Goal: Information Seeking & Learning: Learn about a topic

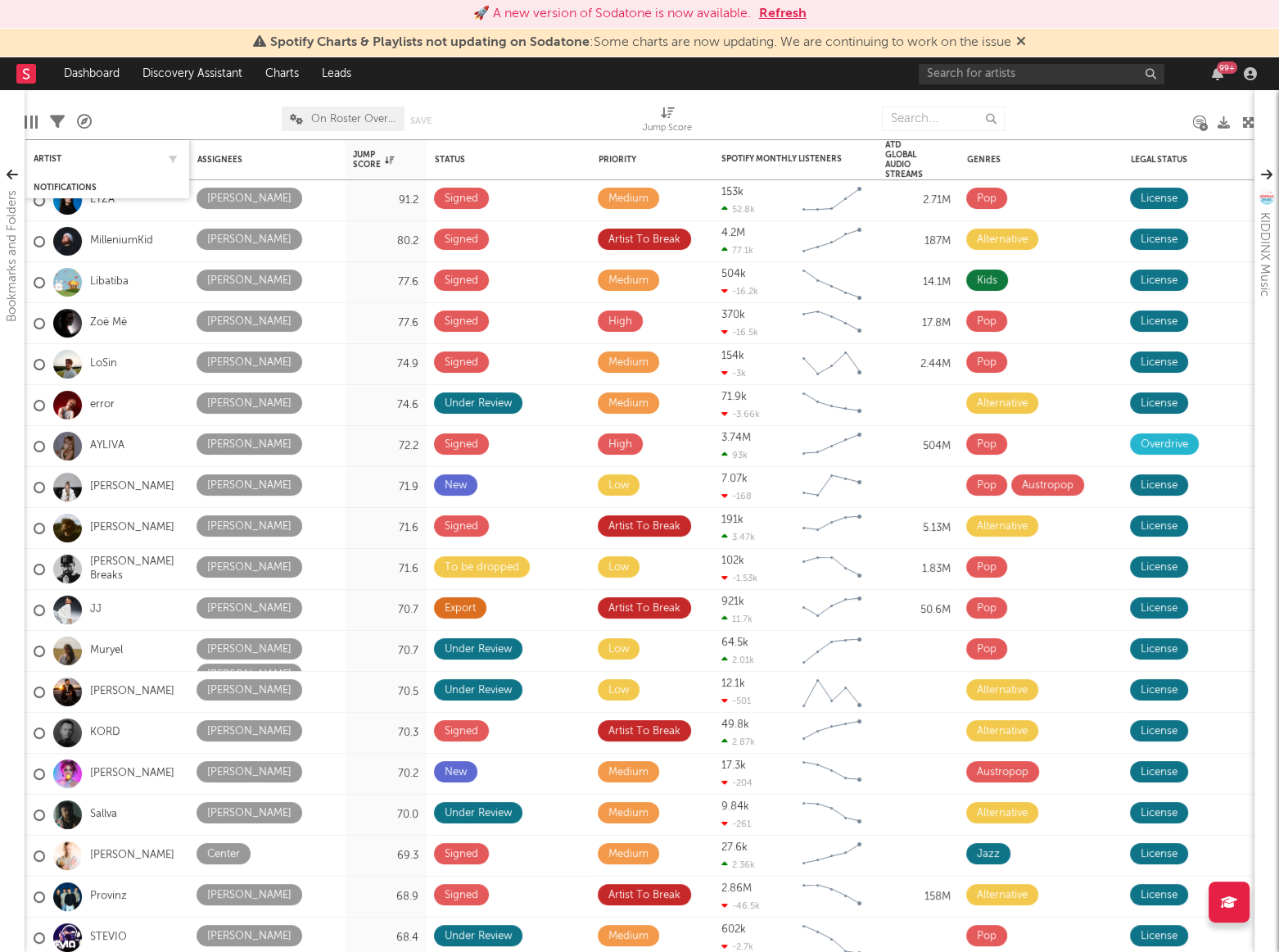
scroll to position [446, 0]
click at [44, 158] on div "Artist" at bounding box center [95, 159] width 123 height 10
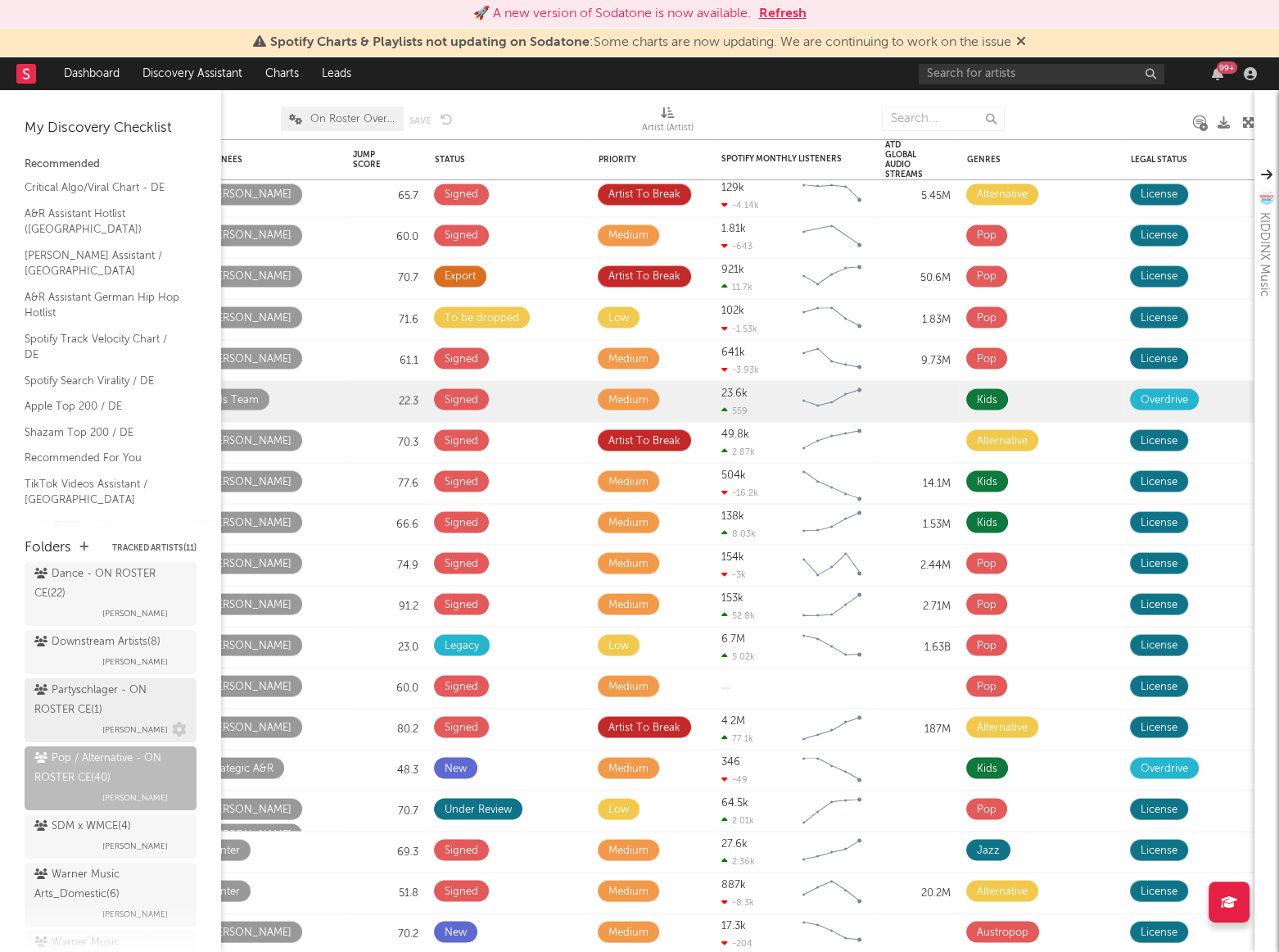
scroll to position [183, 0]
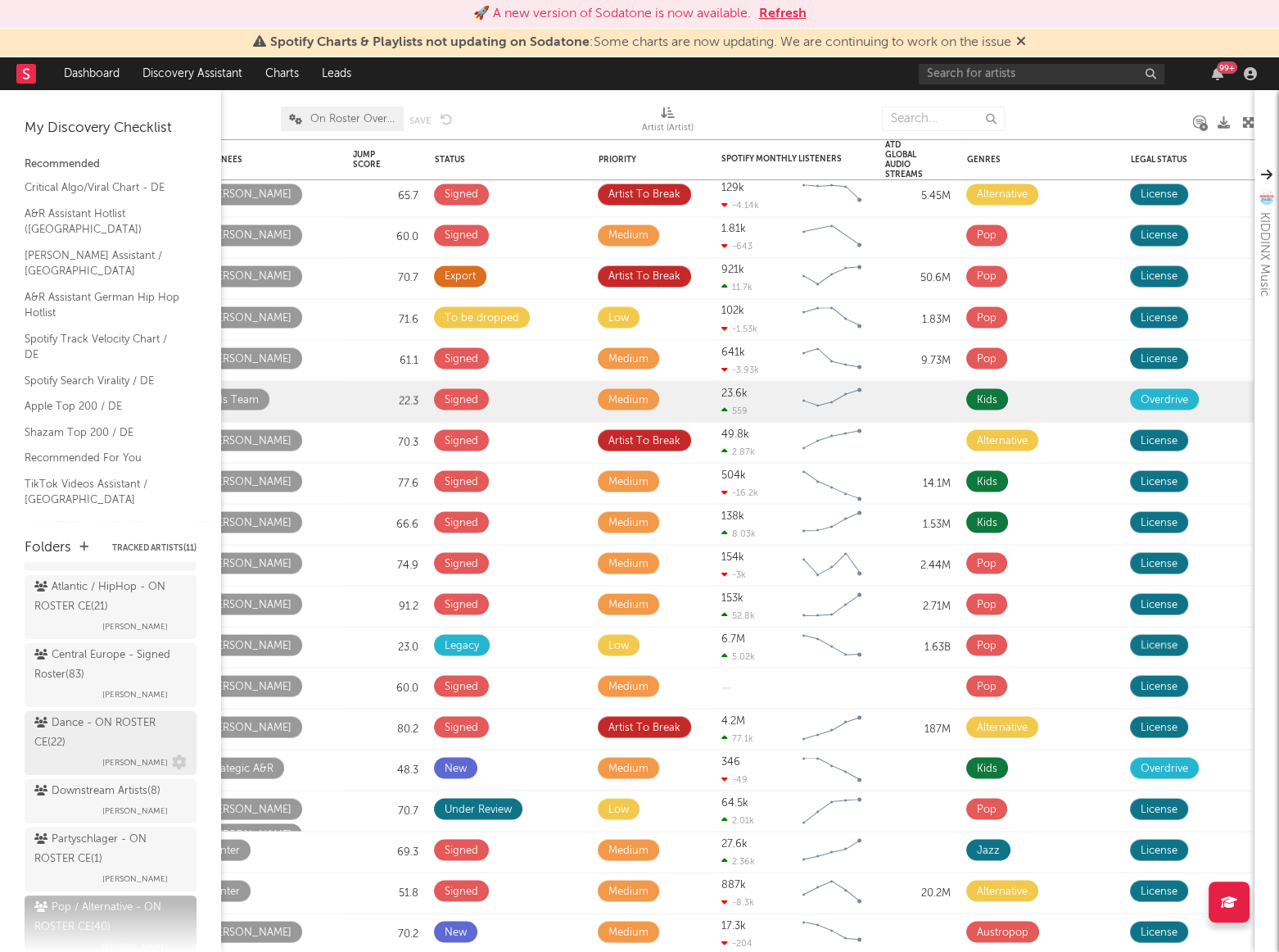
click at [89, 721] on div "Dance - ON ROSTER CE ( 22 )" at bounding box center [109, 733] width 148 height 39
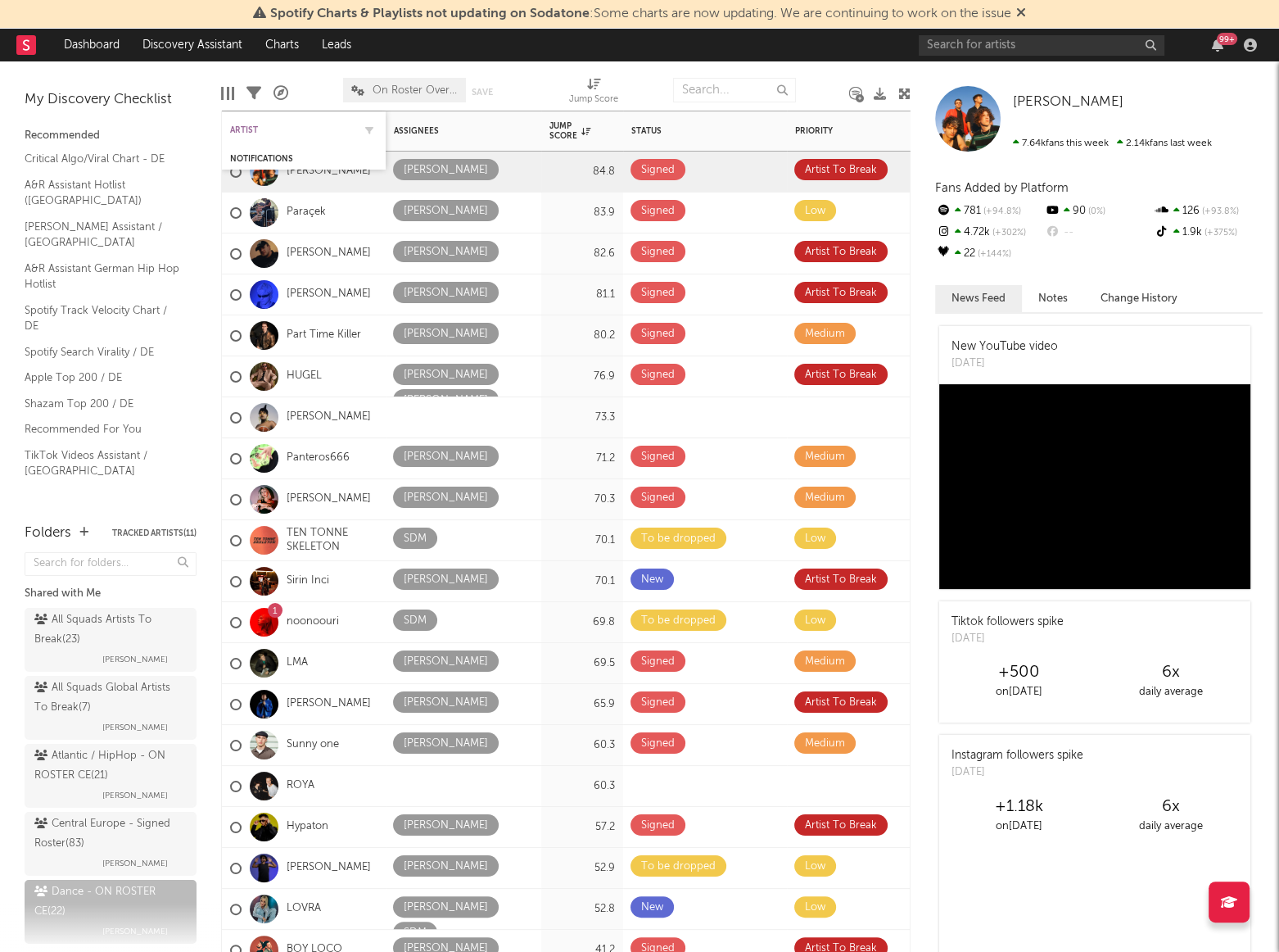
click at [272, 131] on div "Artist" at bounding box center [291, 130] width 123 height 10
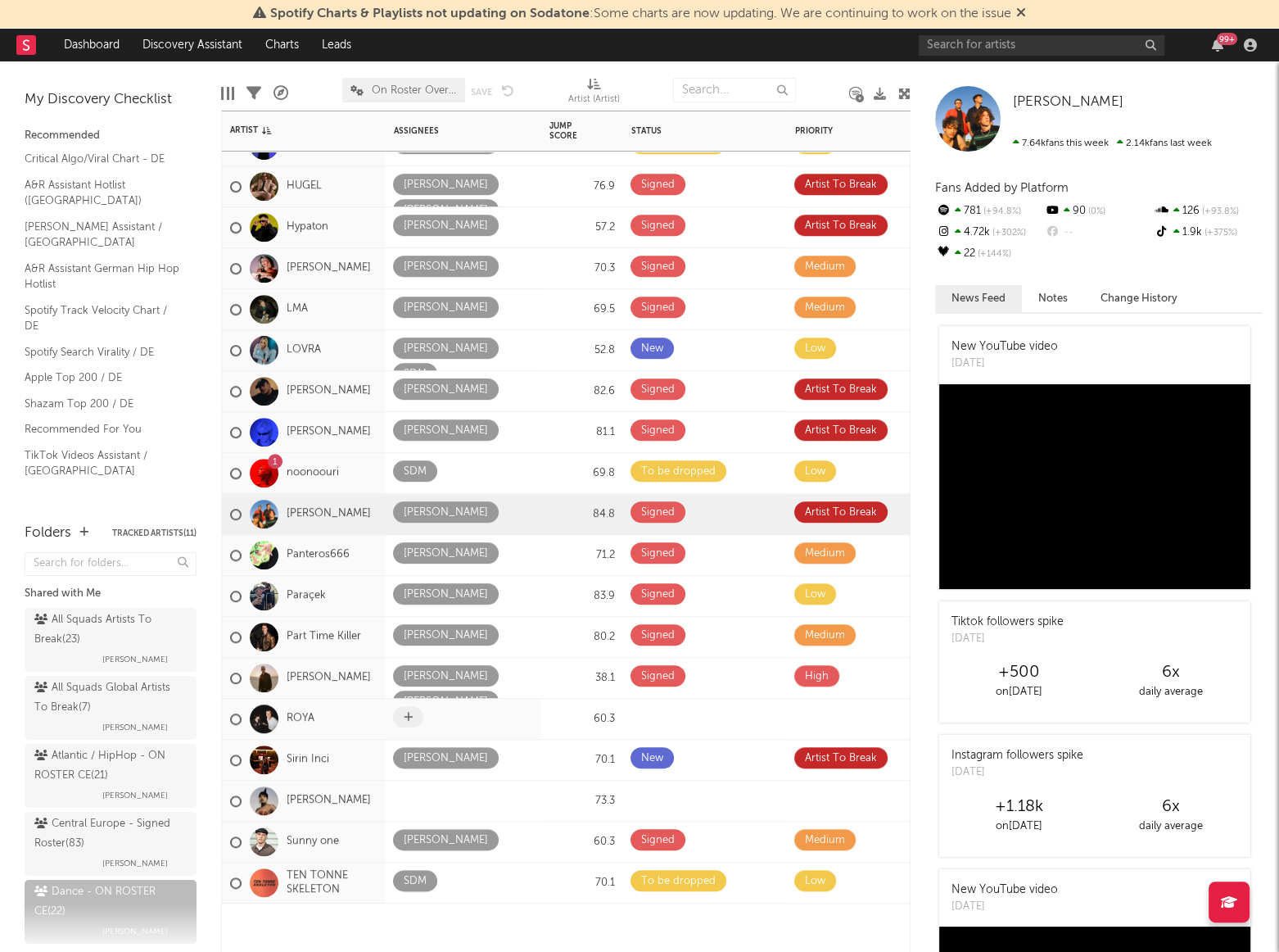
click at [406, 716] on icon at bounding box center [408, 716] width 9 height 11
click at [409, 795] on icon at bounding box center [408, 798] width 9 height 11
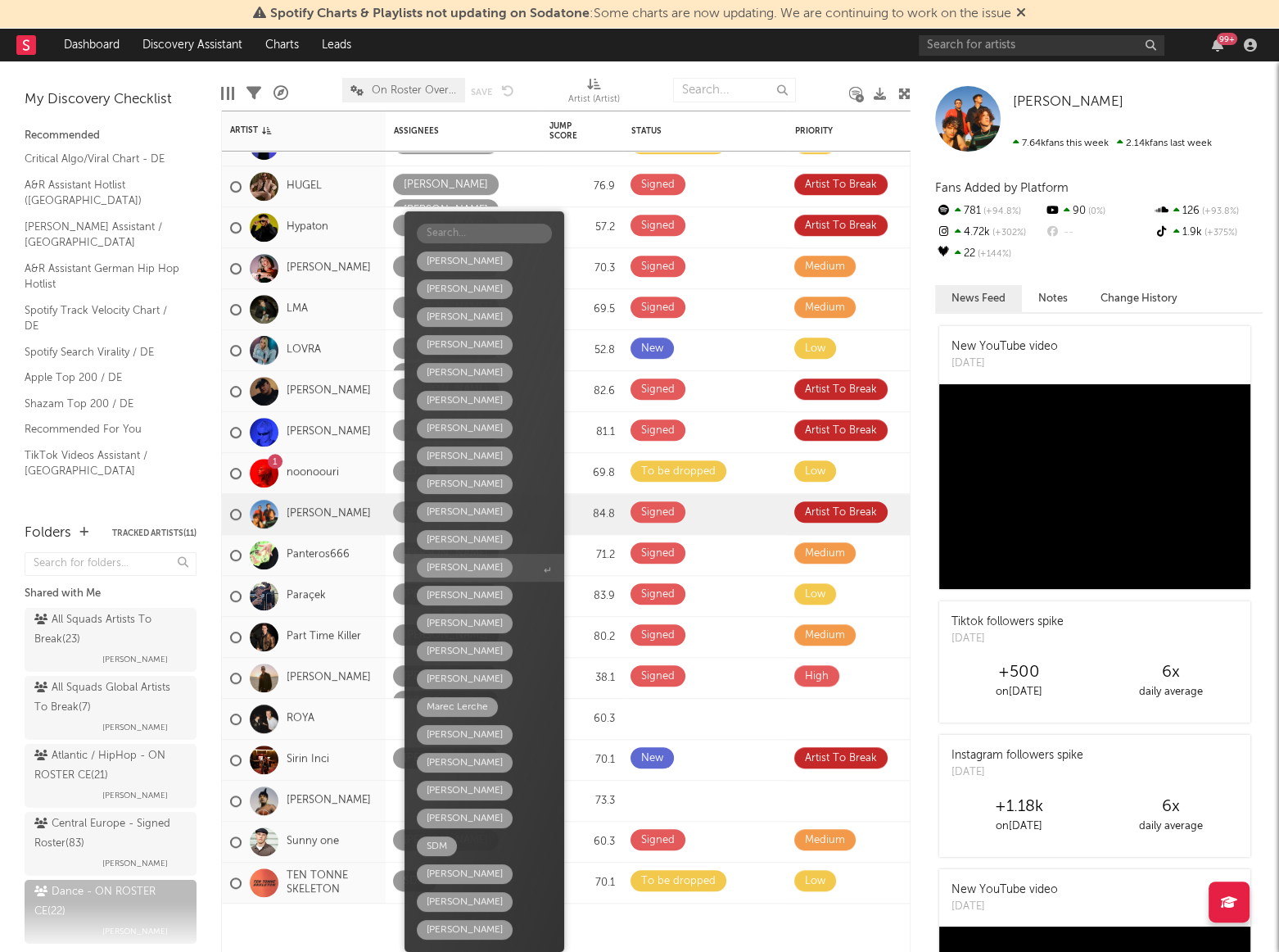
click at [439, 572] on div "[PERSON_NAME]" at bounding box center [464, 567] width 76 height 19
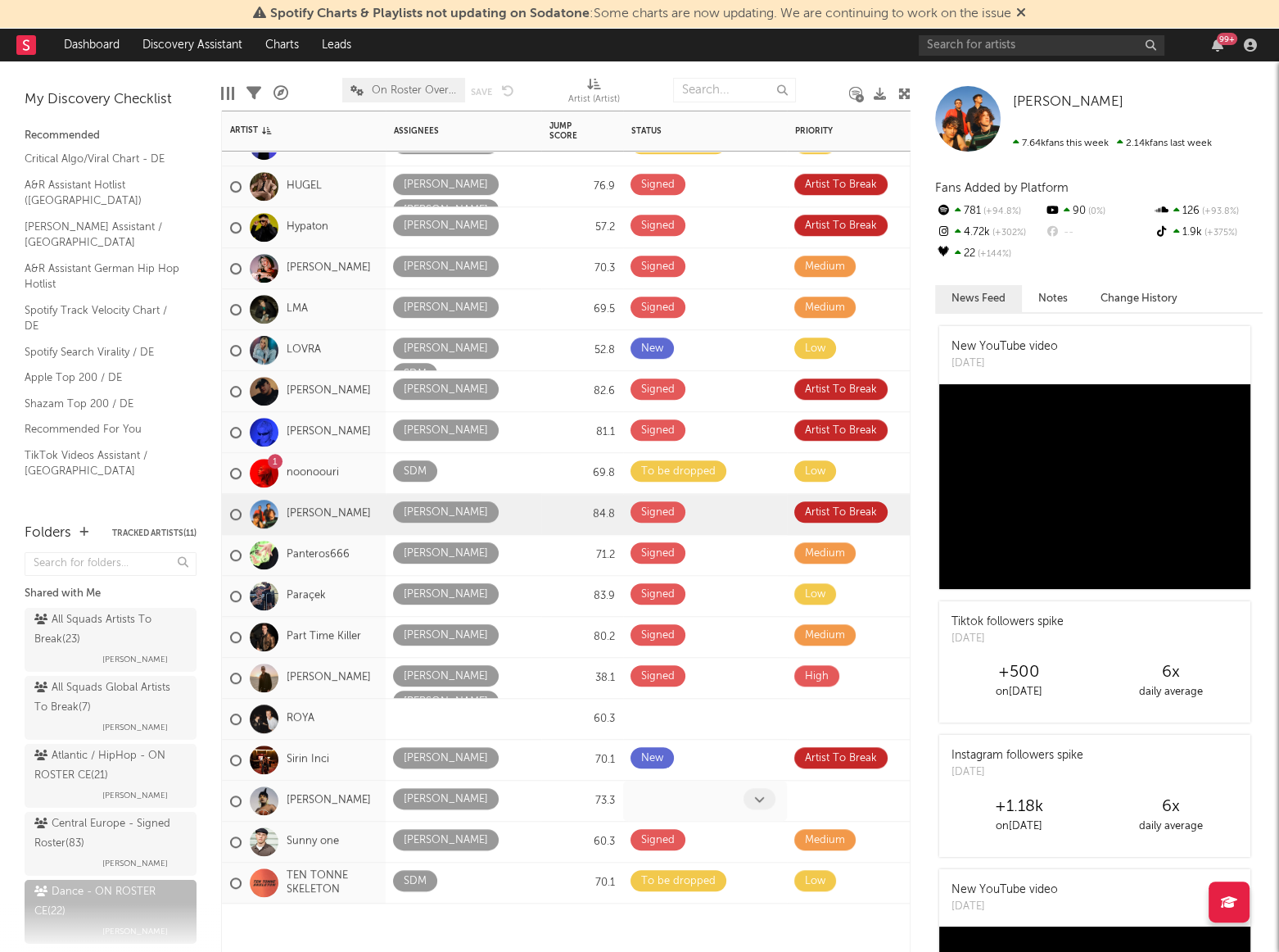
click at [676, 799] on div at bounding box center [688, 800] width 113 height 25
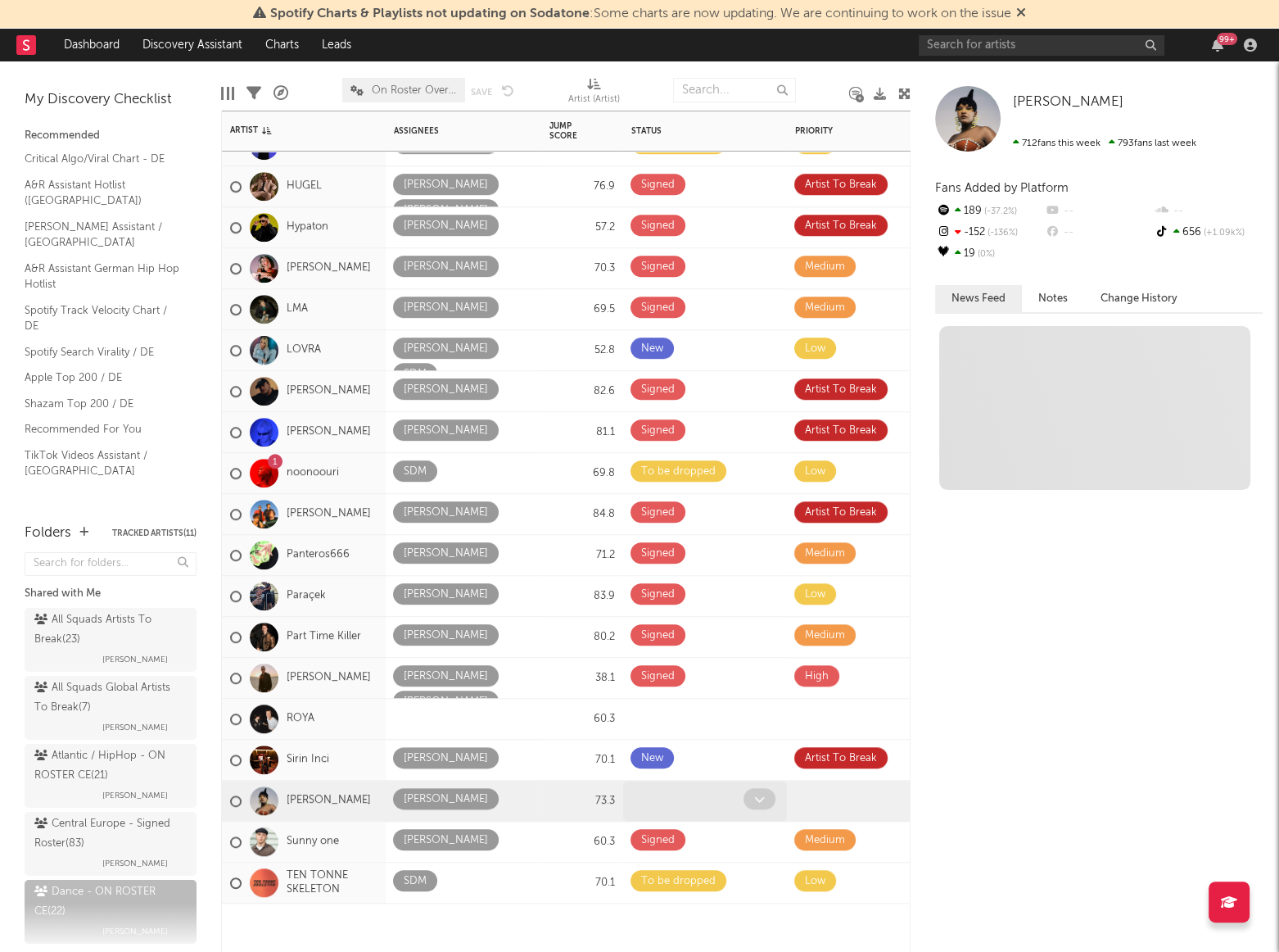
click at [748, 801] on span at bounding box center [759, 798] width 32 height 21
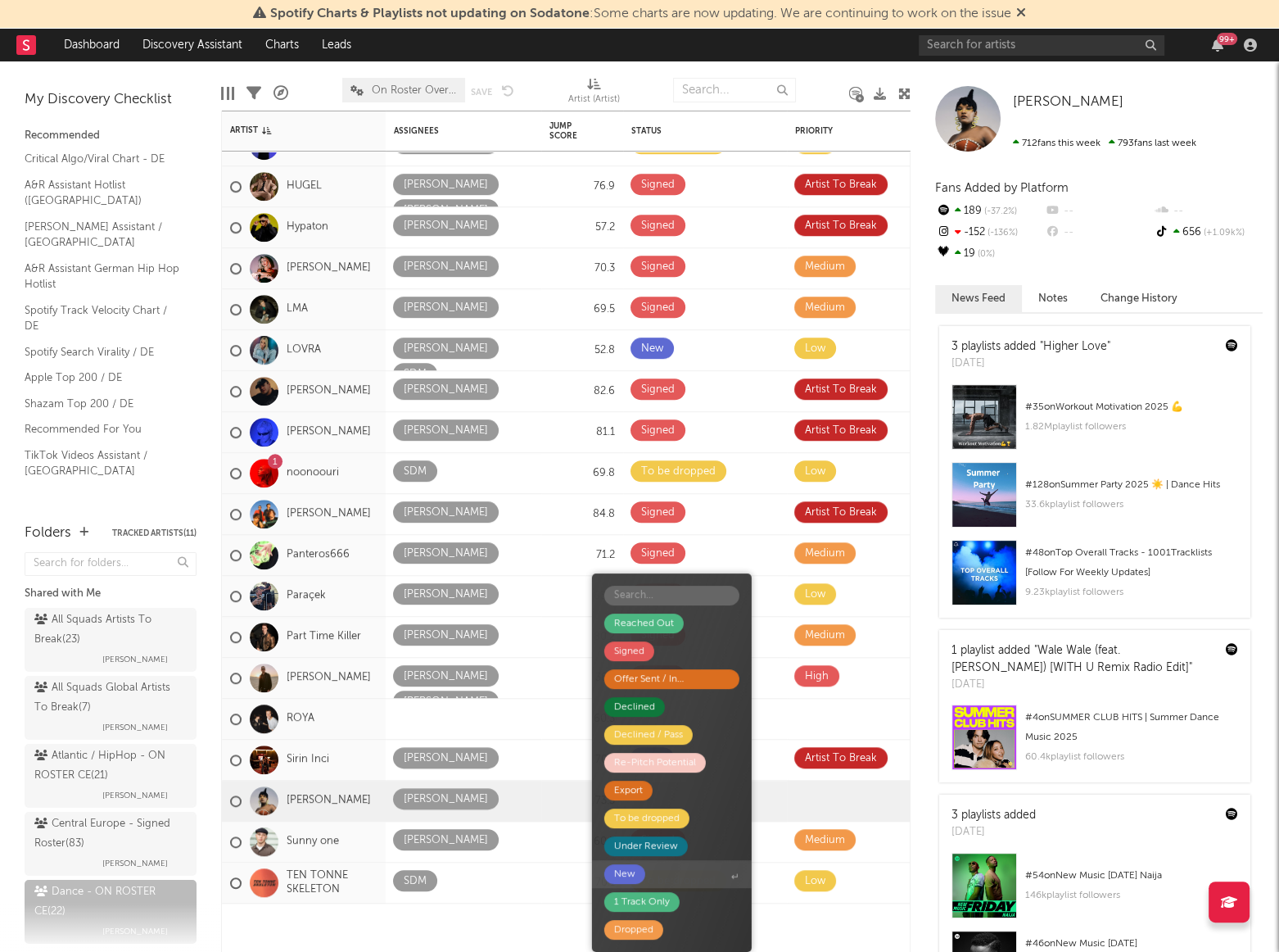
click at [629, 875] on div "New" at bounding box center [625, 874] width 21 height 19
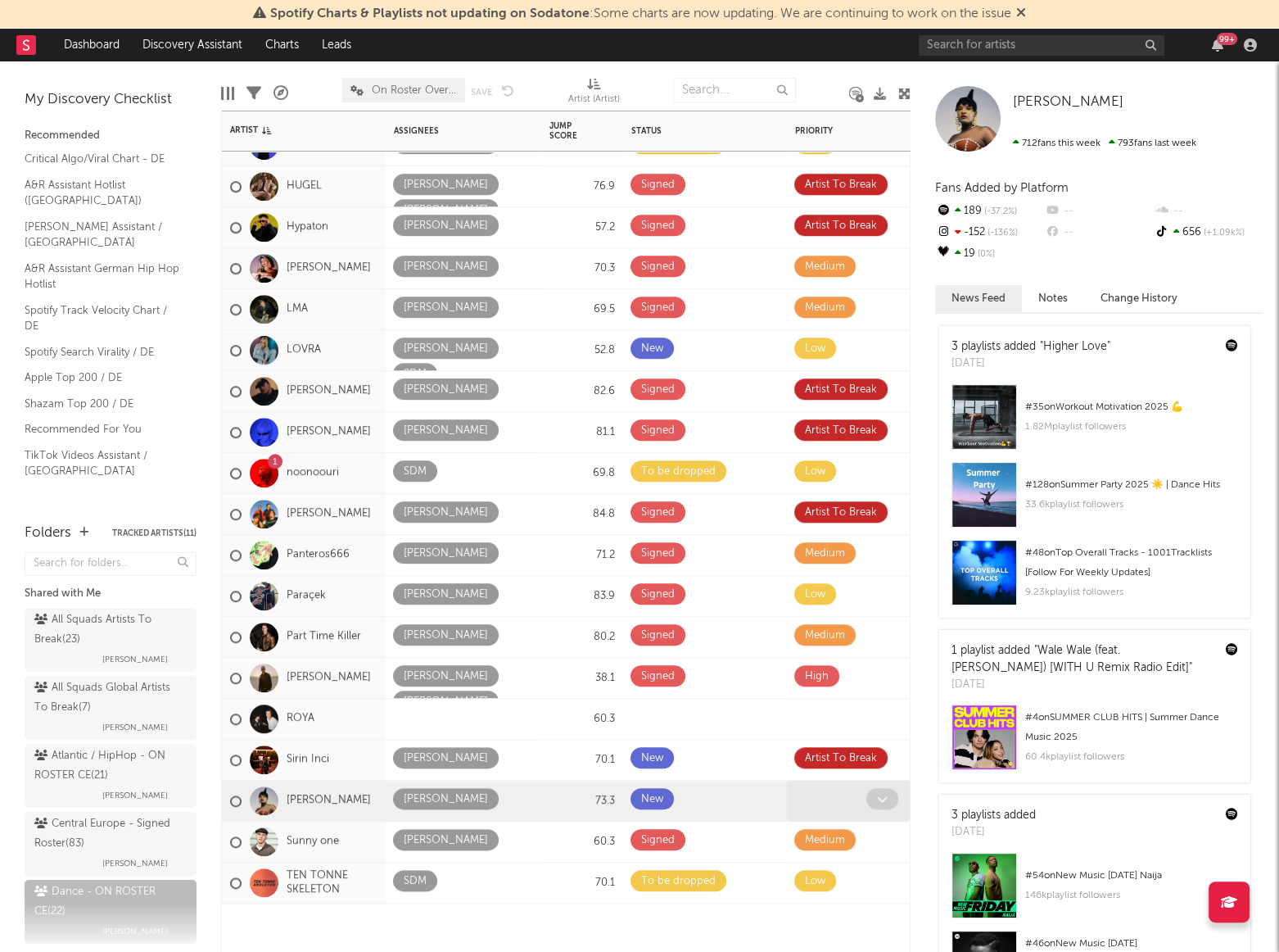
click at [883, 794] on icon at bounding box center [882, 798] width 11 height 11
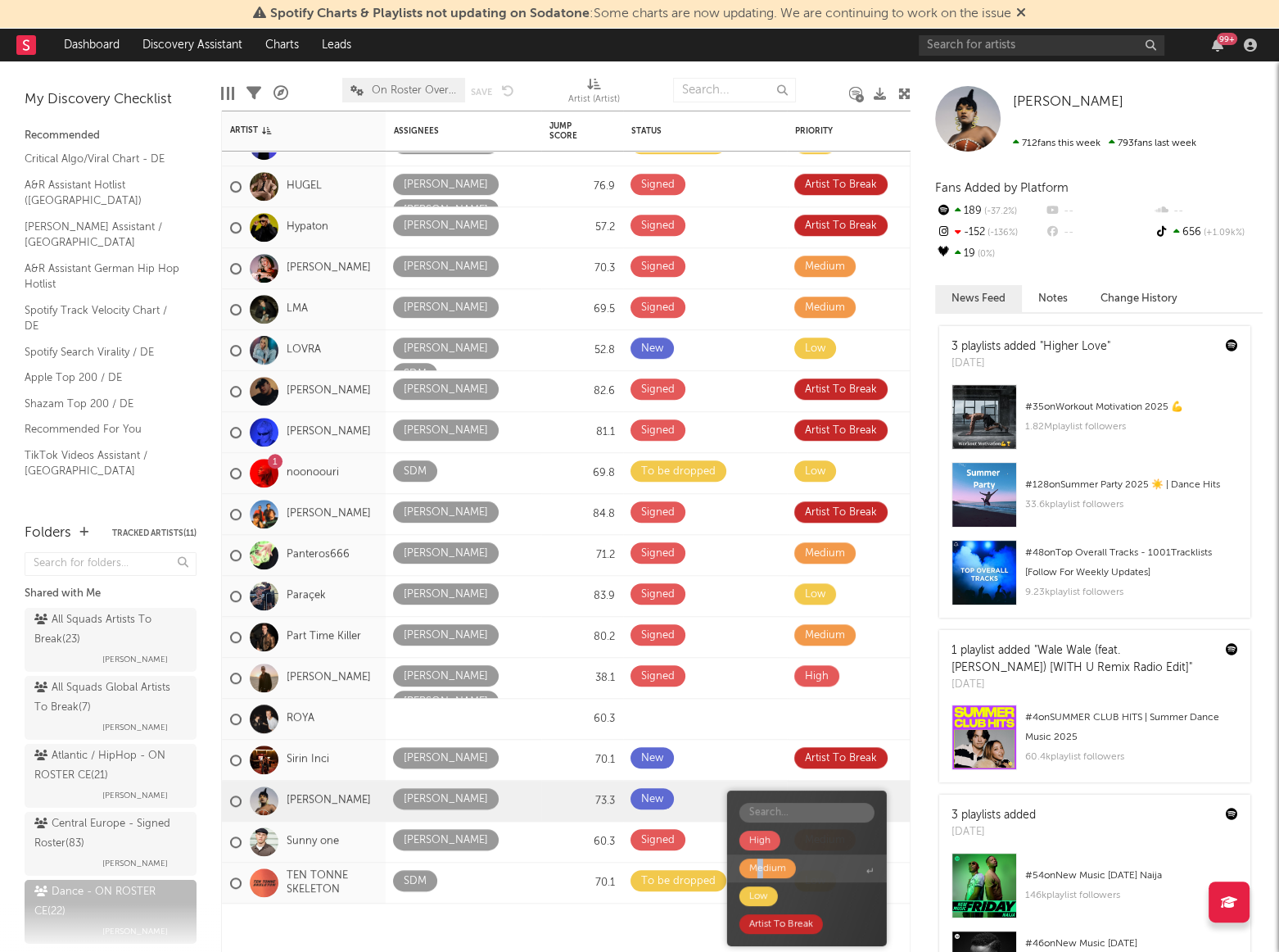
click at [765, 873] on div "Medium" at bounding box center [767, 868] width 37 height 19
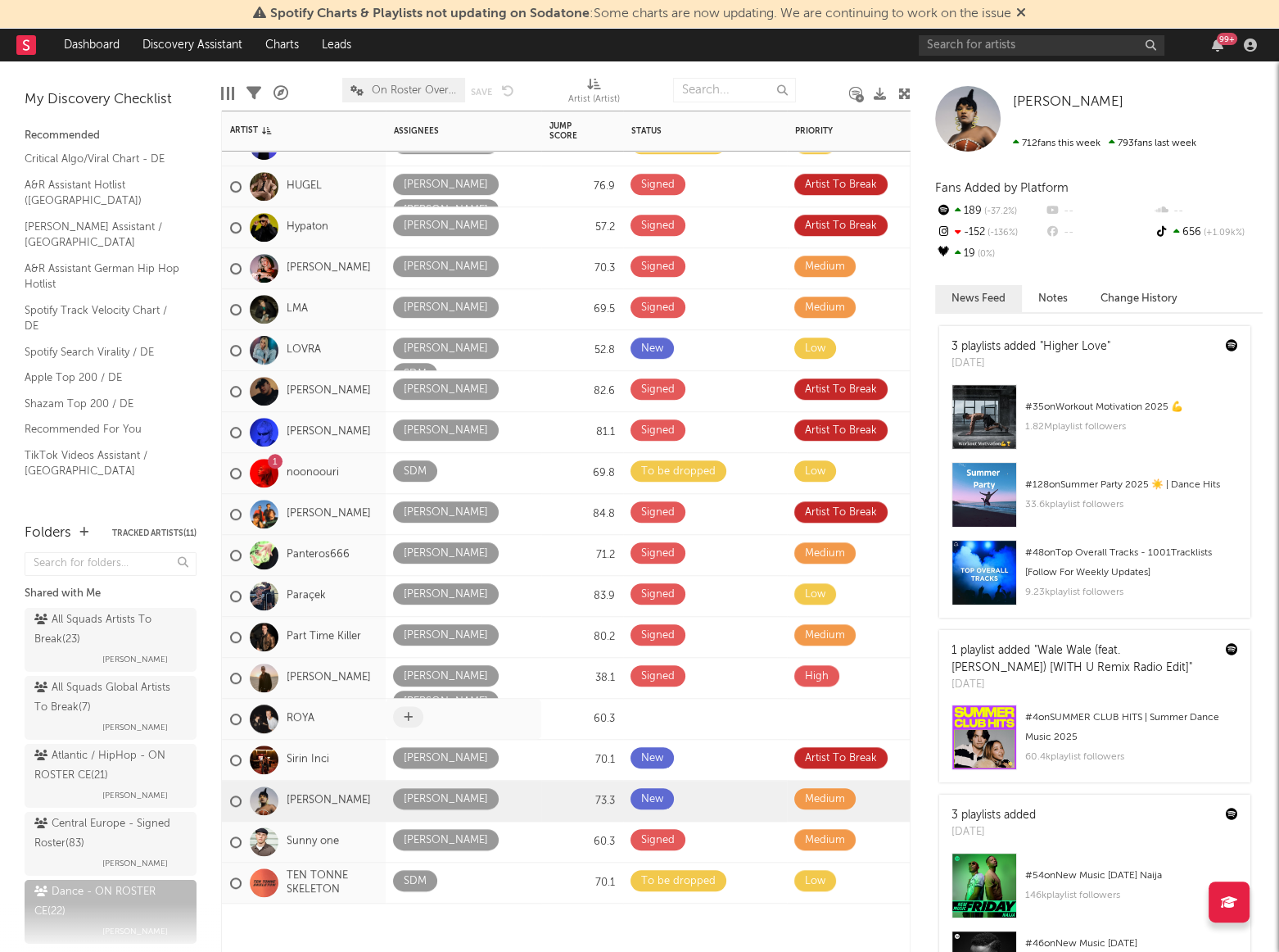
click at [409, 715] on icon at bounding box center [408, 716] width 9 height 11
click at [411, 717] on icon at bounding box center [408, 716] width 9 height 11
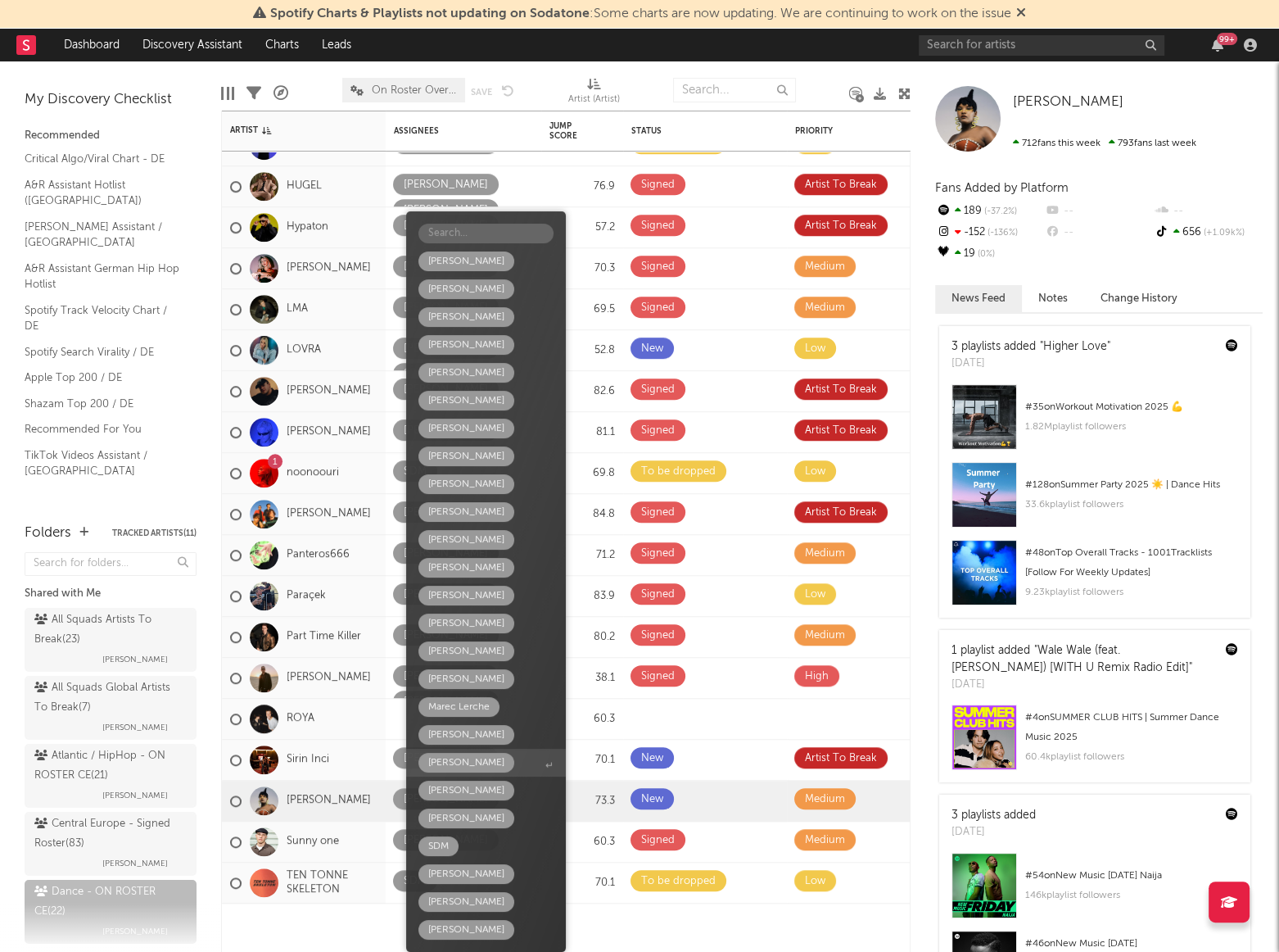
click at [441, 766] on div "[PERSON_NAME]" at bounding box center [465, 763] width 76 height 19
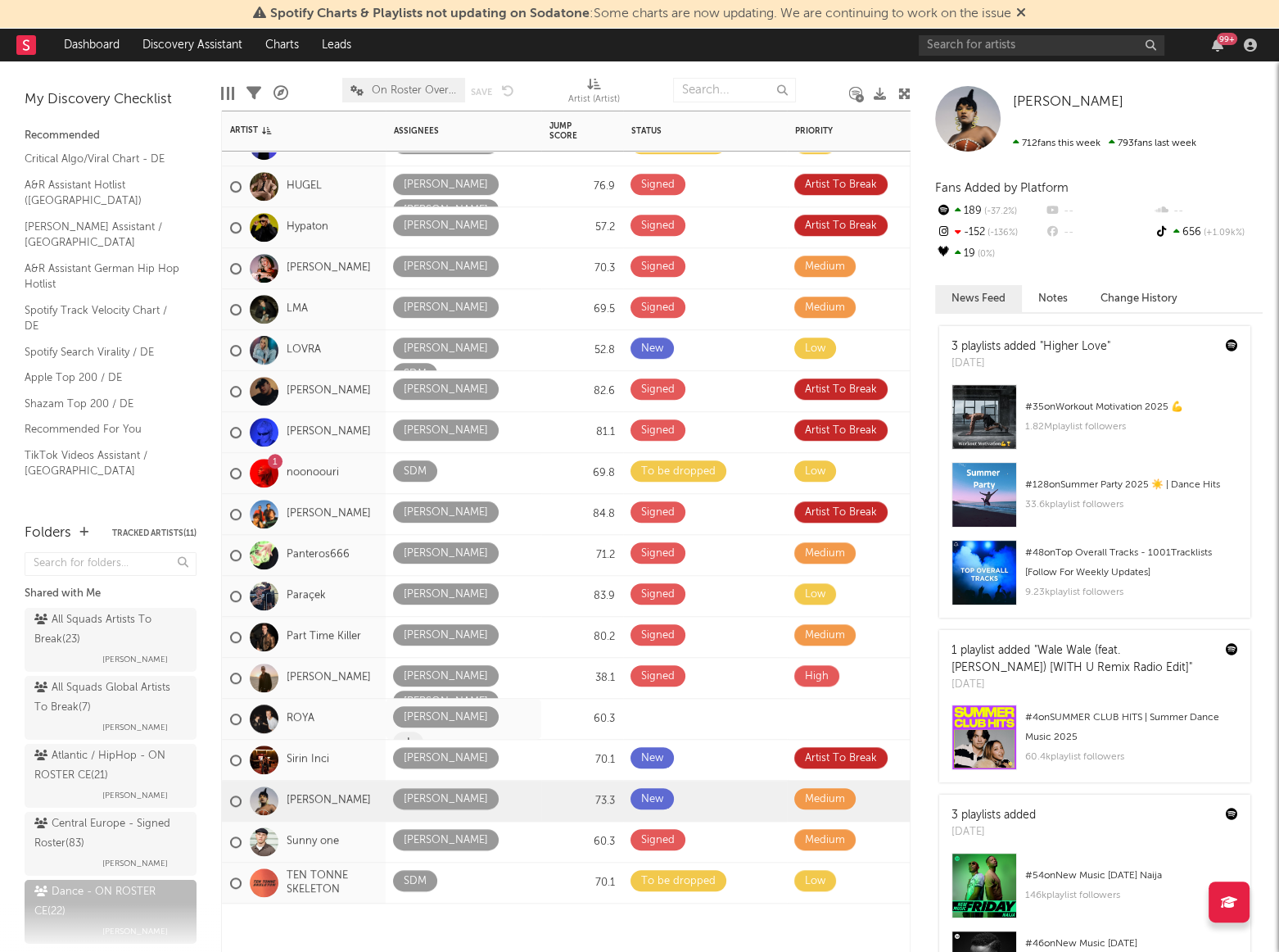
click at [423, 732] on span at bounding box center [409, 742] width 31 height 21
click at [413, 738] on icon at bounding box center [408, 742] width 9 height 11
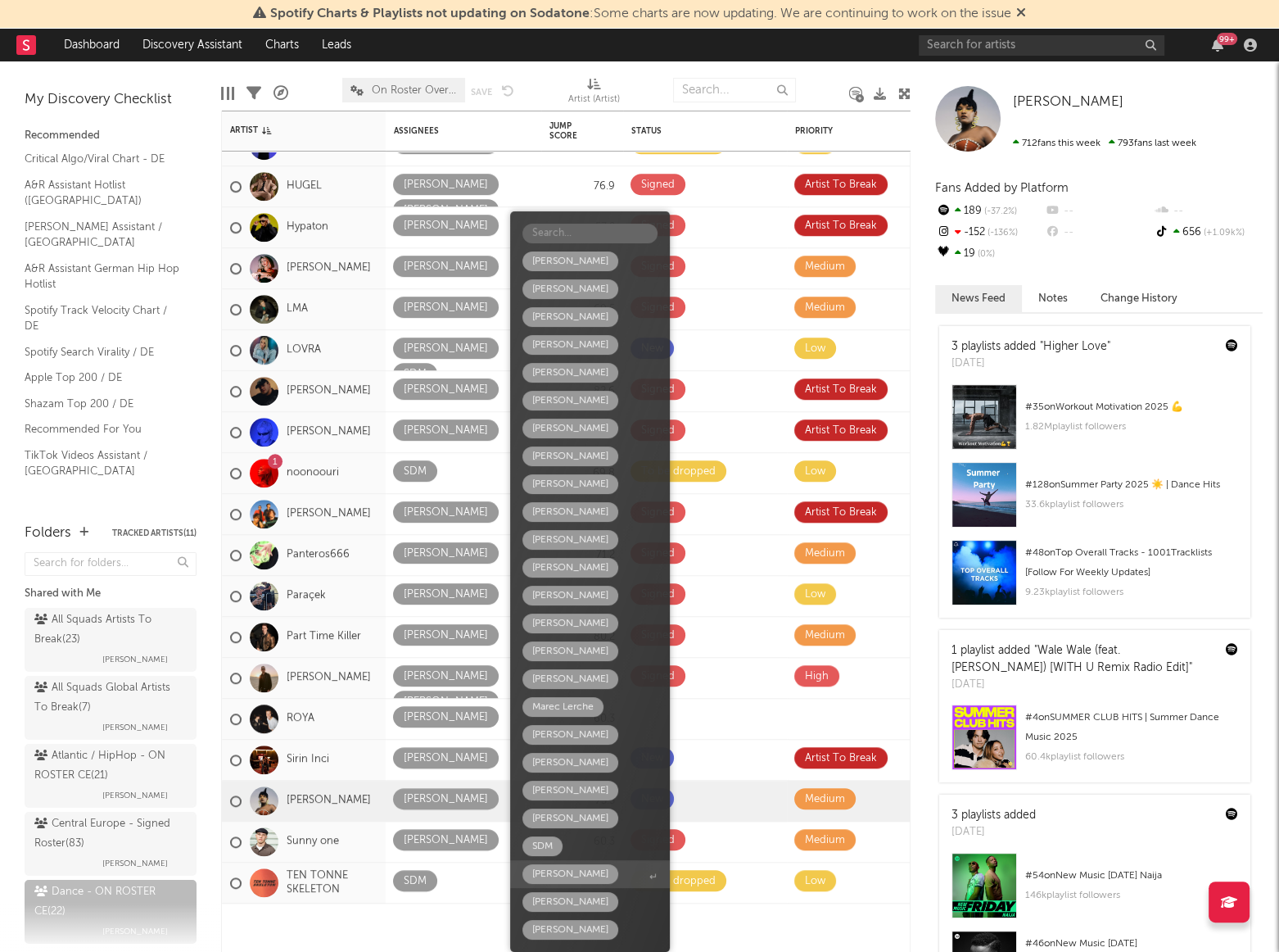
click at [555, 876] on div "[PERSON_NAME]" at bounding box center [570, 874] width 76 height 19
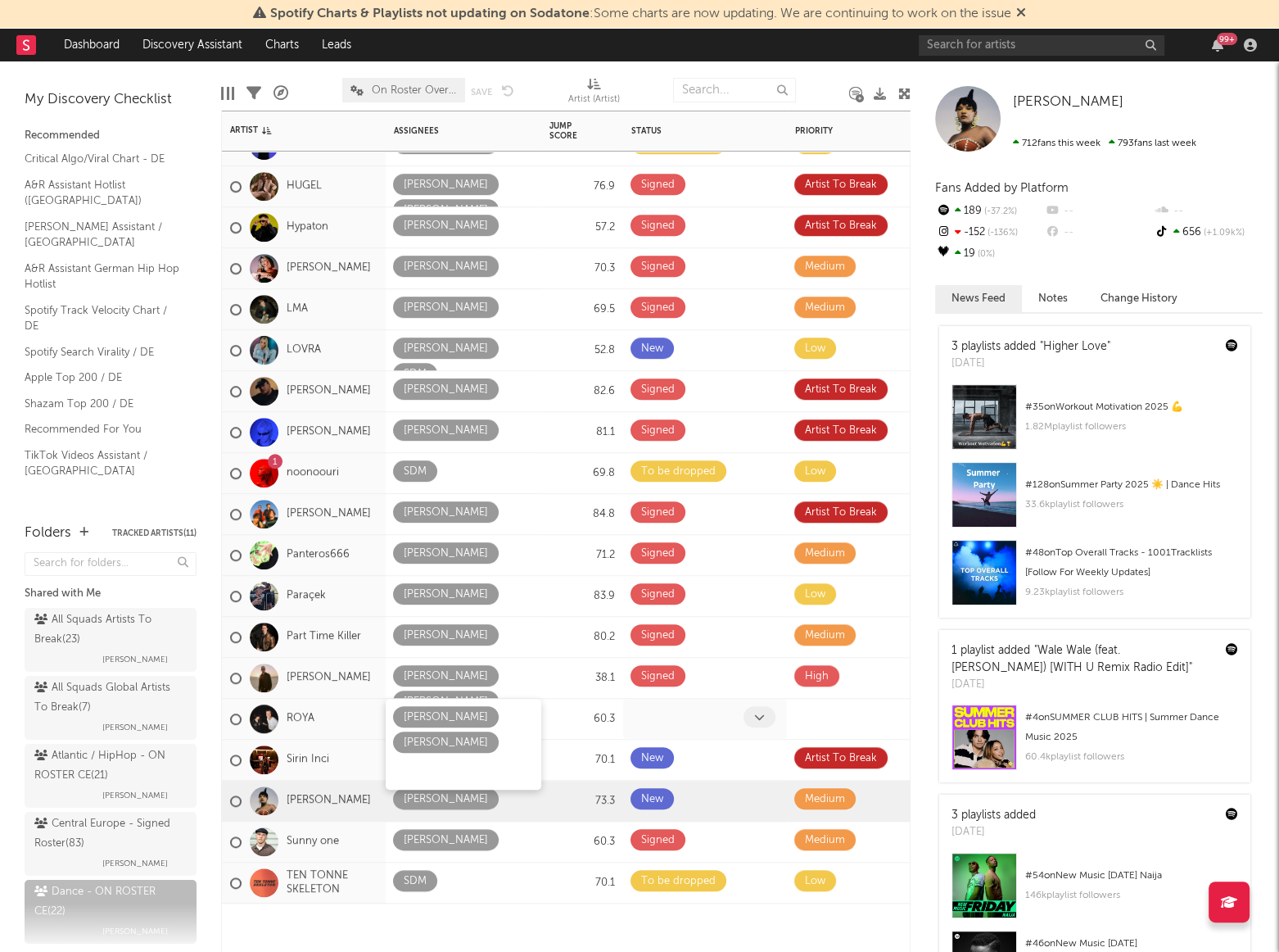
click at [756, 713] on icon at bounding box center [759, 716] width 11 height 11
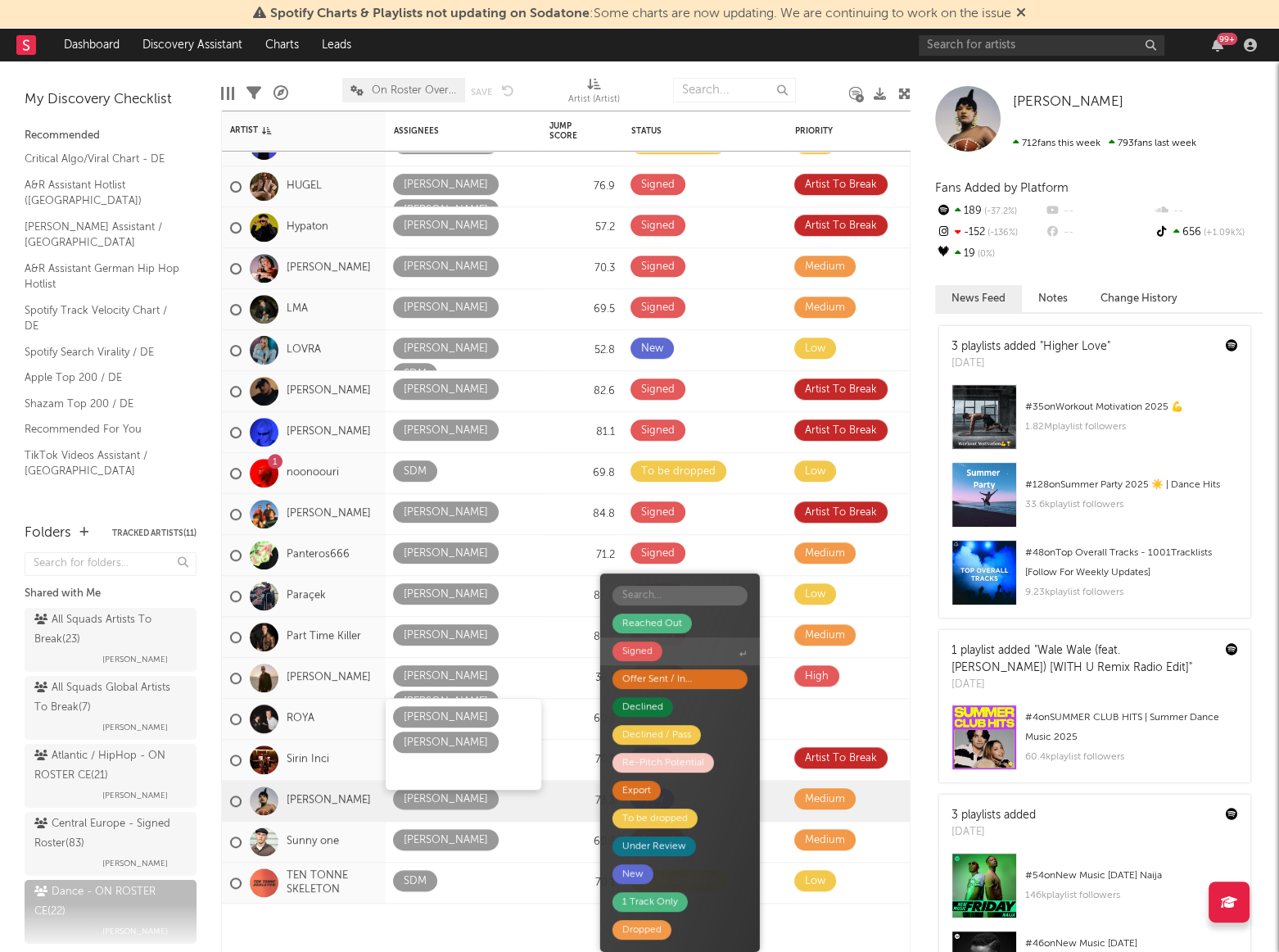
click at [643, 655] on div "Signed" at bounding box center [638, 651] width 31 height 19
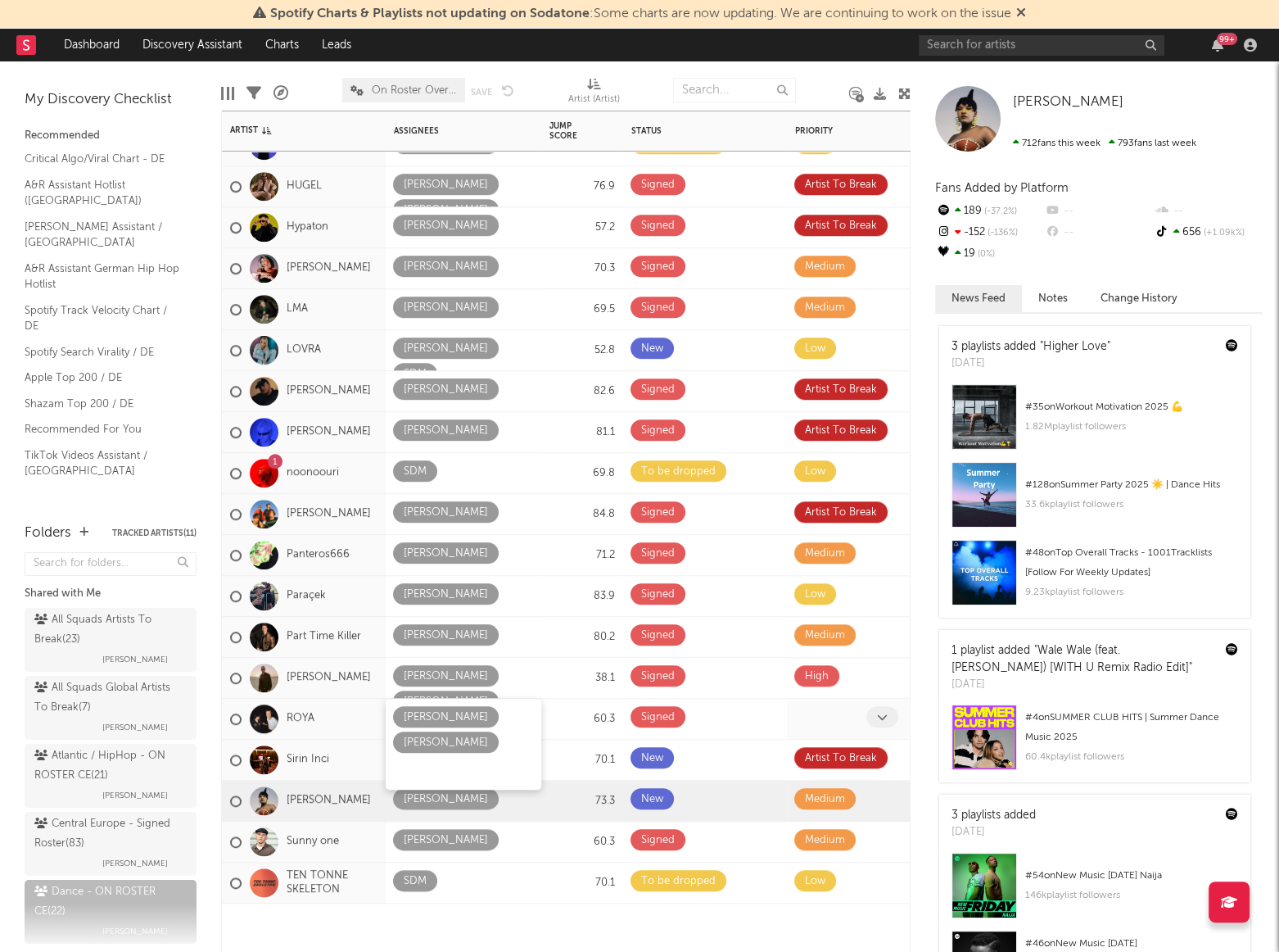
click at [885, 715] on icon at bounding box center [882, 716] width 11 height 11
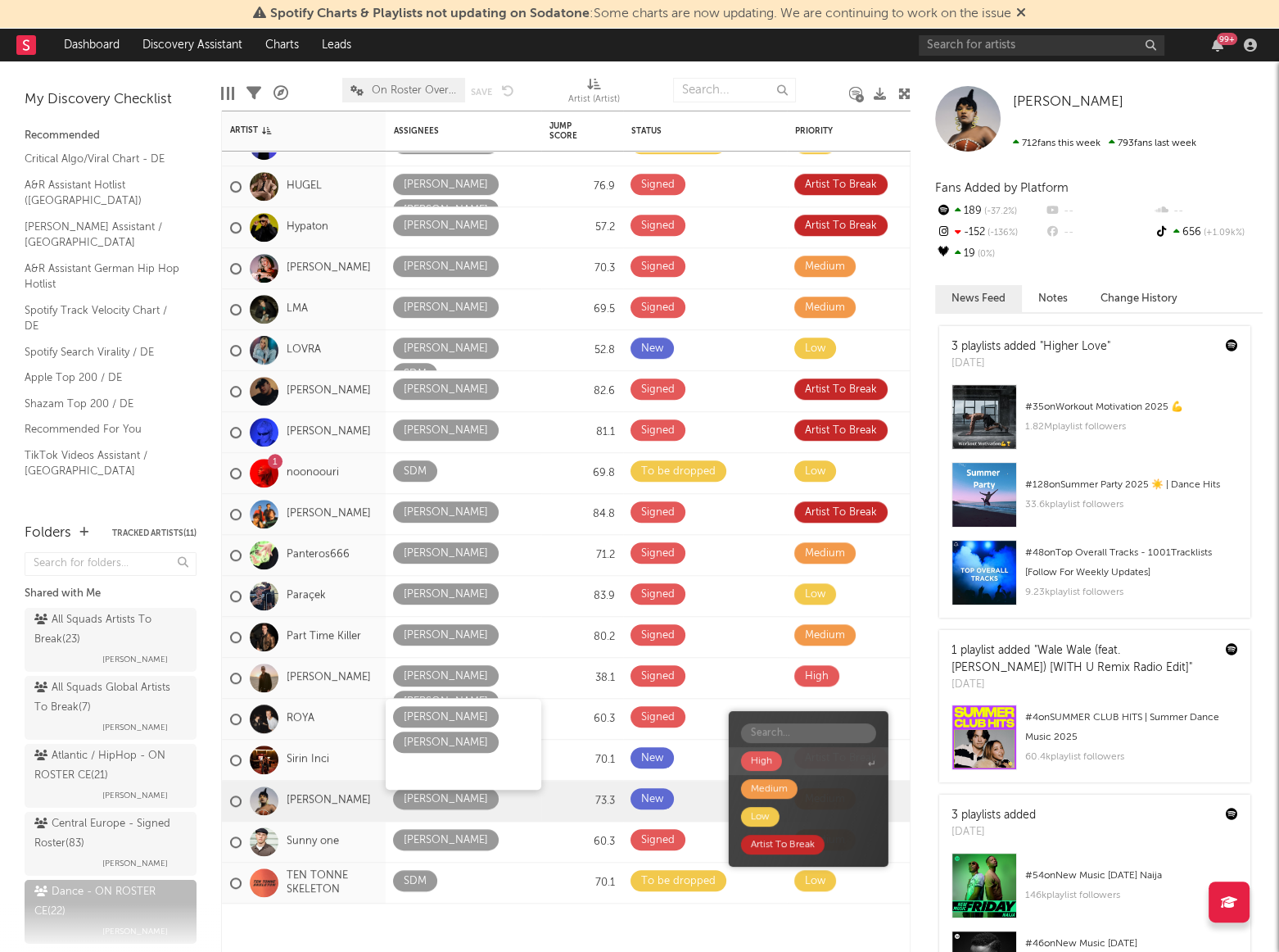
click at [757, 761] on div "High" at bounding box center [762, 761] width 21 height 19
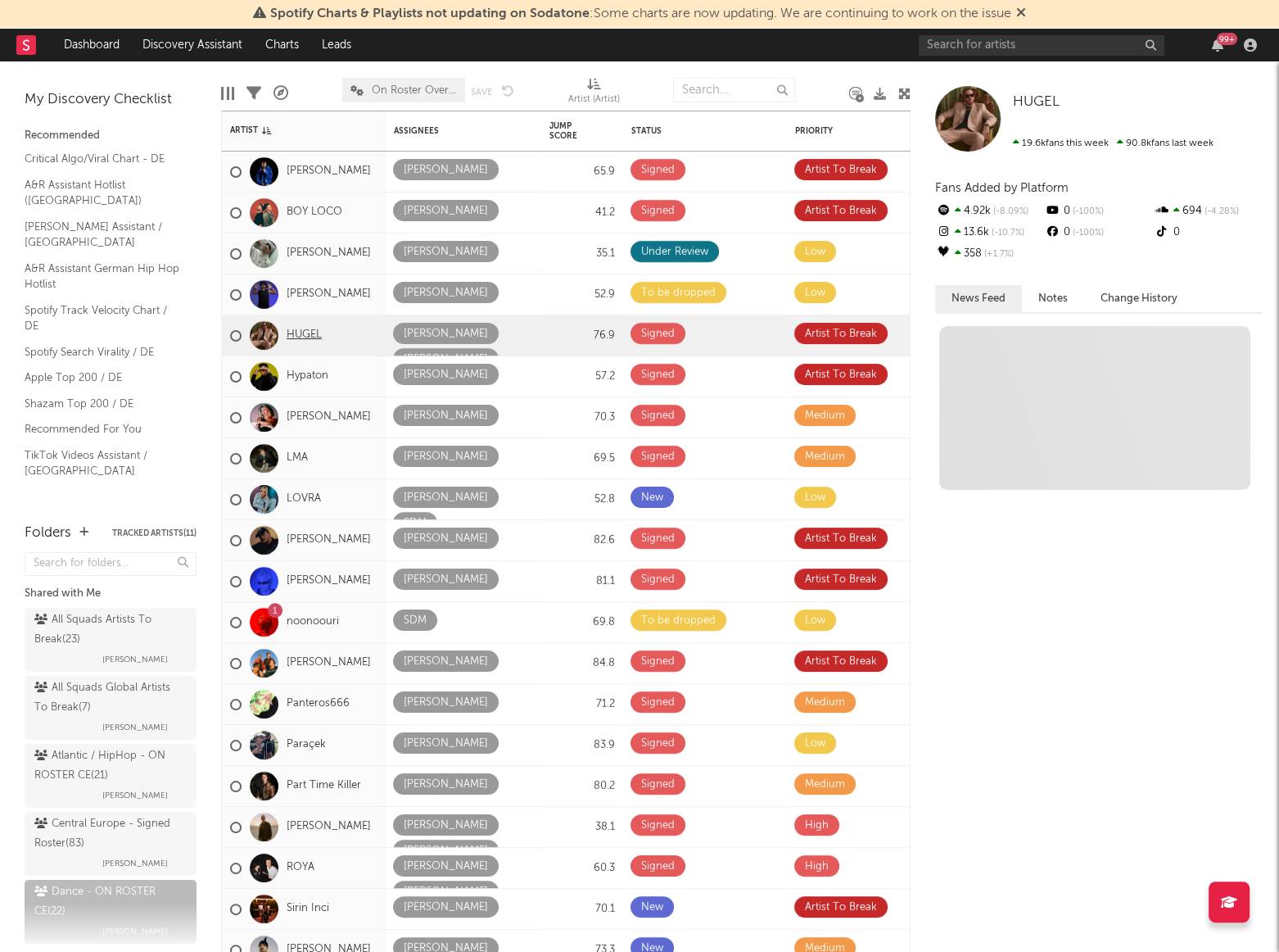
click at [295, 332] on link "HUGEL" at bounding box center [304, 336] width 36 height 13
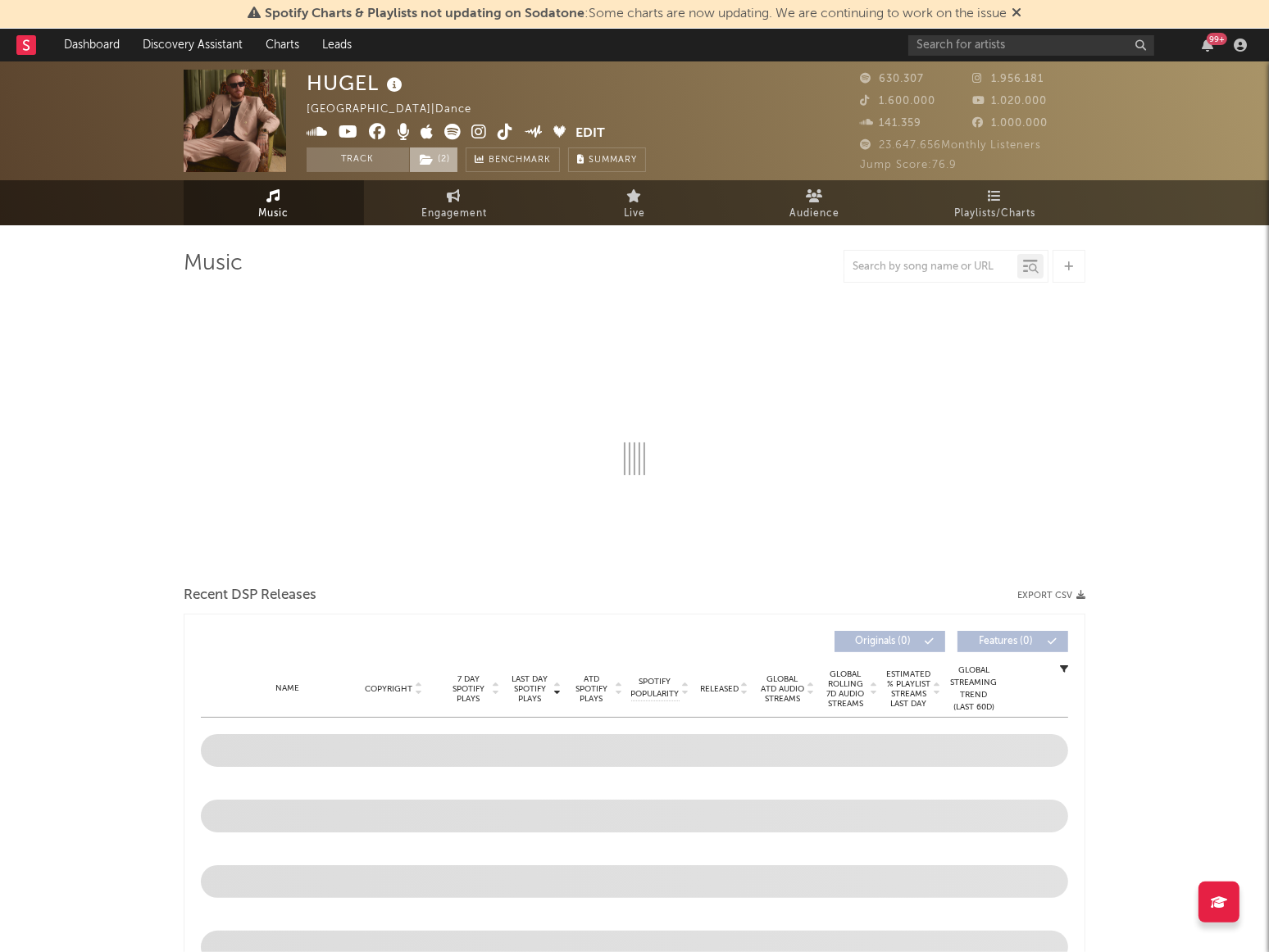
click at [445, 149] on span "( 2 )" at bounding box center [433, 160] width 49 height 25
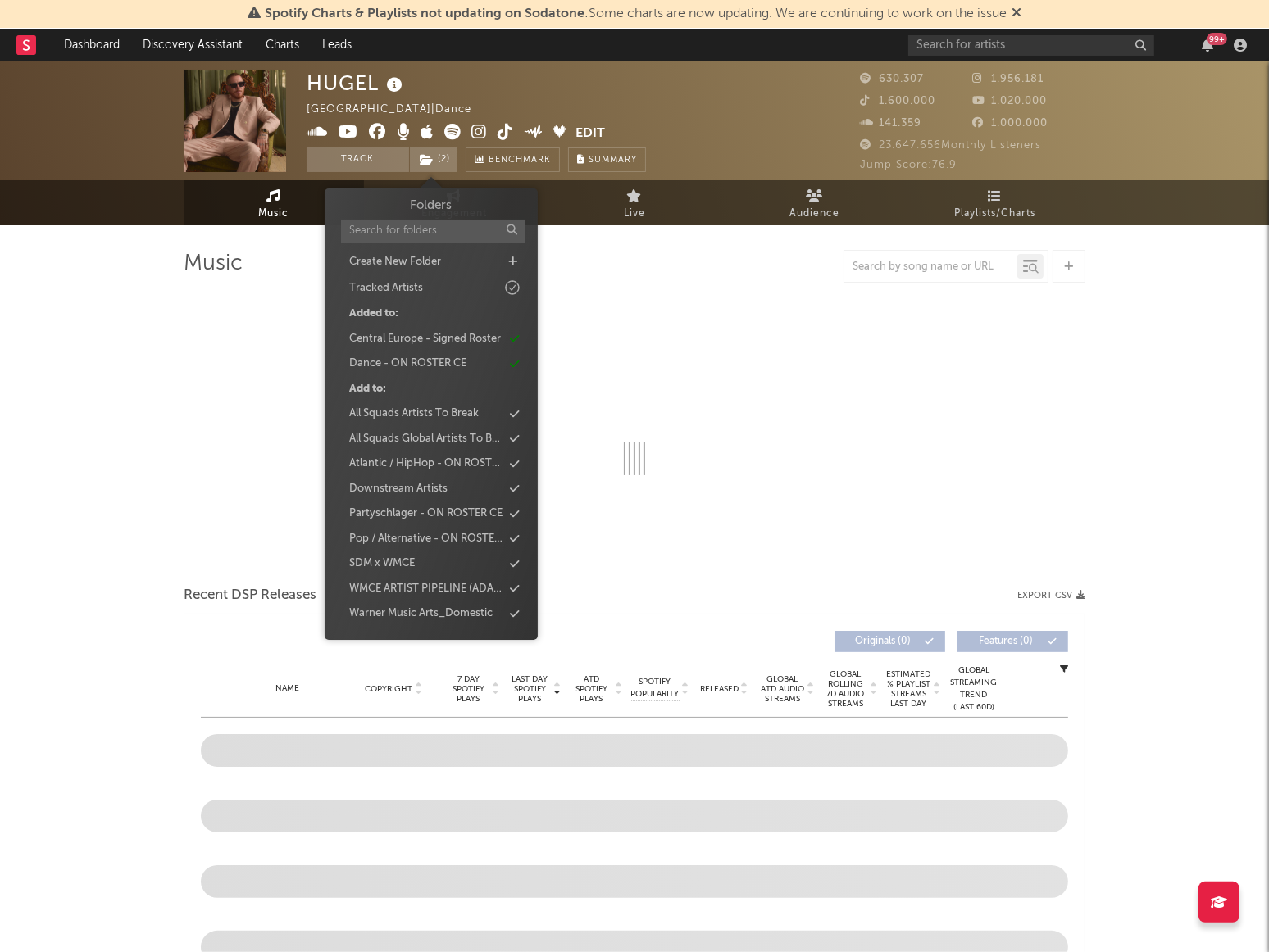
select select "6m"
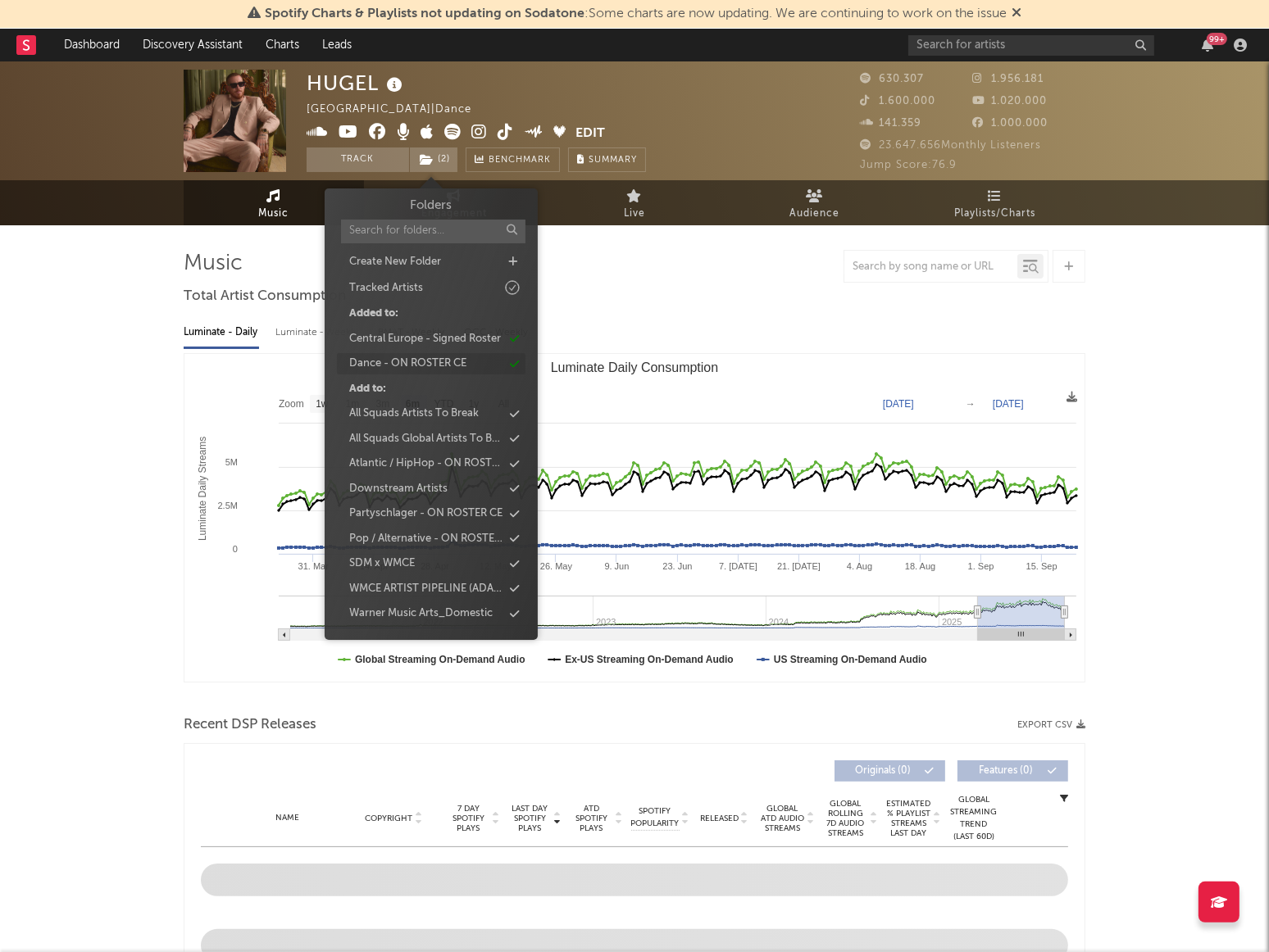
click at [431, 367] on div "Dance - ON ROSTER CE" at bounding box center [408, 363] width 117 height 16
click at [430, 339] on div "Central Europe - Signed Roster" at bounding box center [424, 338] width 152 height 16
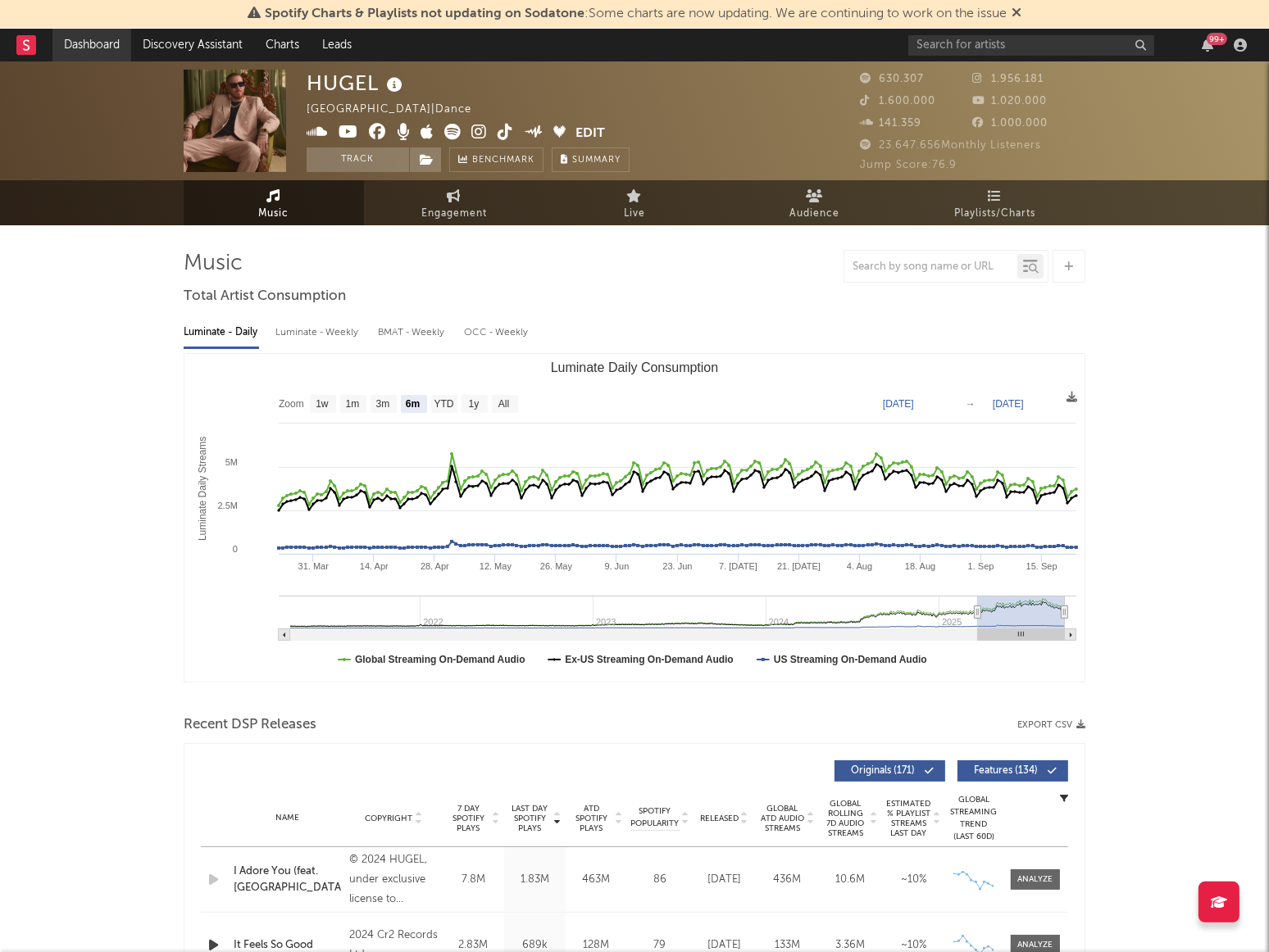
click at [103, 52] on link "Dashboard" at bounding box center [92, 45] width 79 height 33
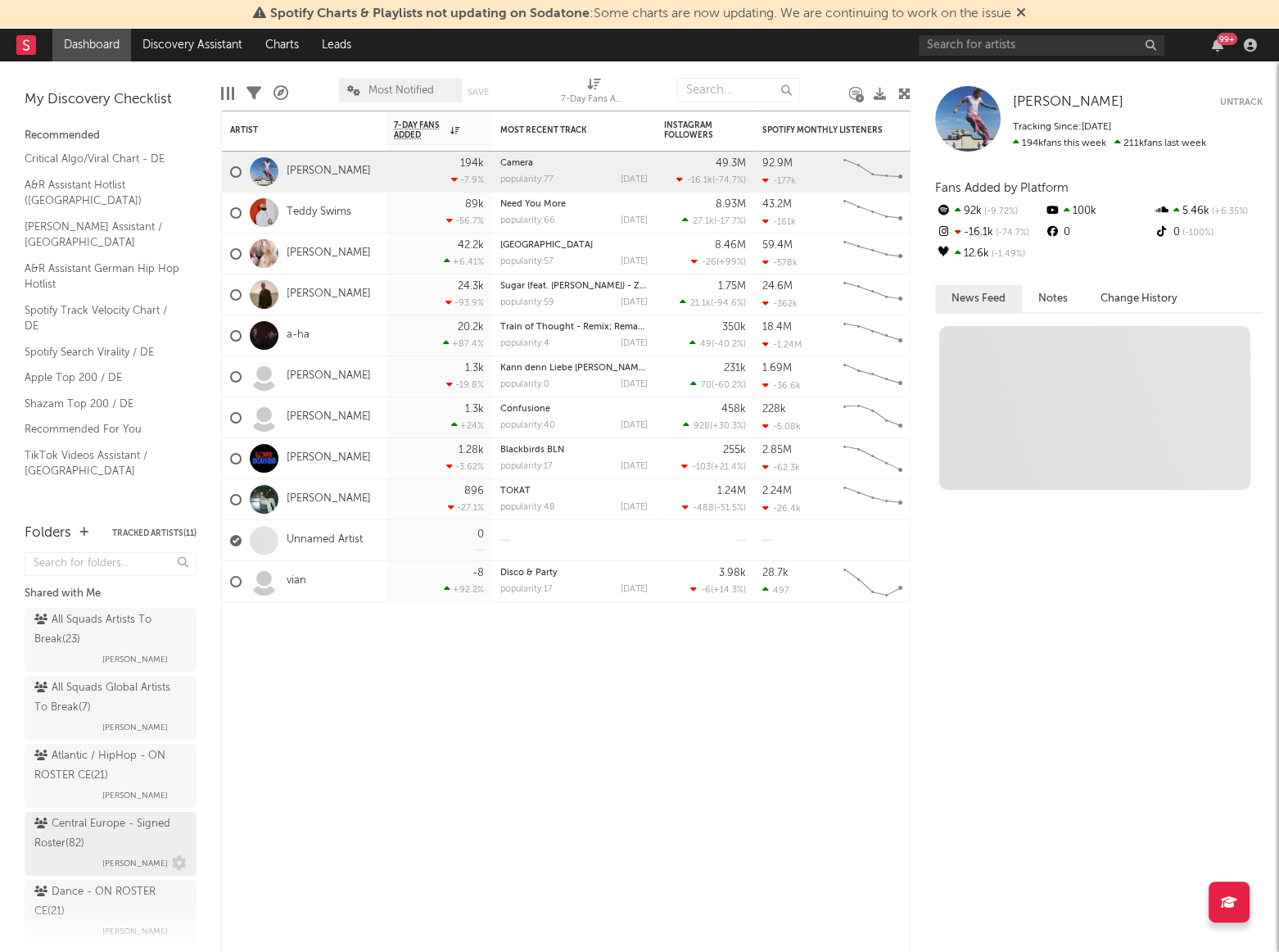
scroll to position [74, 0]
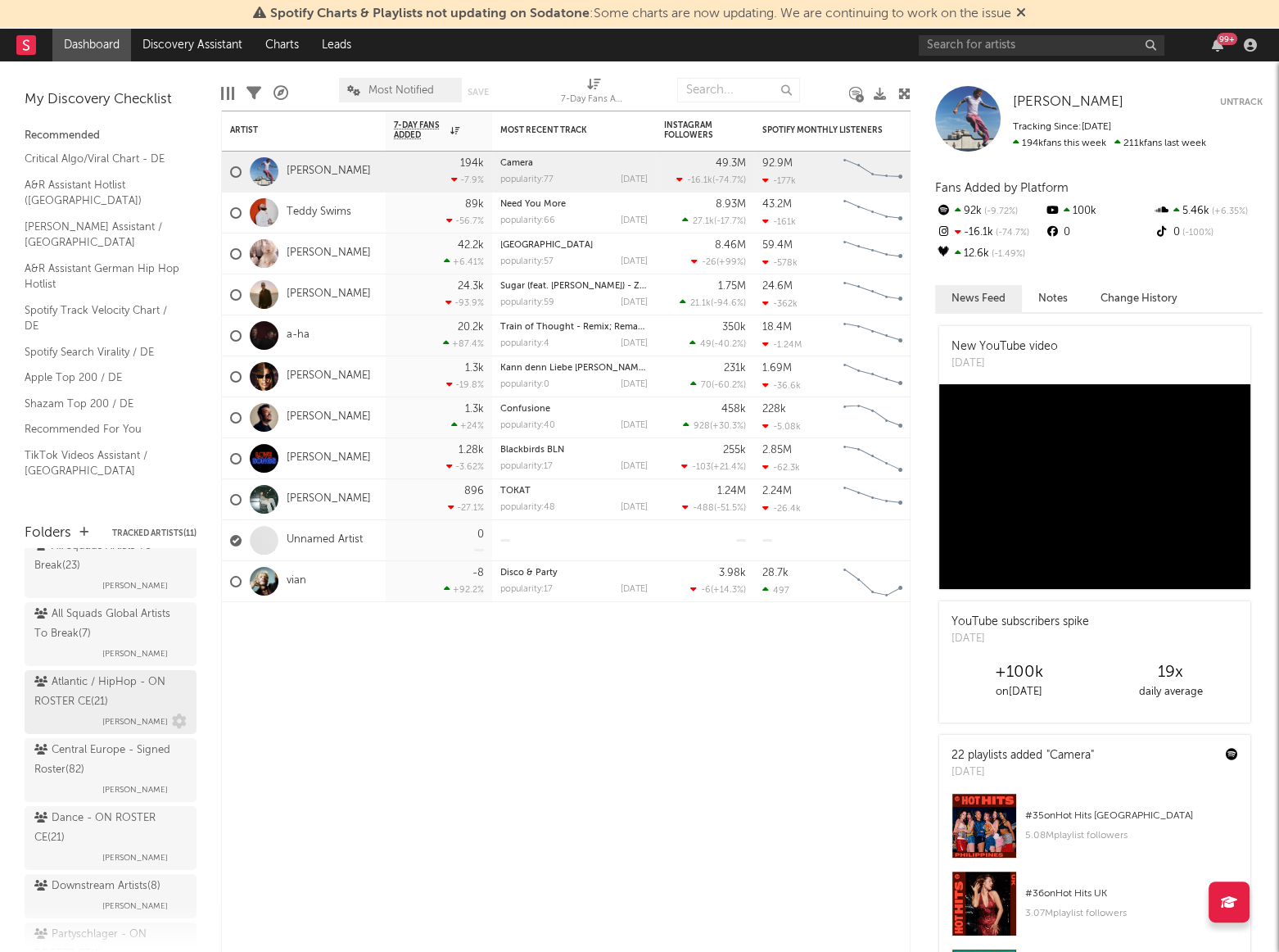
click at [93, 699] on div "Atlantic / HipHop - ON ROSTER CE ( 21 )" at bounding box center [109, 691] width 148 height 39
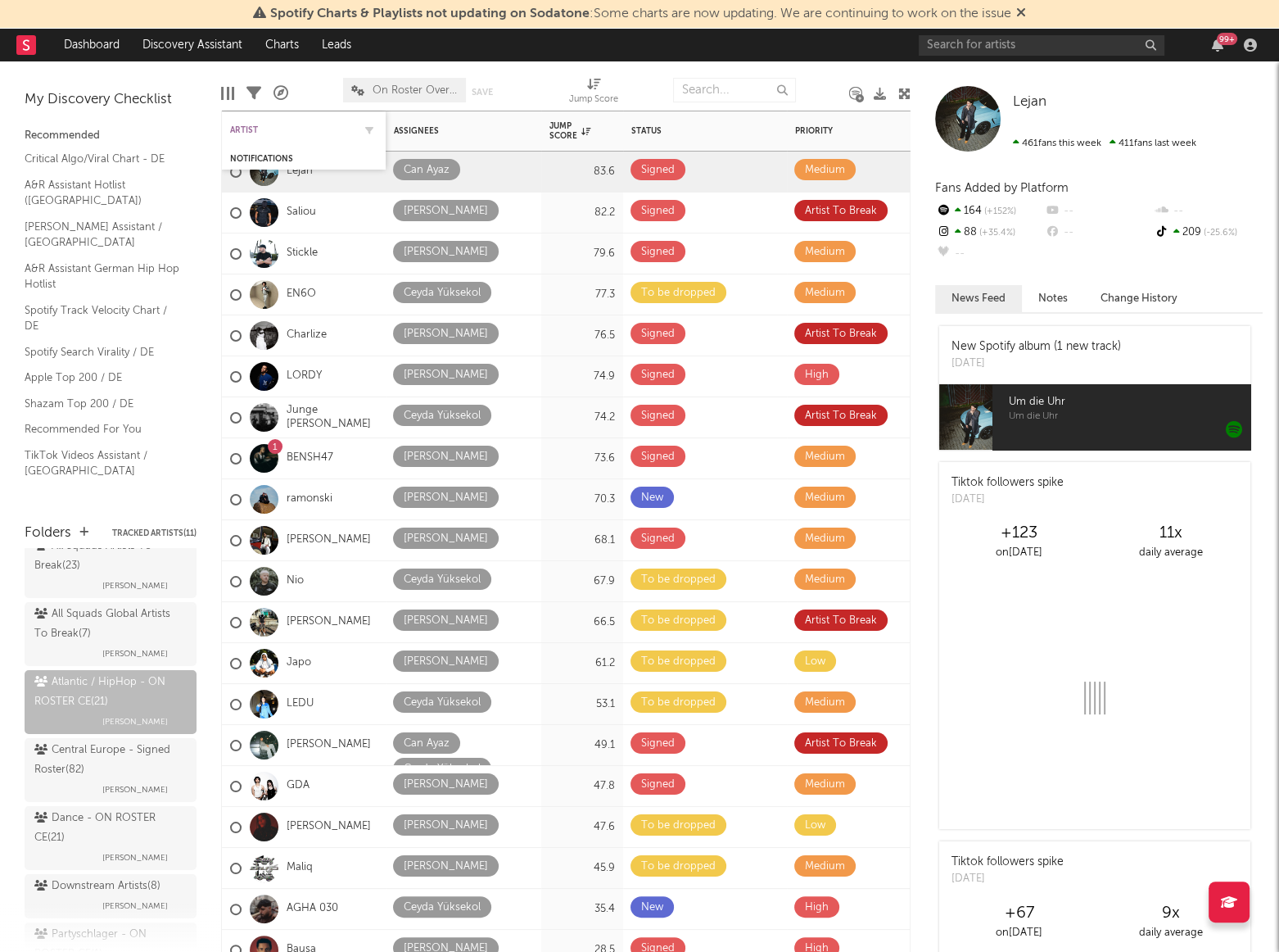
click at [249, 131] on div "Artist" at bounding box center [291, 130] width 123 height 10
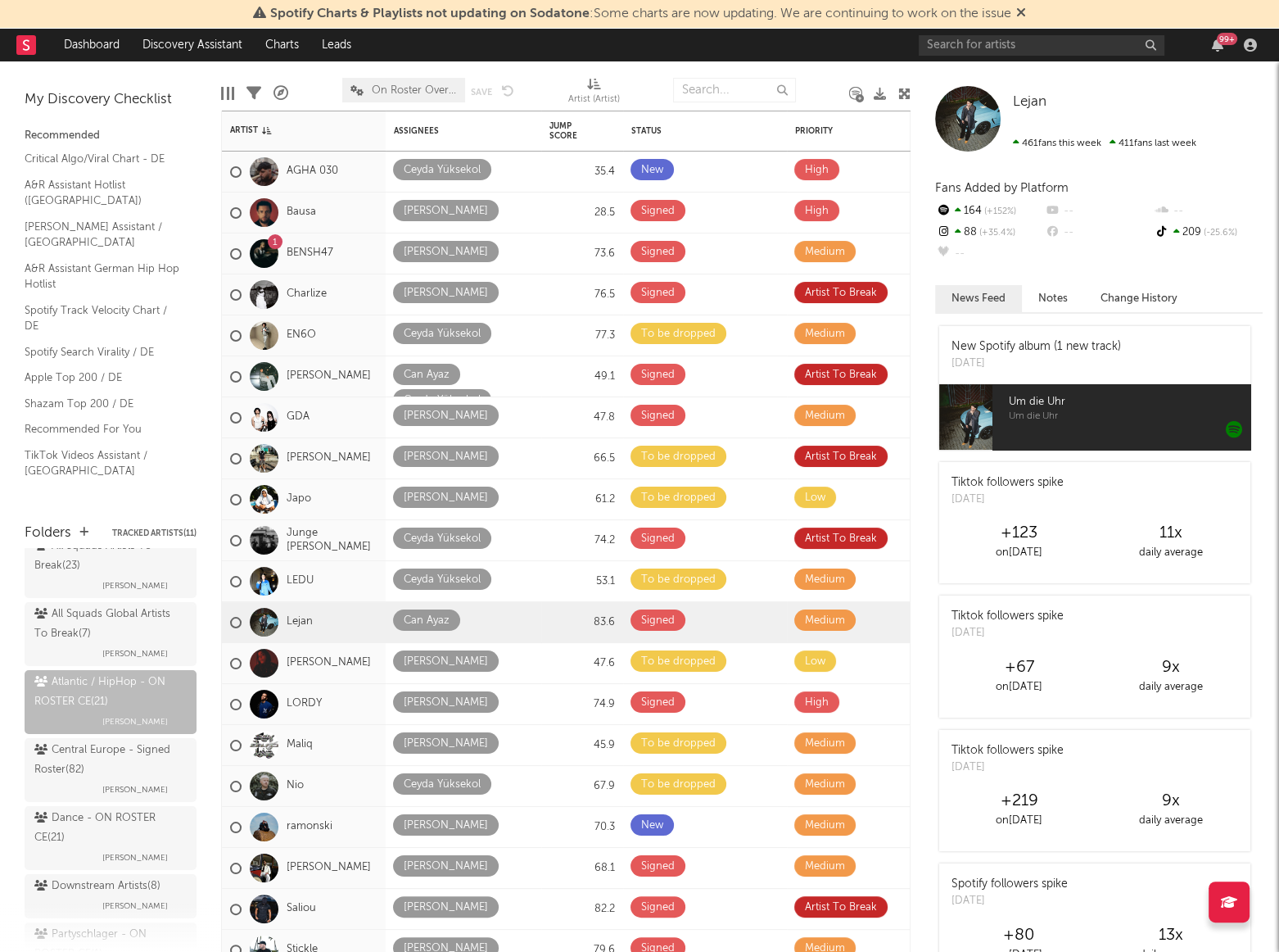
click at [204, 485] on div "My Discovery Checklist Recommended Critical Algo/Viral Chart - DE A&R Assistant…" at bounding box center [111, 284] width 221 height 445
click at [117, 483] on div "My Discovery Checklist Recommended Critical Algo/Viral Chart - DE A&R Assistant…" at bounding box center [111, 284] width 221 height 445
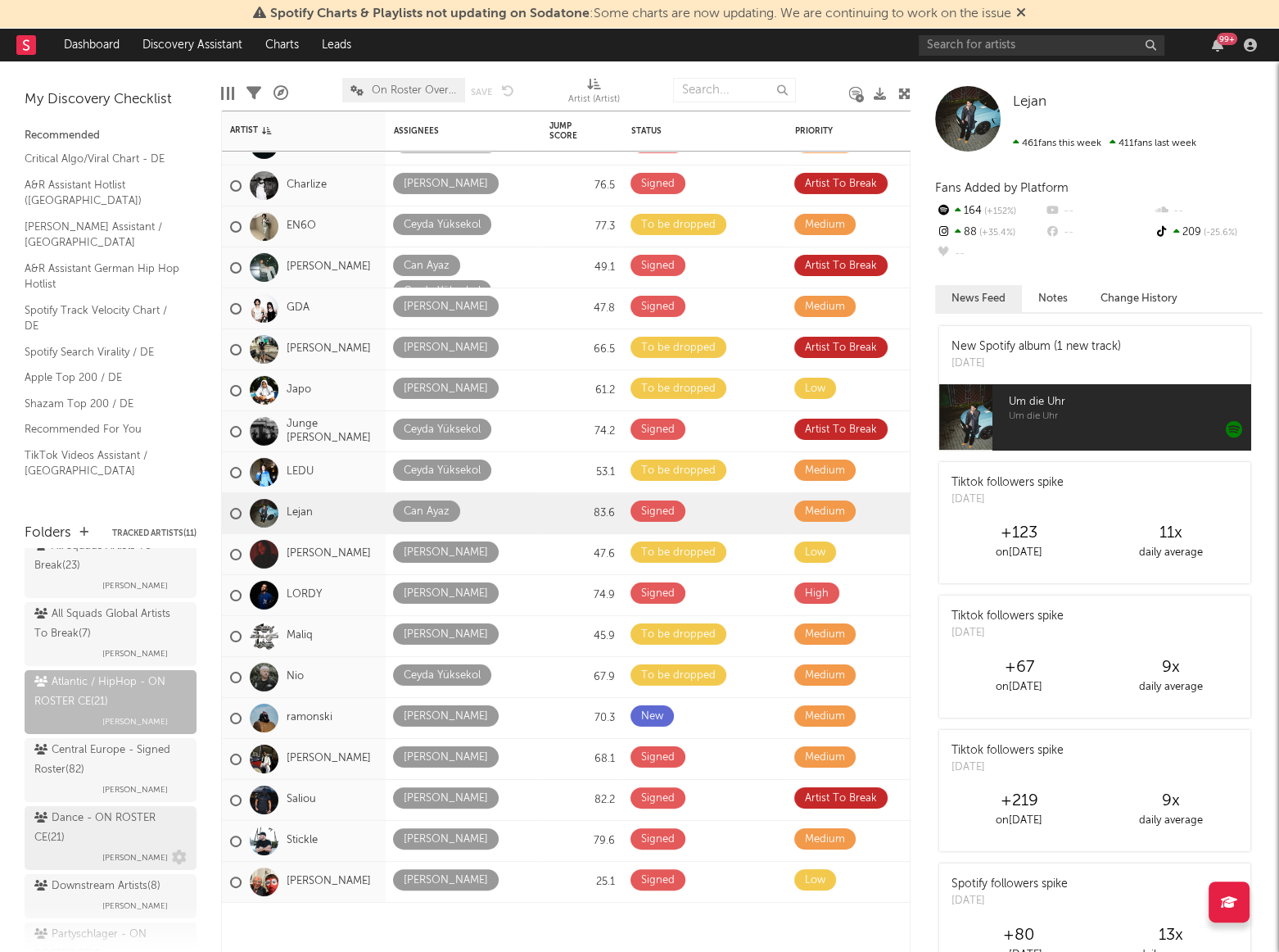
click at [75, 842] on div "Dance - ON ROSTER CE ( 21 )" at bounding box center [109, 828] width 148 height 39
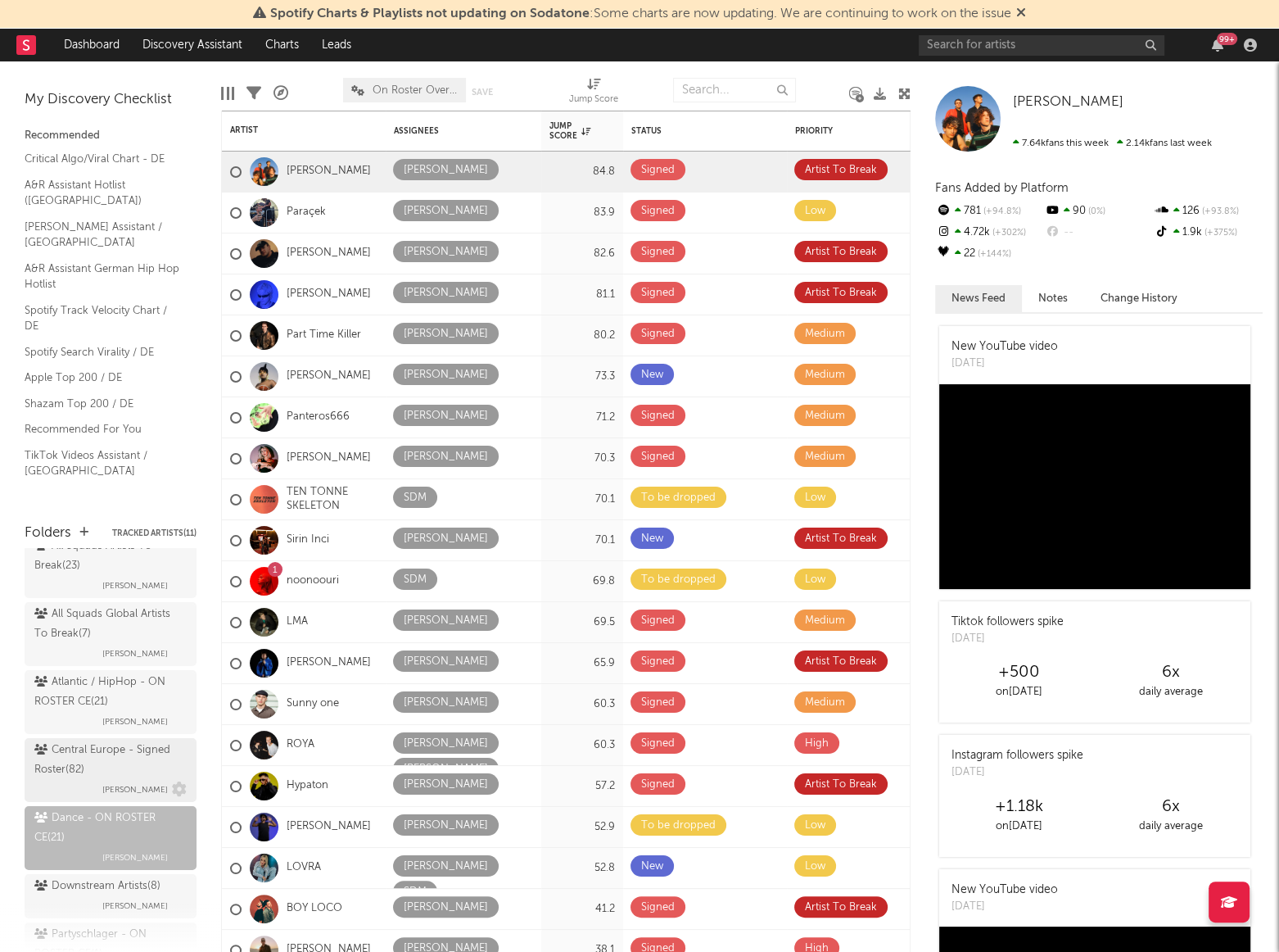
click at [102, 760] on div "Central Europe - Signed Roster ( 82 )" at bounding box center [109, 760] width 148 height 39
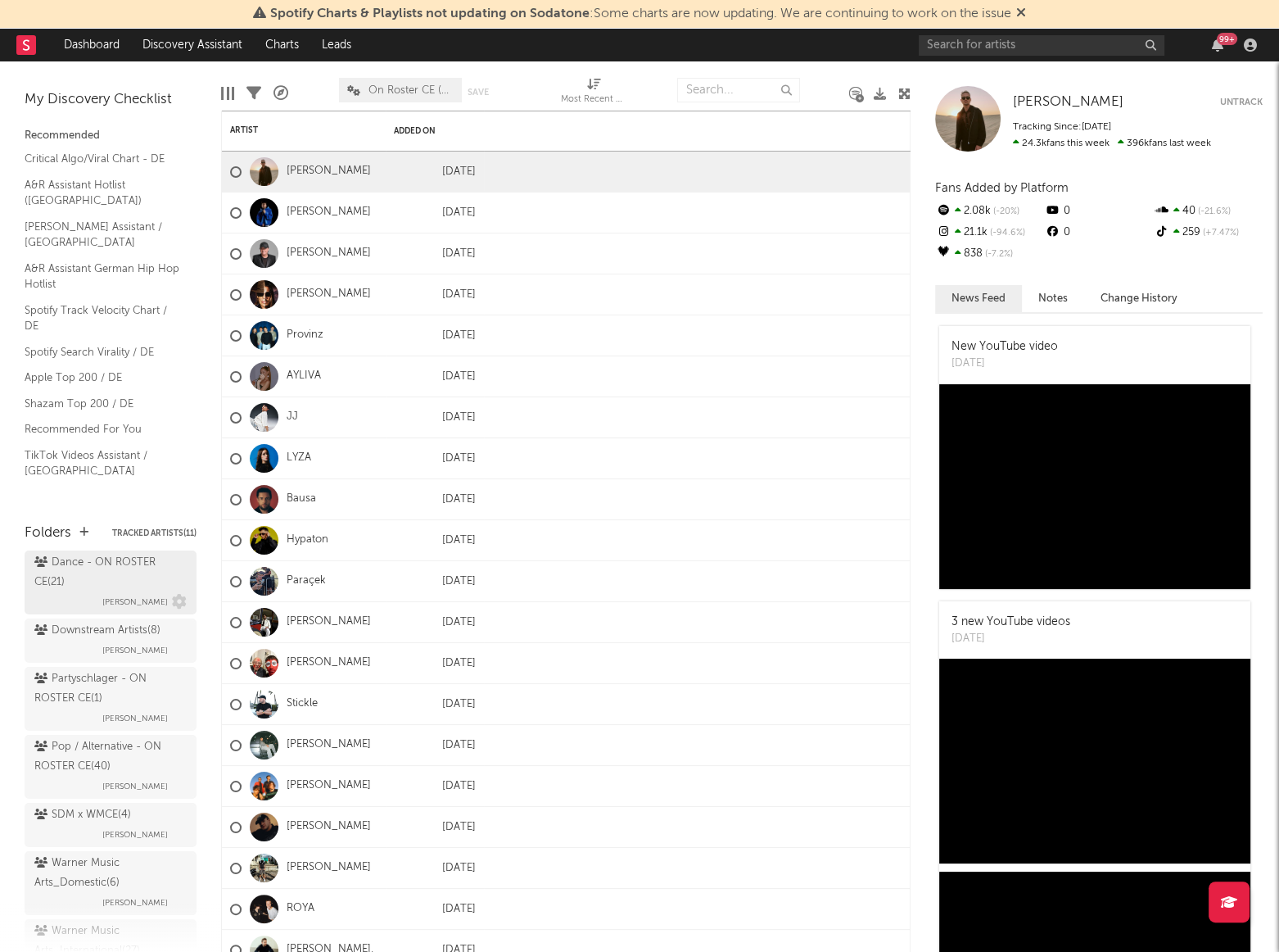
scroll to position [372, 0]
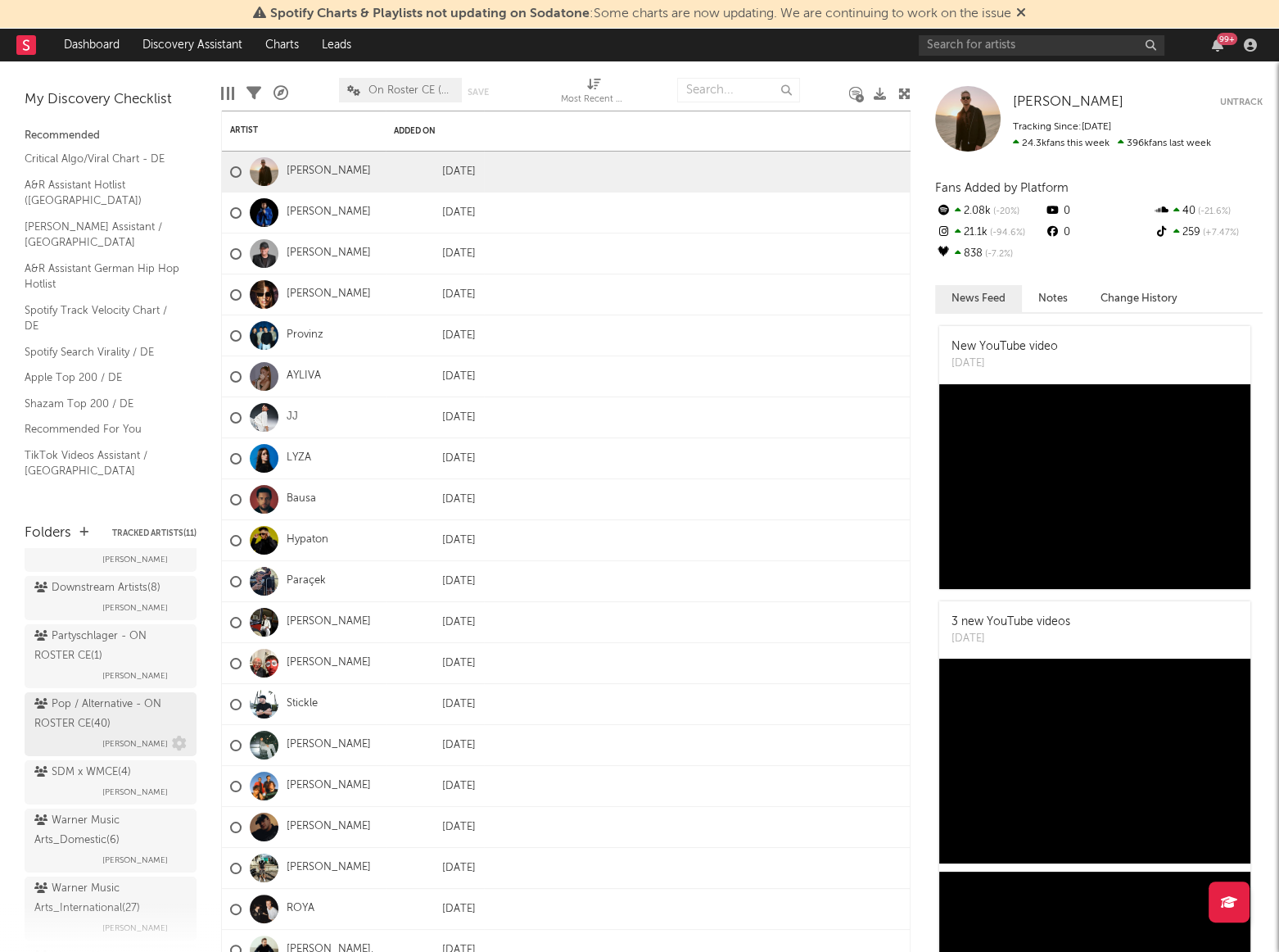
click at [80, 721] on div "Pop / Alternative - ON ROSTER CE ( 40 )" at bounding box center [109, 714] width 148 height 39
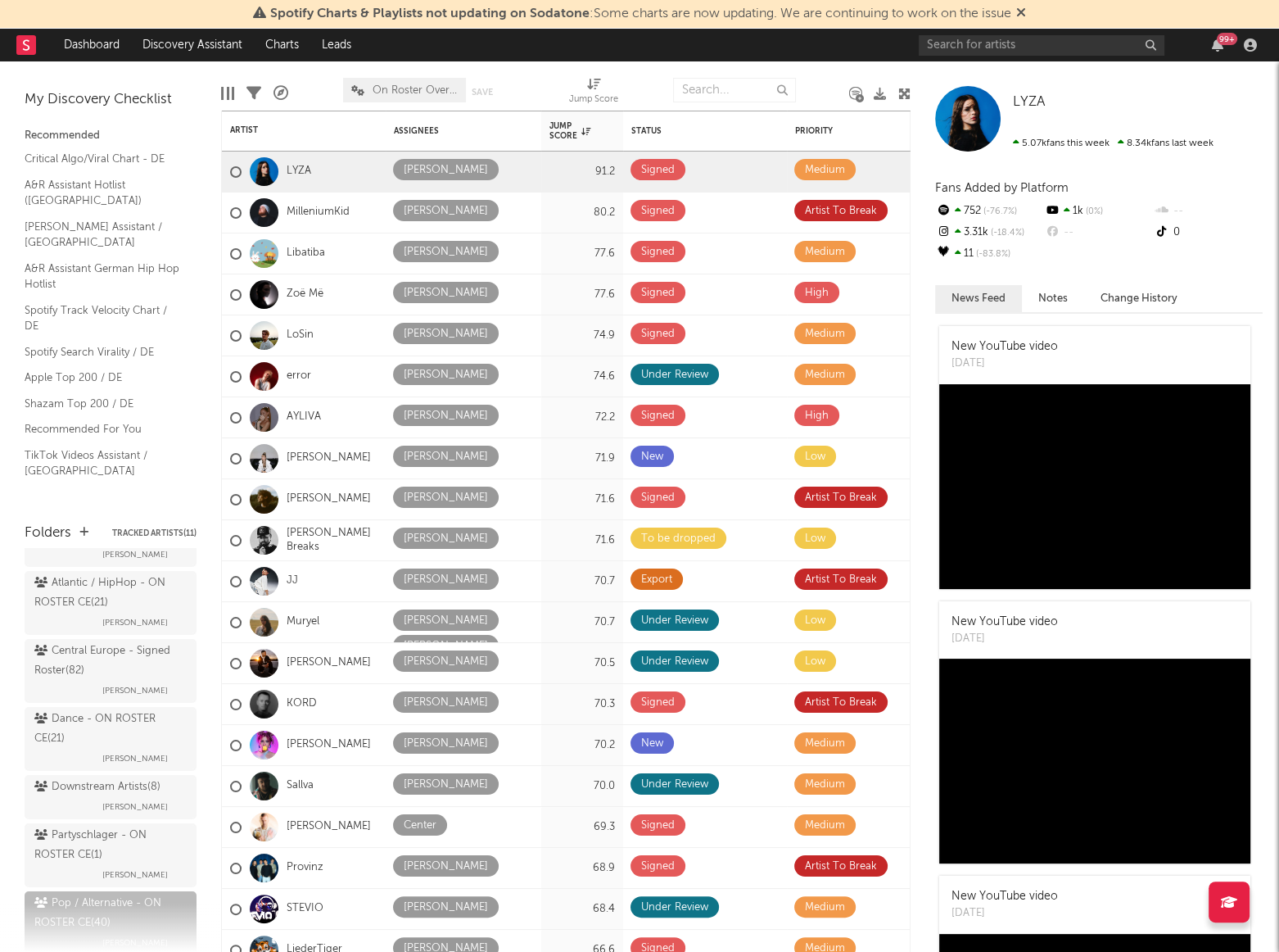
scroll to position [148, 0]
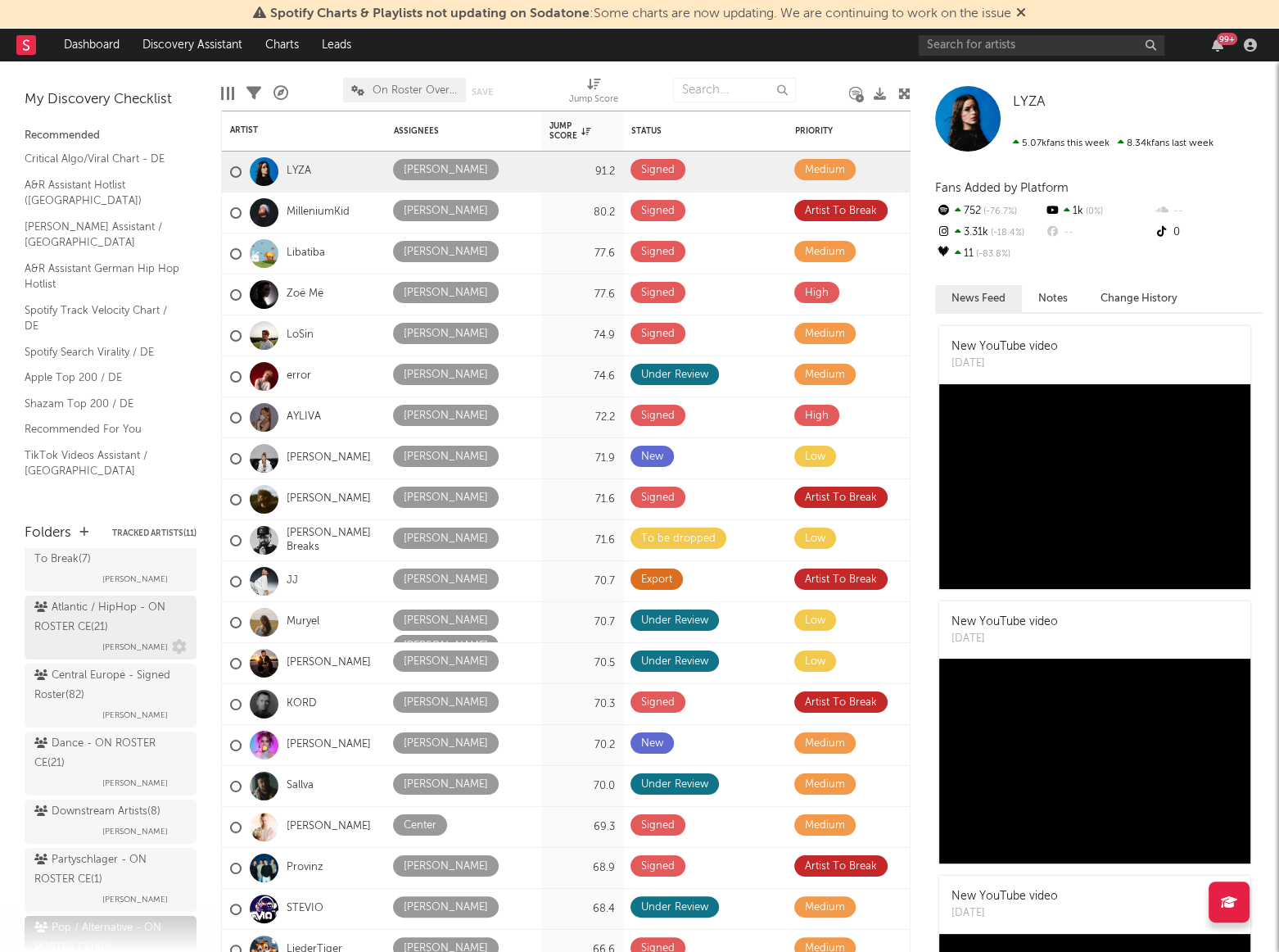
click at [72, 616] on div "Atlantic / HipHop - ON ROSTER CE ( 21 )" at bounding box center [109, 617] width 148 height 39
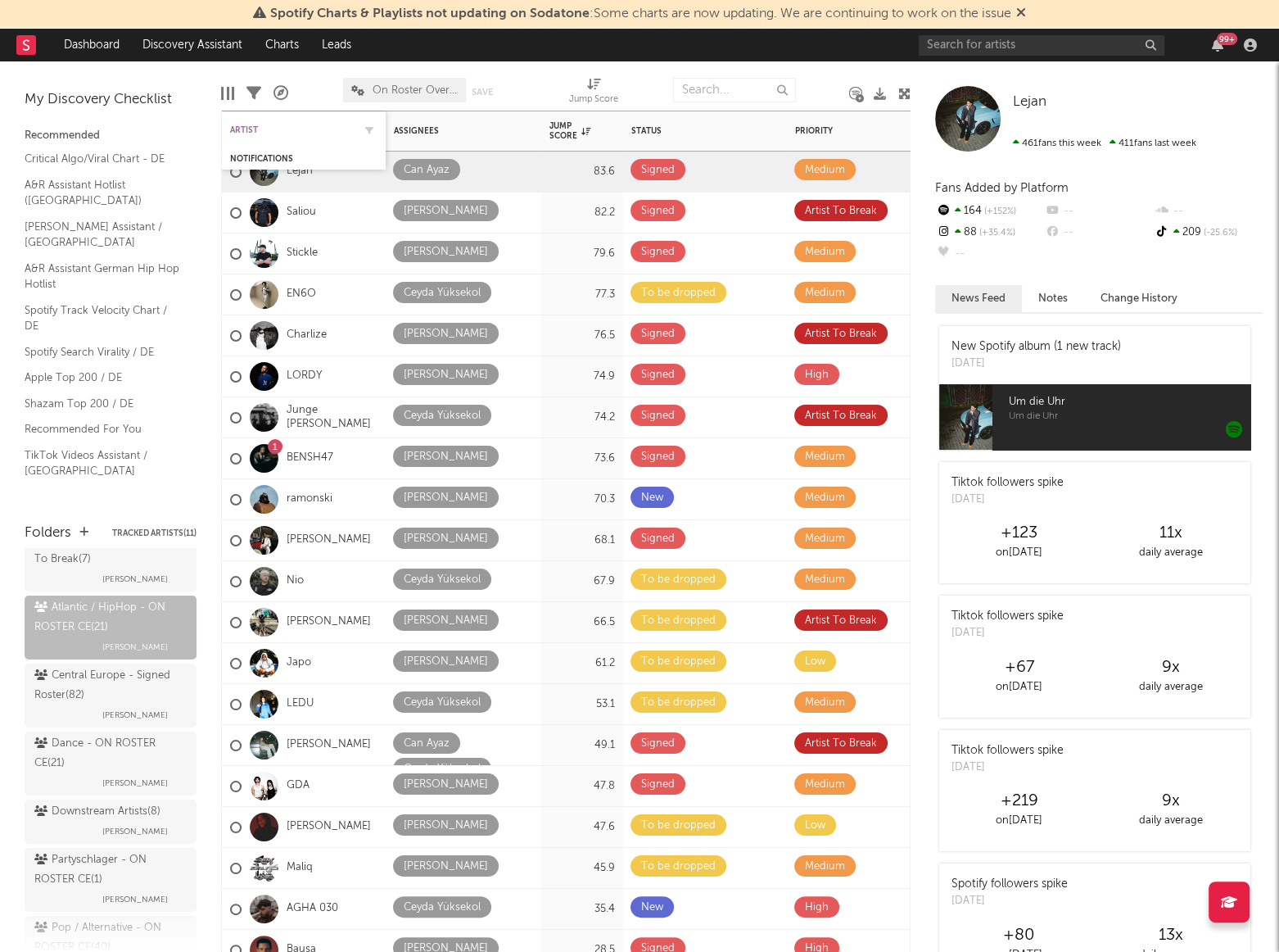
click at [254, 127] on div "Artist" at bounding box center [291, 130] width 123 height 10
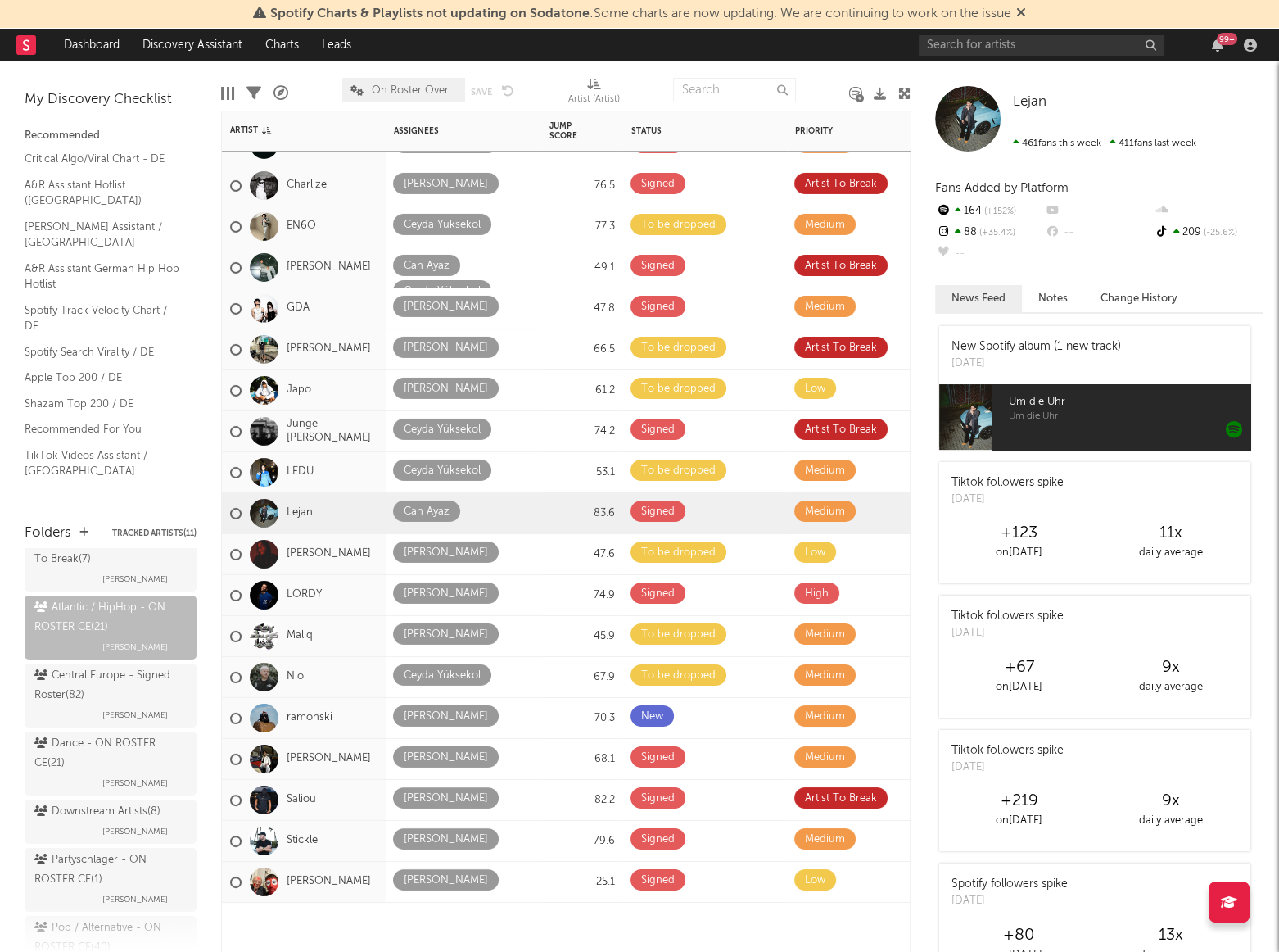
click at [344, 467] on div "LEDU" at bounding box center [304, 472] width 163 height 41
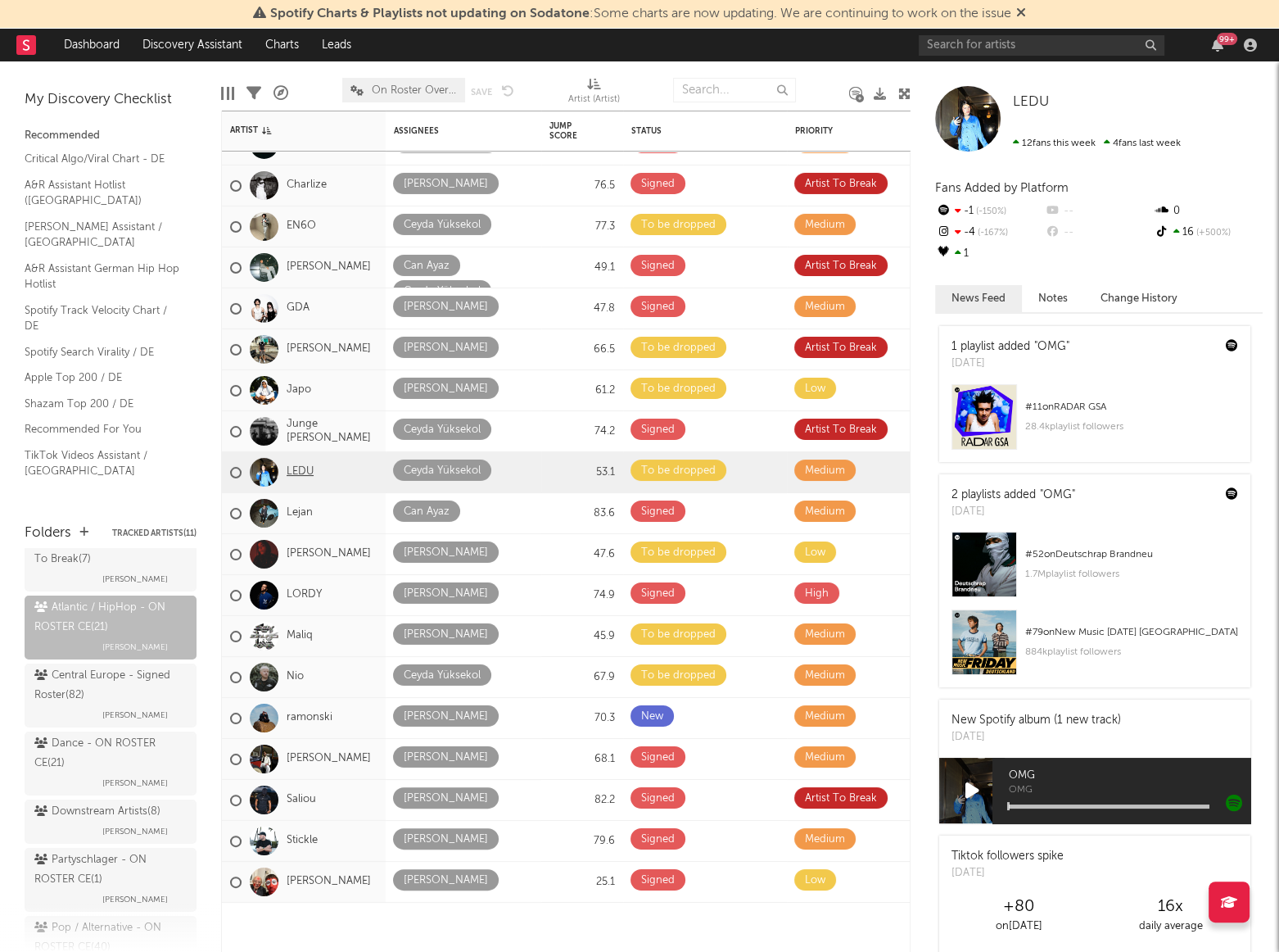
click at [304, 465] on link "LEDU" at bounding box center [300, 472] width 27 height 13
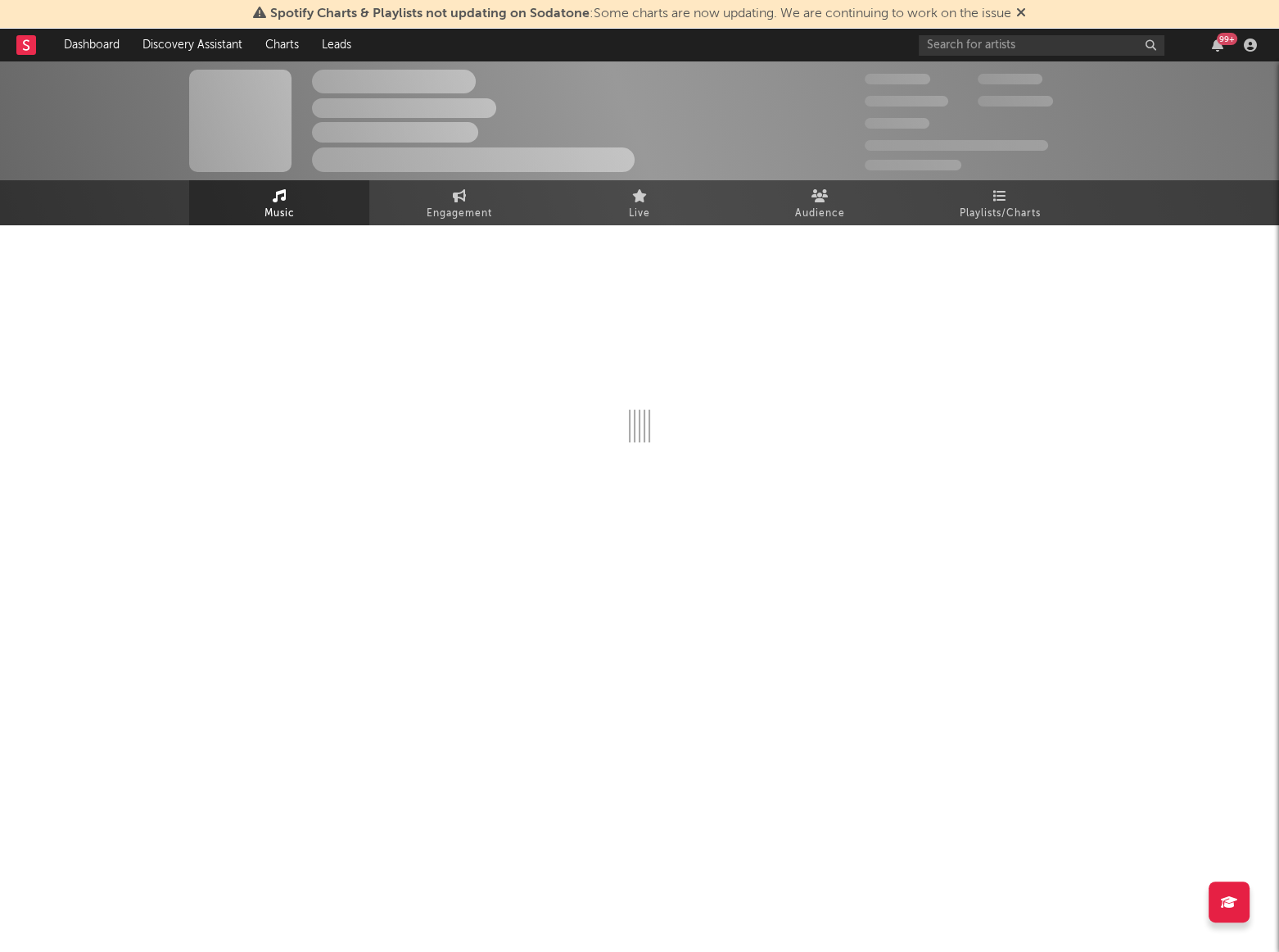
select select "6m"
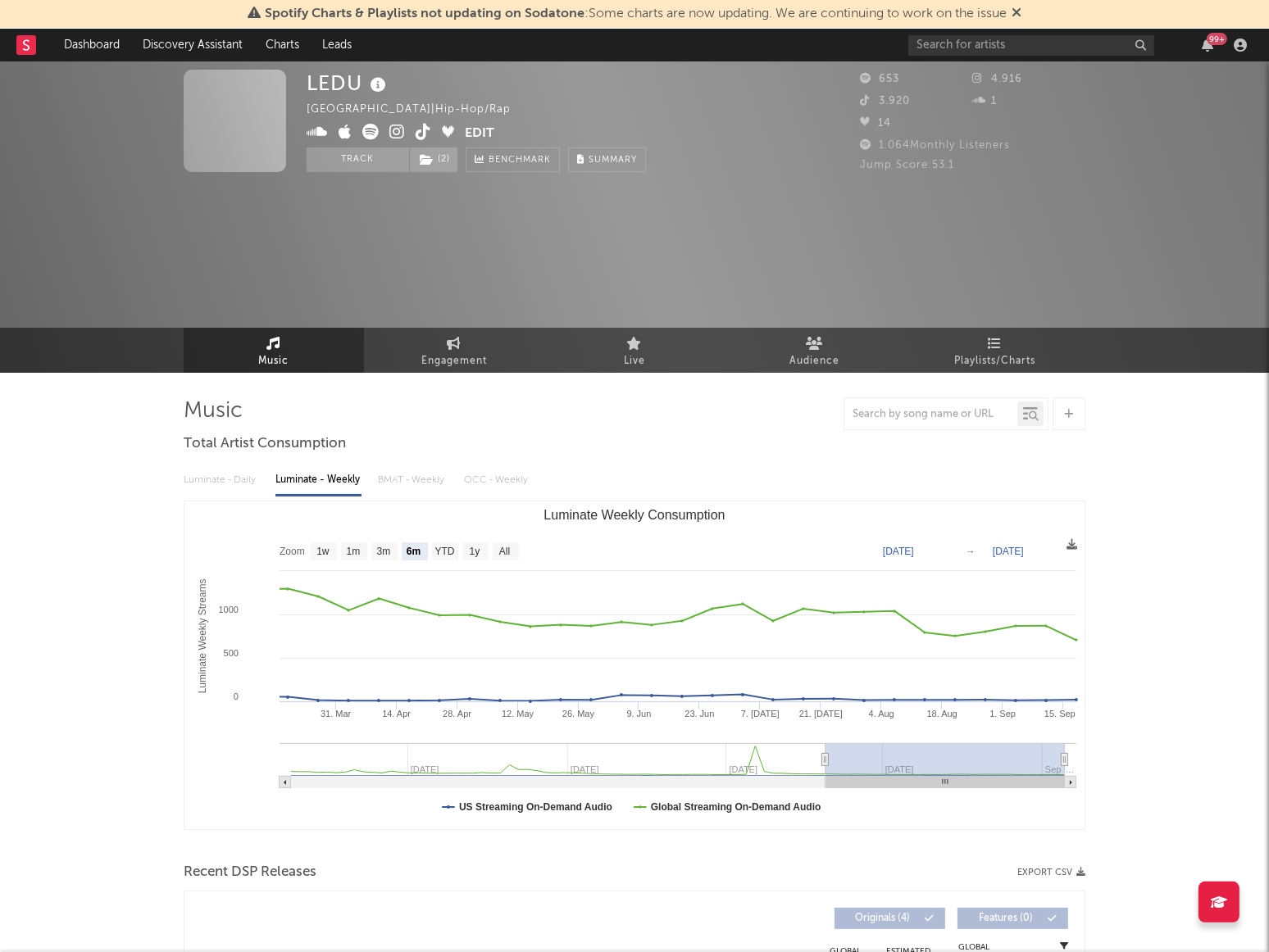
select select "6m"
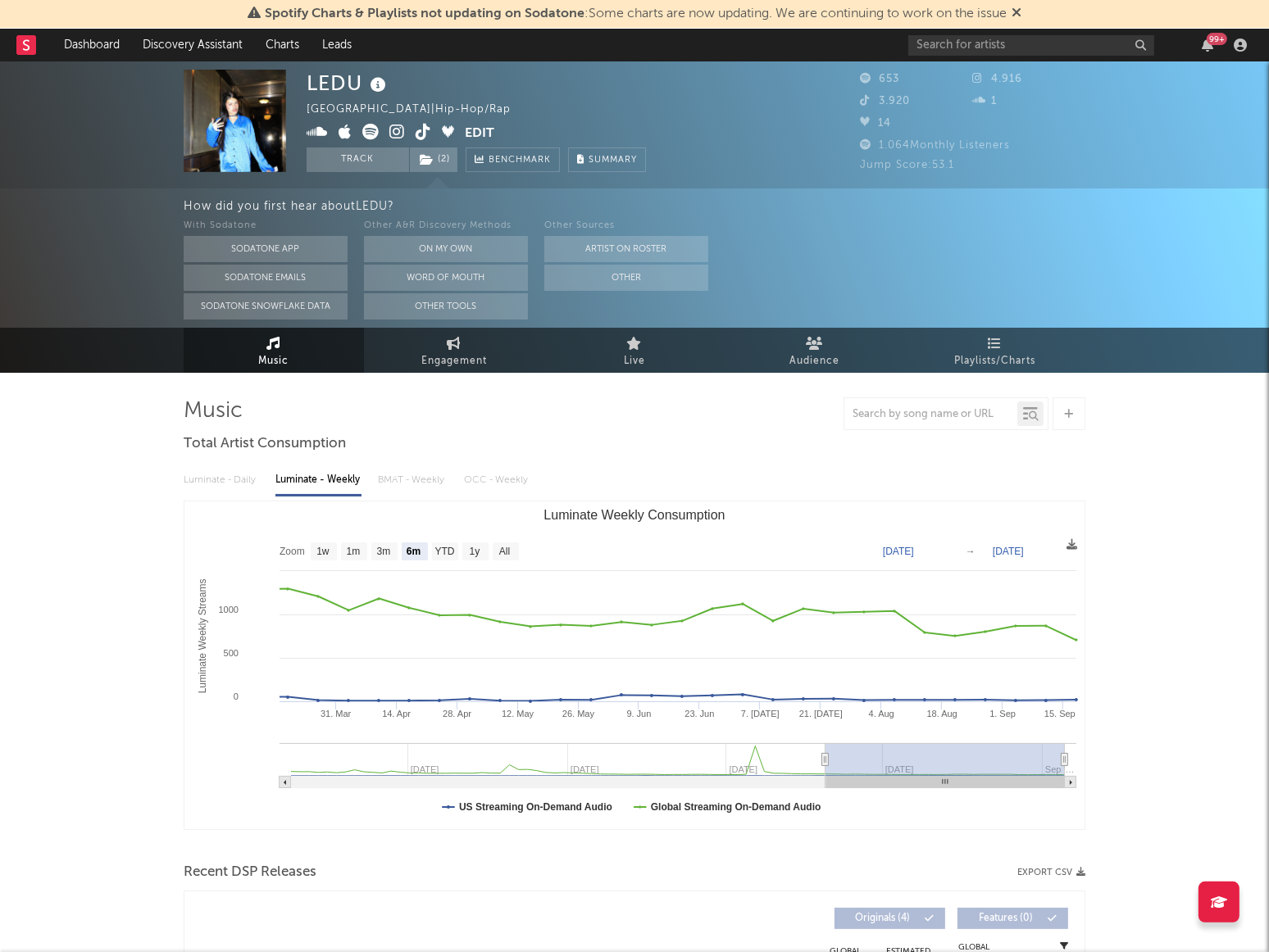
click at [487, 130] on button "Edit" at bounding box center [479, 134] width 30 height 20
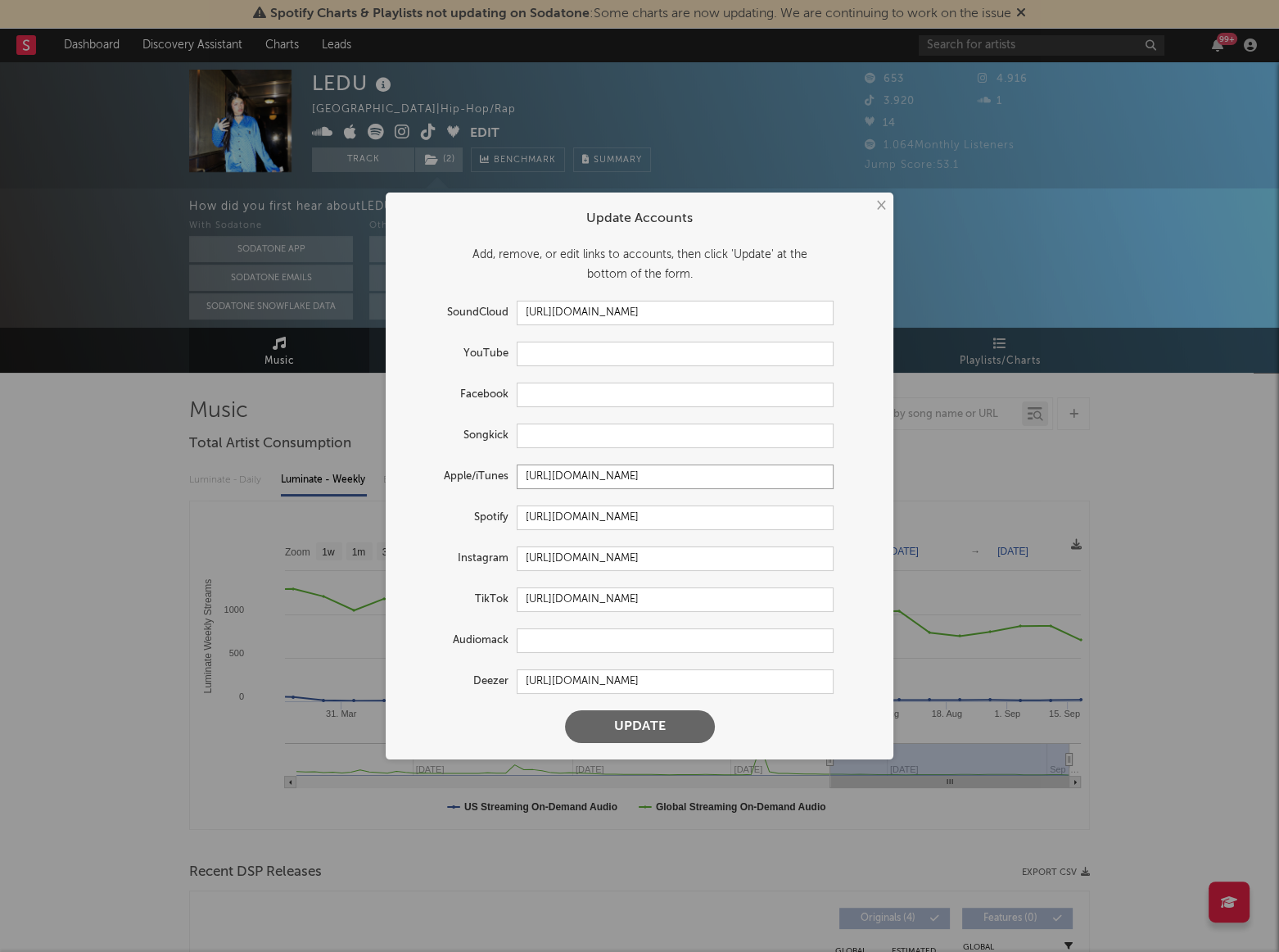
click at [570, 476] on input "https://music.apple.com/us/artist/ledu/1694699103" at bounding box center [675, 477] width 317 height 25
click at [555, 516] on input "https://open.spotify.com/artist/5ViMWZ1otsSujBRFjNG4RI" at bounding box center [675, 518] width 317 height 25
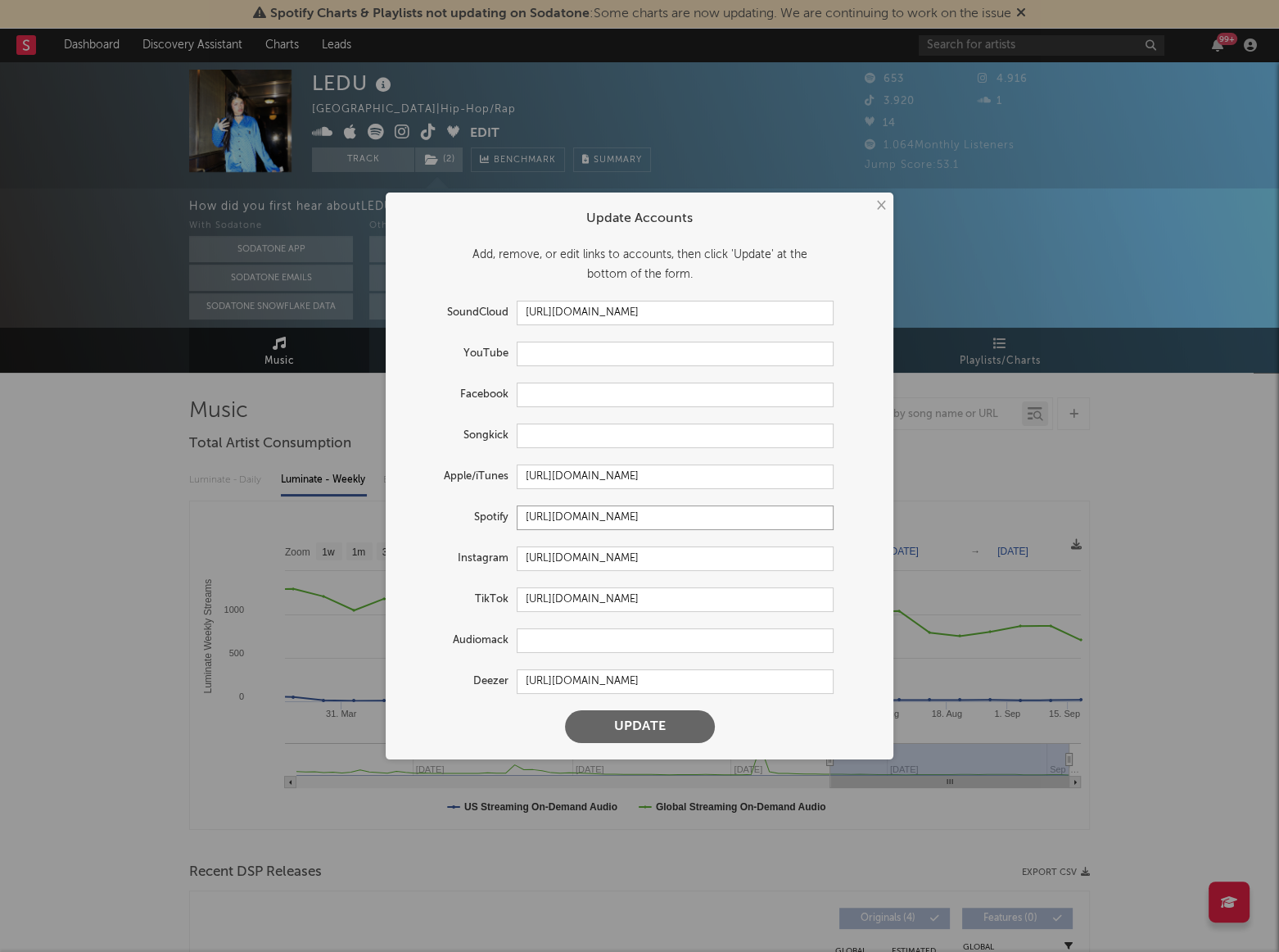
click at [555, 516] on input "https://open.spotify.com/artist/5ViMWZ1otsSujBRFjNG4RI" at bounding box center [675, 518] width 317 height 25
click at [573, 590] on input "https://www.tiktok.com/share/user/6797187436285723653" at bounding box center [675, 600] width 317 height 25
click at [540, 563] on input "https://www.instagram.com/1eduan/" at bounding box center [675, 559] width 317 height 25
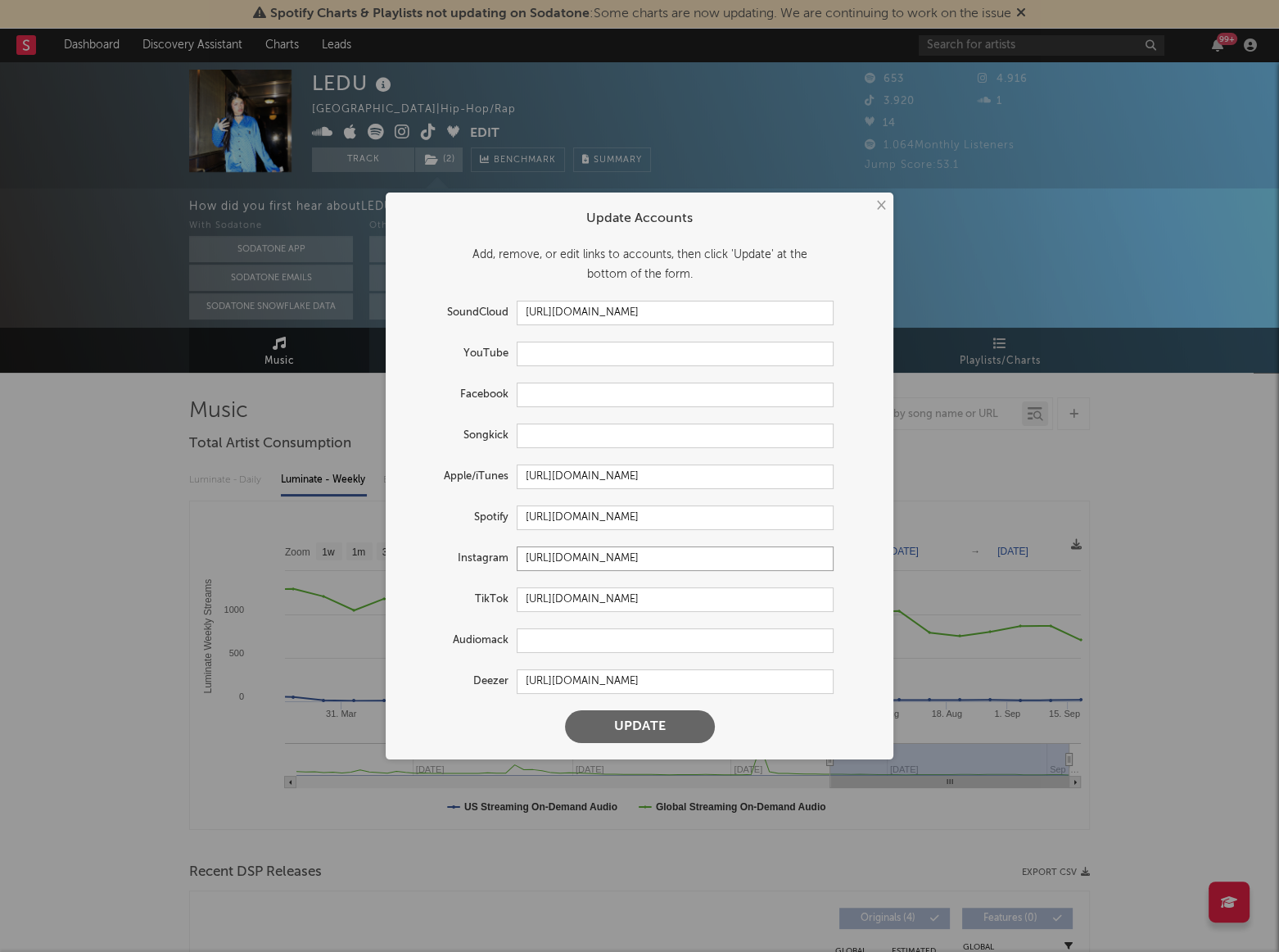
click at [540, 561] on input "https://www.instagram.com/1eduan/" at bounding box center [675, 559] width 317 height 25
click at [886, 208] on button "×" at bounding box center [880, 205] width 18 height 18
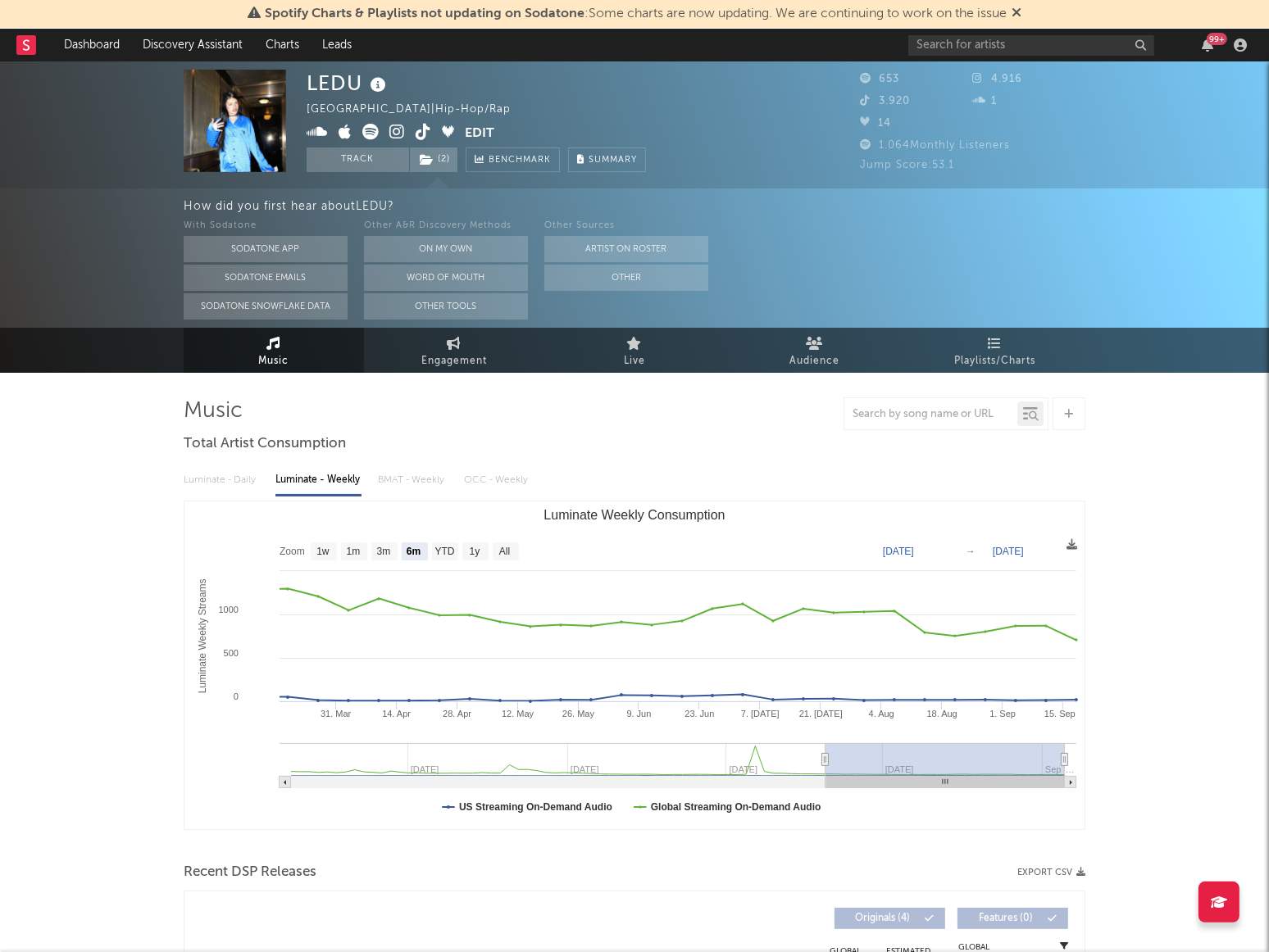
click at [34, 38] on rect at bounding box center [26, 45] width 19 height 19
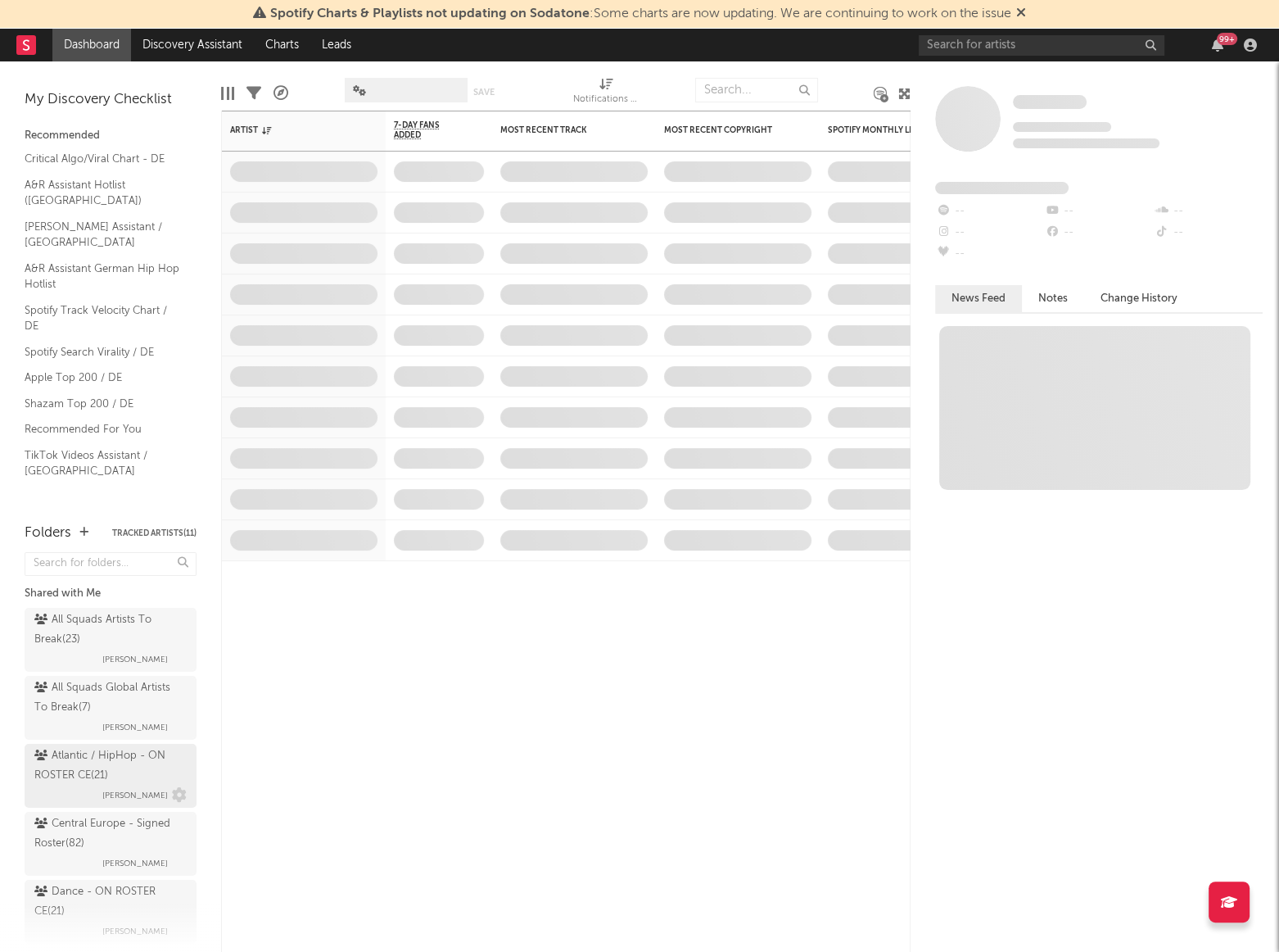
click at [82, 763] on div "Atlantic / HipHop - ON ROSTER CE ( 21 )" at bounding box center [109, 765] width 148 height 39
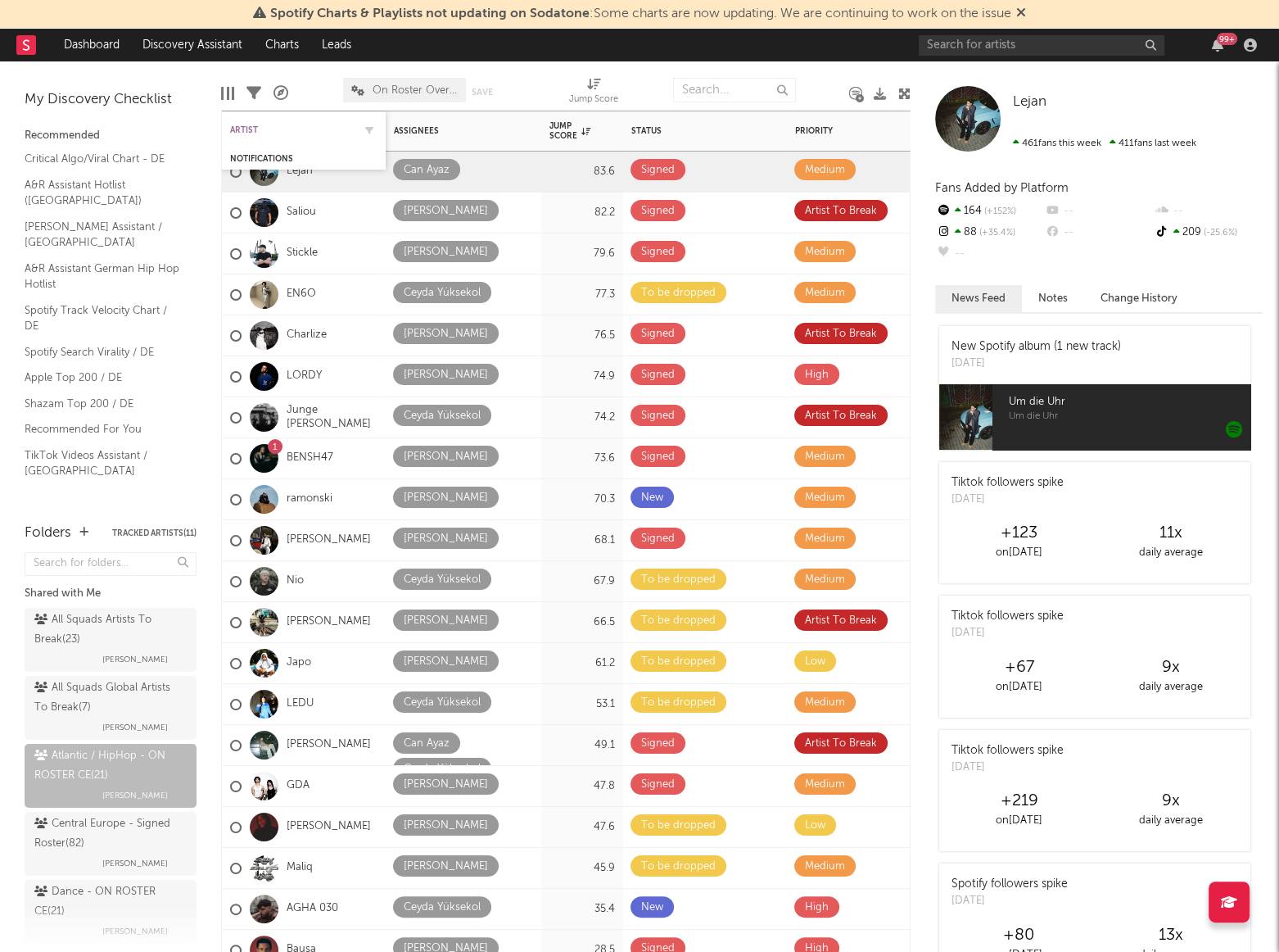
click at [247, 130] on div "Artist" at bounding box center [291, 130] width 123 height 10
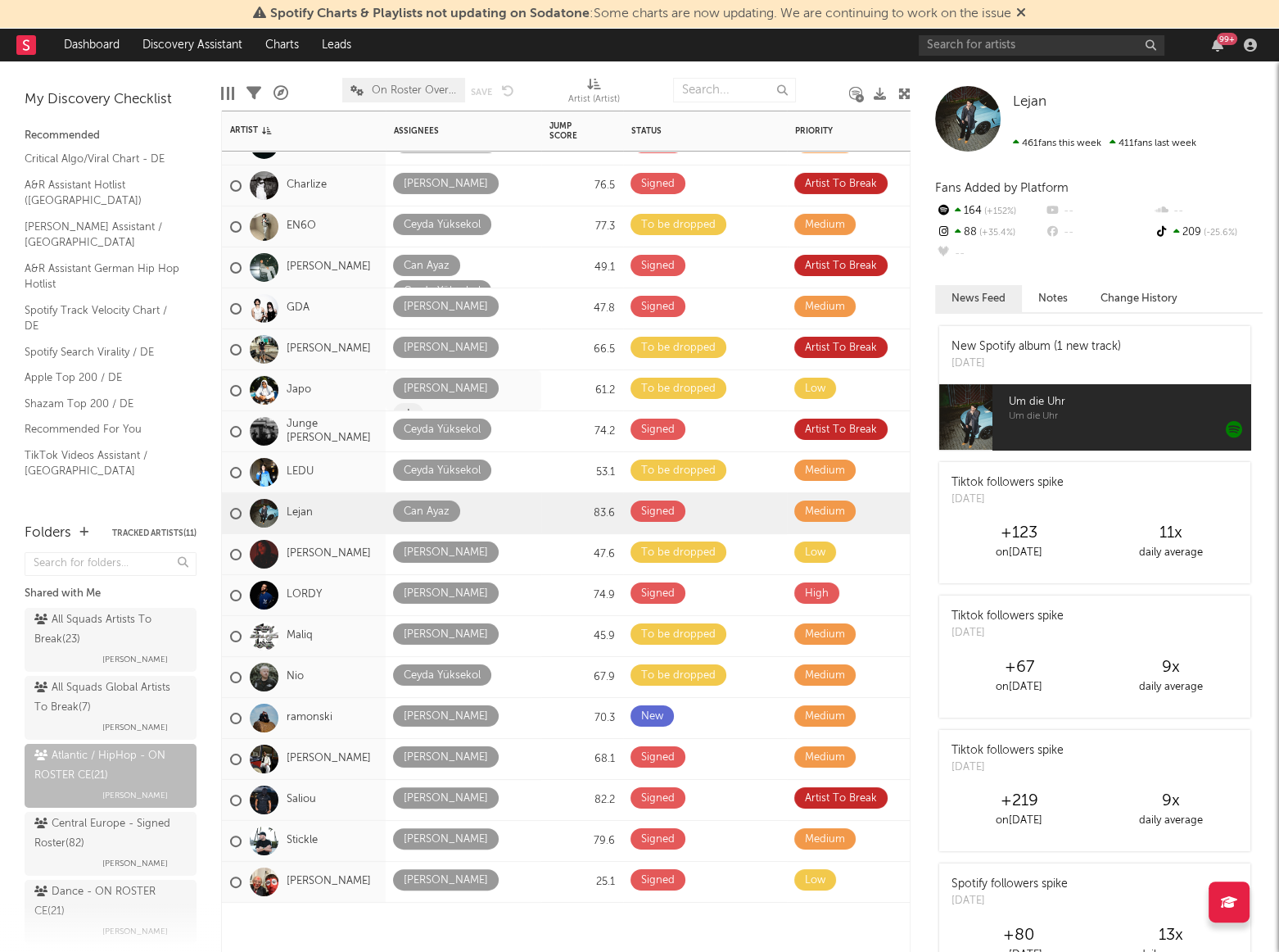
click at [413, 408] on icon at bounding box center [408, 413] width 9 height 11
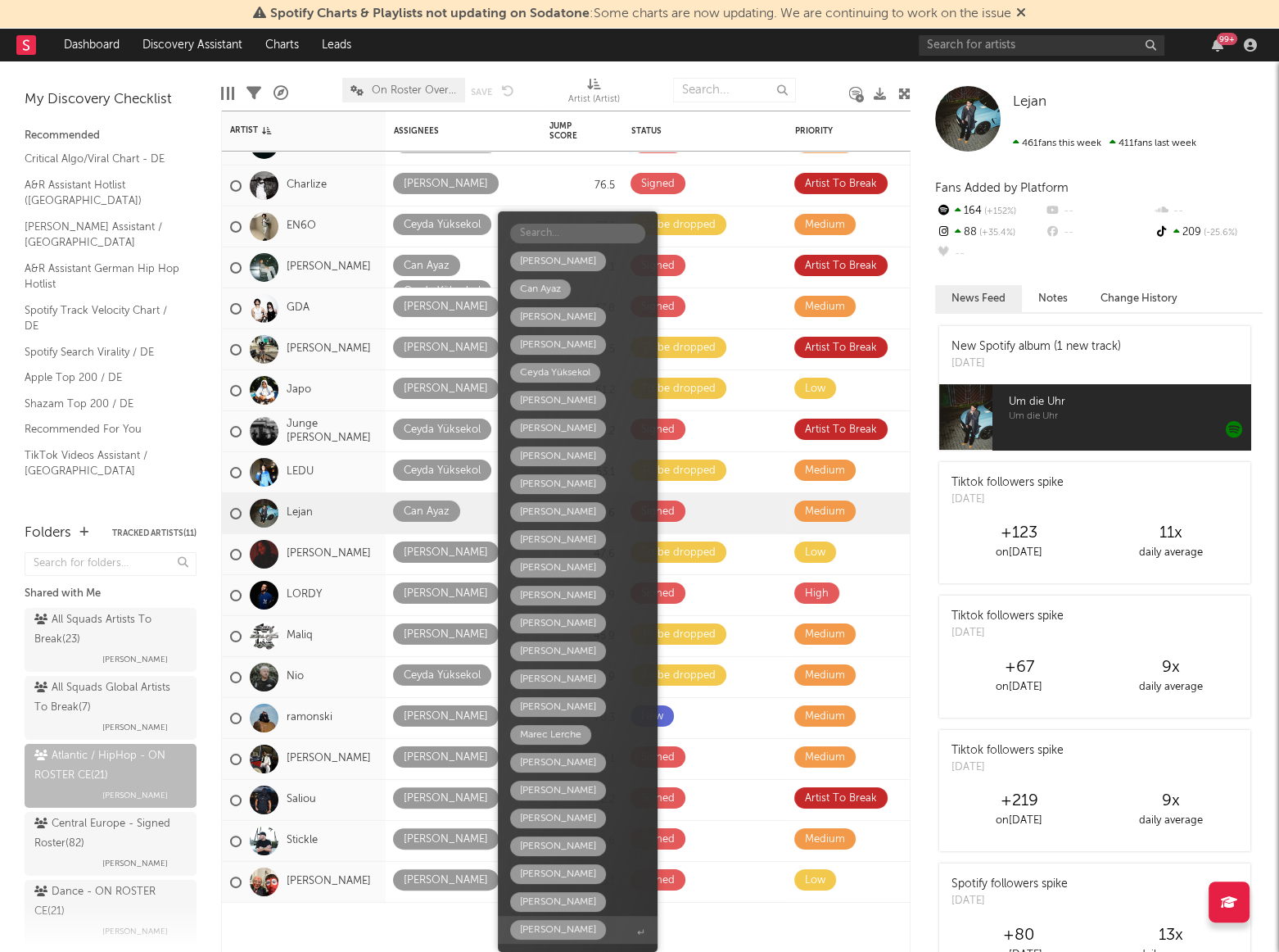
click at [538, 931] on div "[PERSON_NAME]" at bounding box center [558, 930] width 76 height 19
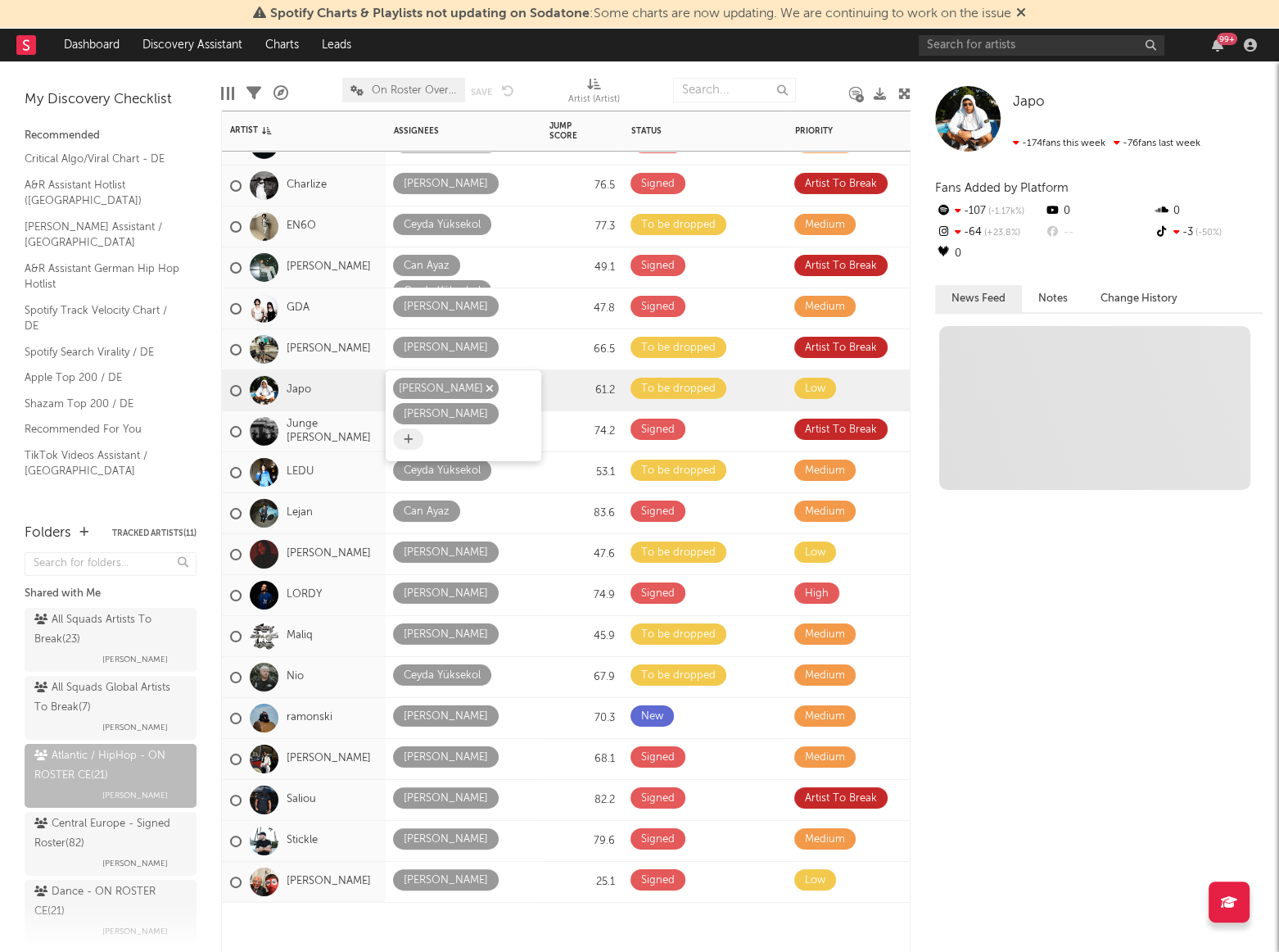
click at [472, 385] on div "[PERSON_NAME]" at bounding box center [446, 388] width 106 height 21
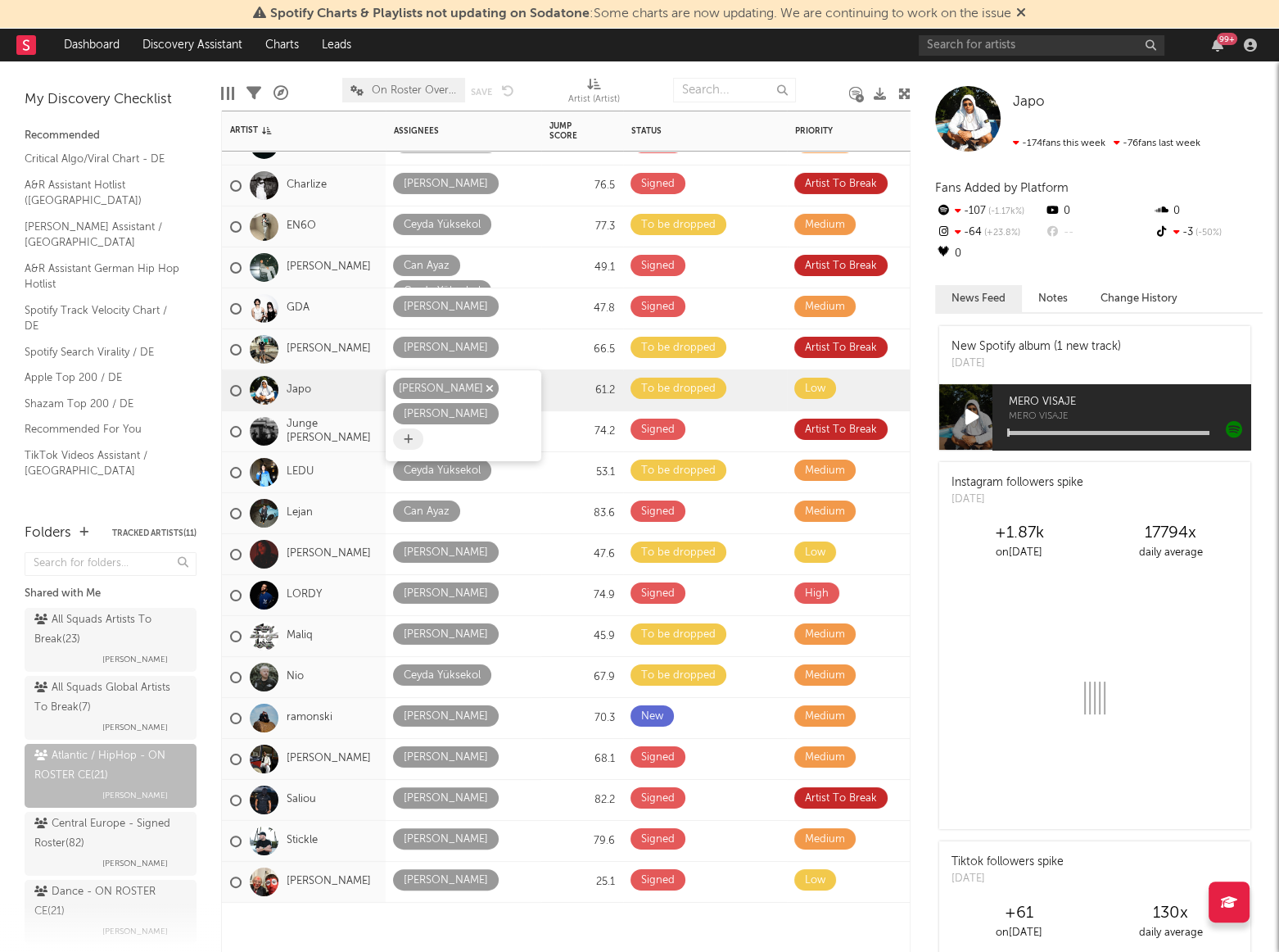
click at [486, 385] on icon "button" at bounding box center [489, 388] width 9 height 11
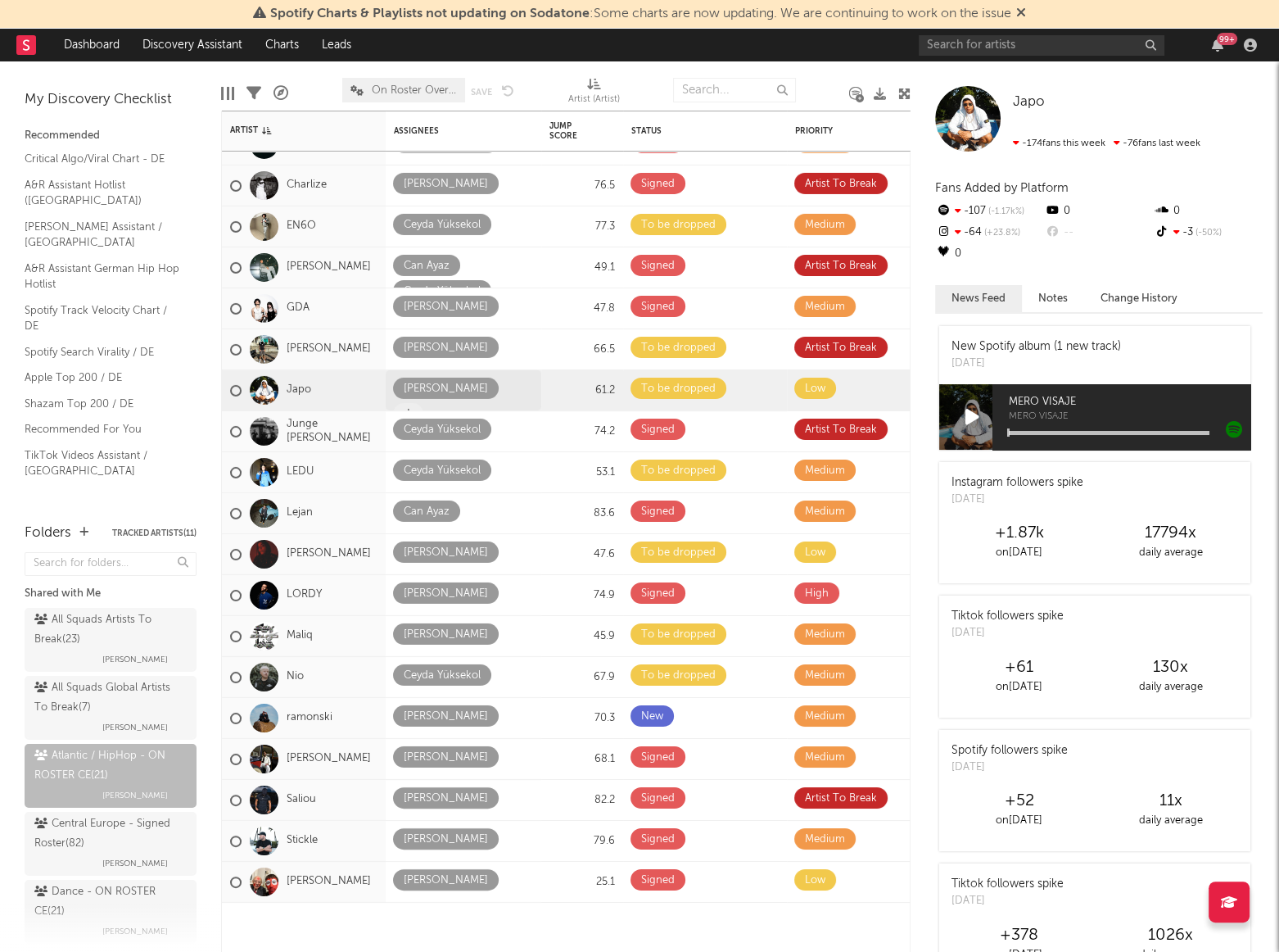
click at [527, 68] on div "Edit Columns Filters A&R Pipeline On Roster Overview Save Save as Artist (Artis…" at bounding box center [565, 86] width 690 height 49
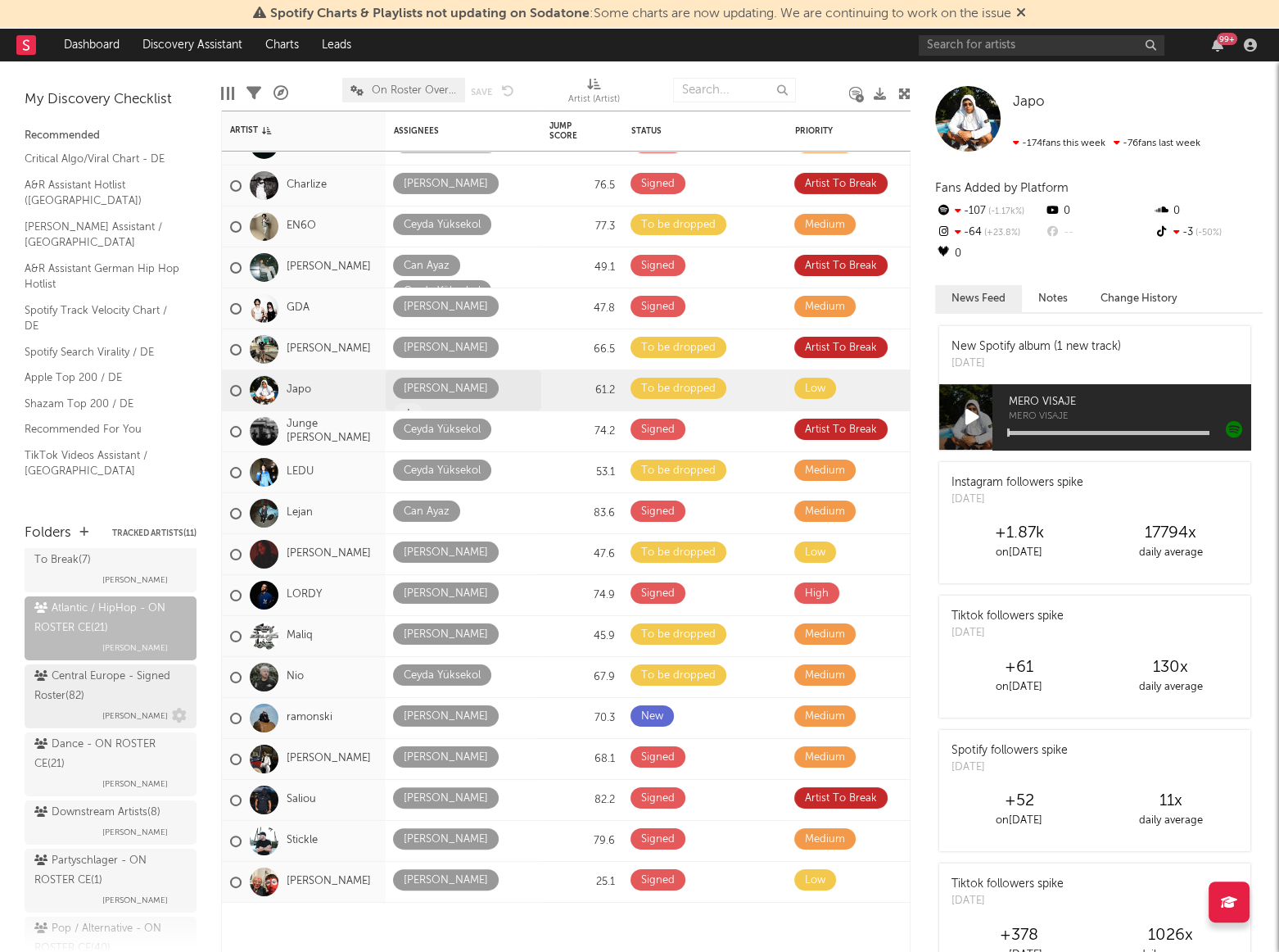
scroll to position [148, 0]
click at [85, 680] on div "Central Europe - Signed Roster ( 82 )" at bounding box center [109, 685] width 148 height 39
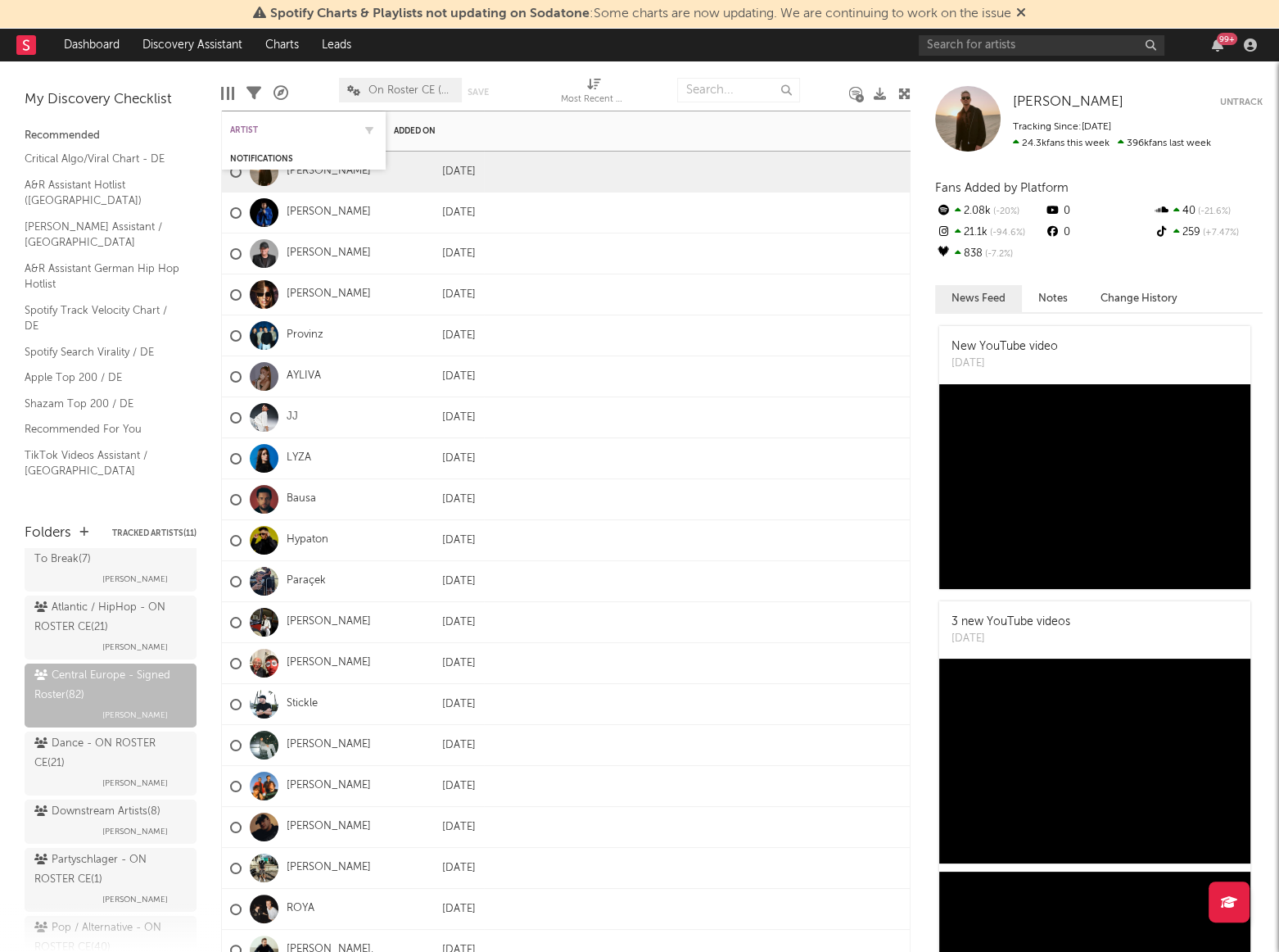
click at [249, 130] on div "Artist" at bounding box center [291, 130] width 123 height 10
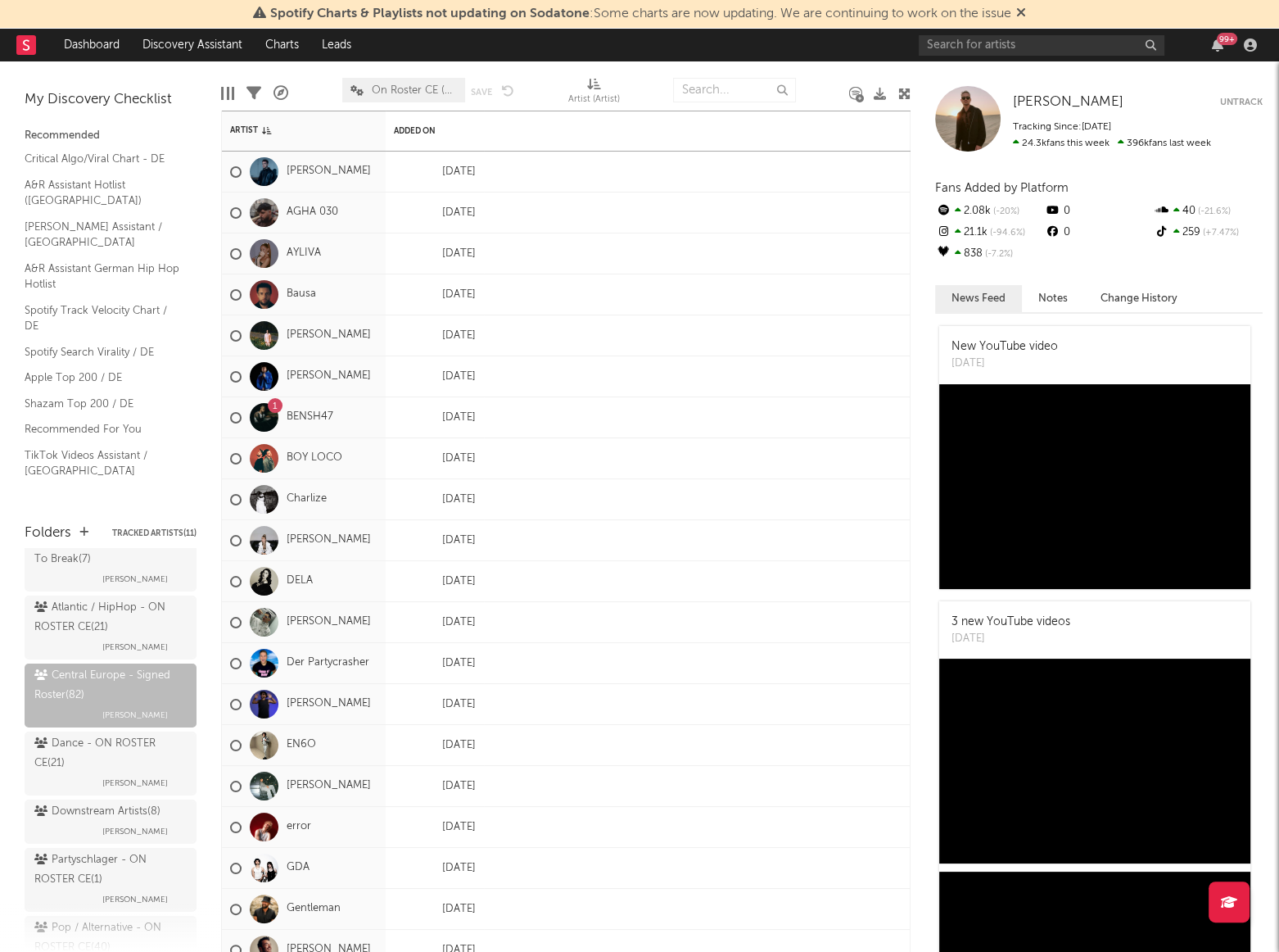
click at [649, 76] on div at bounding box center [647, 89] width 30 height 41
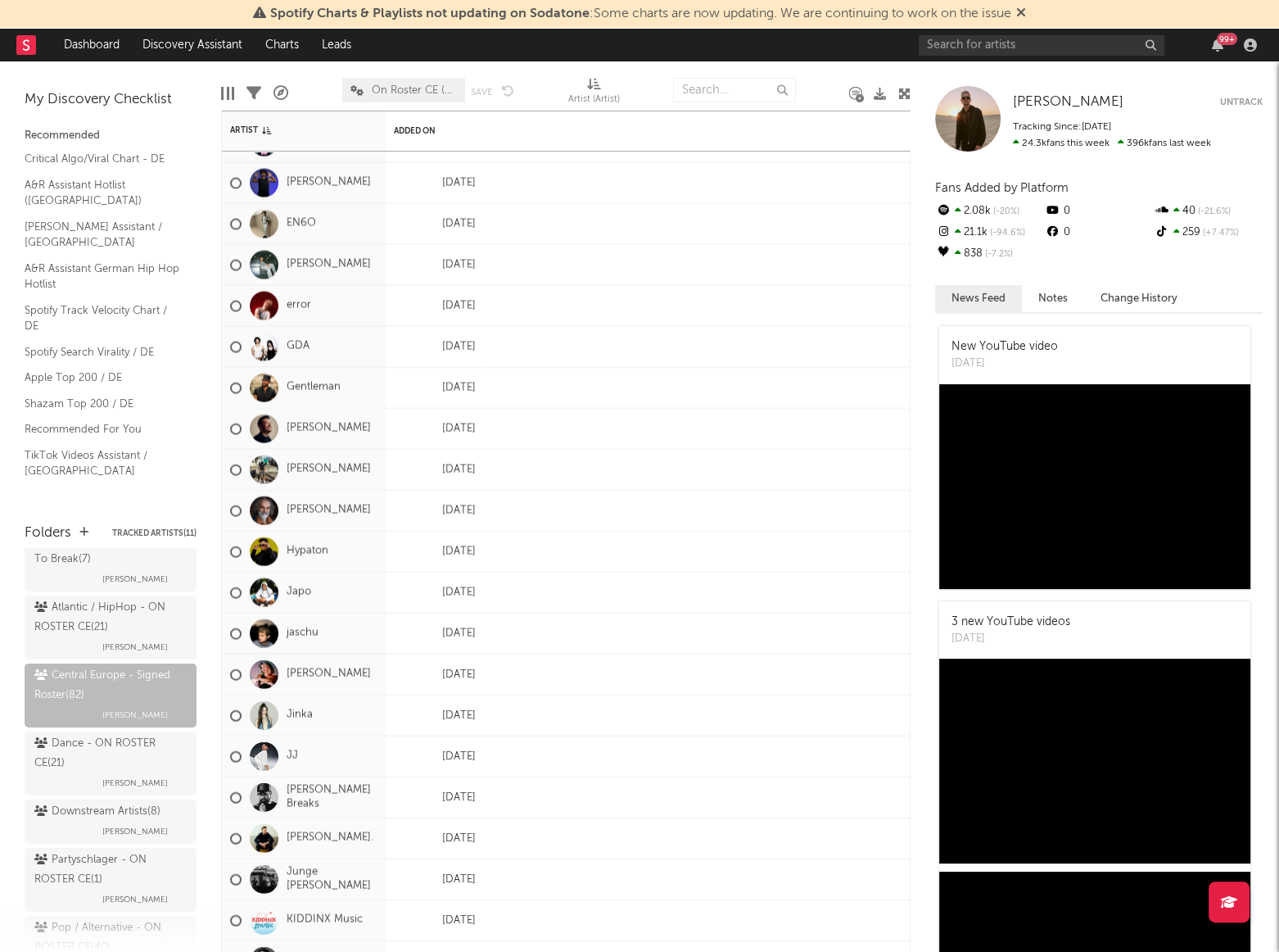
click at [905, 88] on icon at bounding box center [904, 93] width 13 height 13
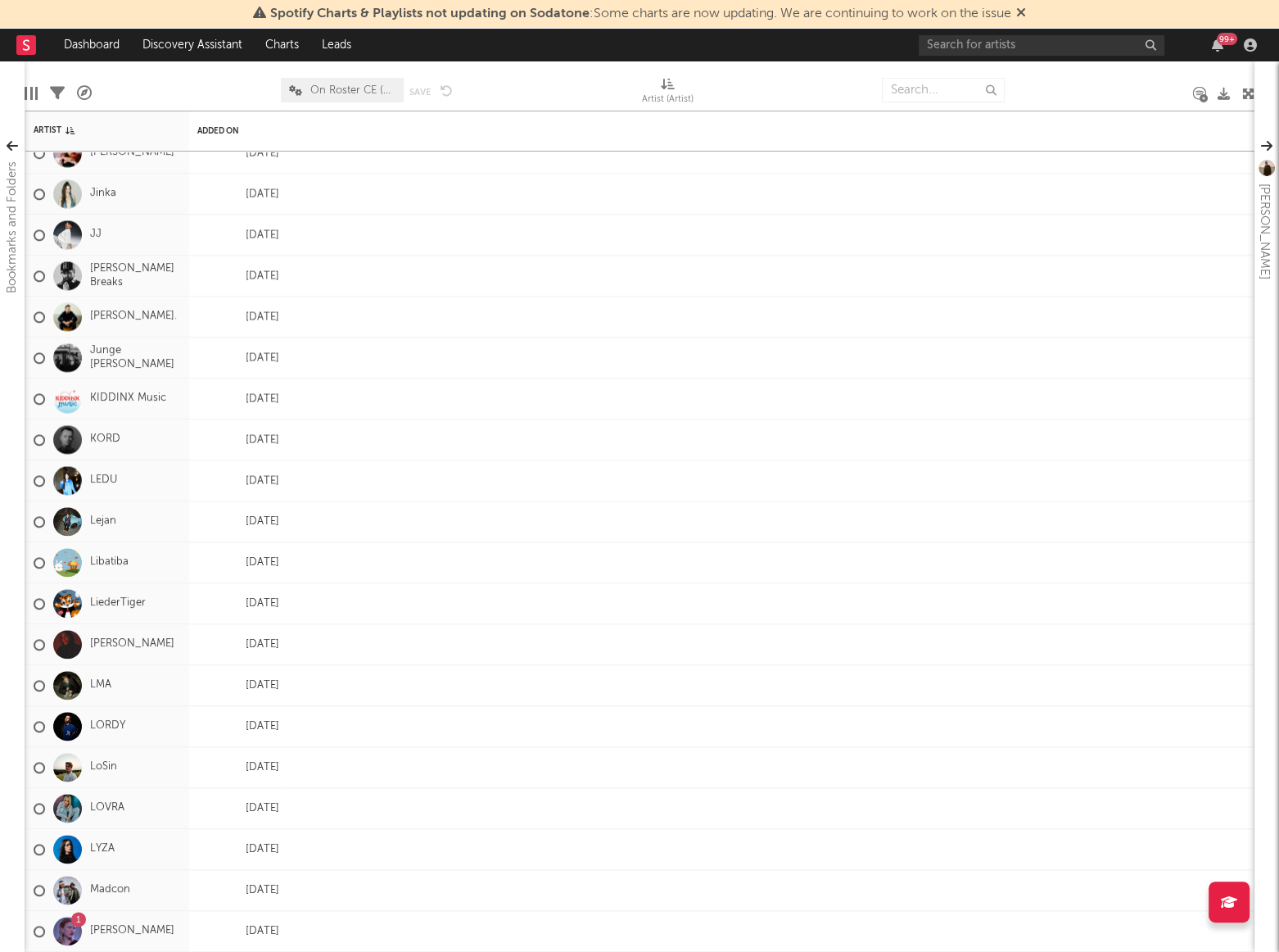
click at [154, 84] on div at bounding box center [186, 89] width 164 height 41
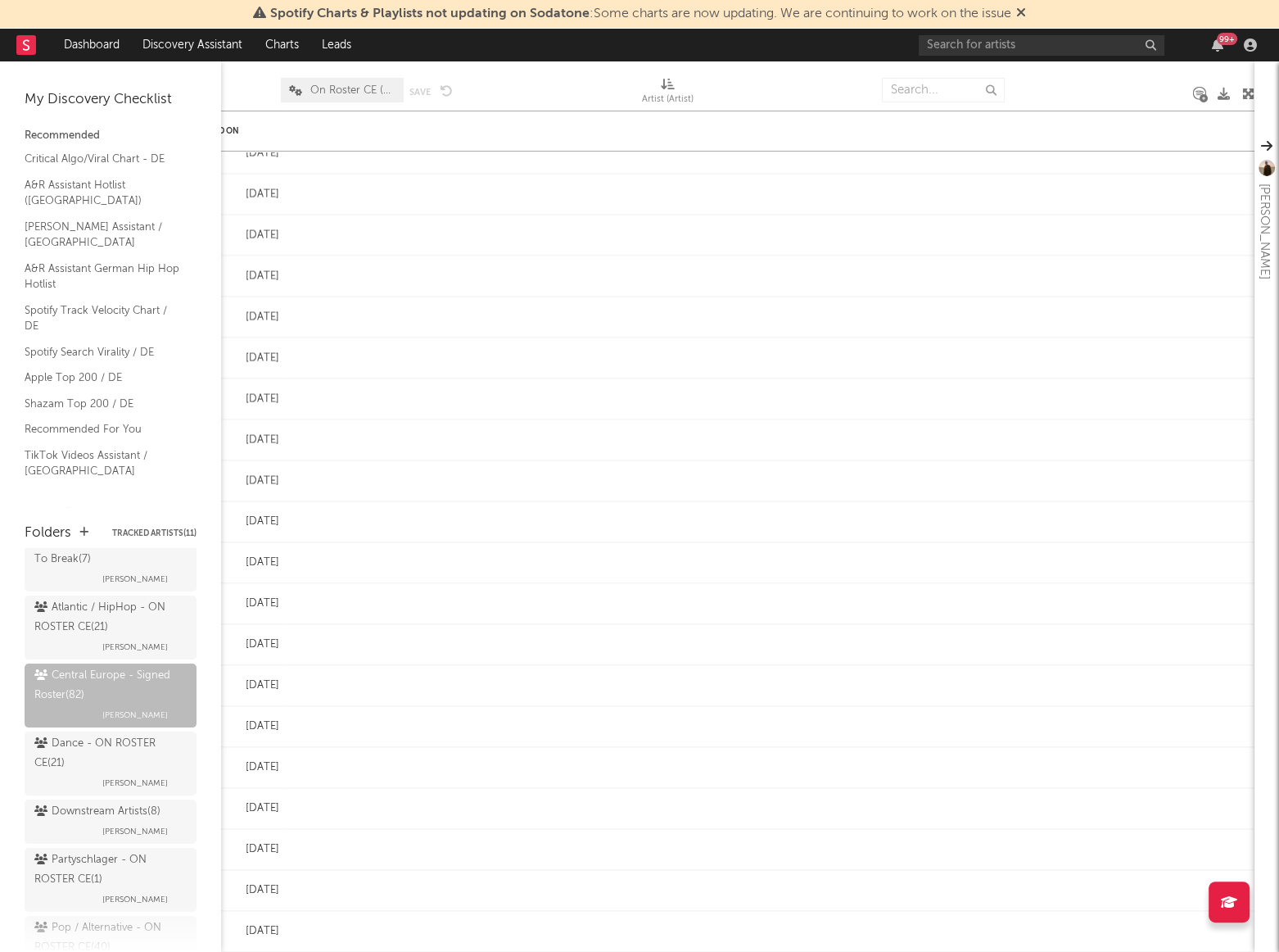
click at [141, 482] on div "My Discovery Checklist Recommended Critical Algo/Viral Chart - DE A&R Assistant…" at bounding box center [111, 284] width 221 height 445
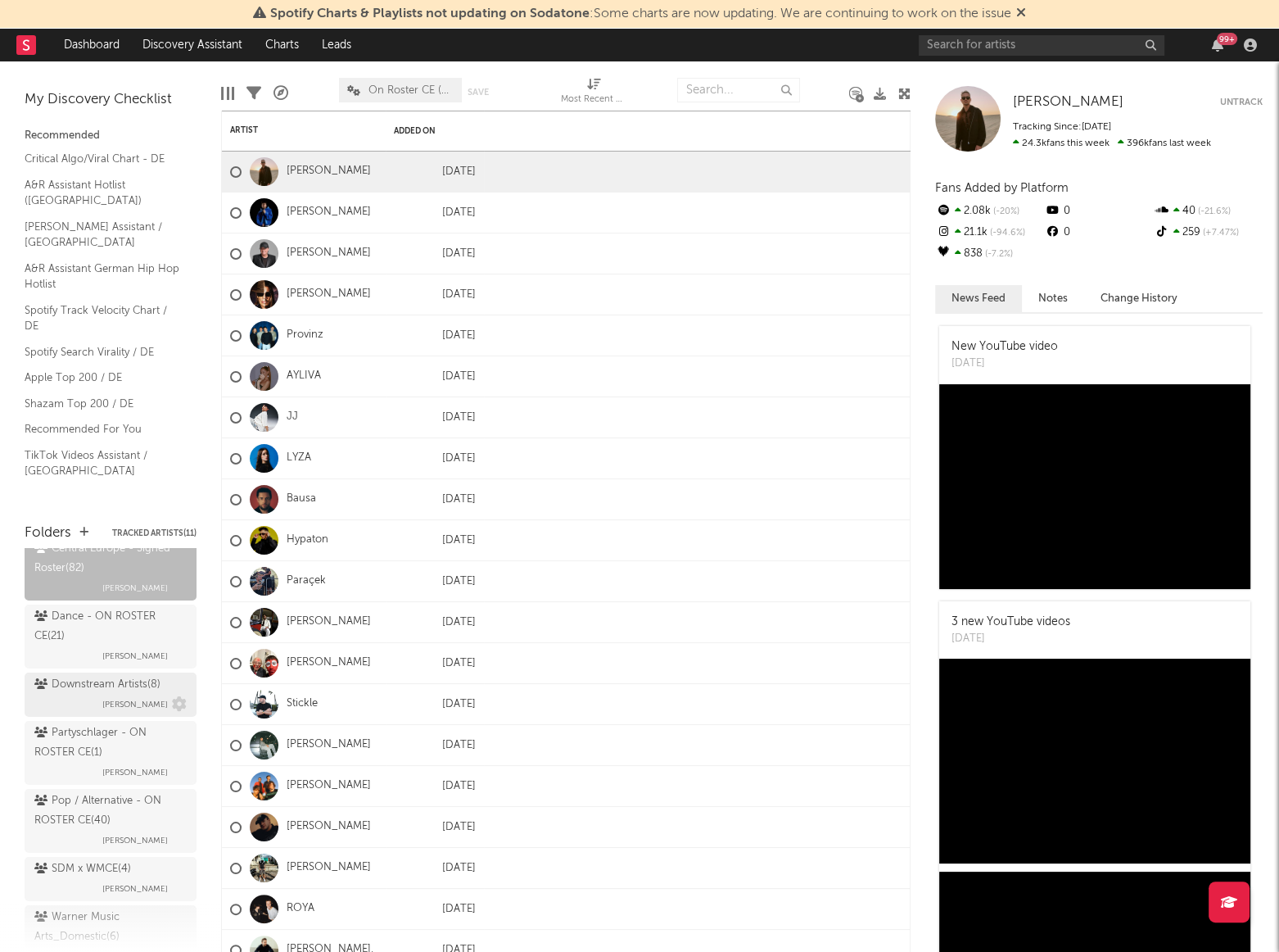
scroll to position [297, 0]
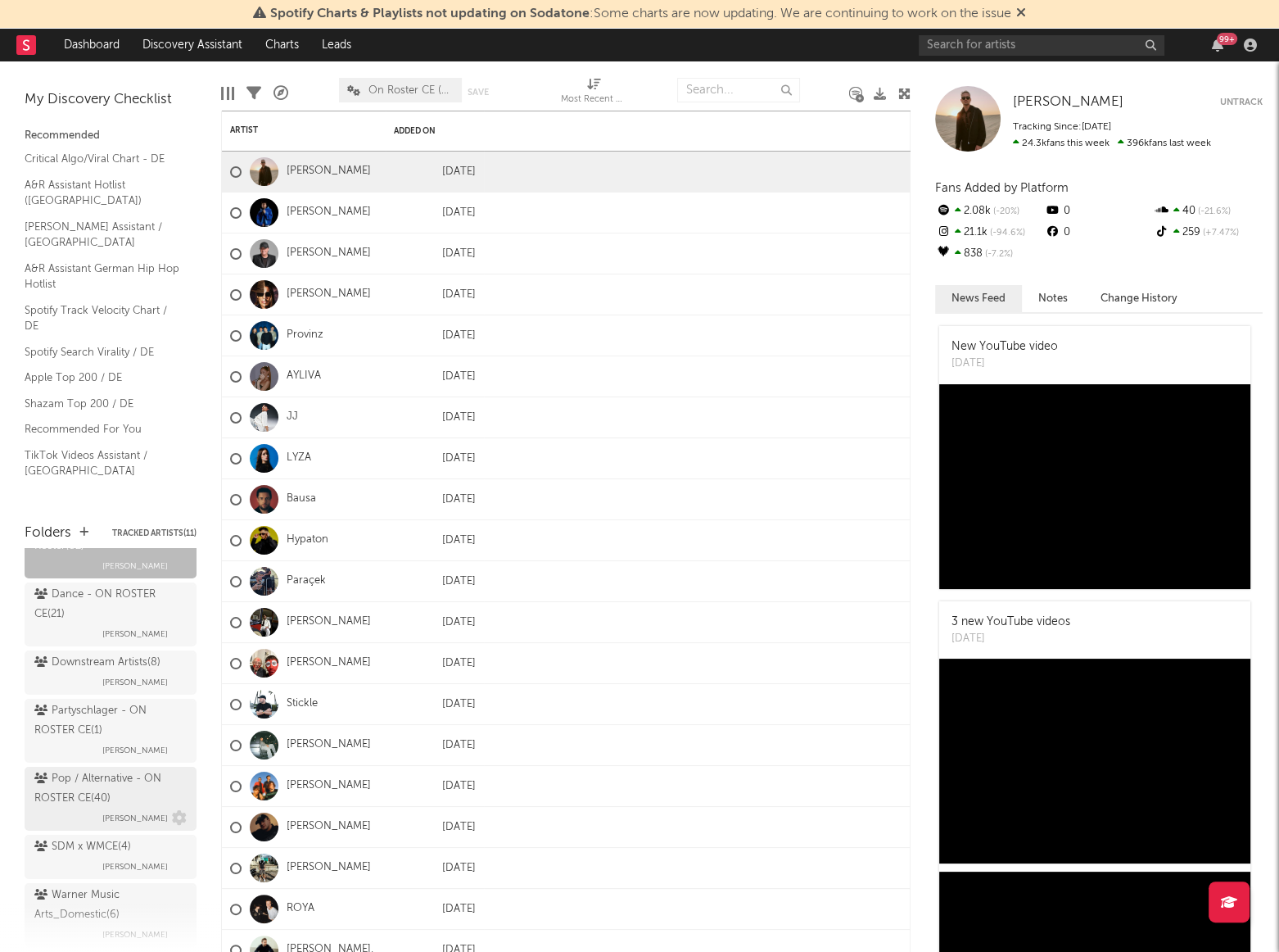
click at [75, 795] on div "Pop / Alternative - ON ROSTER CE ( 40 )" at bounding box center [109, 789] width 148 height 39
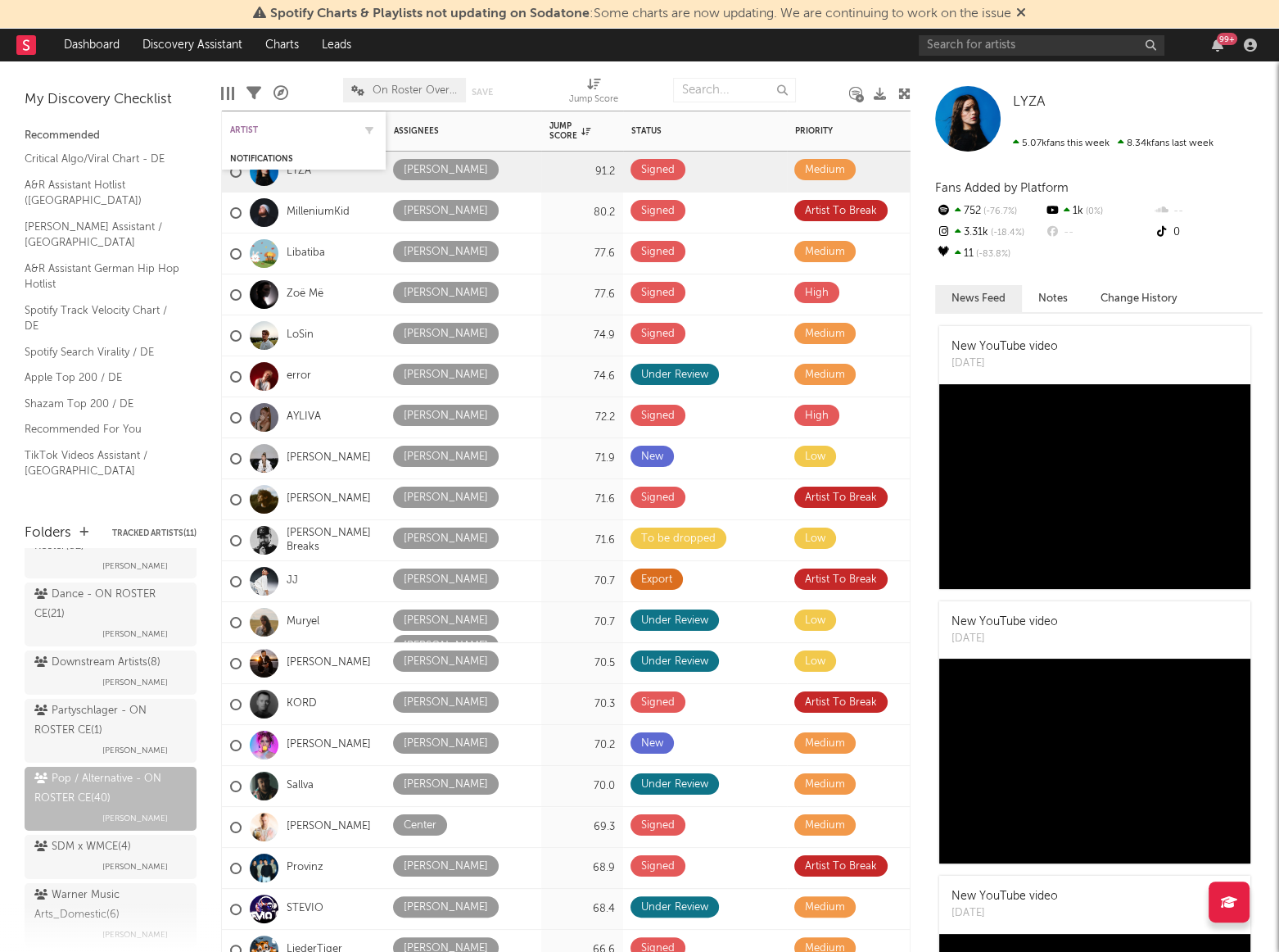
click at [250, 130] on div "Artist" at bounding box center [291, 130] width 123 height 10
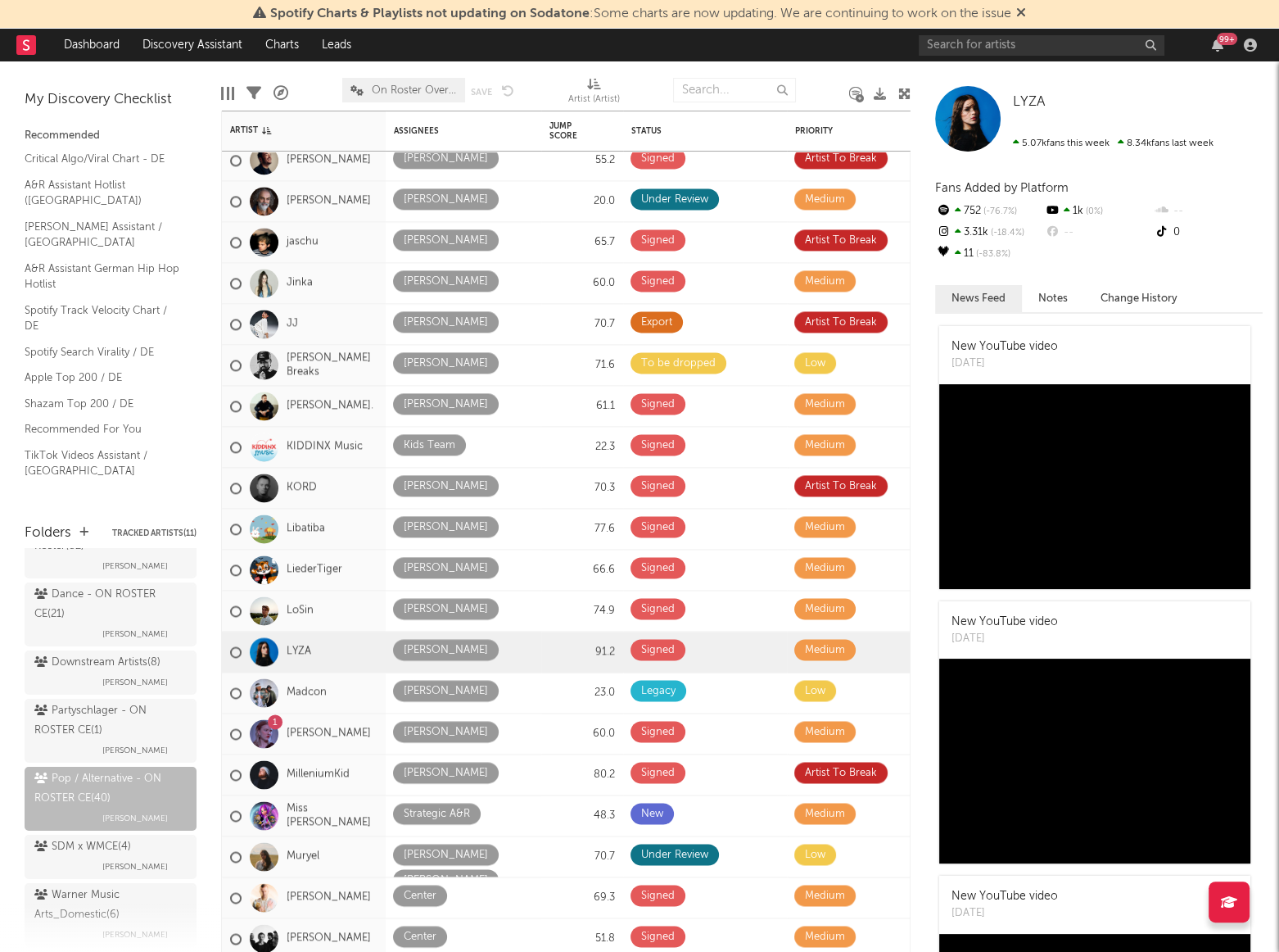
click at [748, 69] on div at bounding box center [735, 89] width 123 height 41
drag, startPoint x: 103, startPoint y: 789, endPoint x: 113, endPoint y: 771, distance: 20.6
click at [103, 788] on div "Pop / Alternative - ON ROSTER CE ( 40 )" at bounding box center [109, 789] width 148 height 39
click at [113, 472] on div "My Discovery Checklist Recommended Critical Algo/Viral Chart - DE A&R Assistant…" at bounding box center [111, 284] width 221 height 445
click at [180, 477] on div "My Discovery Checklist Recommended Critical Algo/Viral Chart - DE A&R Assistant…" at bounding box center [111, 284] width 221 height 445
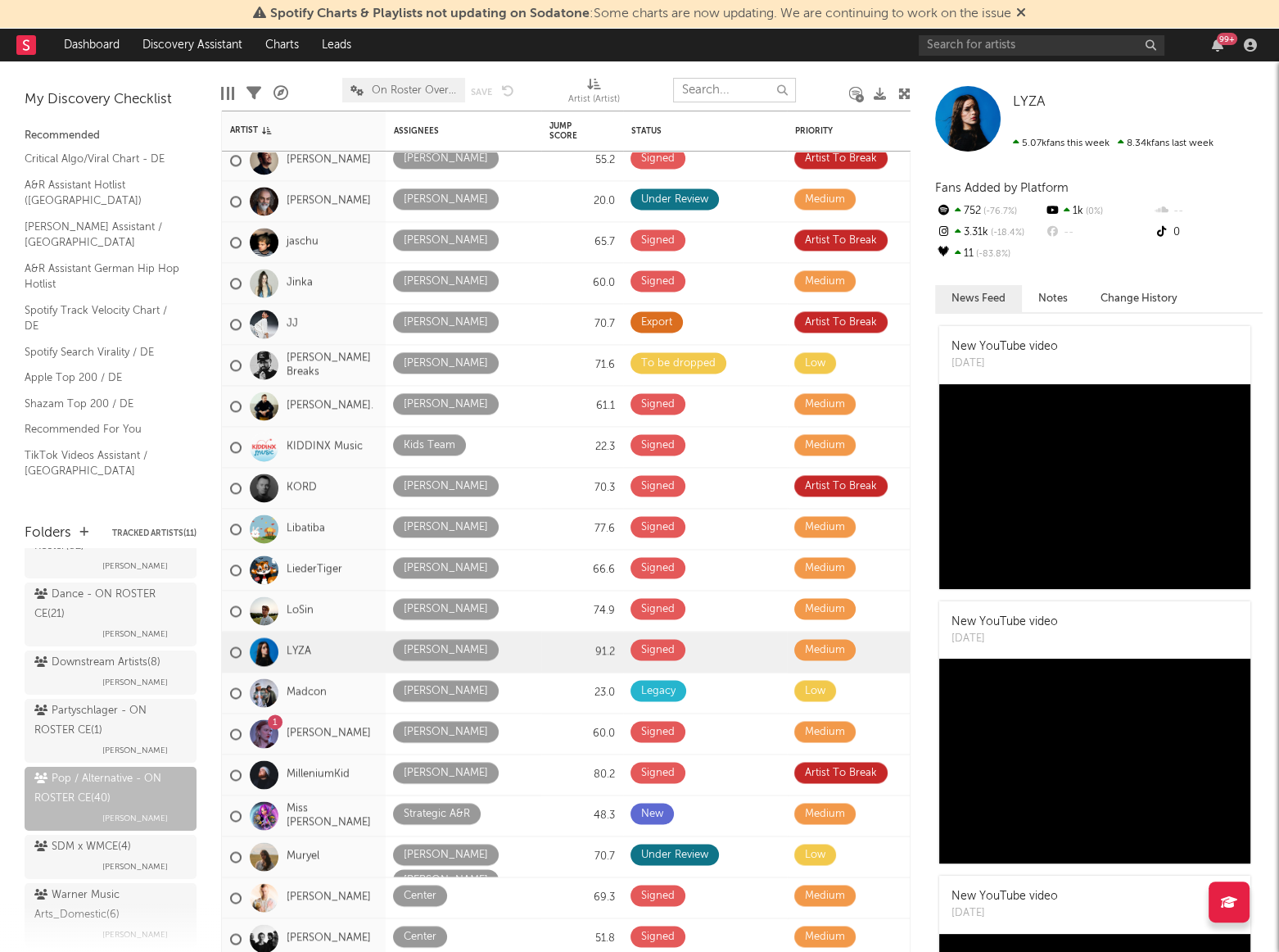
click at [699, 86] on input "text" at bounding box center [735, 90] width 123 height 25
type input "loi"
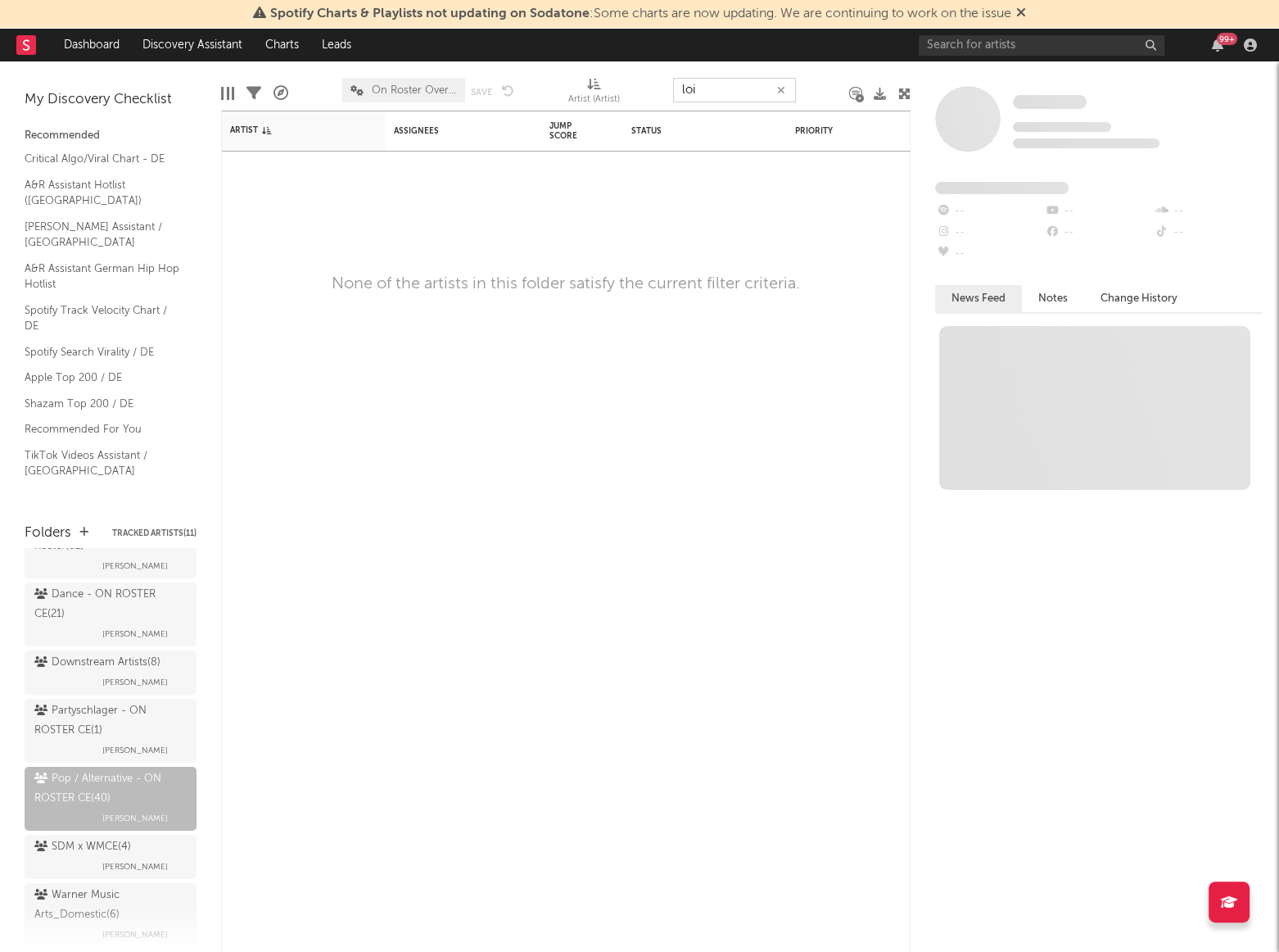
click at [702, 88] on input "loi" at bounding box center [735, 90] width 123 height 25
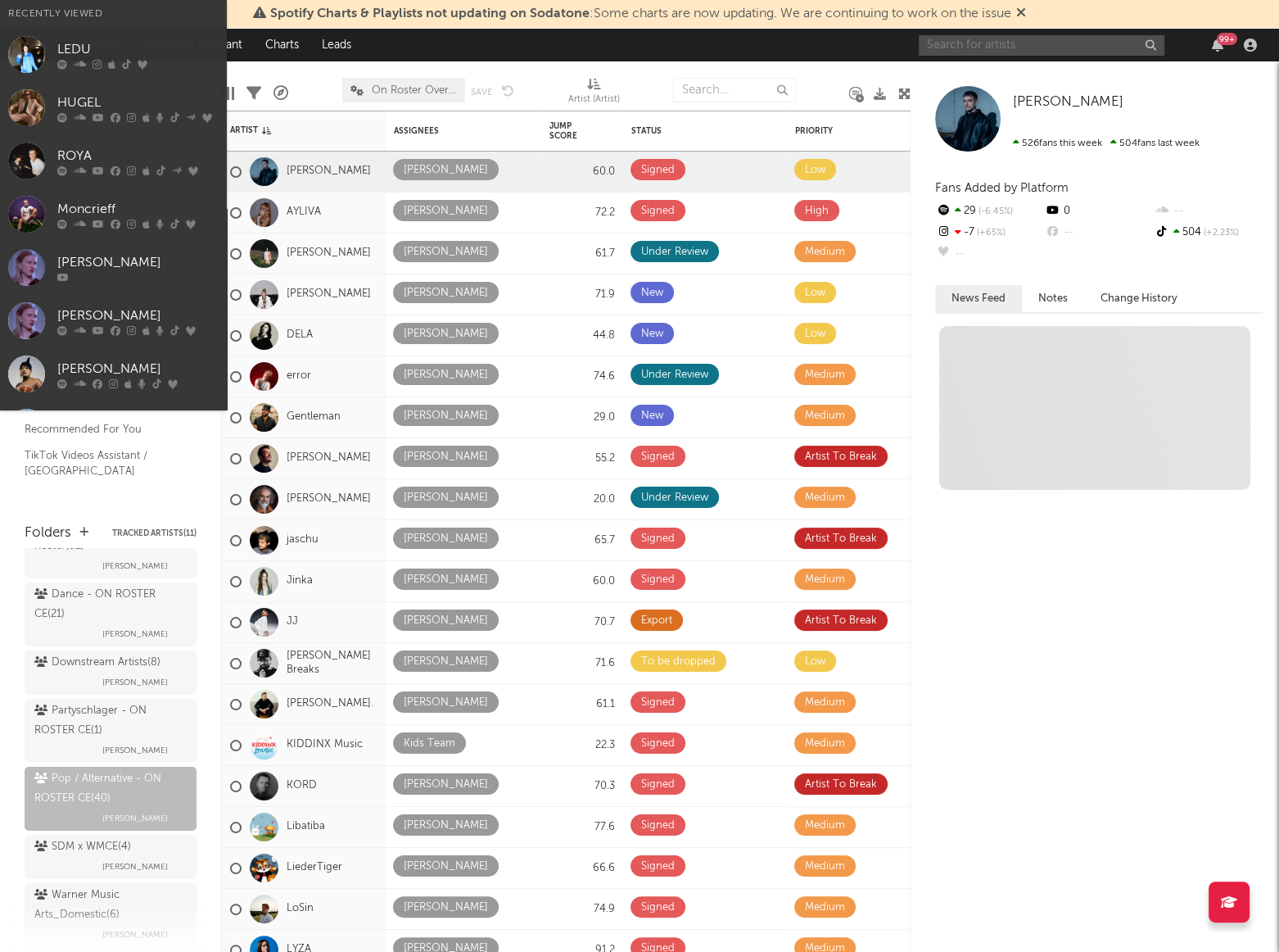
click at [946, 52] on input "text" at bounding box center [1042, 45] width 246 height 20
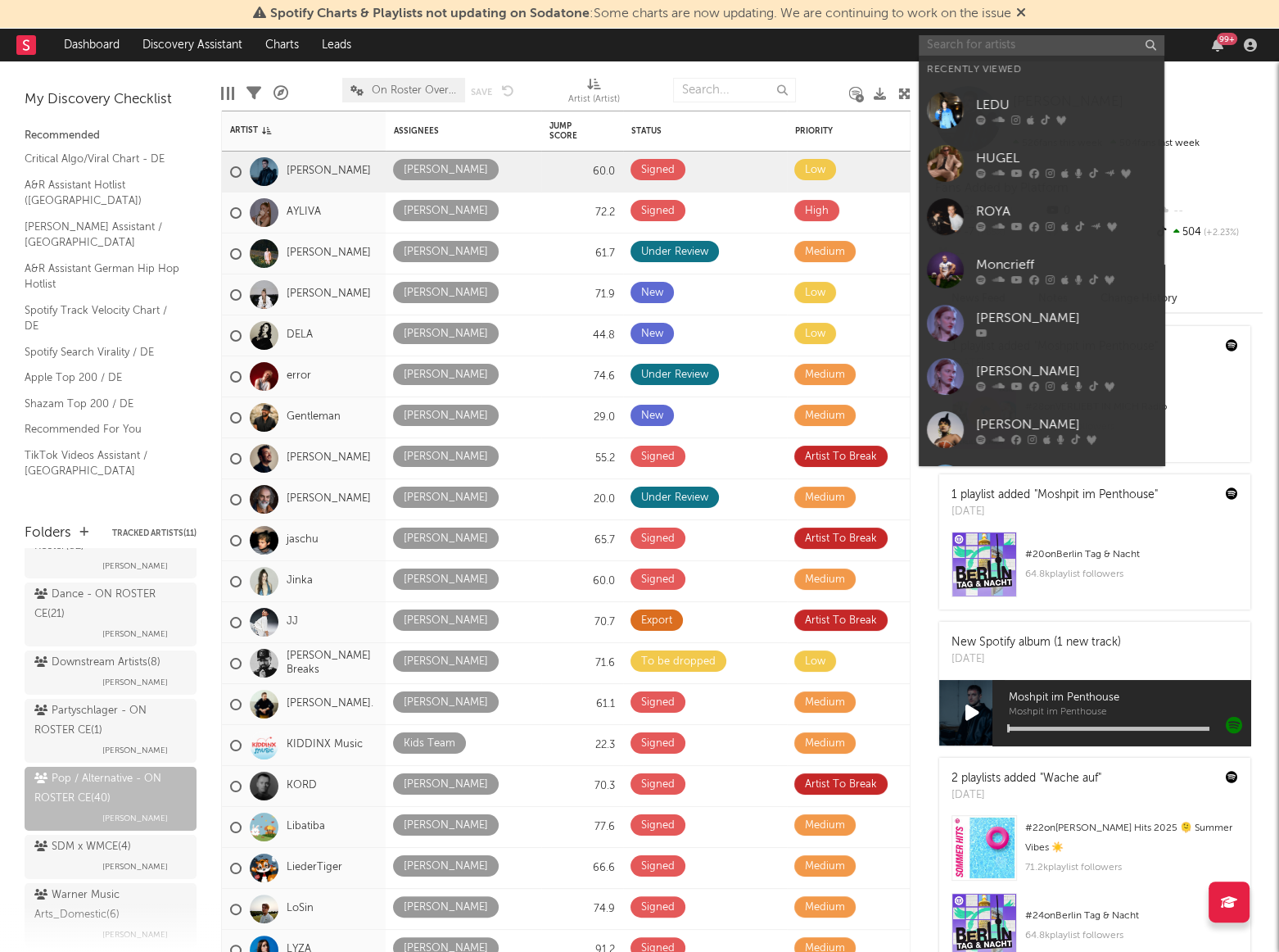
paste input "loi"
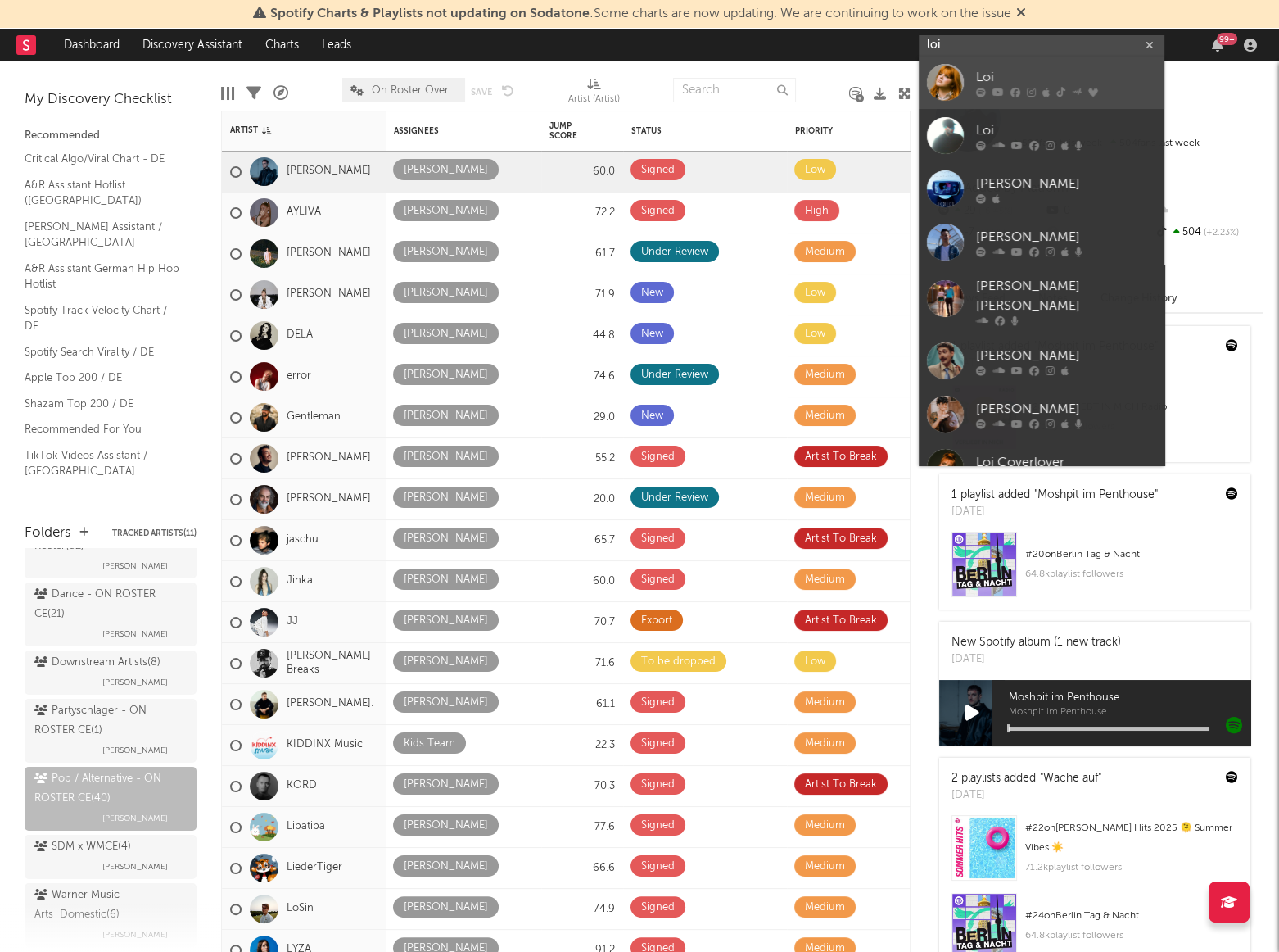
type input "loi"
click at [946, 74] on div at bounding box center [945, 82] width 37 height 37
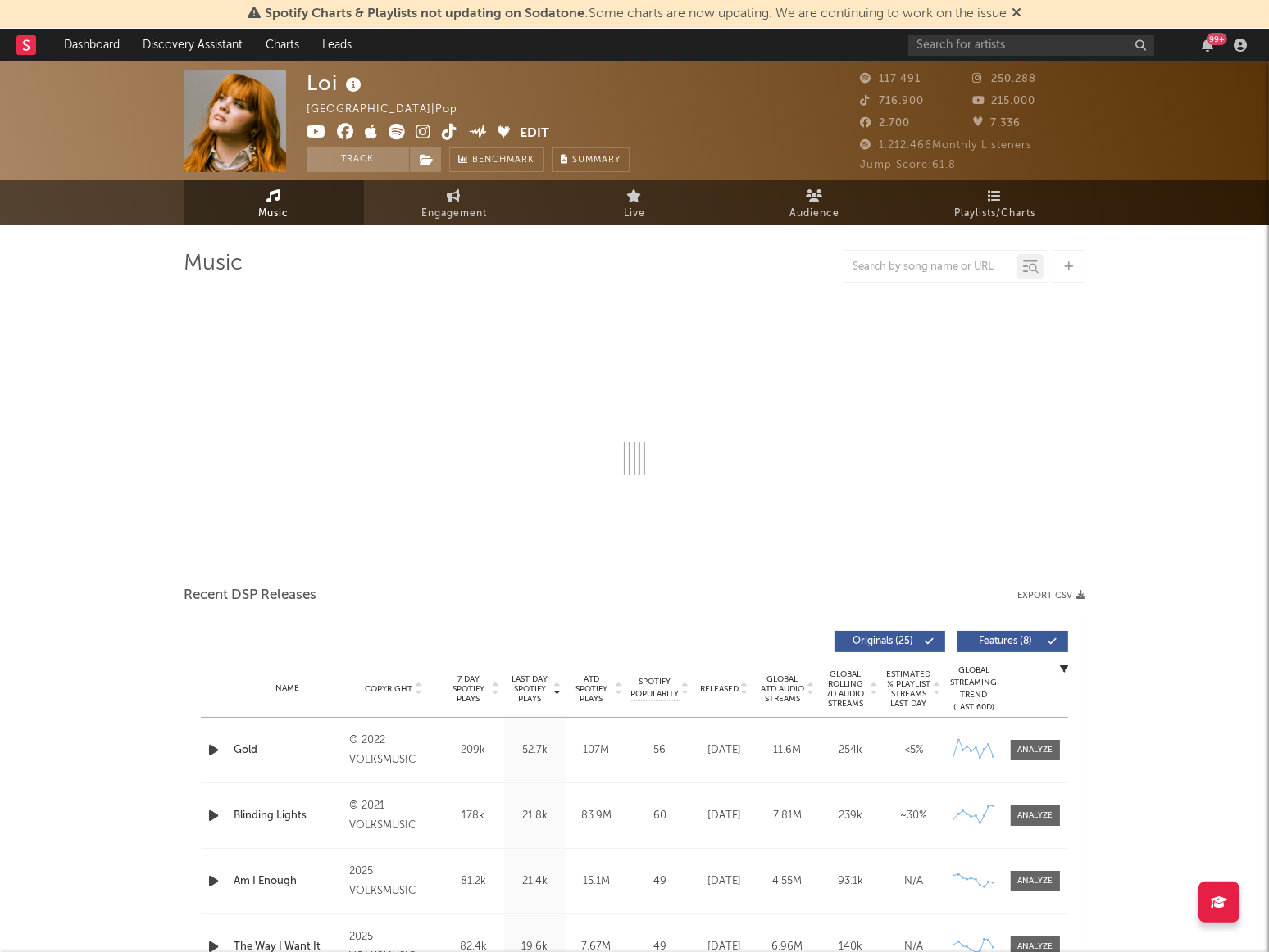
click at [69, 172] on div "Loi Germany | Pop Edit Track Benchmark Summary 117.491 250.288 716.900 215.000 …" at bounding box center [634, 121] width 1269 height 119
select select "6m"
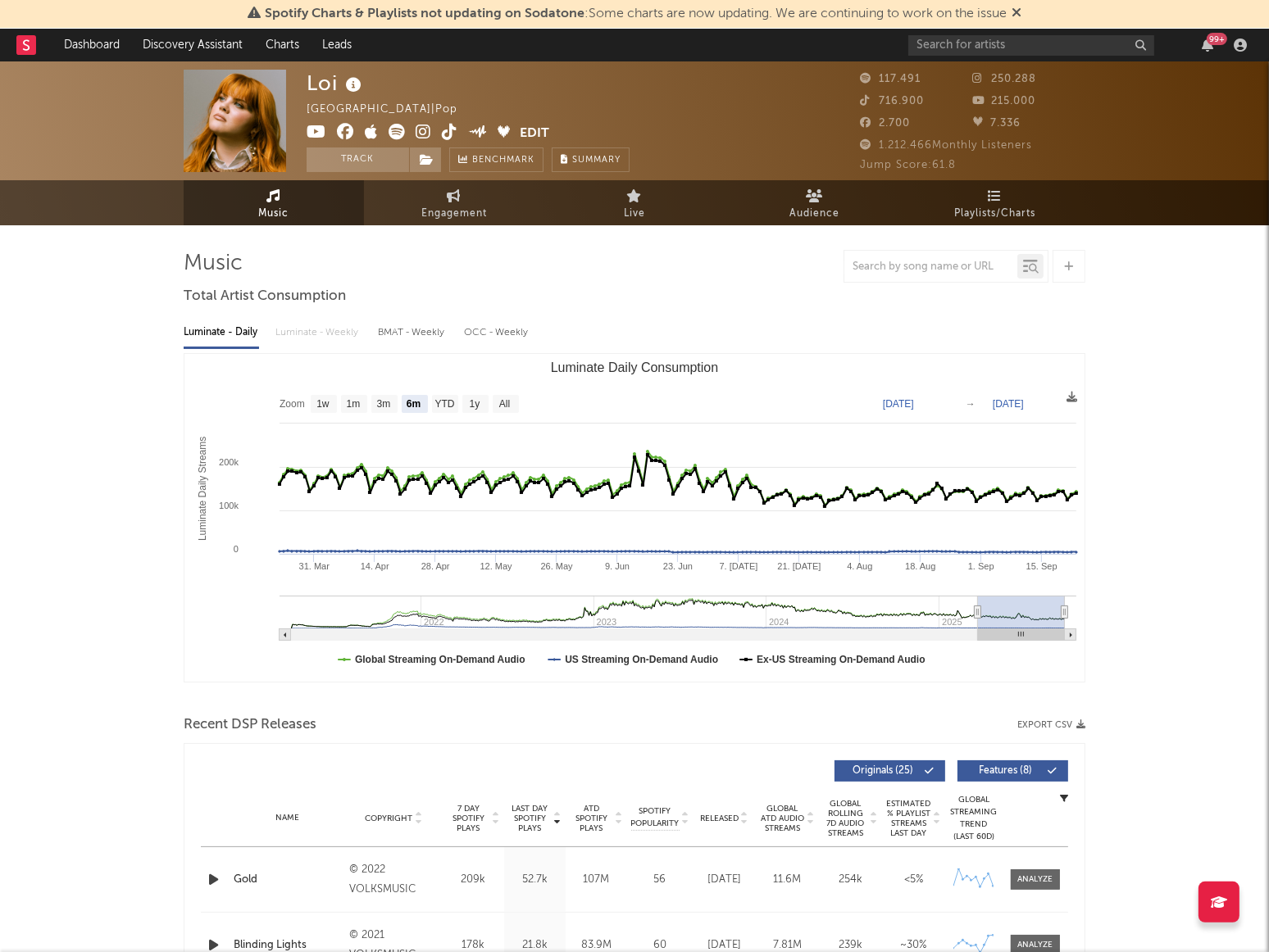
click at [561, 71] on div "Loi Germany | Pop Edit Track Benchmark Summary" at bounding box center [469, 120] width 323 height 102
click at [97, 39] on link "Dashboard" at bounding box center [92, 45] width 79 height 33
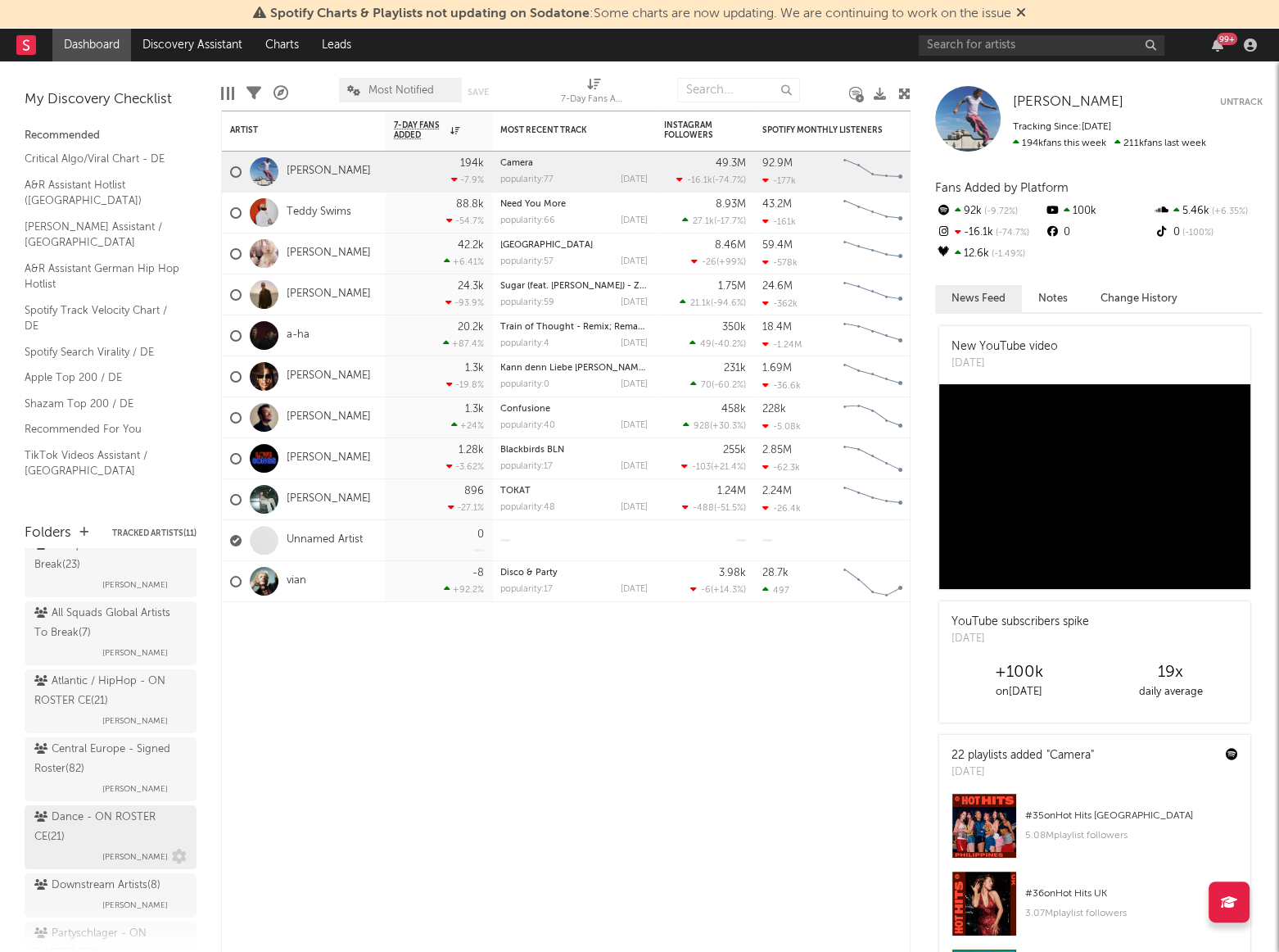
scroll to position [148, 0]
click at [93, 758] on div "Dance - ON ROSTER CE ( 21 )" at bounding box center [109, 753] width 148 height 39
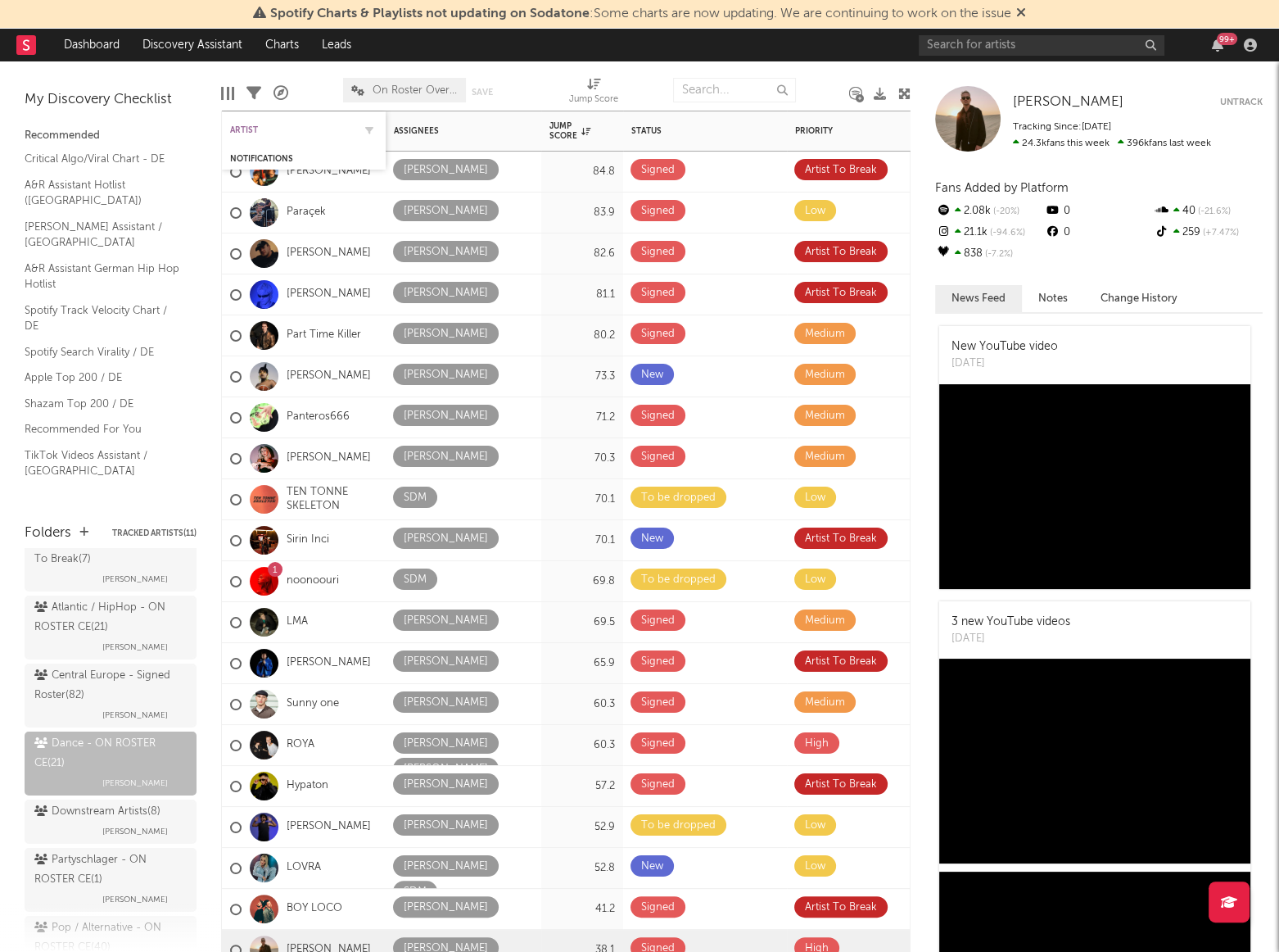
click at [249, 129] on div "Artist" at bounding box center [291, 130] width 123 height 10
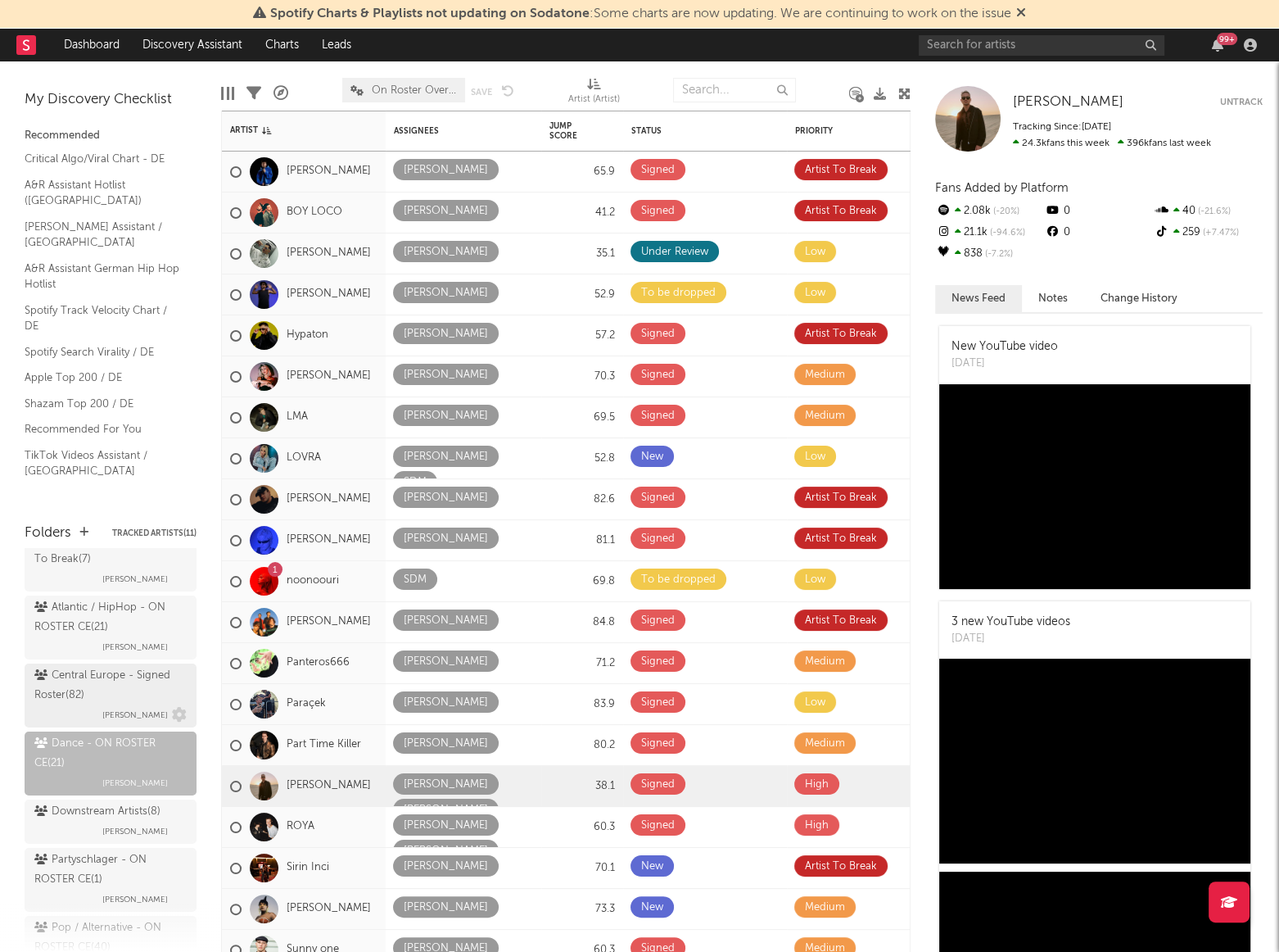
click at [104, 687] on div "Central Europe - Signed Roster ( 82 )" at bounding box center [109, 685] width 148 height 39
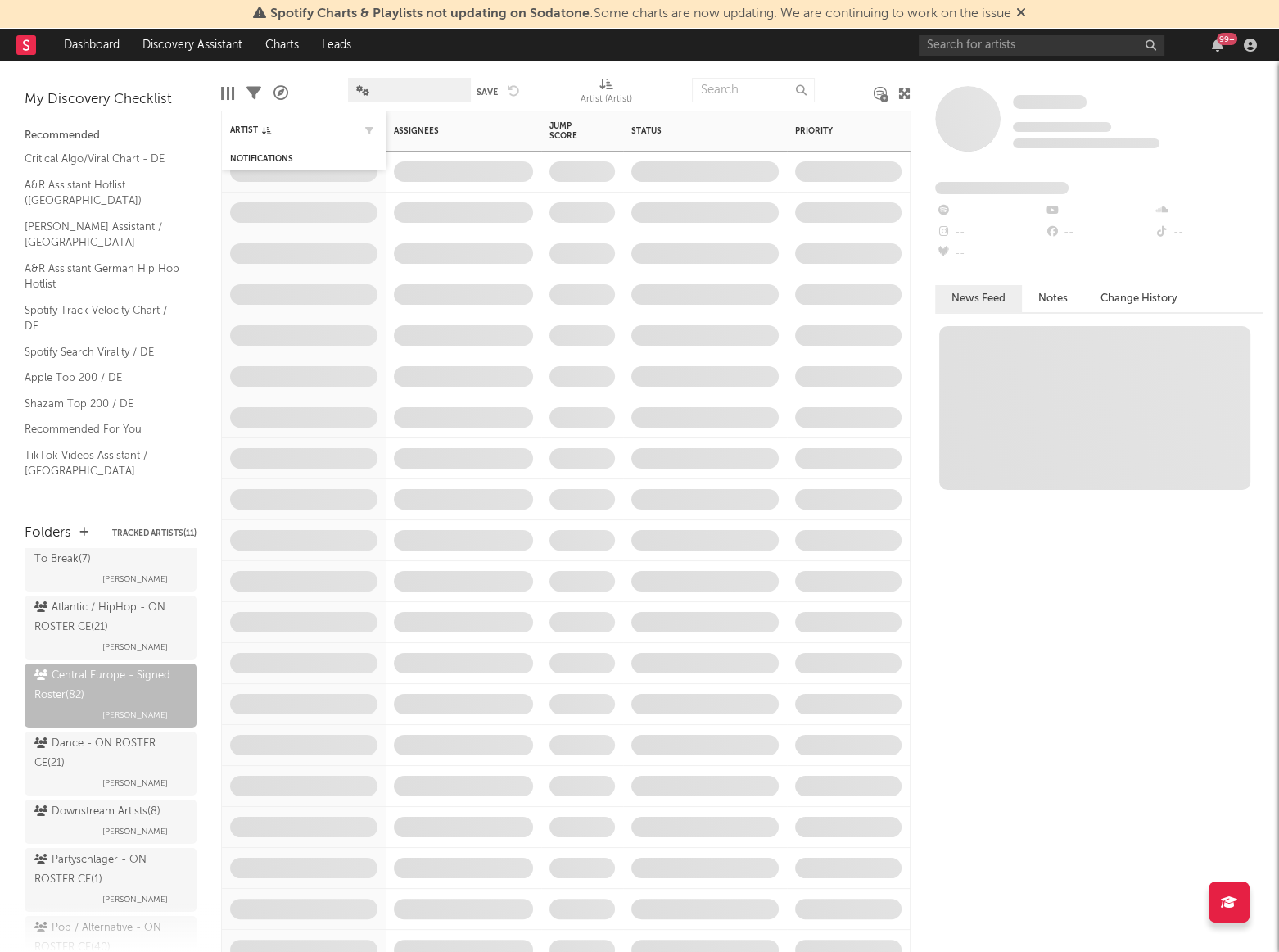
click at [262, 123] on div "Artist" at bounding box center [303, 129] width 147 height 32
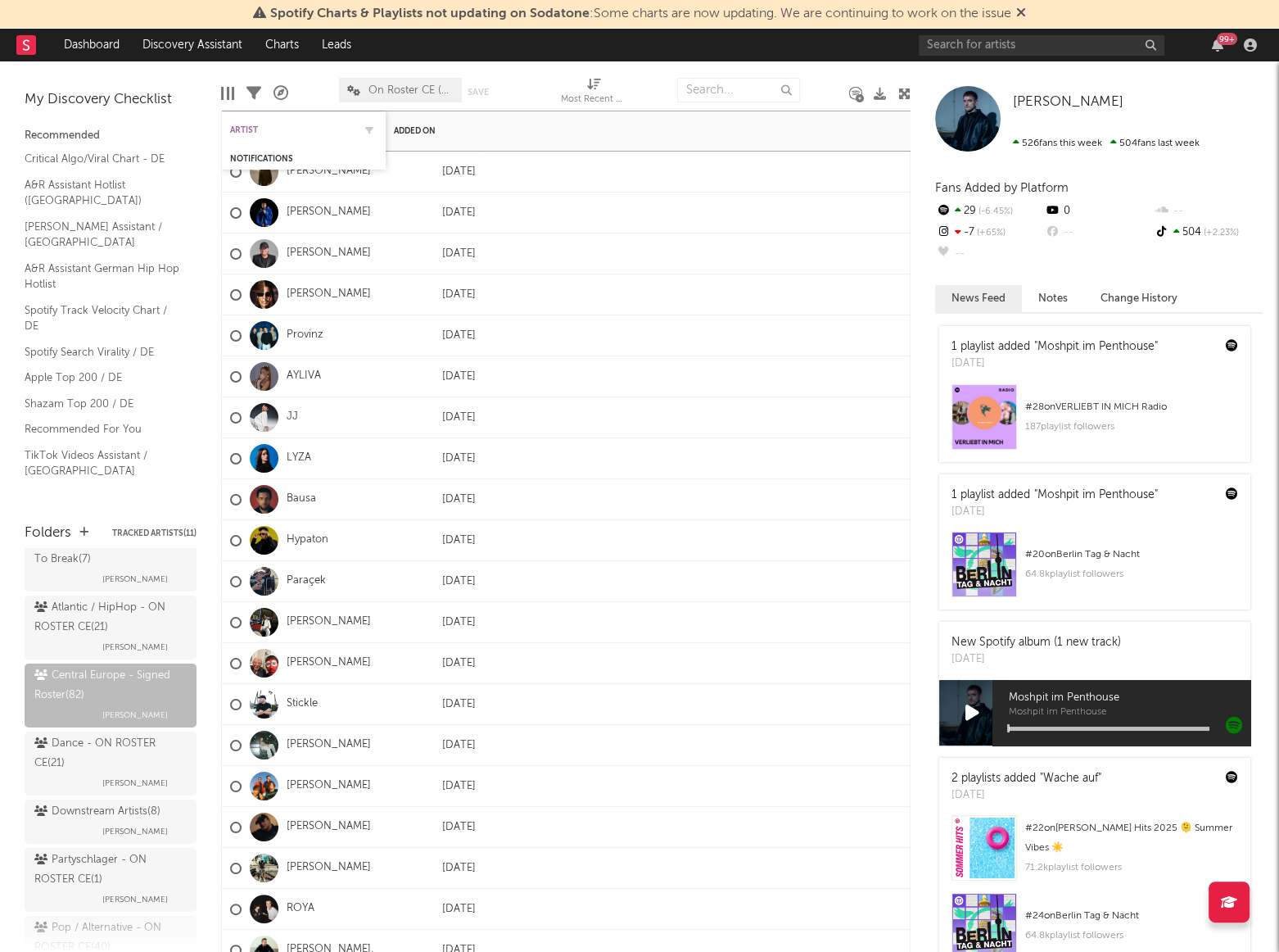
click at [238, 130] on div "Artist" at bounding box center [291, 130] width 123 height 10
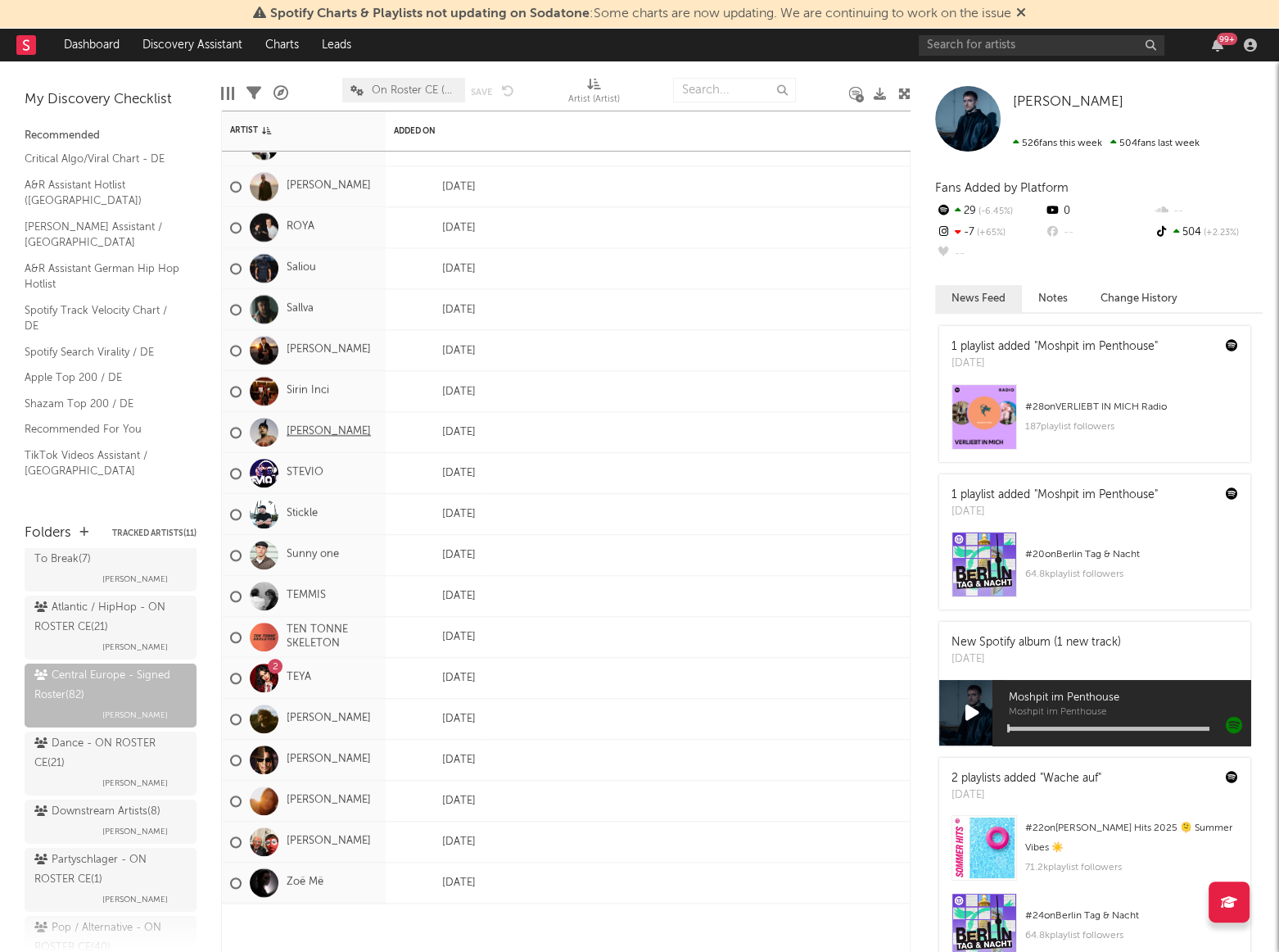
click at [335, 434] on link "[PERSON_NAME]" at bounding box center [329, 432] width 85 height 13
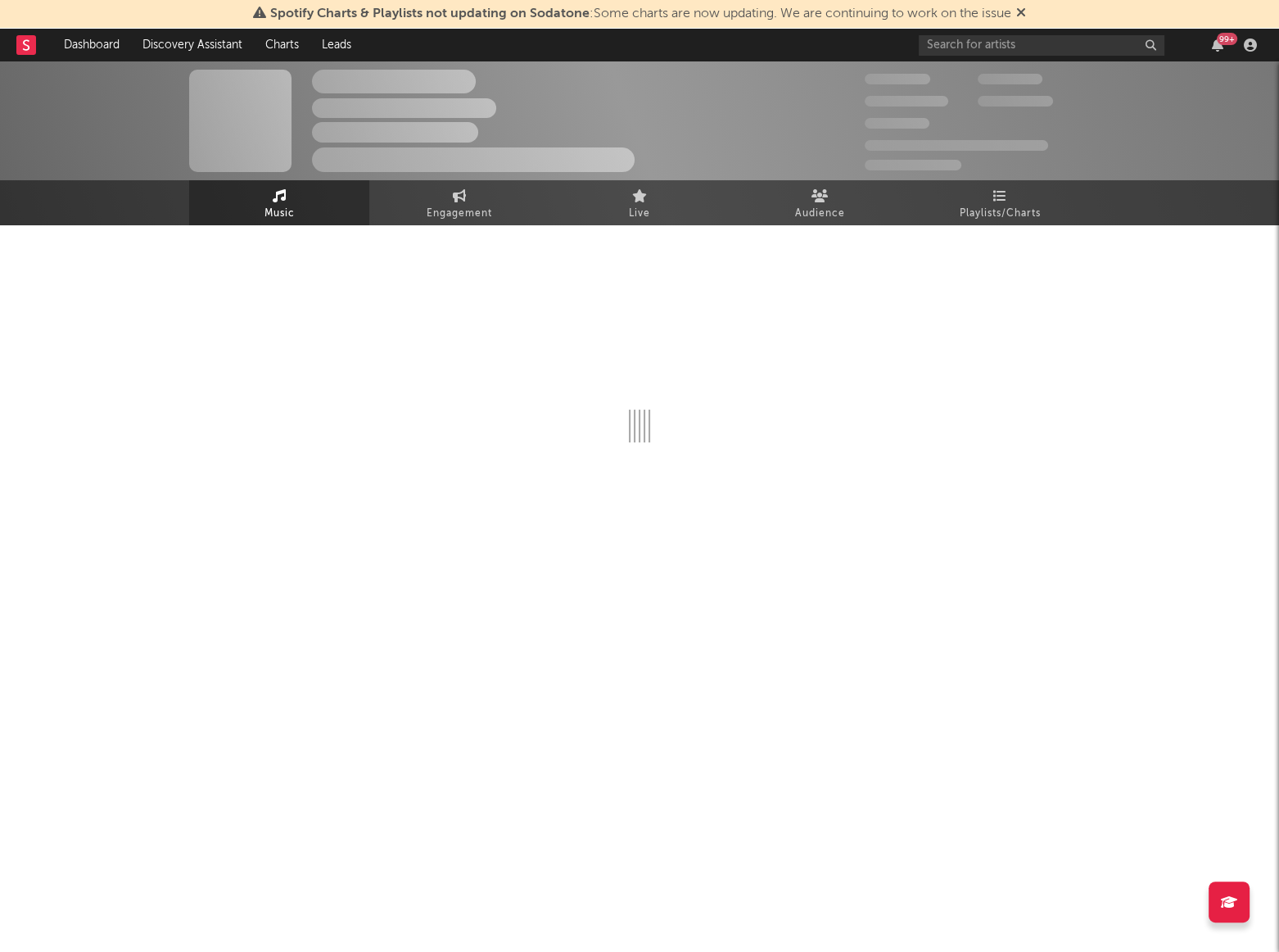
select select "1w"
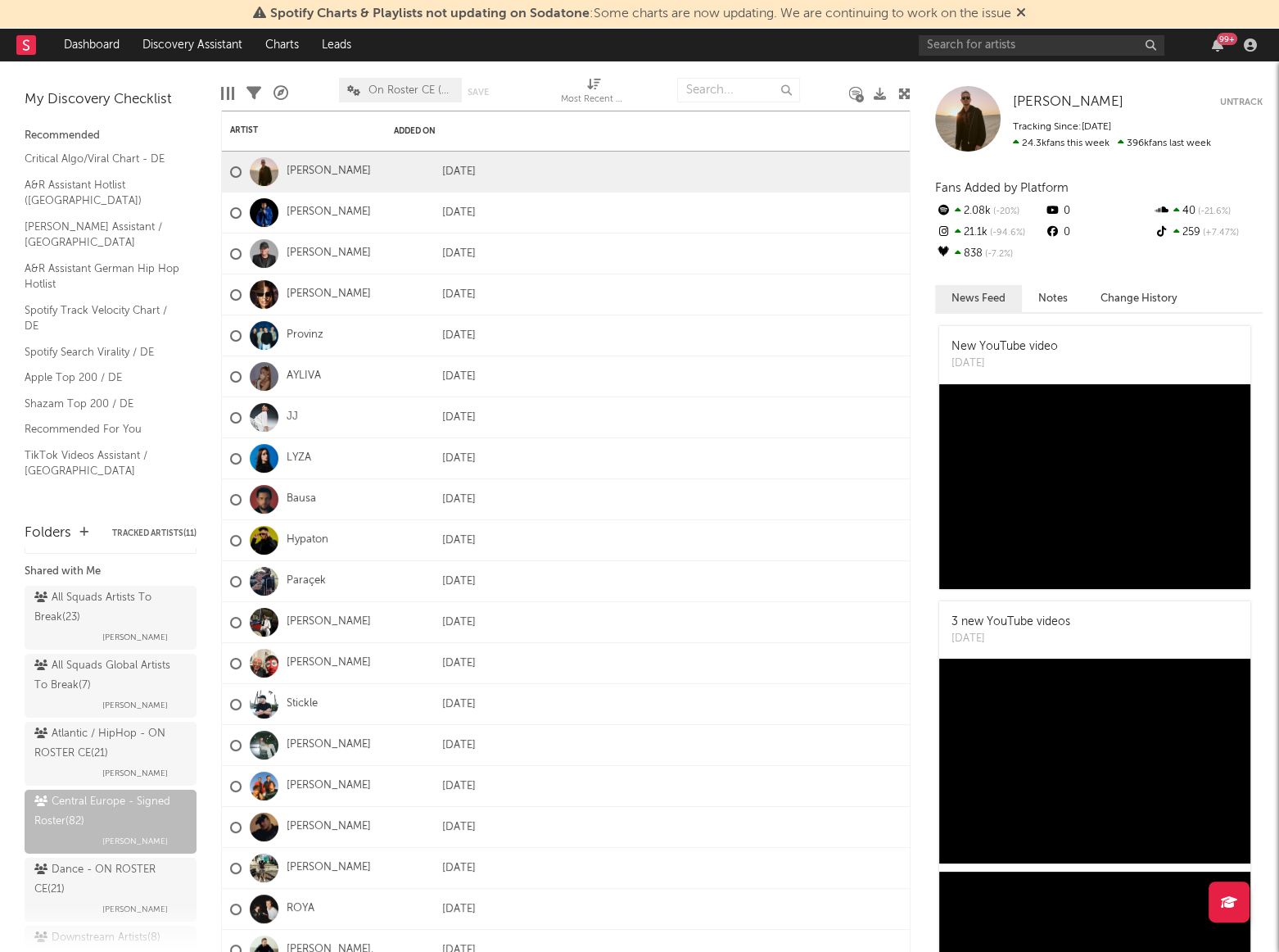
scroll to position [19, 0]
click at [80, 866] on div "Dance - ON ROSTER CE ( 21 )" at bounding box center [109, 882] width 148 height 39
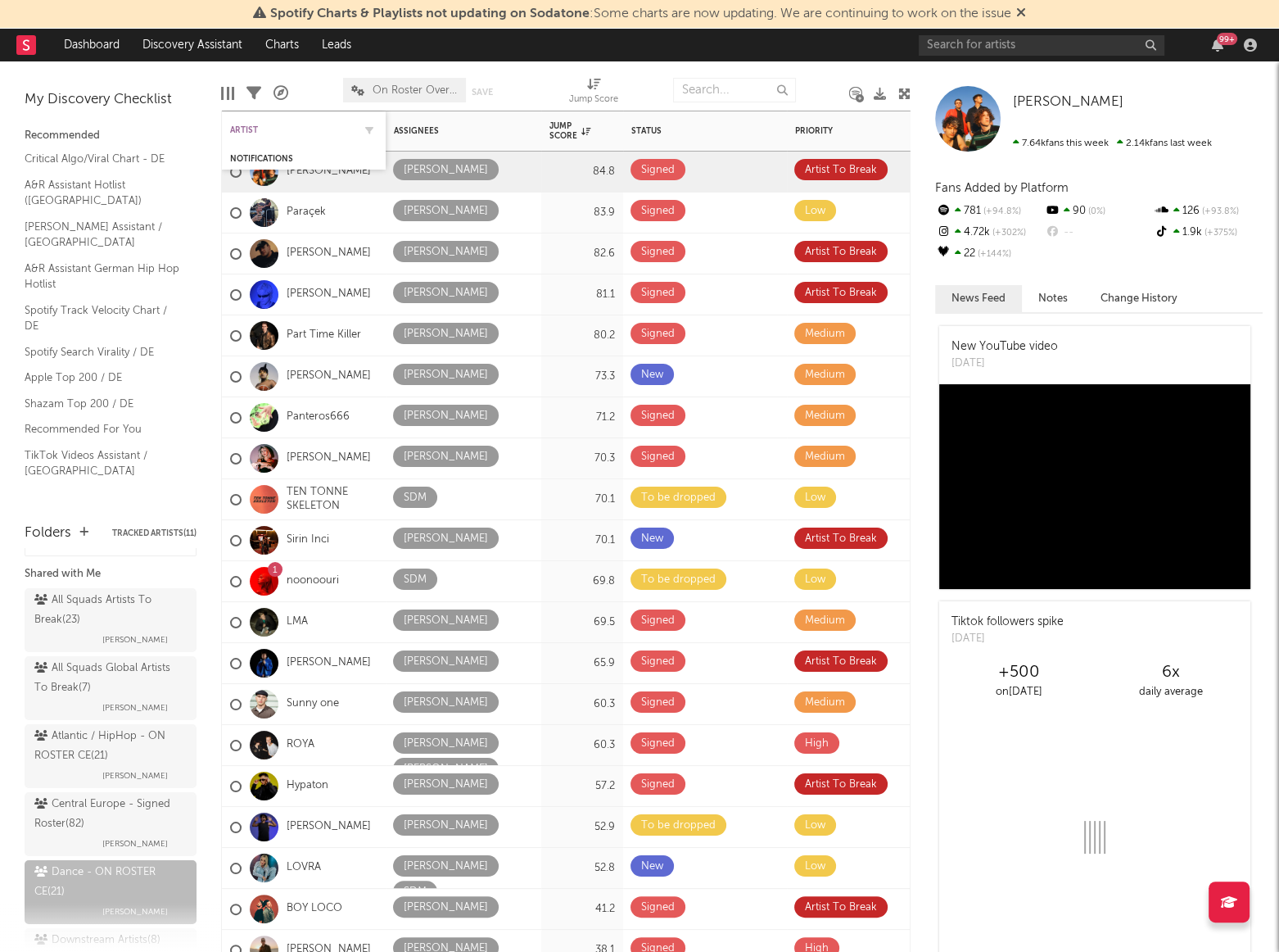
click at [255, 129] on div "Artist" at bounding box center [291, 130] width 123 height 10
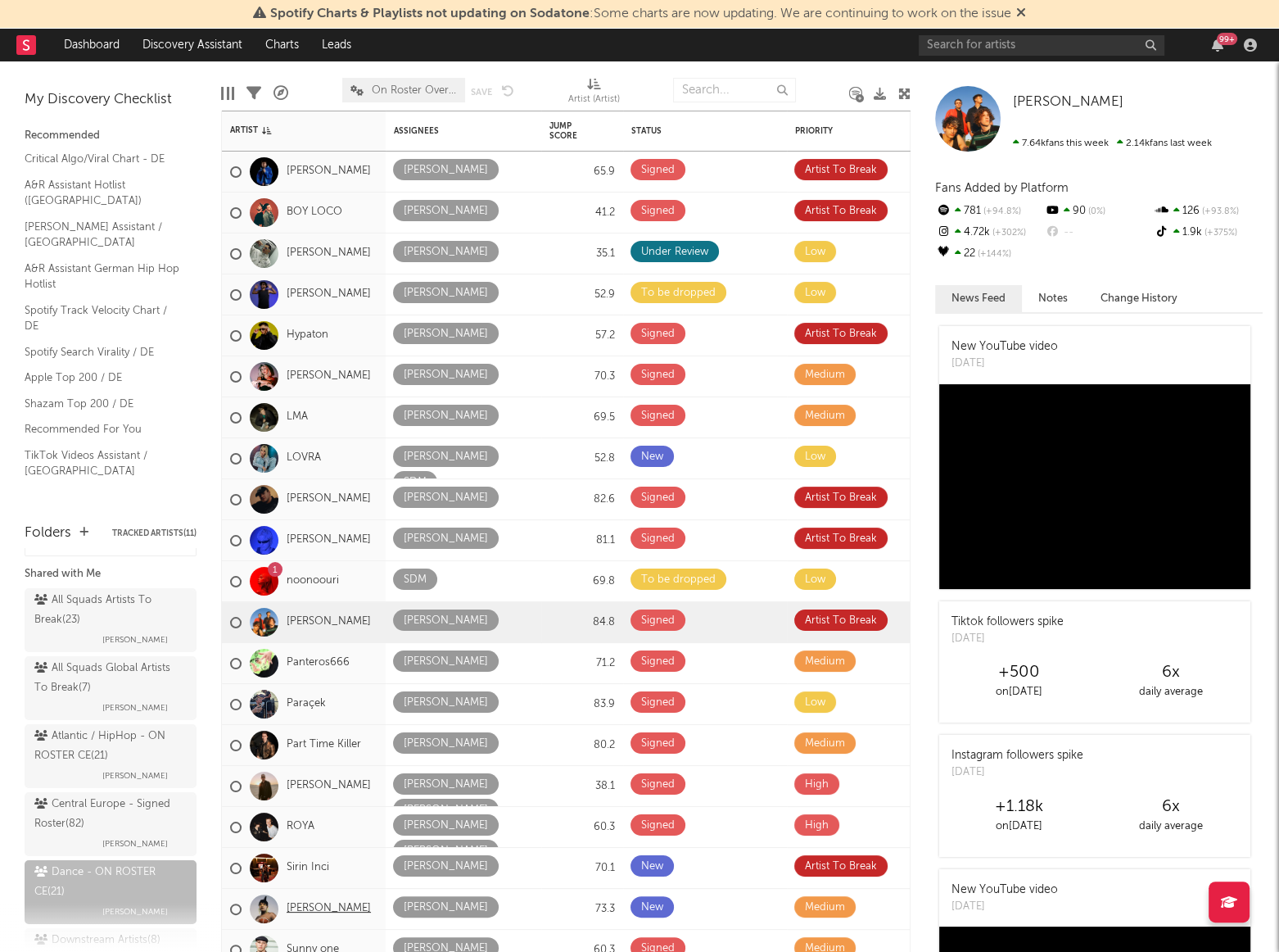
click at [295, 913] on link "[PERSON_NAME]" at bounding box center [329, 909] width 85 height 13
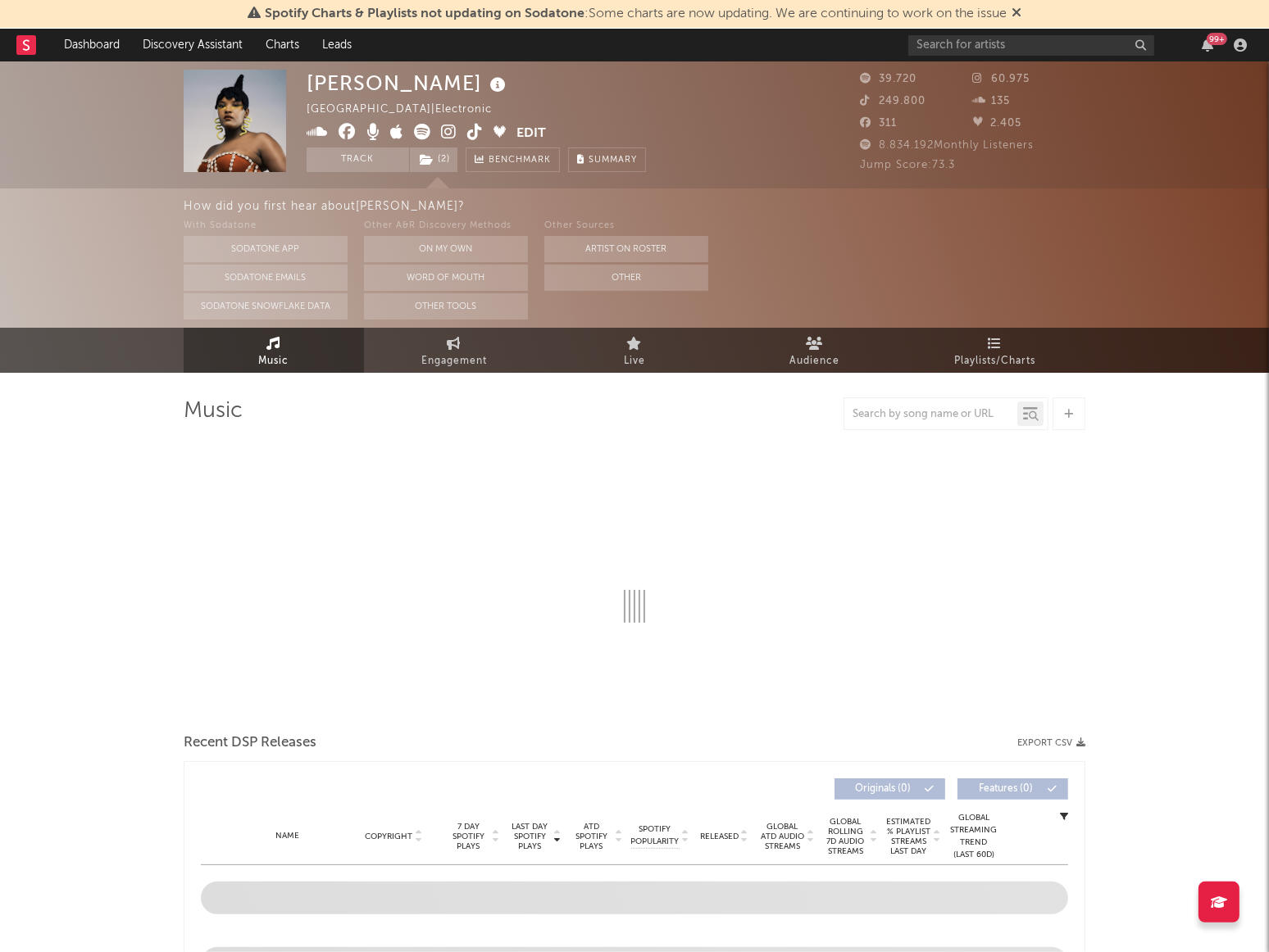
click at [531, 137] on button "Edit" at bounding box center [531, 134] width 30 height 20
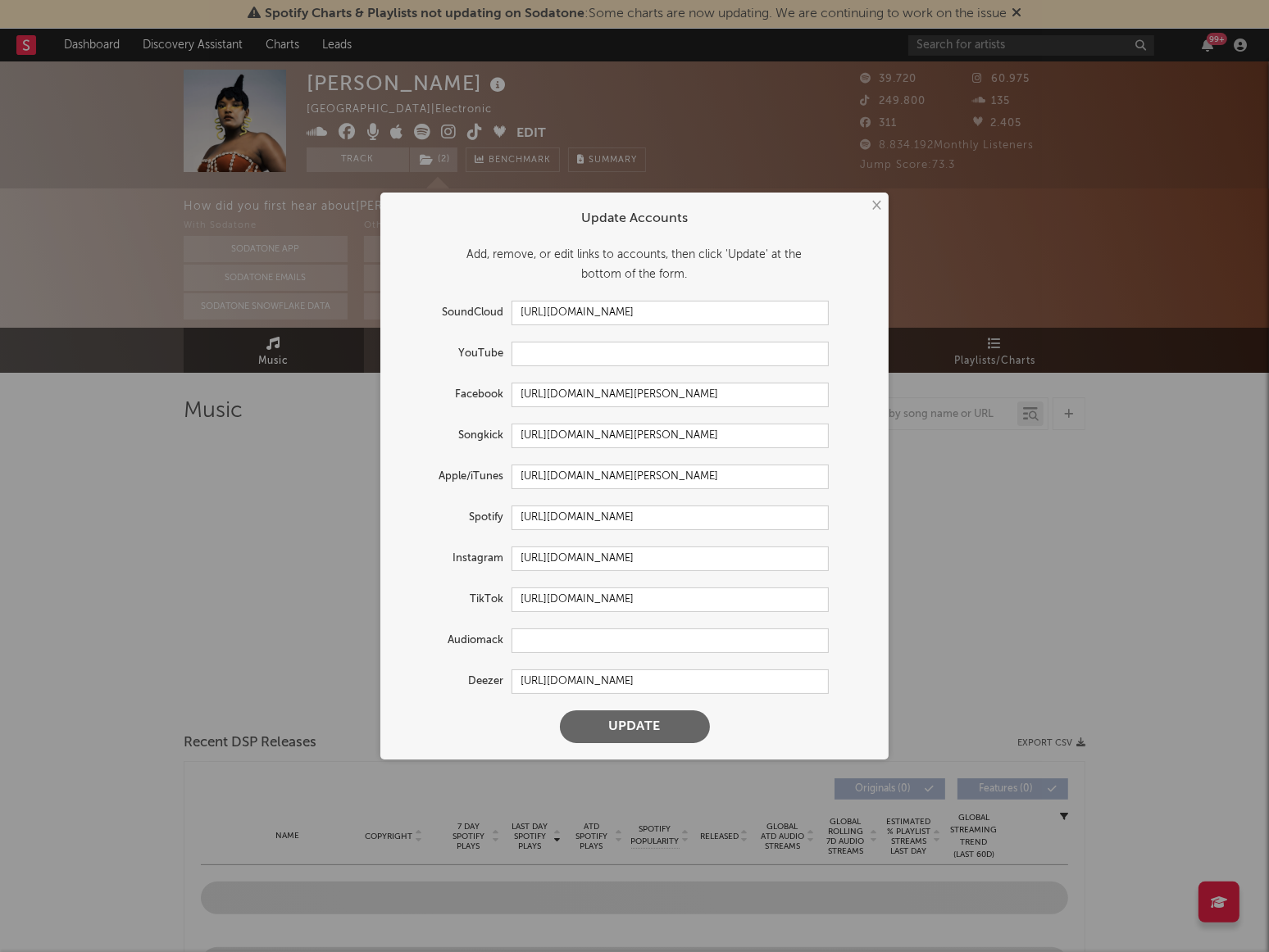
select select "1w"
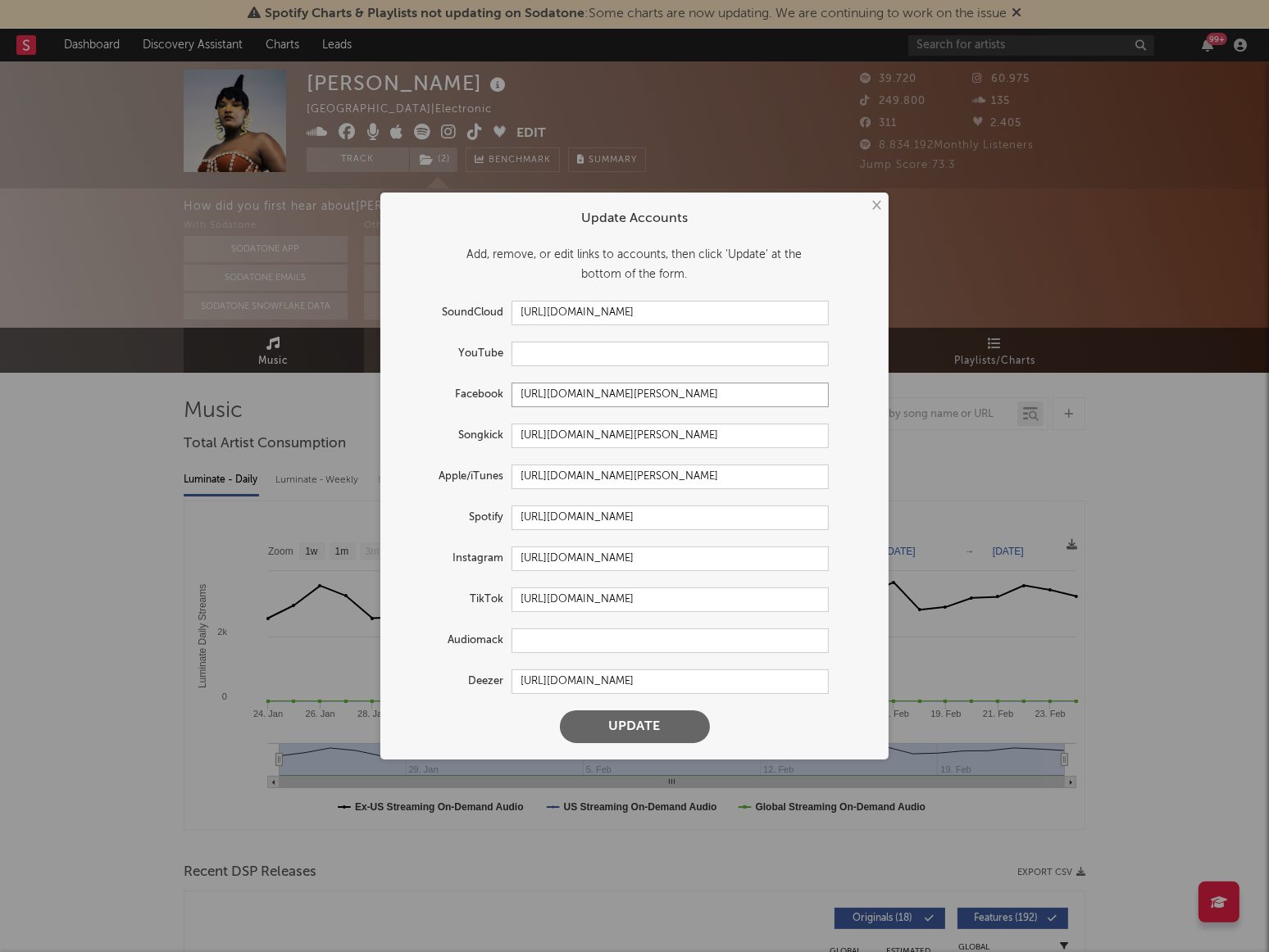
click at [571, 389] on input "[URL][DOMAIN_NAME][PERSON_NAME]" at bounding box center [671, 395] width 317 height 25
click at [562, 468] on input "[URL][DOMAIN_NAME][PERSON_NAME]" at bounding box center [671, 477] width 317 height 25
click at [557, 530] on form "Update Accounts Add, remove, or edit links to accounts, then click 'Update' at …" at bounding box center [634, 476] width 492 height 550
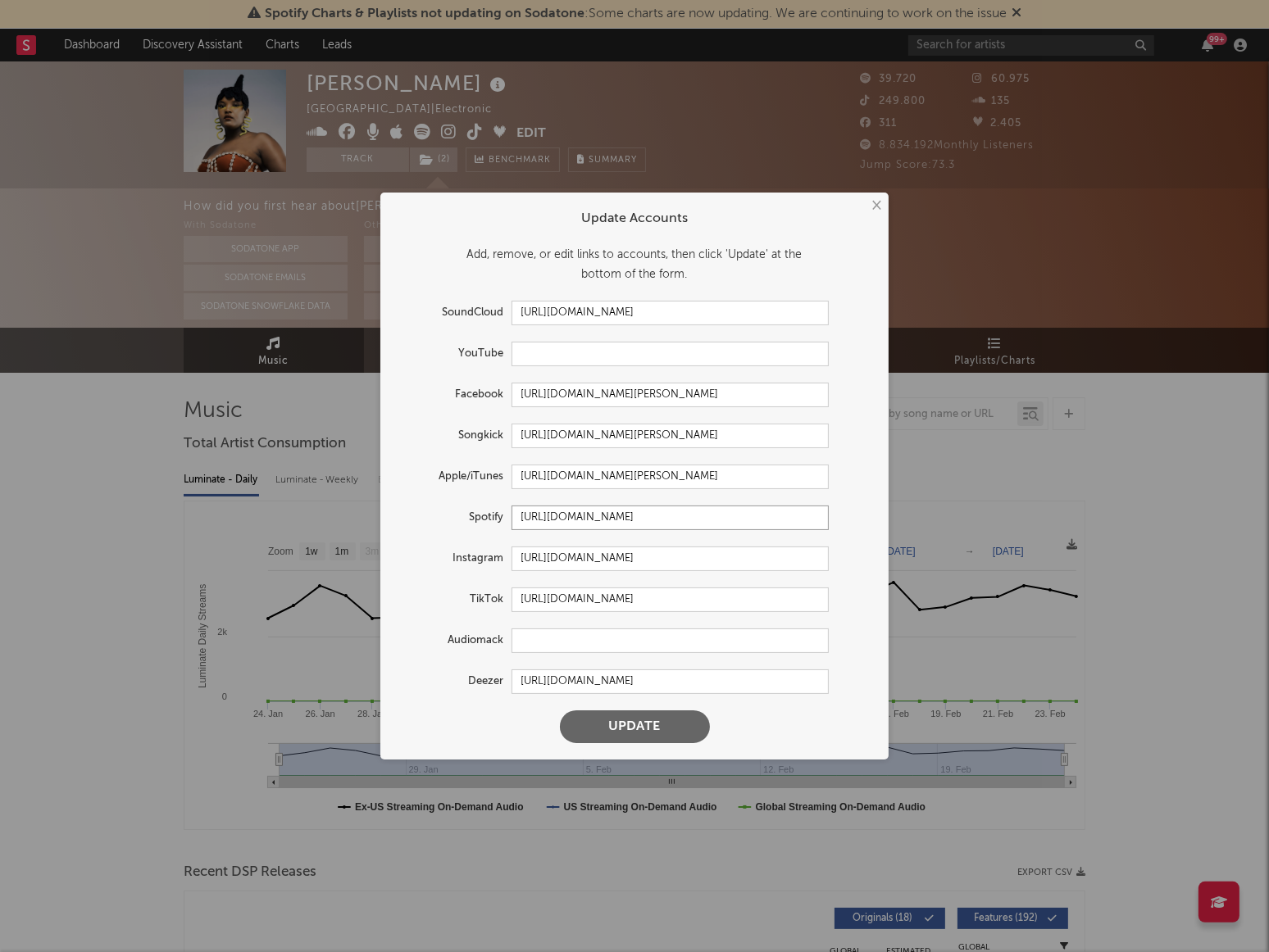
click at [559, 522] on input "[URL][DOMAIN_NAME]" at bounding box center [671, 518] width 317 height 25
click at [627, 561] on input "[URL][DOMAIN_NAME]" at bounding box center [671, 559] width 317 height 25
click at [626, 561] on input "[URL][DOMAIN_NAME]" at bounding box center [671, 559] width 317 height 25
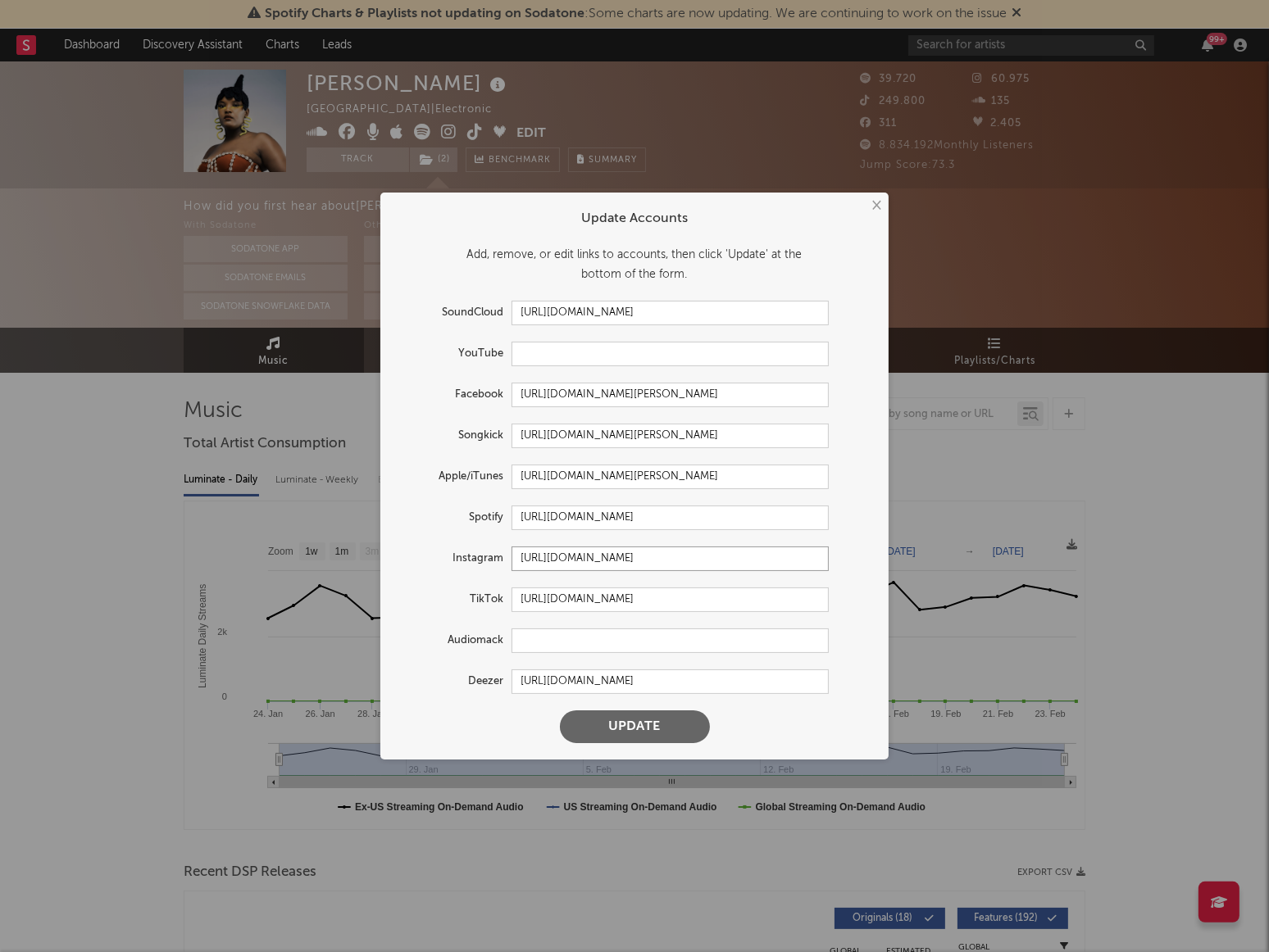
click at [626, 561] on input "[URL][DOMAIN_NAME]" at bounding box center [671, 559] width 317 height 25
click at [561, 604] on input "[URL][DOMAIN_NAME]" at bounding box center [671, 600] width 317 height 25
click at [884, 208] on button "×" at bounding box center [875, 205] width 18 height 18
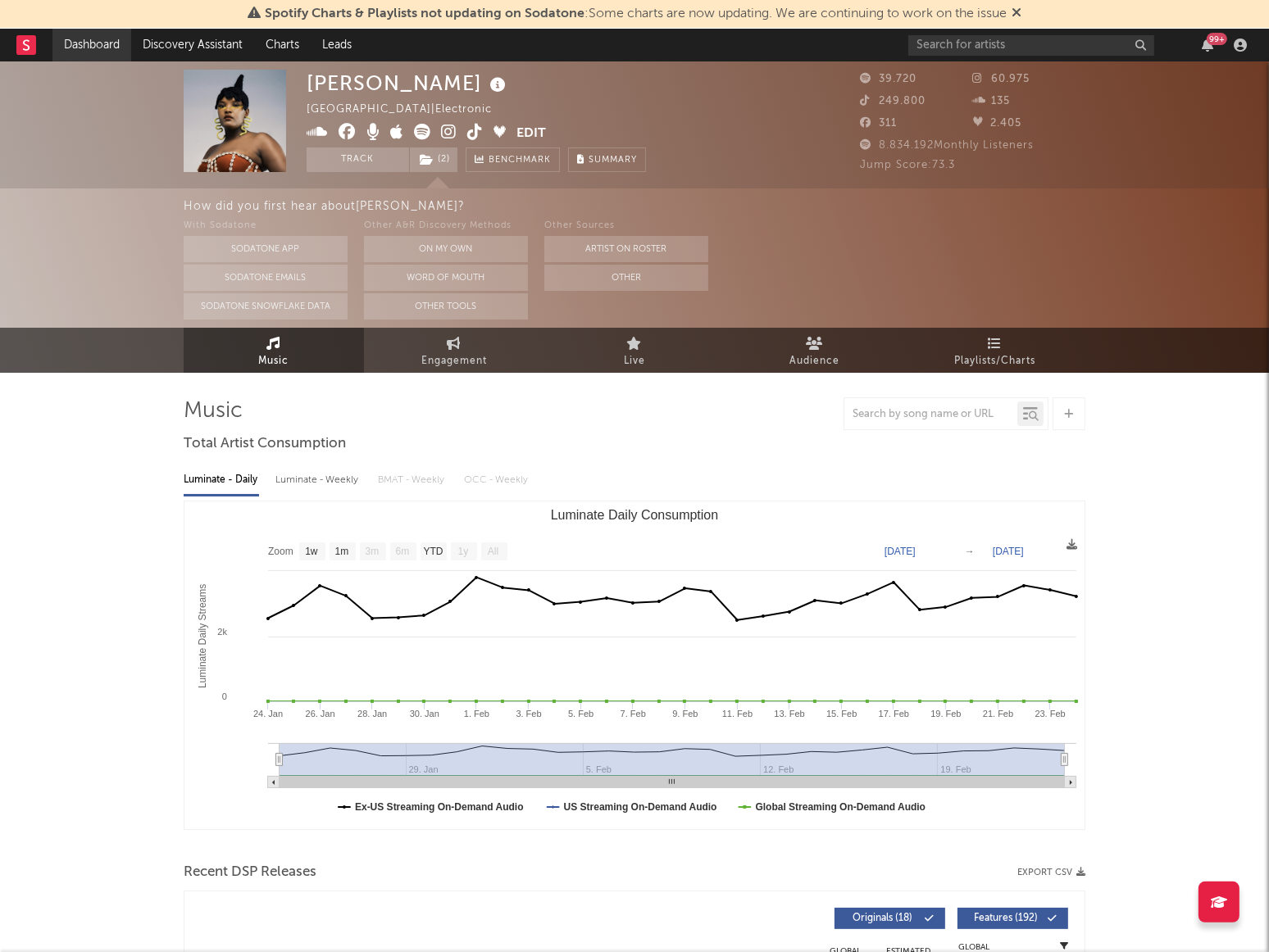
click at [75, 37] on link "Dashboard" at bounding box center [92, 45] width 79 height 33
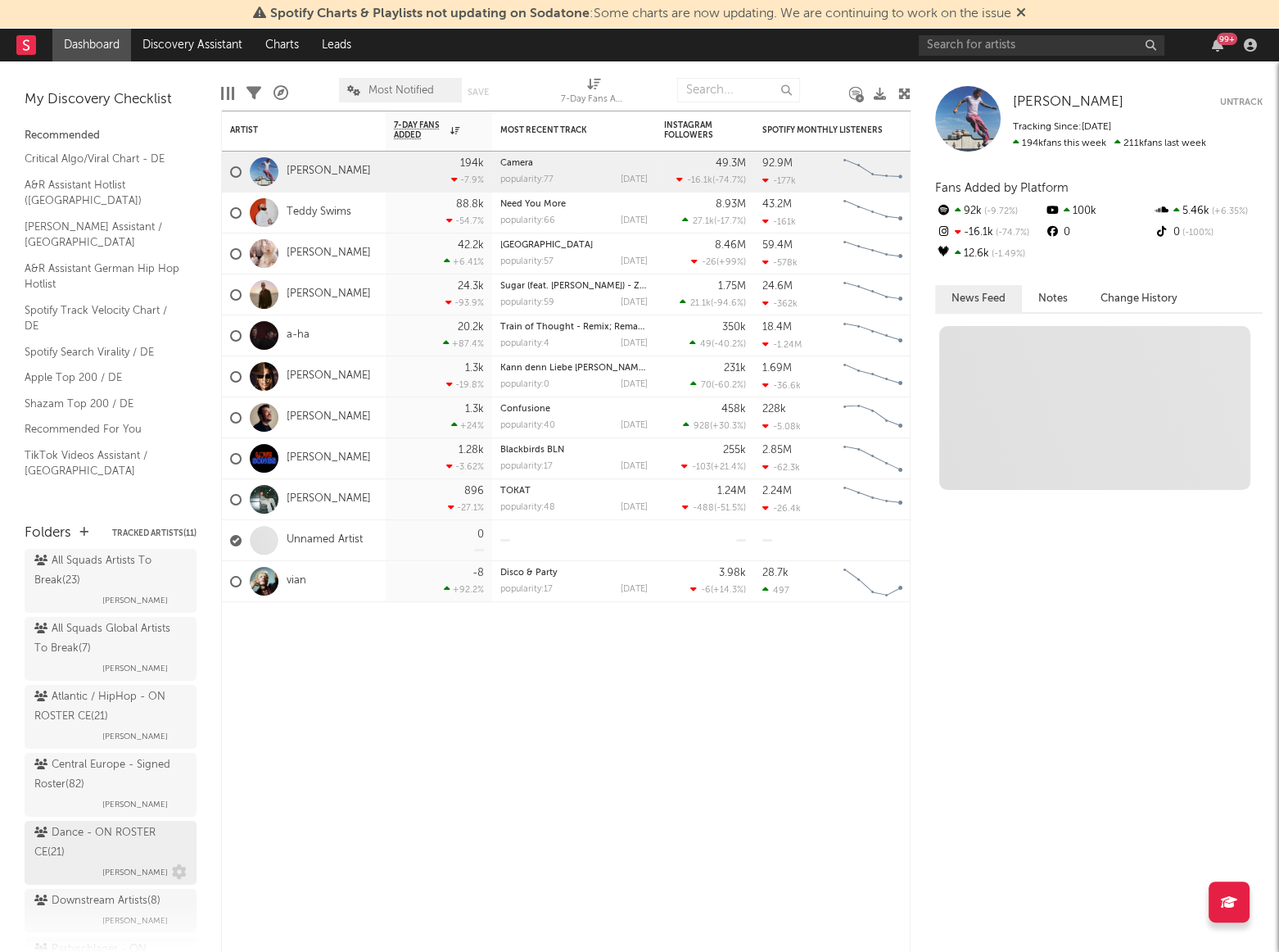
scroll to position [74, 0]
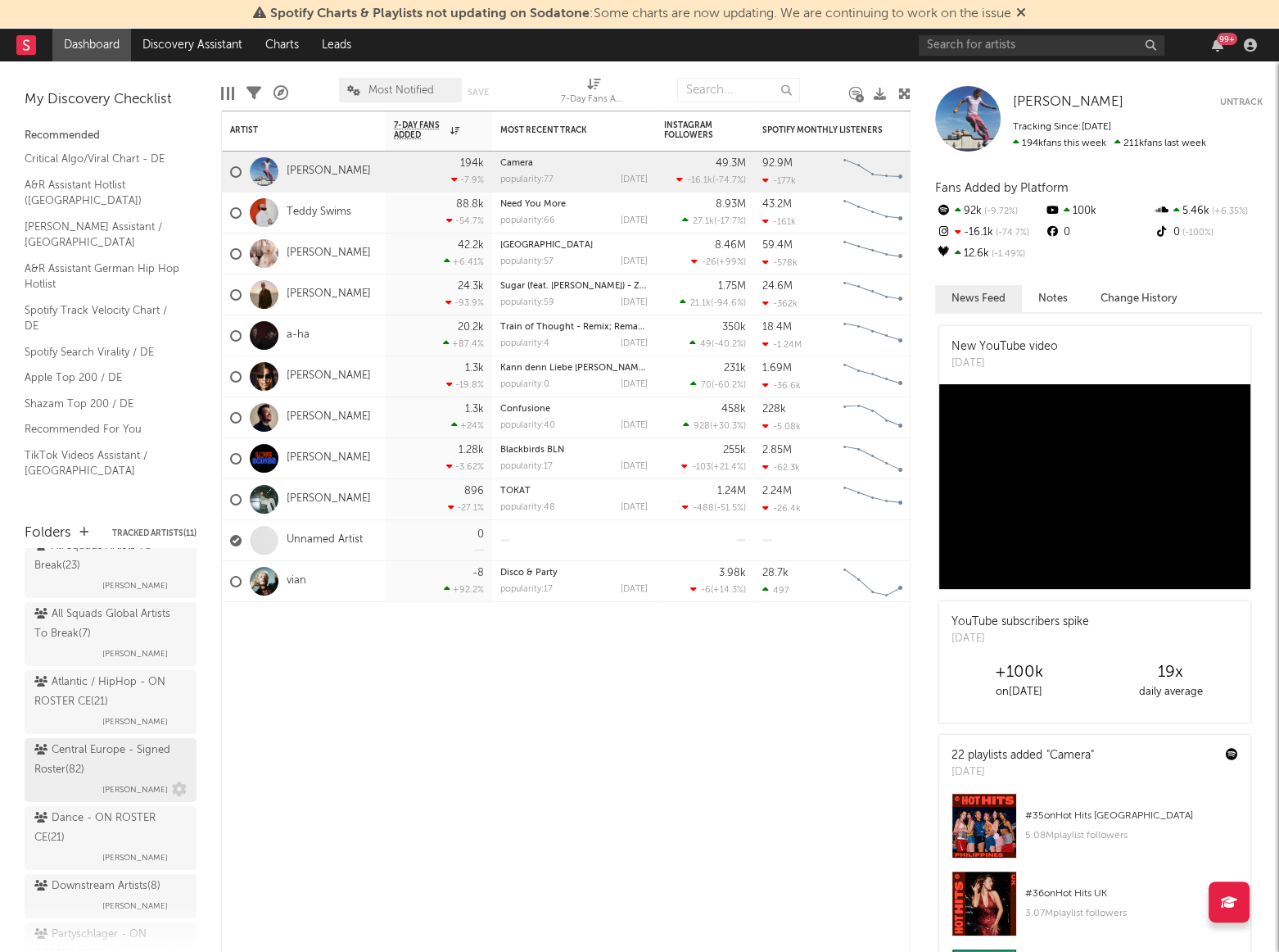
click at [77, 765] on div "Central Europe - Signed Roster ( 82 )" at bounding box center [109, 760] width 148 height 39
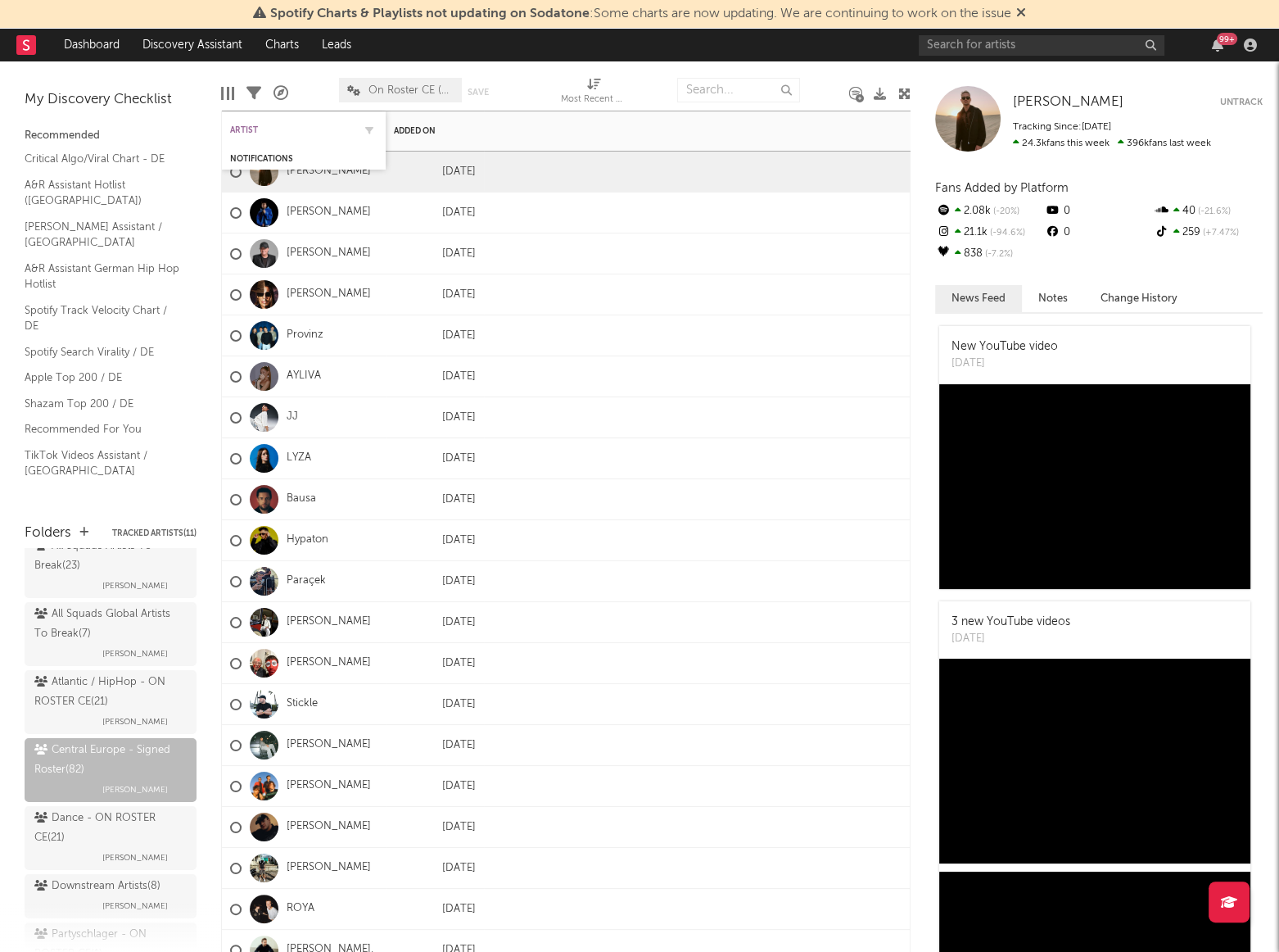
click at [245, 131] on div "Artist" at bounding box center [291, 130] width 123 height 10
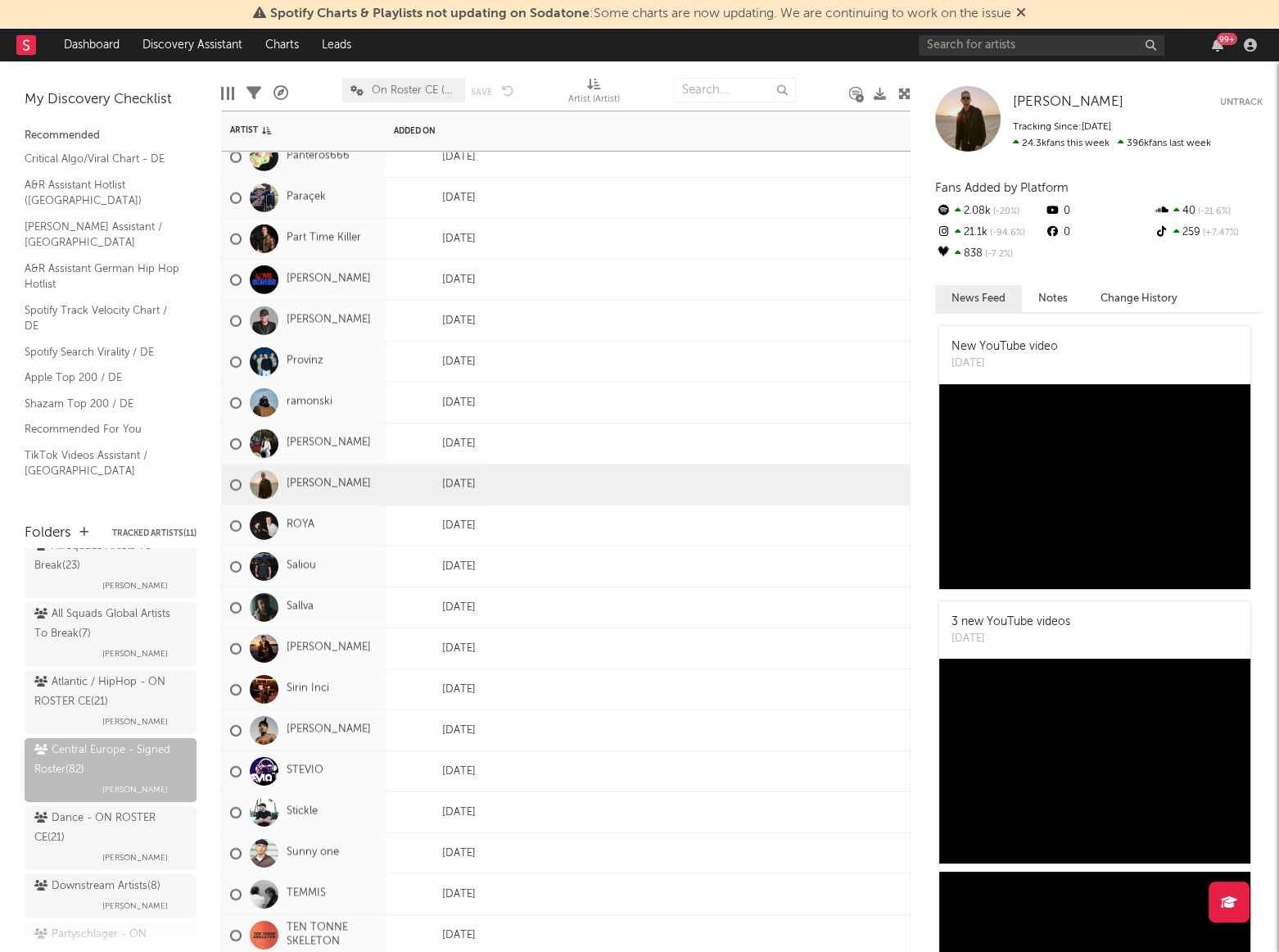
click at [372, 771] on div "STEVIO" at bounding box center [304, 771] width 163 height 41
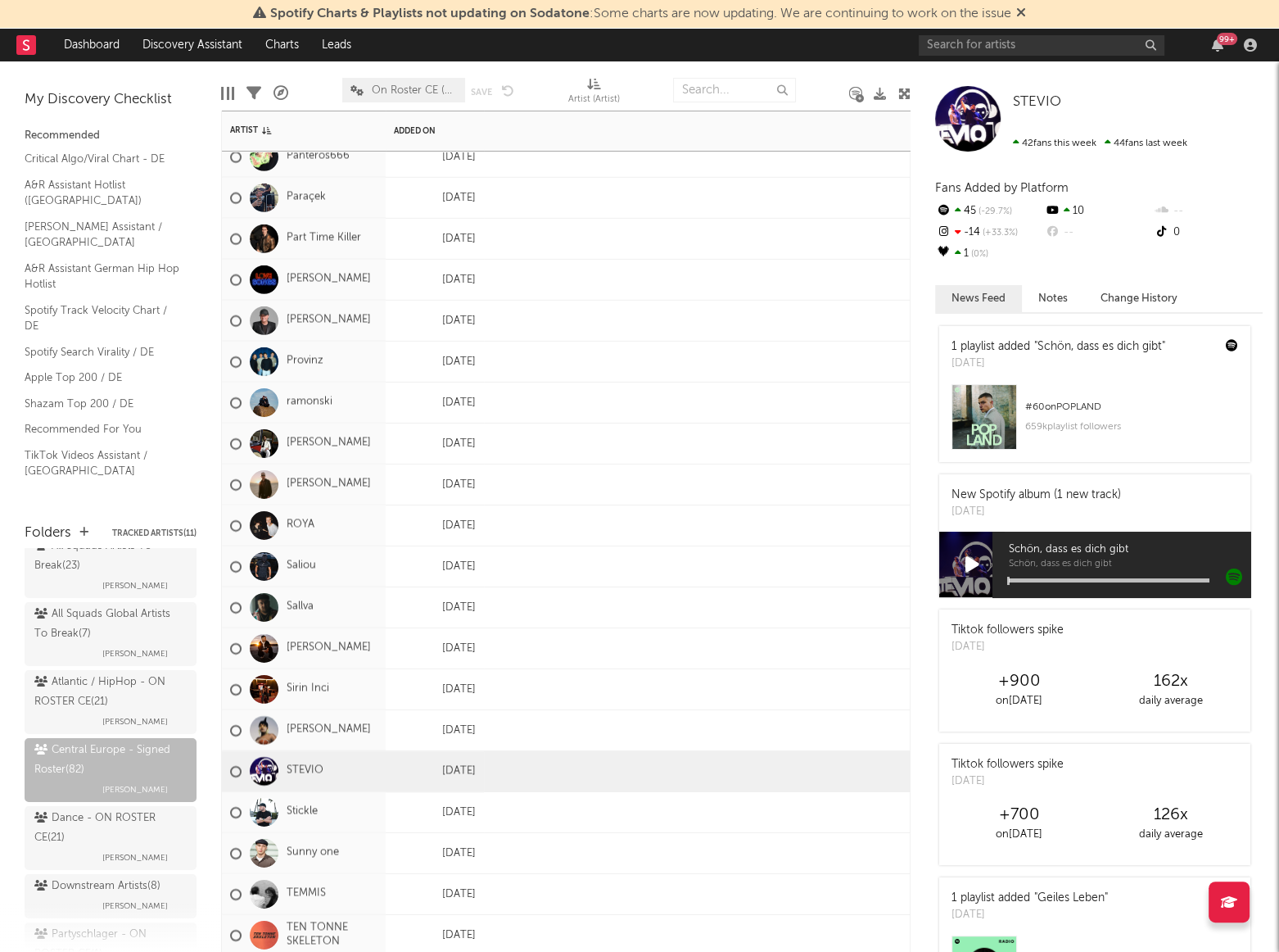
click at [285, 770] on div at bounding box center [263, 771] width 45 height 29
click at [293, 769] on link "STEVIO" at bounding box center [305, 771] width 37 height 13
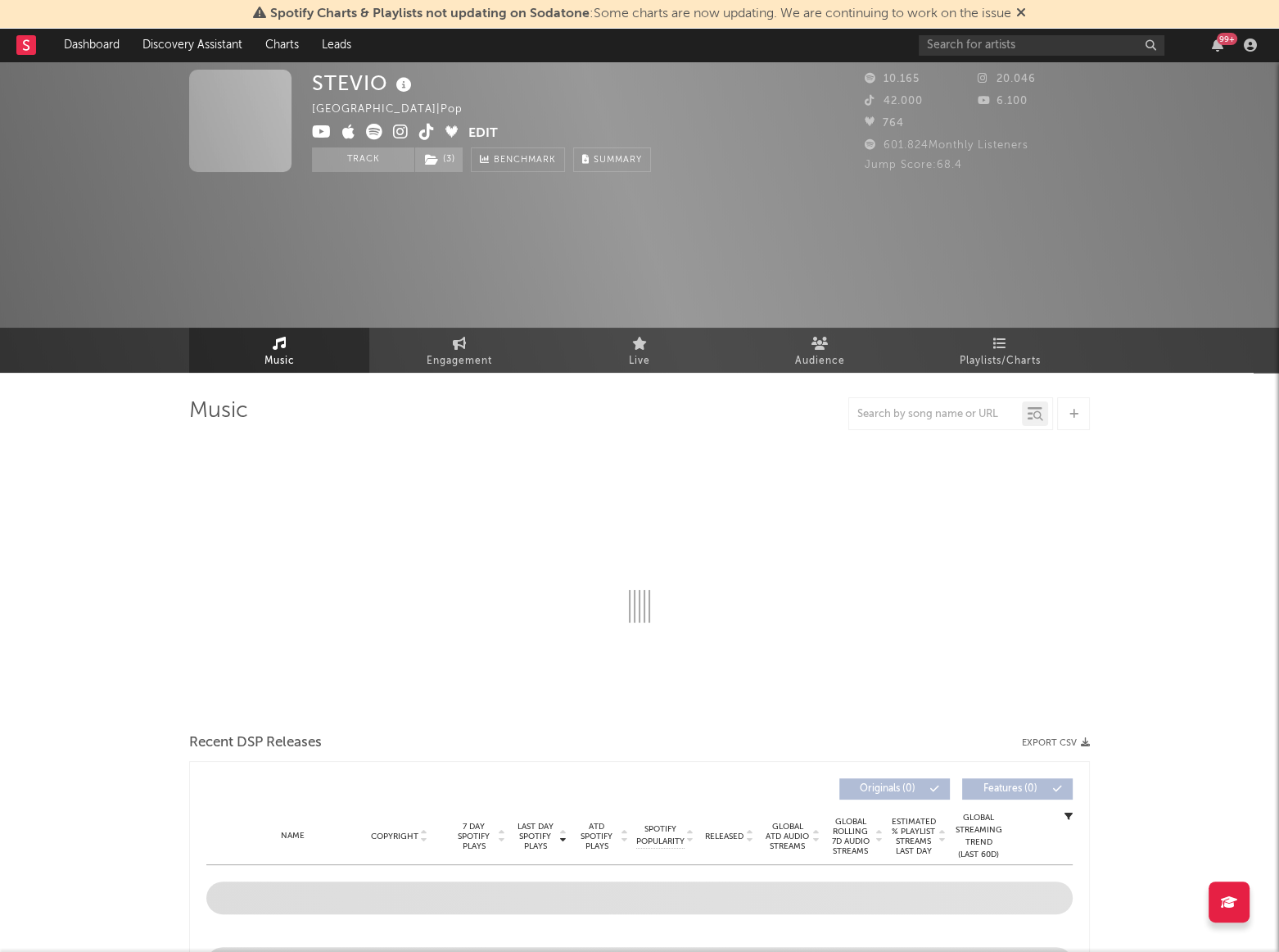
select select "6m"
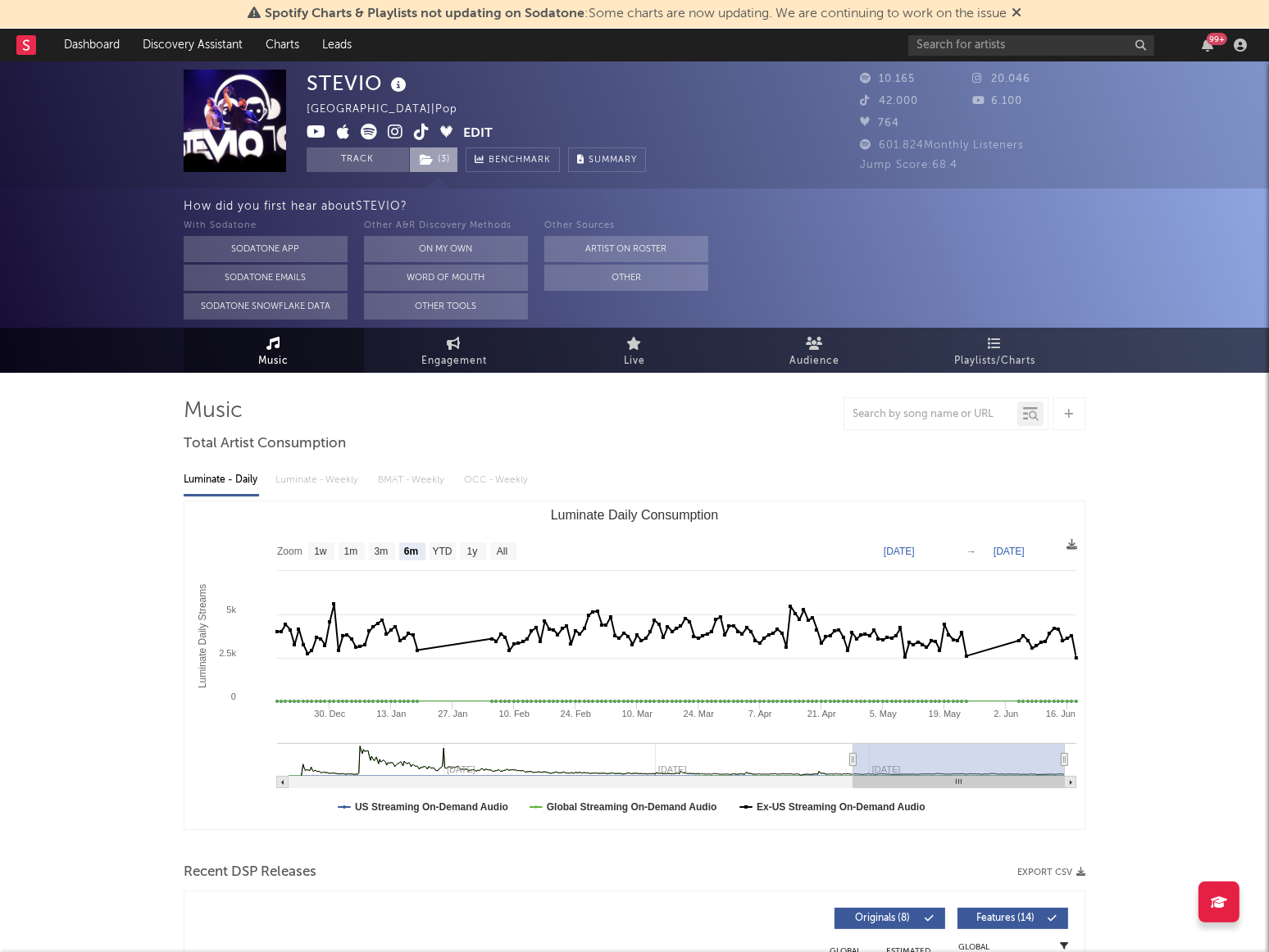
click at [425, 160] on icon at bounding box center [426, 160] width 13 height 12
click at [87, 54] on link "Dashboard" at bounding box center [92, 45] width 79 height 33
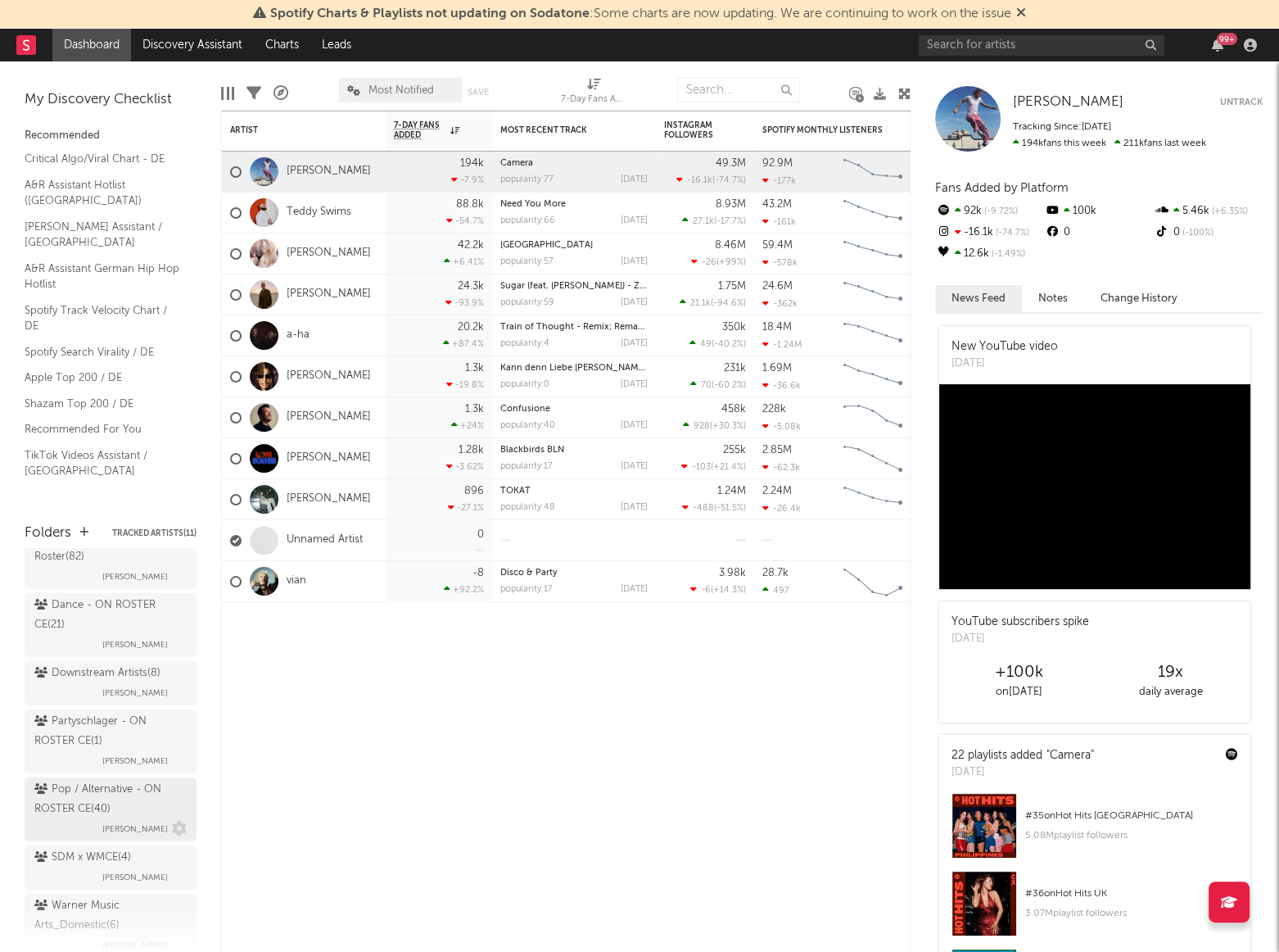
scroll to position [297, 0]
click at [81, 793] on div "Pop / Alternative - ON ROSTER CE ( 40 )" at bounding box center [109, 789] width 148 height 39
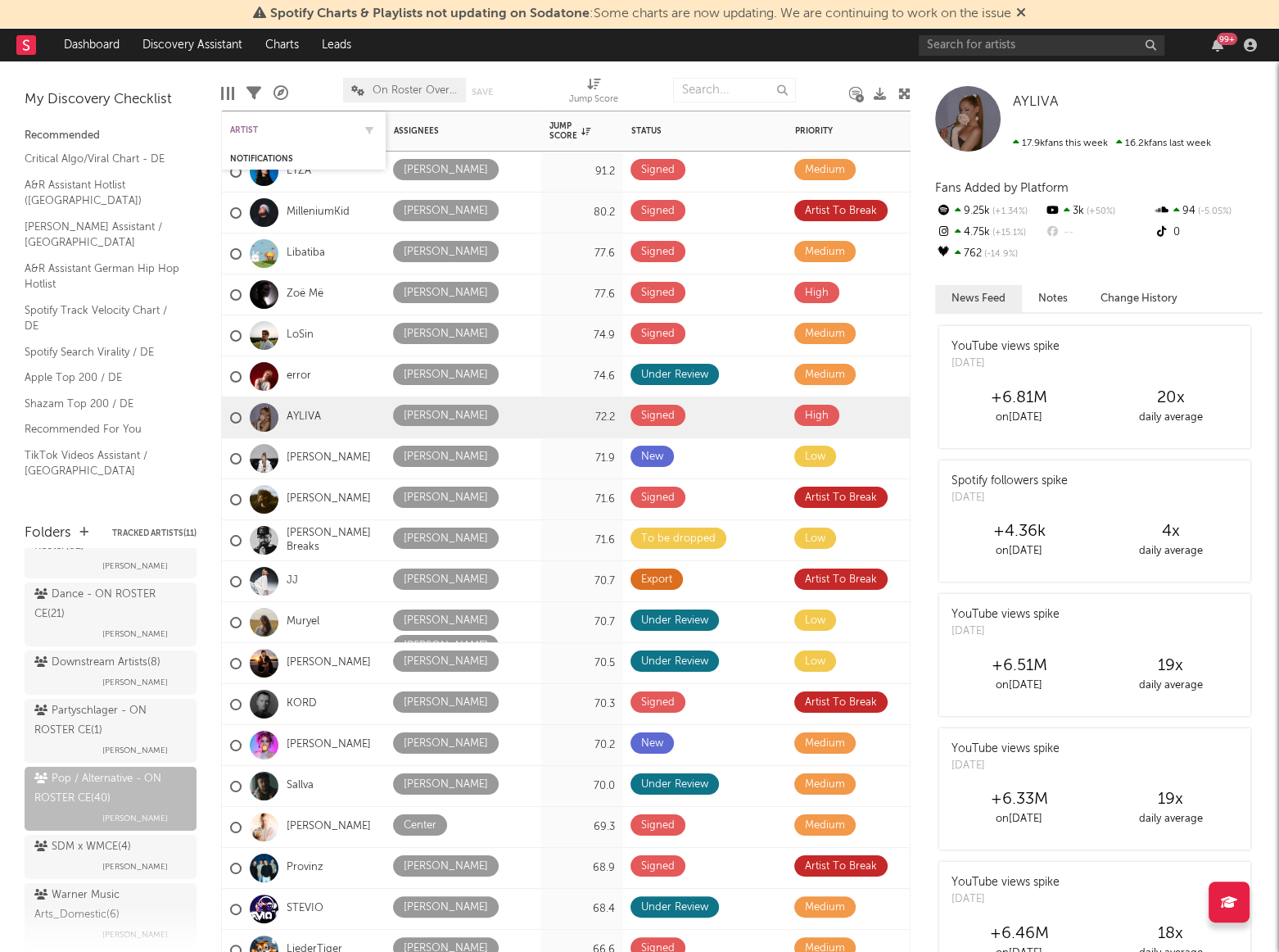
click at [246, 125] on div "Artist" at bounding box center [291, 130] width 123 height 10
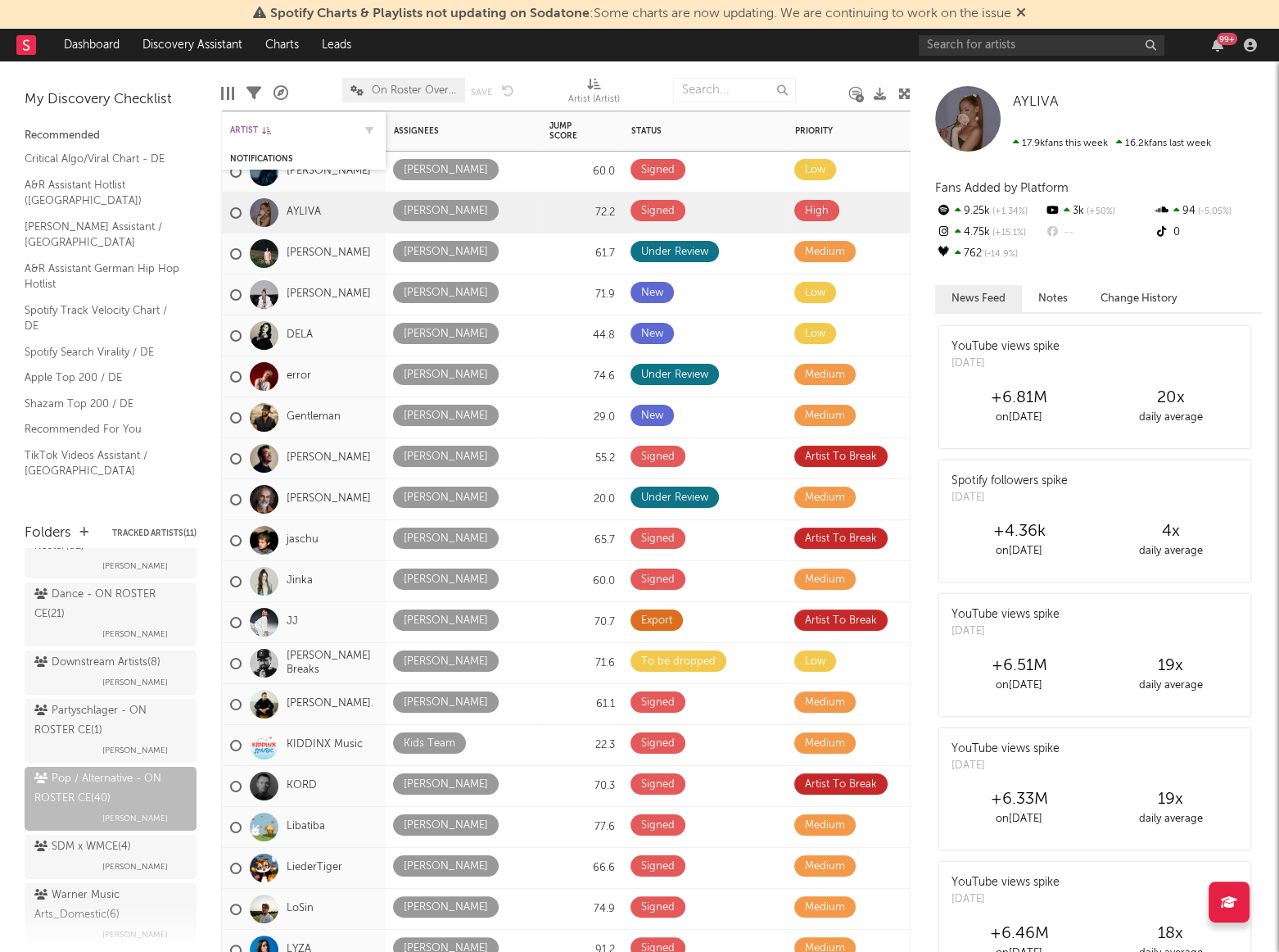
click at [263, 130] on icon at bounding box center [266, 130] width 9 height 9
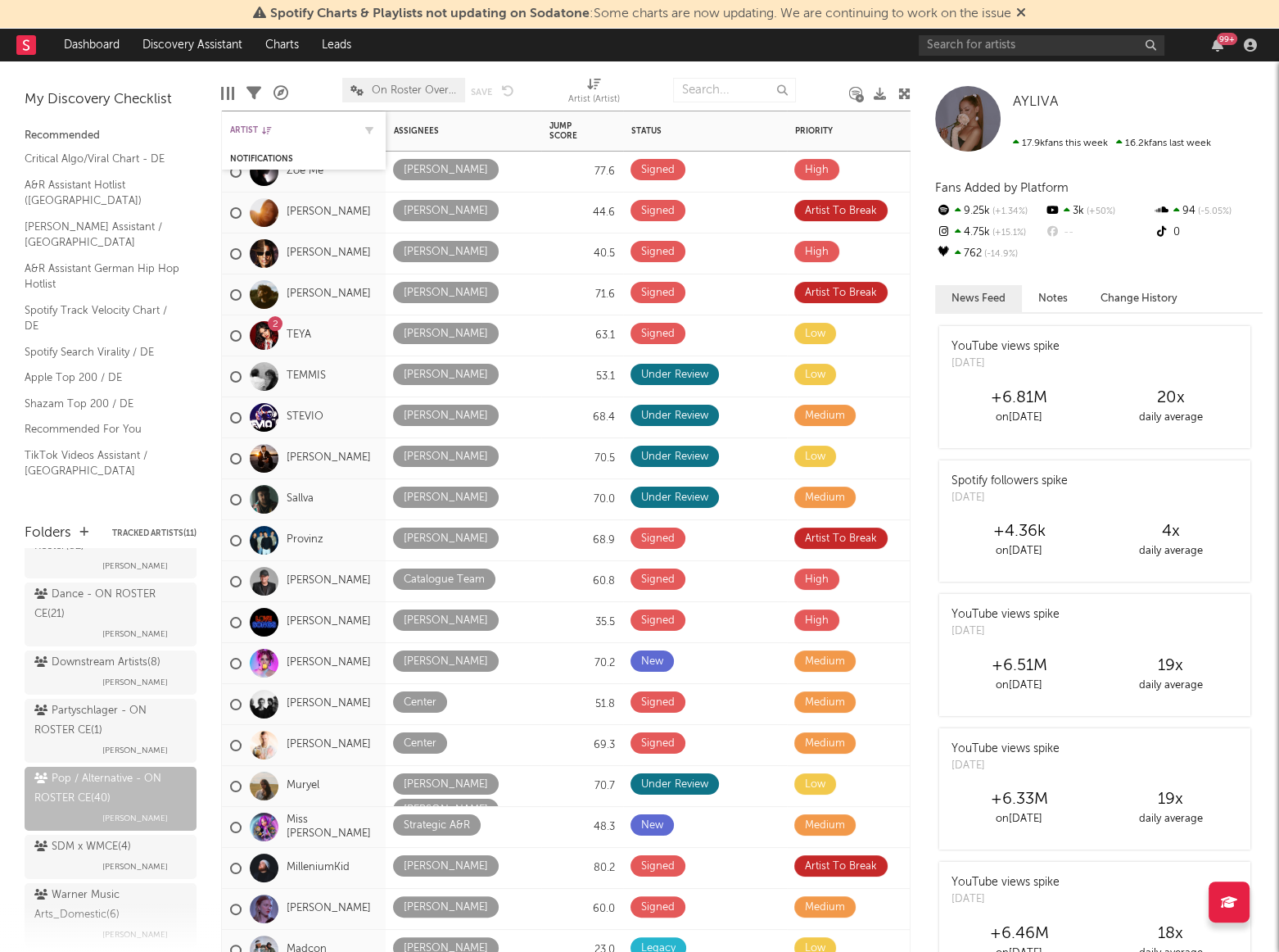
click at [254, 125] on div "Artist" at bounding box center [291, 130] width 123 height 10
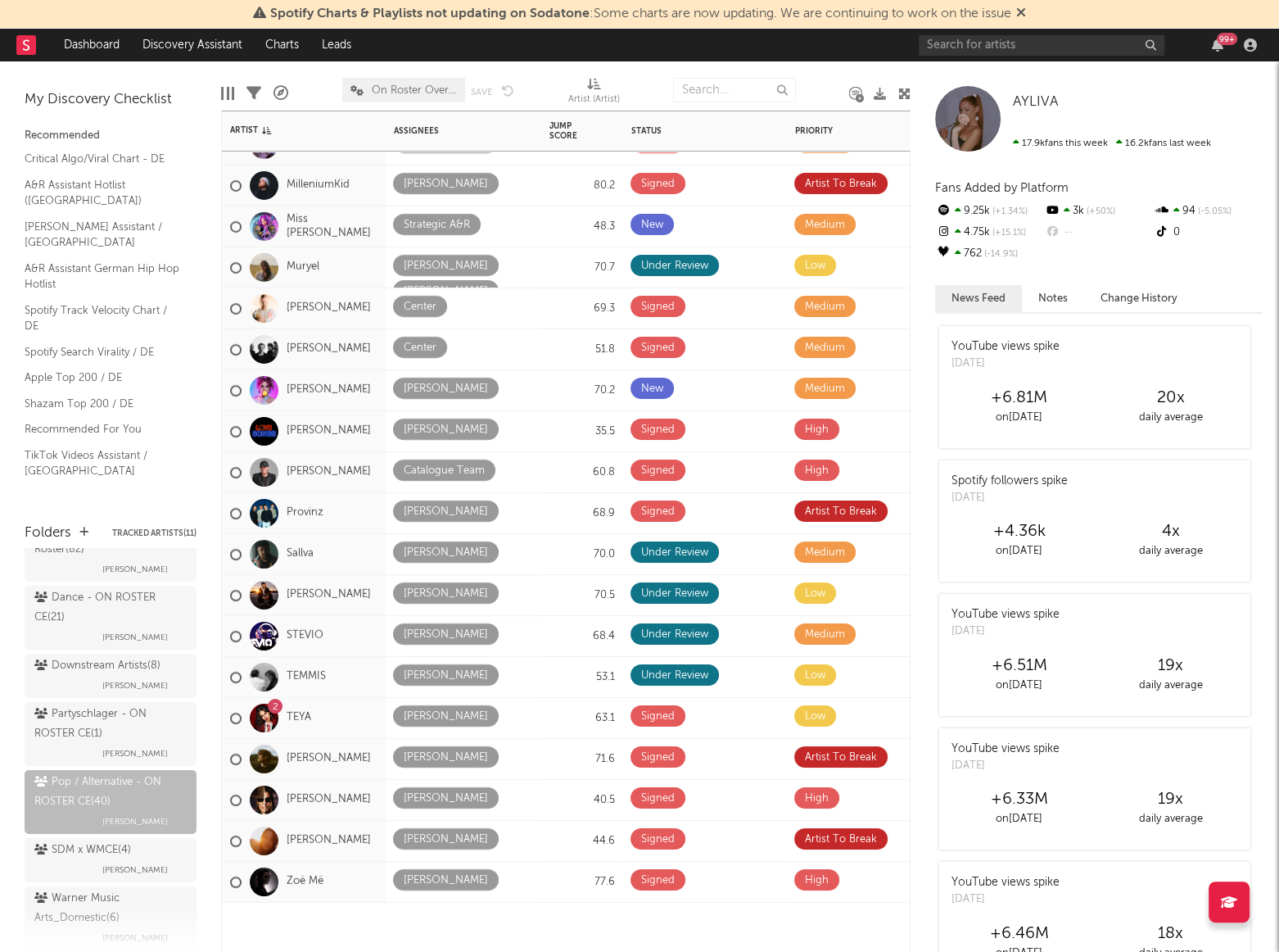
scroll to position [168, 0]
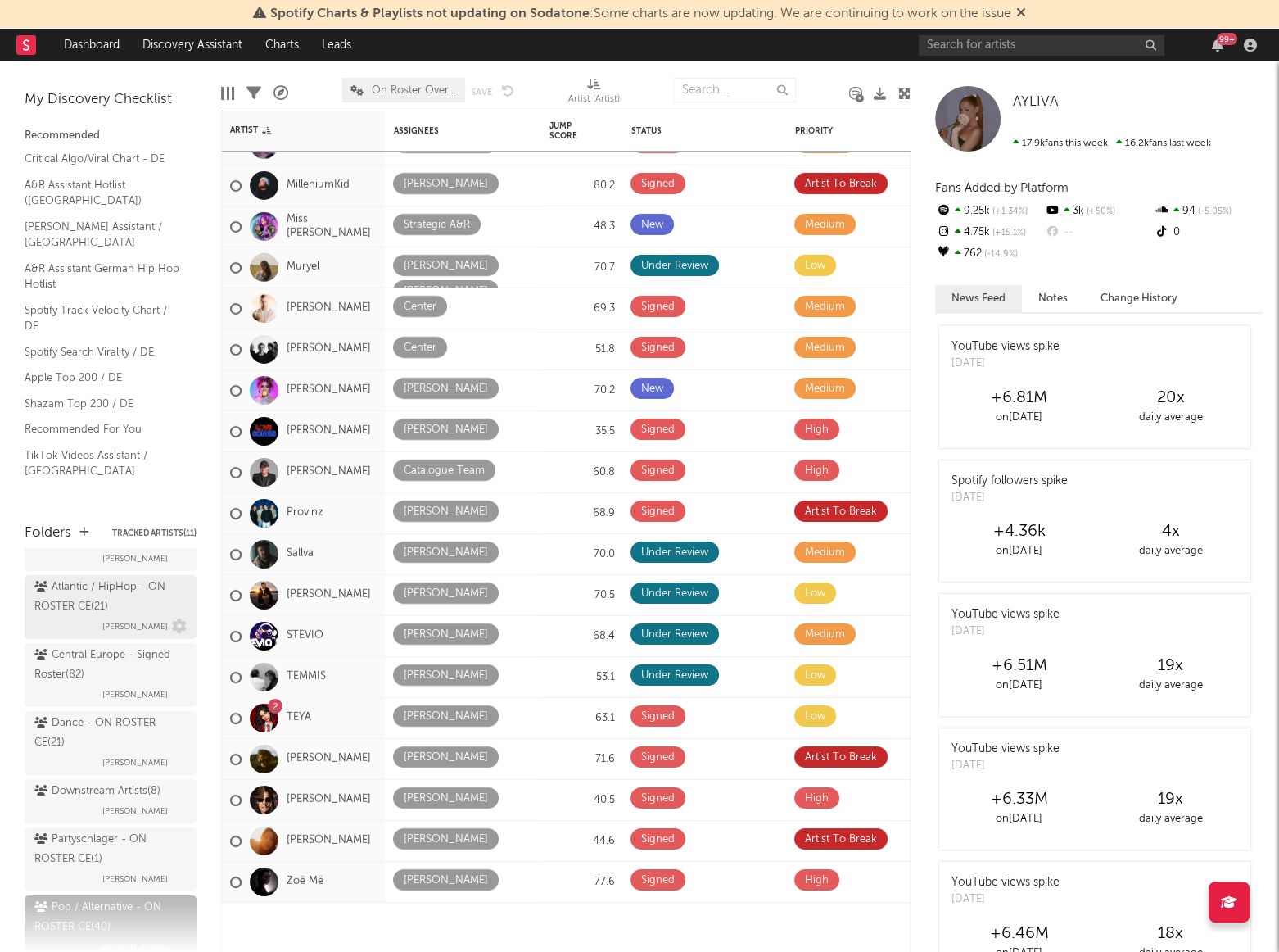
click at [65, 600] on div "Atlantic / HipHop - ON ROSTER CE ( 21 )" at bounding box center [109, 596] width 148 height 39
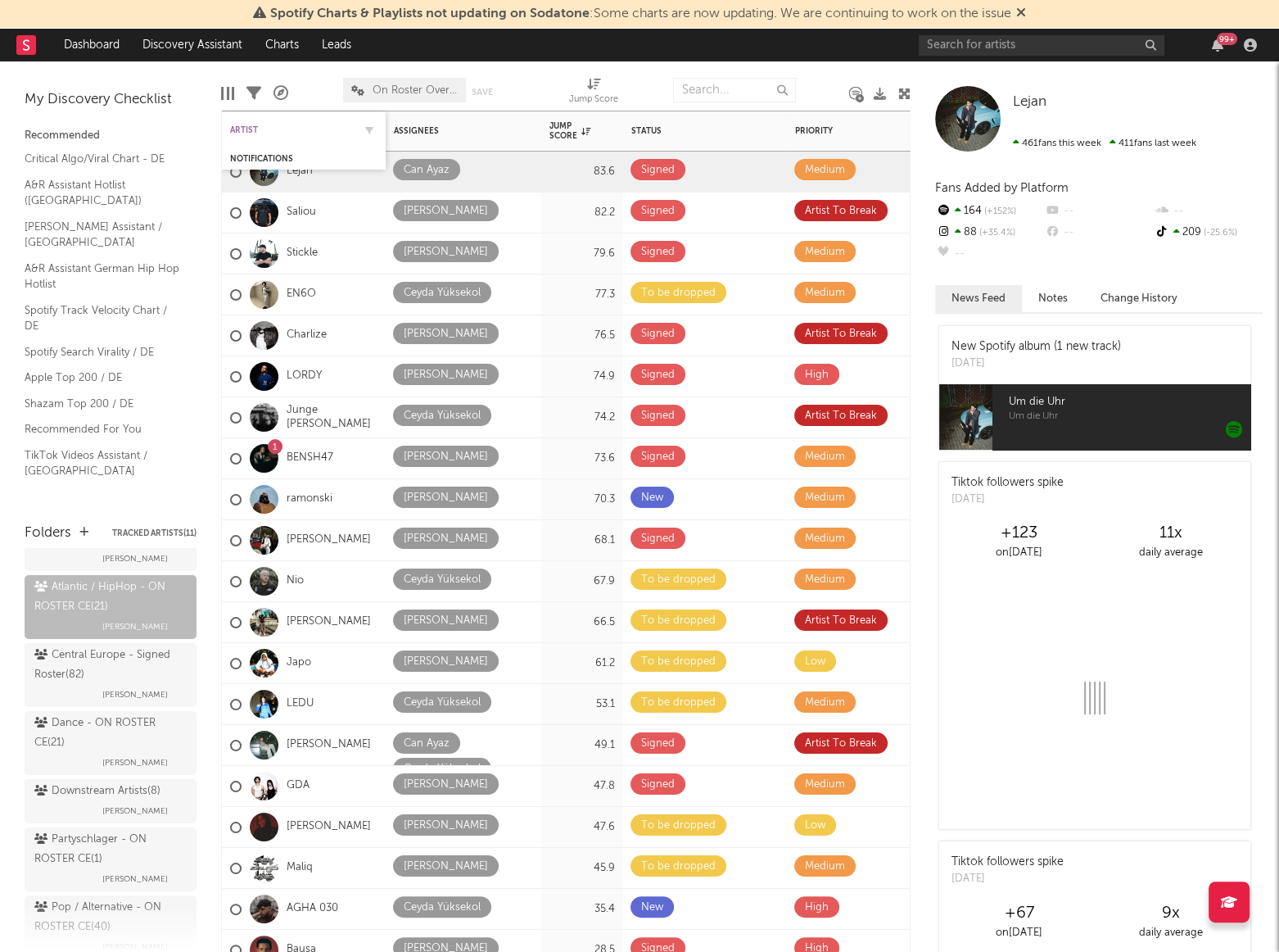
click at [267, 133] on div "Artist" at bounding box center [291, 130] width 123 height 10
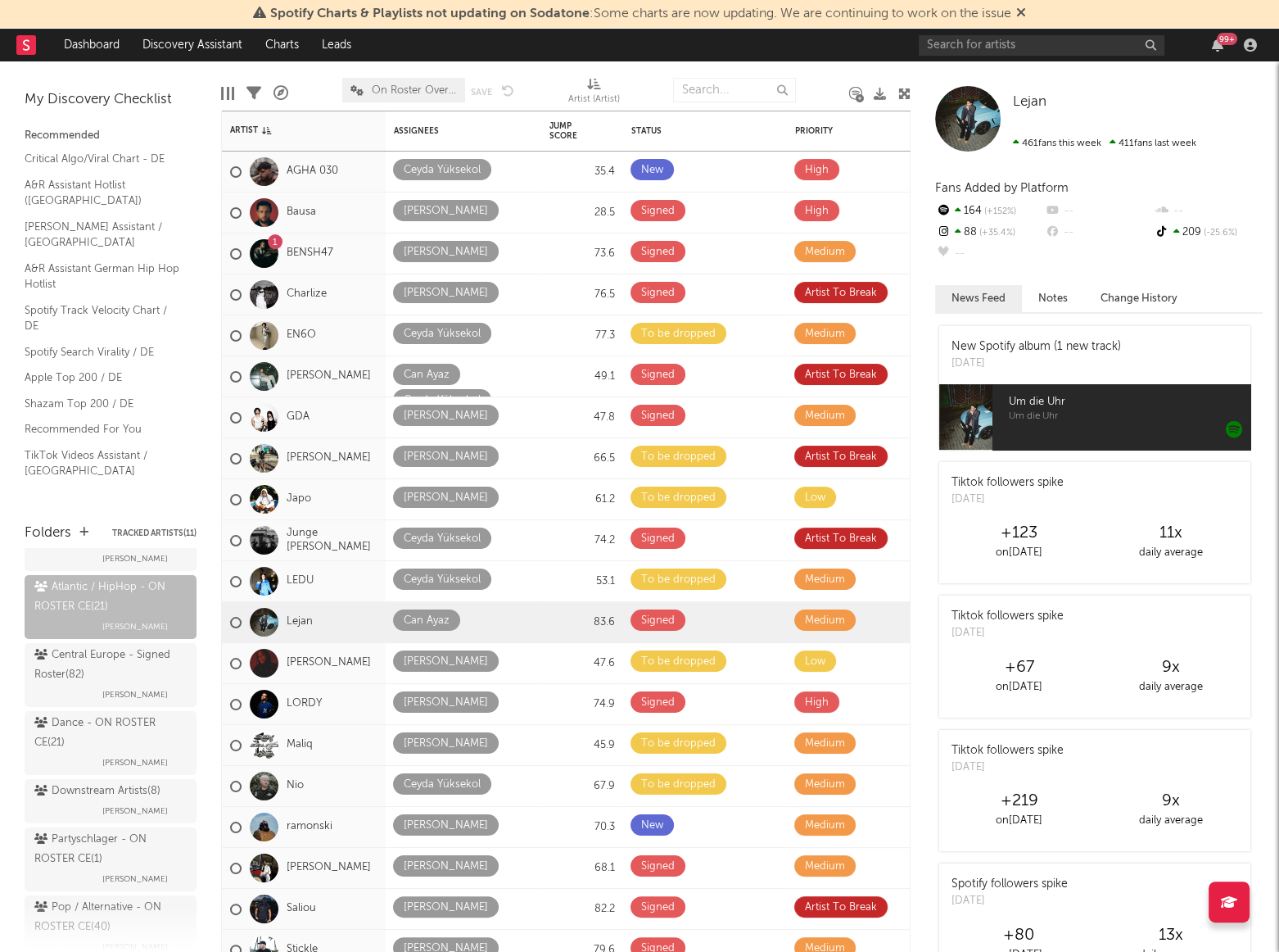
click at [123, 467] on div "My Discovery Checklist Recommended Critical Algo/Viral Chart - DE A&R Assistant…" at bounding box center [111, 284] width 221 height 445
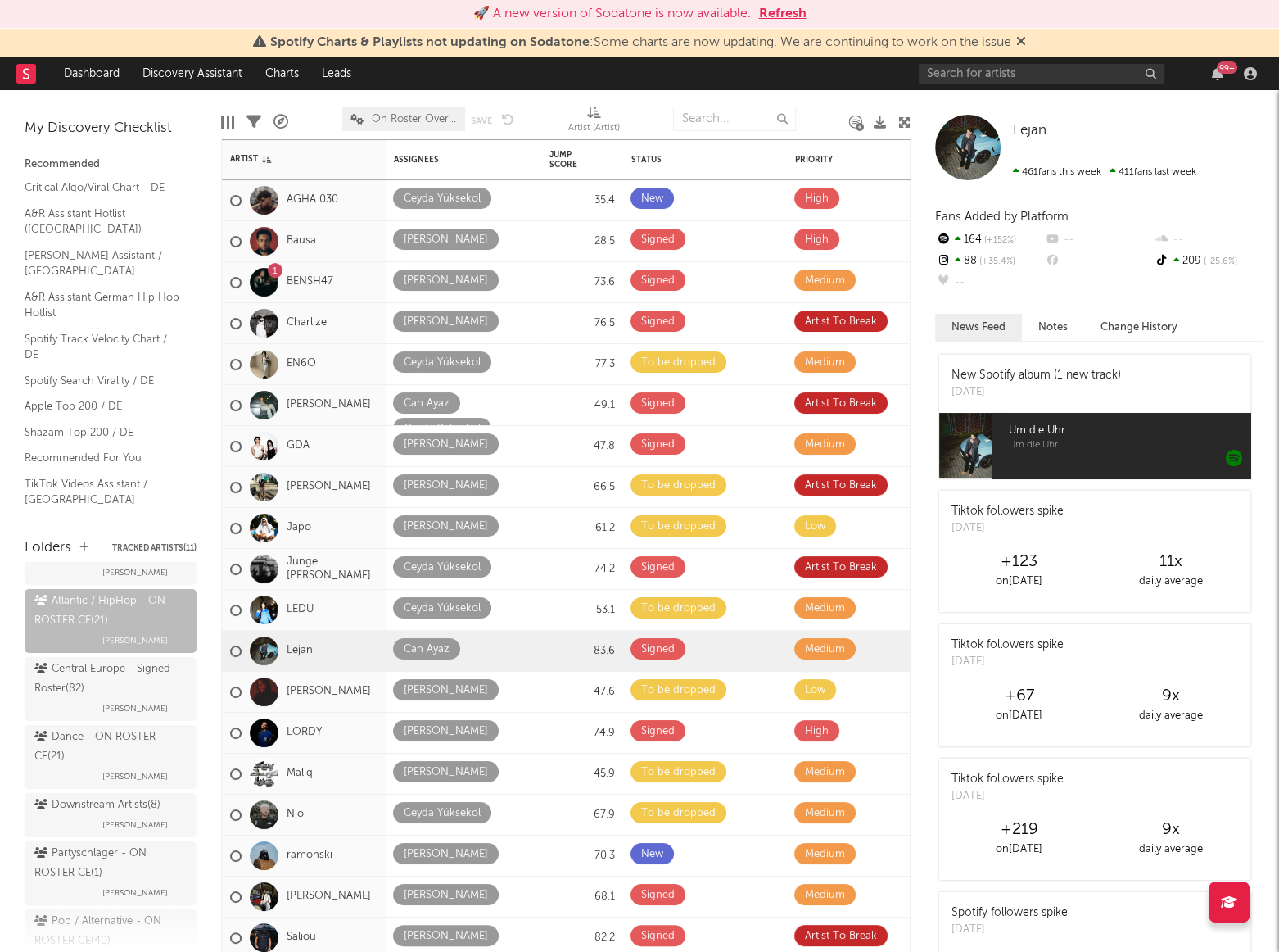
click at [907, 116] on icon at bounding box center [904, 122] width 13 height 13
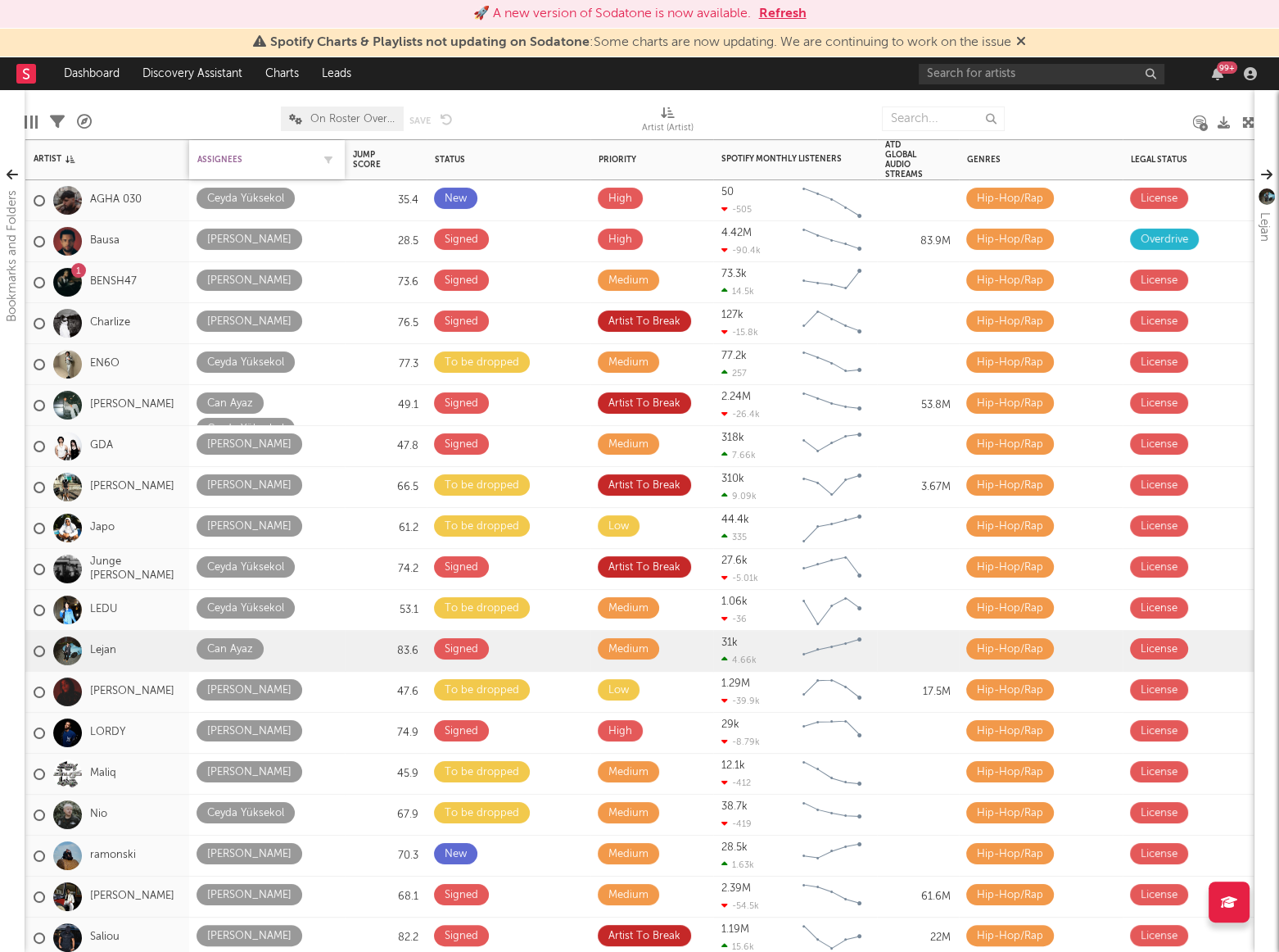
click at [229, 155] on div "Assignees" at bounding box center [254, 160] width 114 height 10
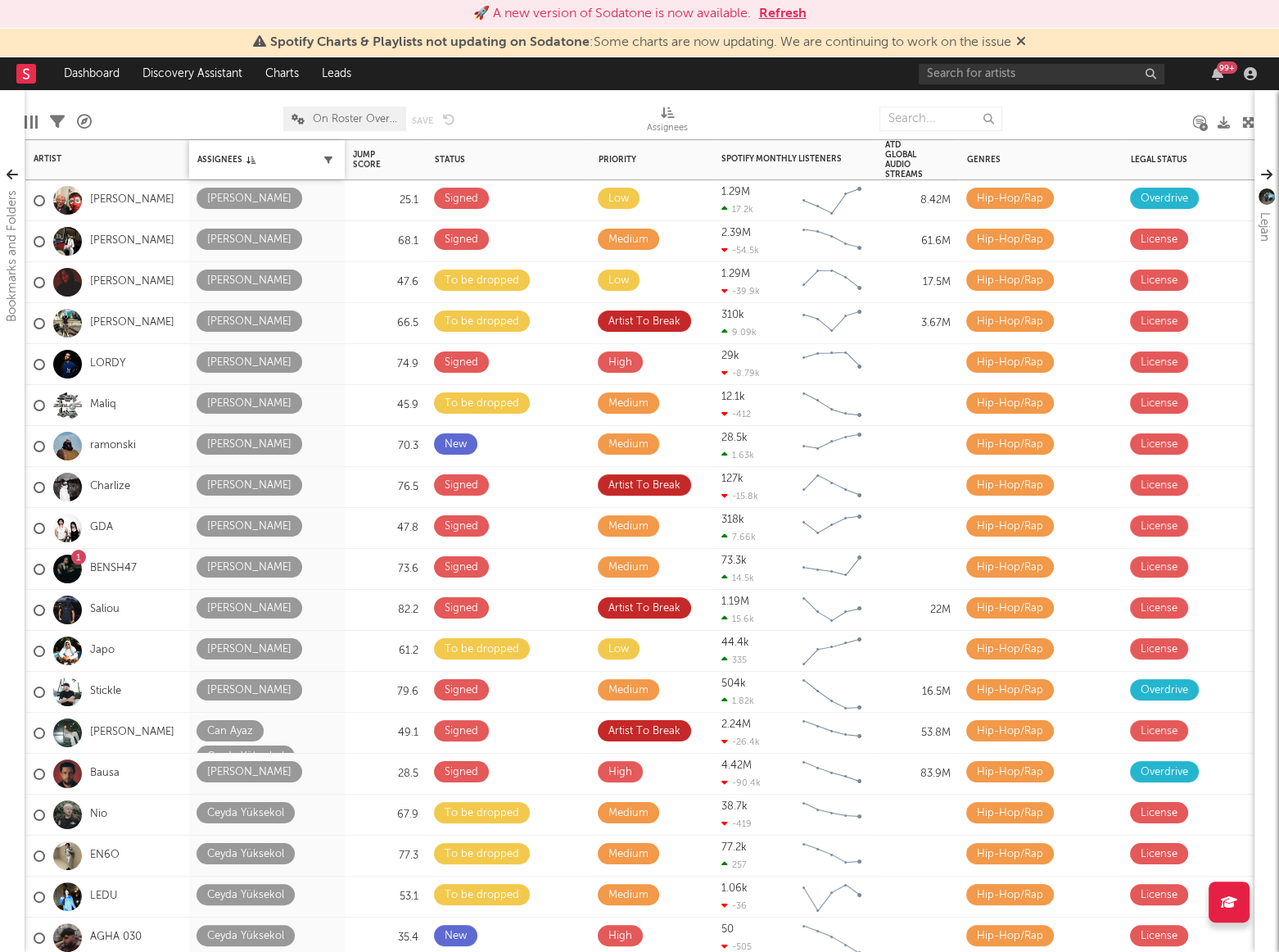
click at [328, 159] on icon "button" at bounding box center [328, 160] width 9 height 9
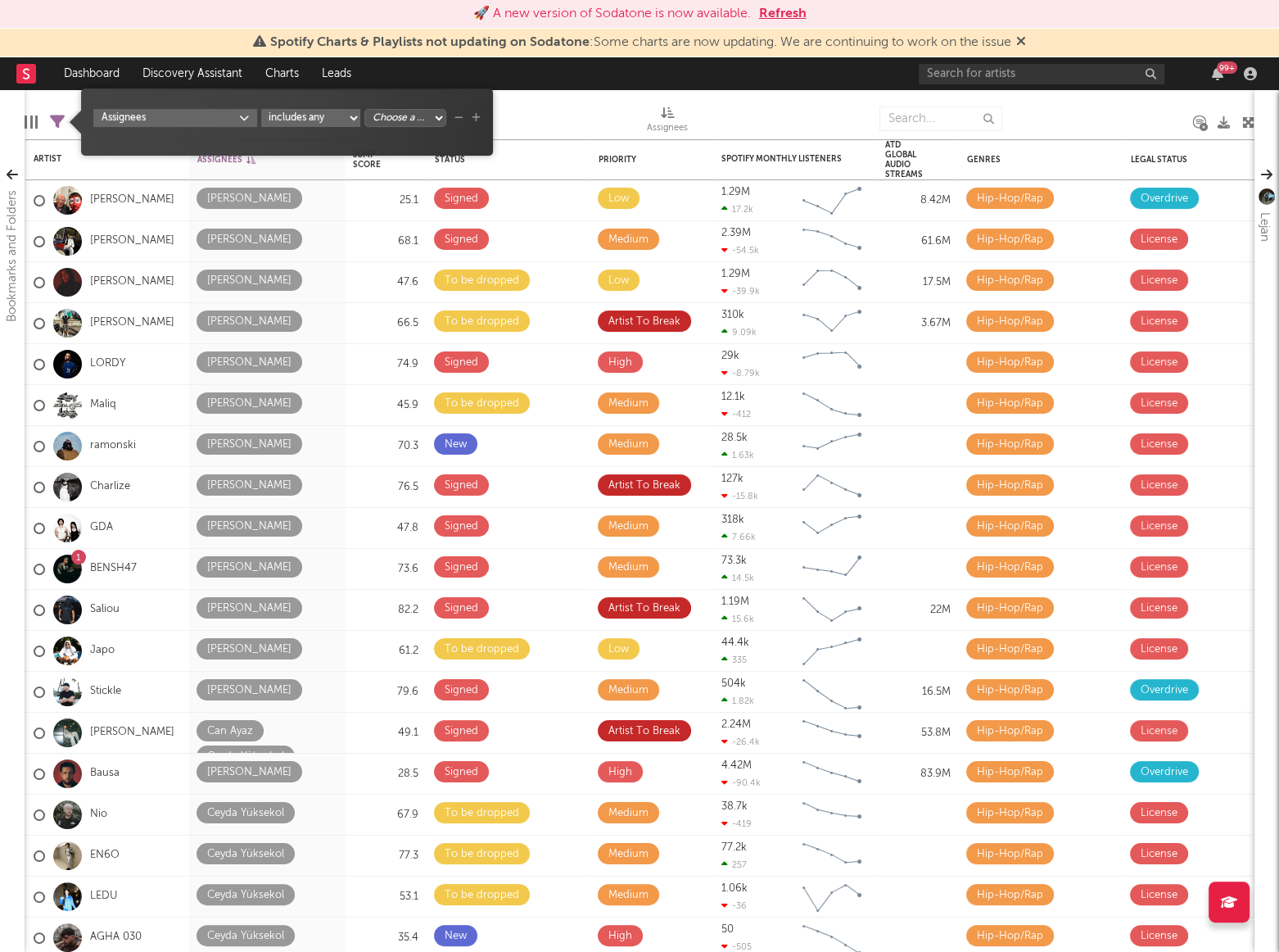
click at [401, 115] on select "Choose a column... [PERSON_NAME] [PERSON_NAME] [PERSON_NAME] [PERSON_NAME] [PER…" at bounding box center [405, 117] width 82 height 18
click at [60, 74] on link "Dashboard" at bounding box center [92, 74] width 79 height 33
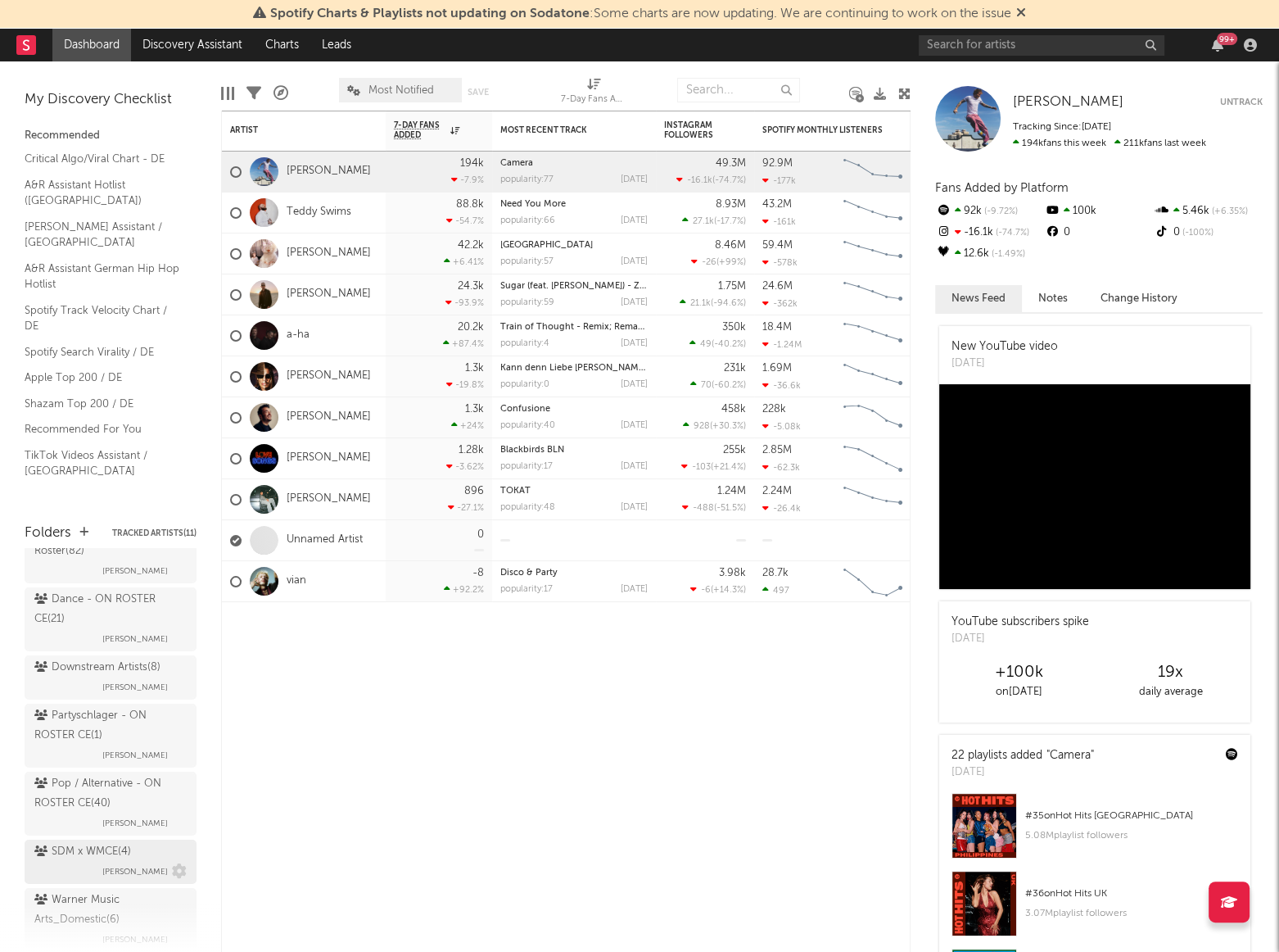
scroll to position [297, 0]
click at [72, 782] on div "Pop / Alternative - ON ROSTER CE ( 40 )" at bounding box center [109, 789] width 148 height 39
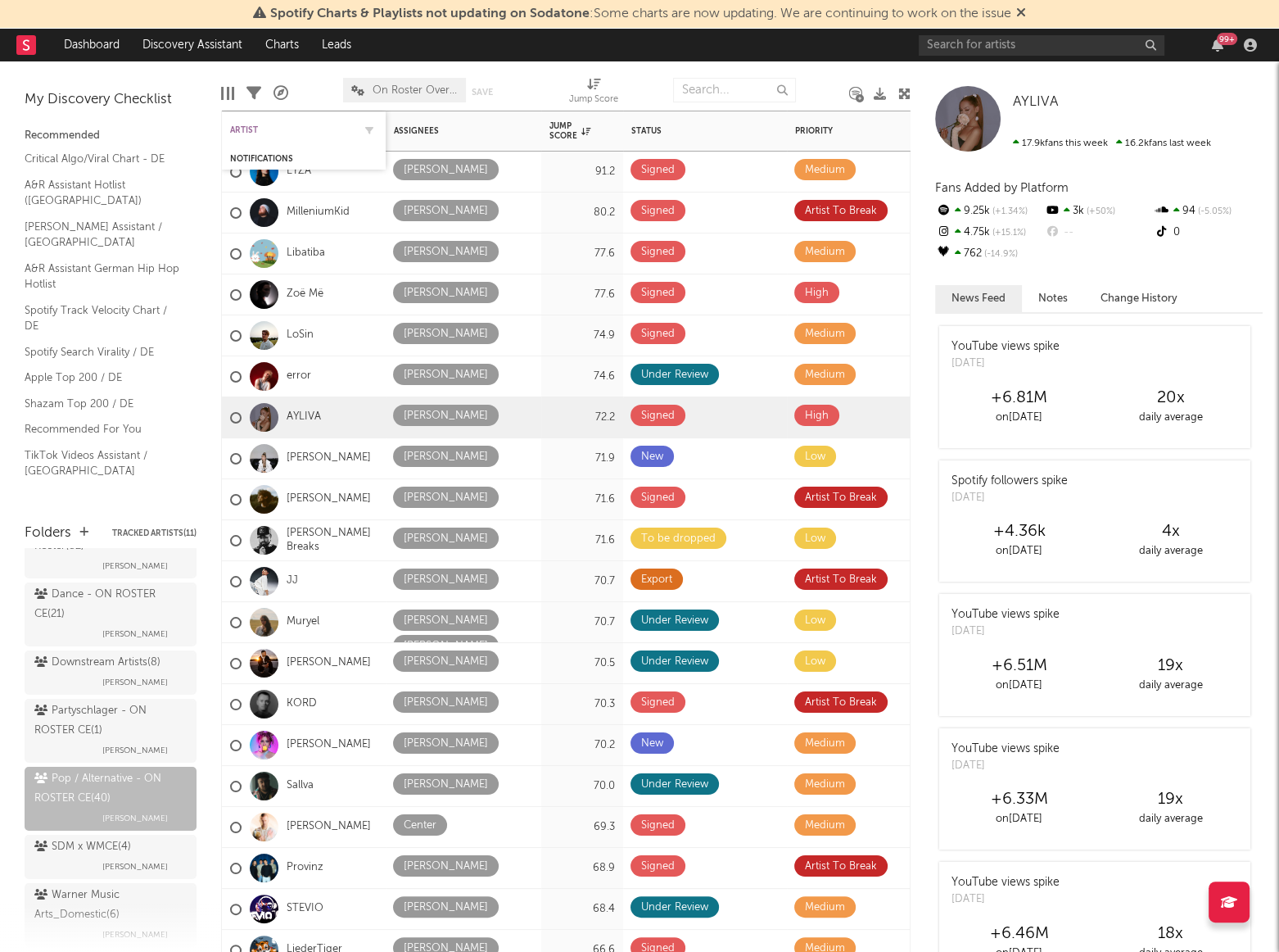
click at [240, 128] on div "Artist" at bounding box center [291, 130] width 123 height 10
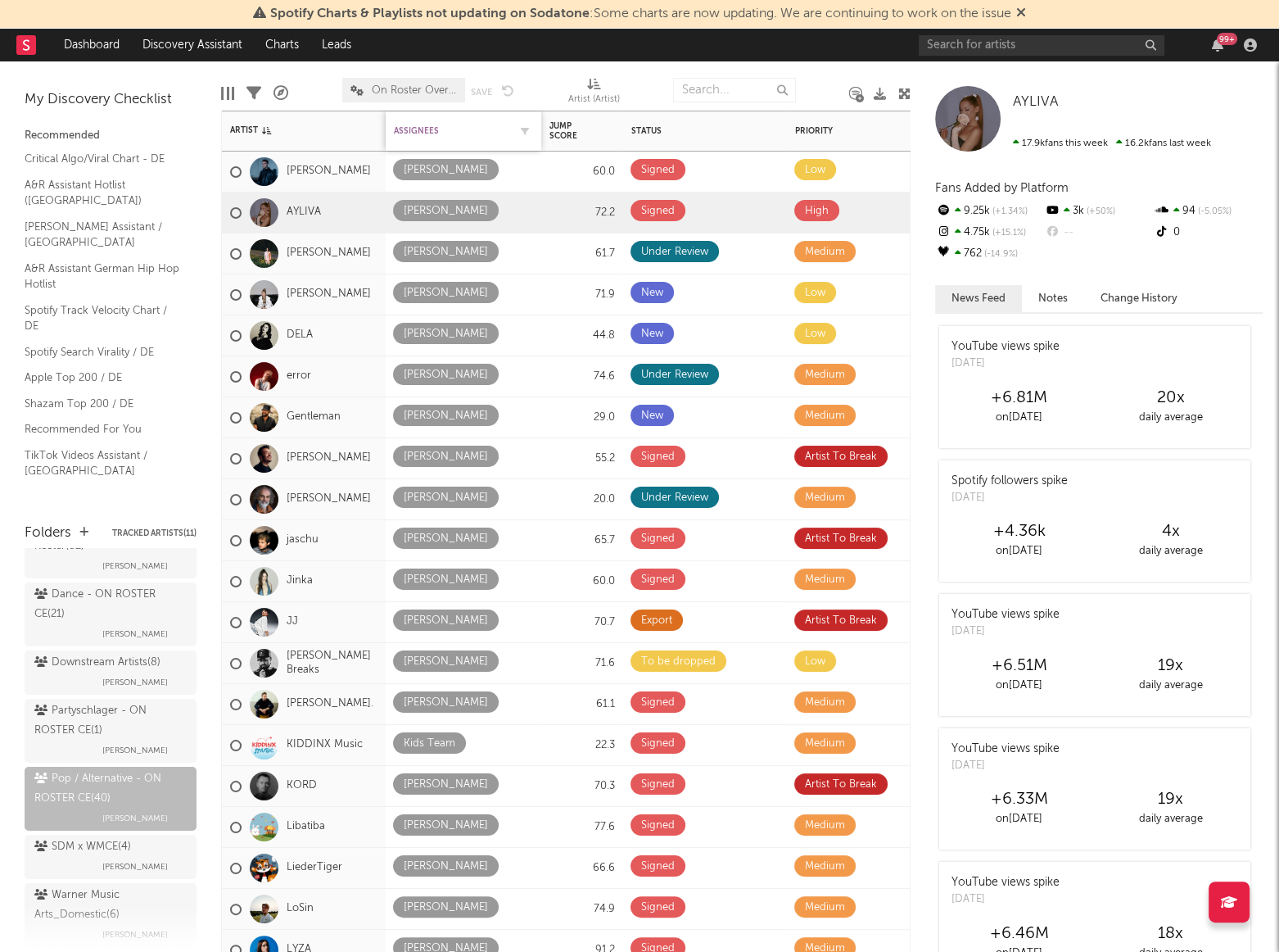
click at [416, 129] on div "Assignees" at bounding box center [451, 131] width 114 height 10
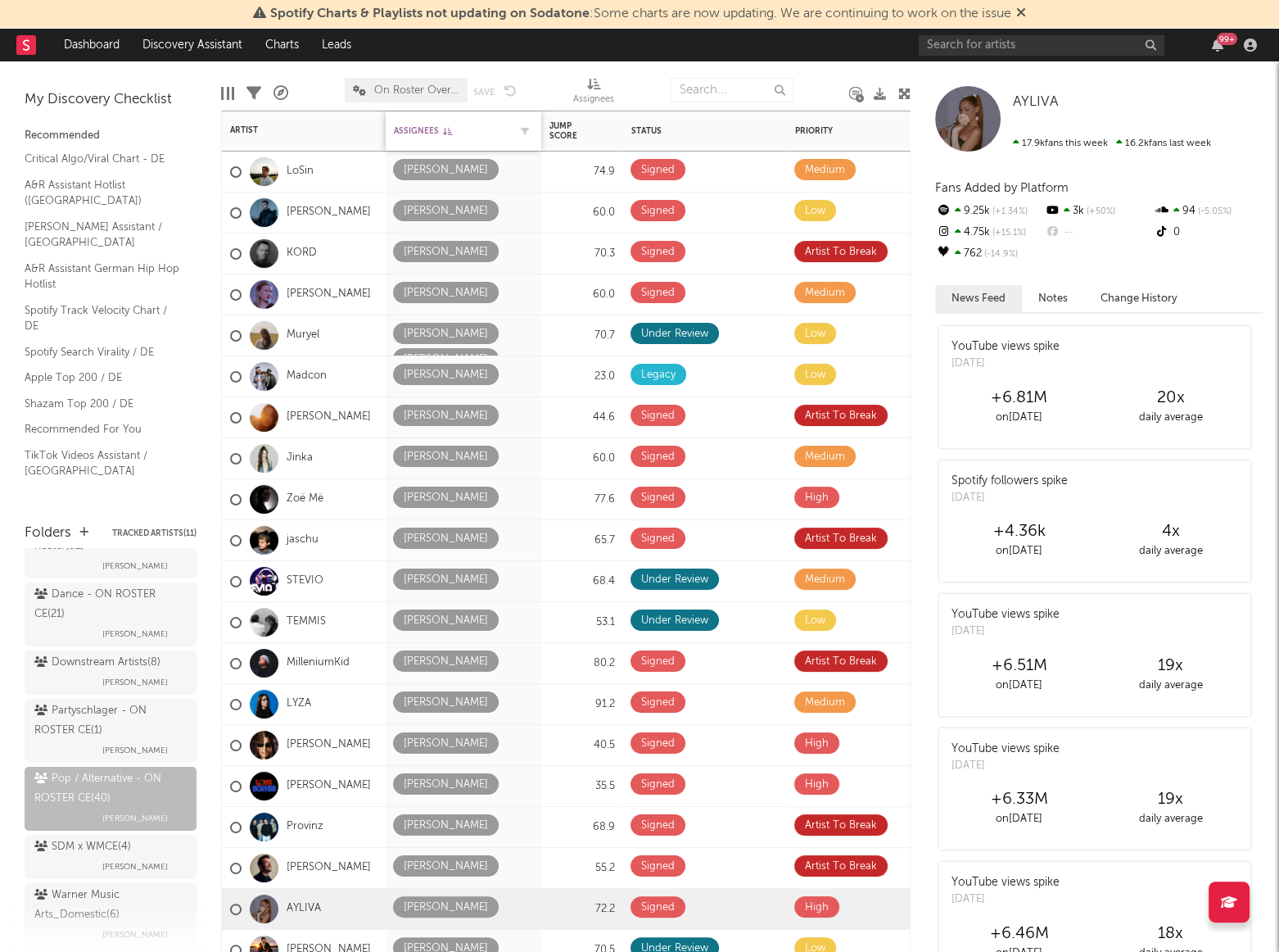
click at [428, 130] on div "Assignees" at bounding box center [451, 131] width 114 height 10
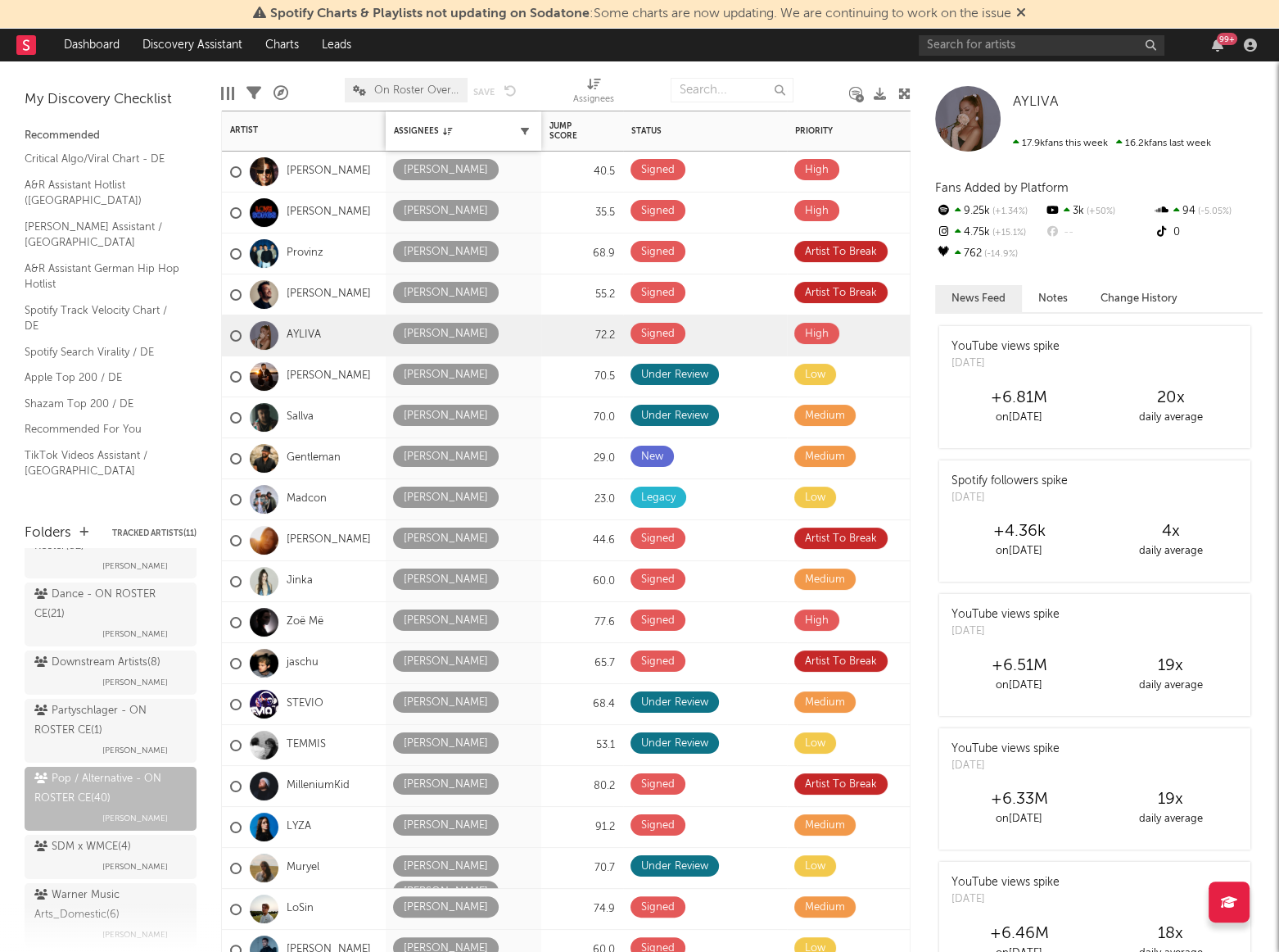
click at [524, 134] on icon "button" at bounding box center [525, 131] width 9 height 9
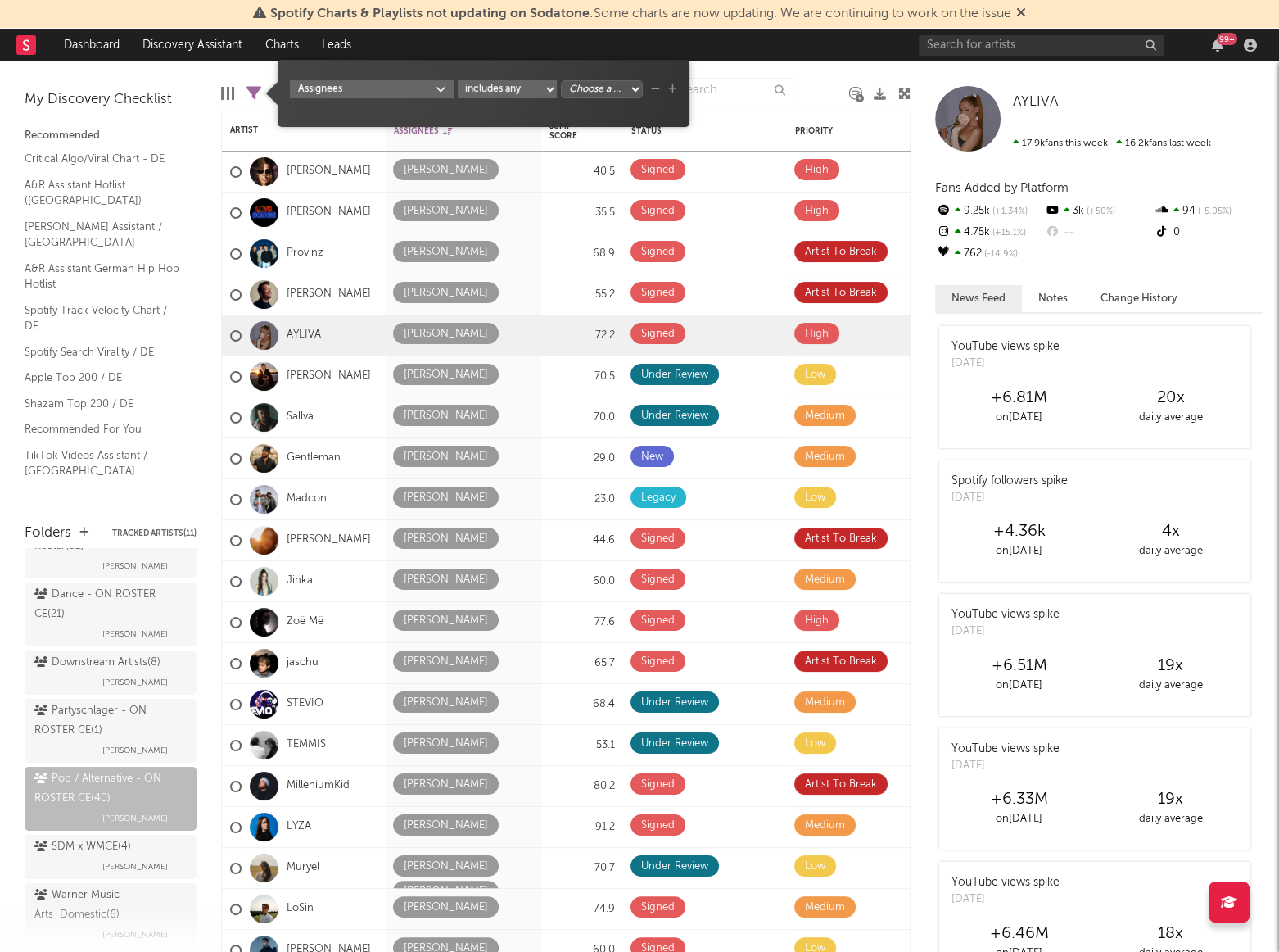
click at [589, 98] on div "Assignees includes any includes all does not include Choose a column... Kevin S…" at bounding box center [484, 99] width 388 height 38
click at [589, 92] on select "Choose a column... Kevin Segler Eva Windhorst Fabian Drebes Lea Londa Leonard J…" at bounding box center [601, 88] width 82 height 18
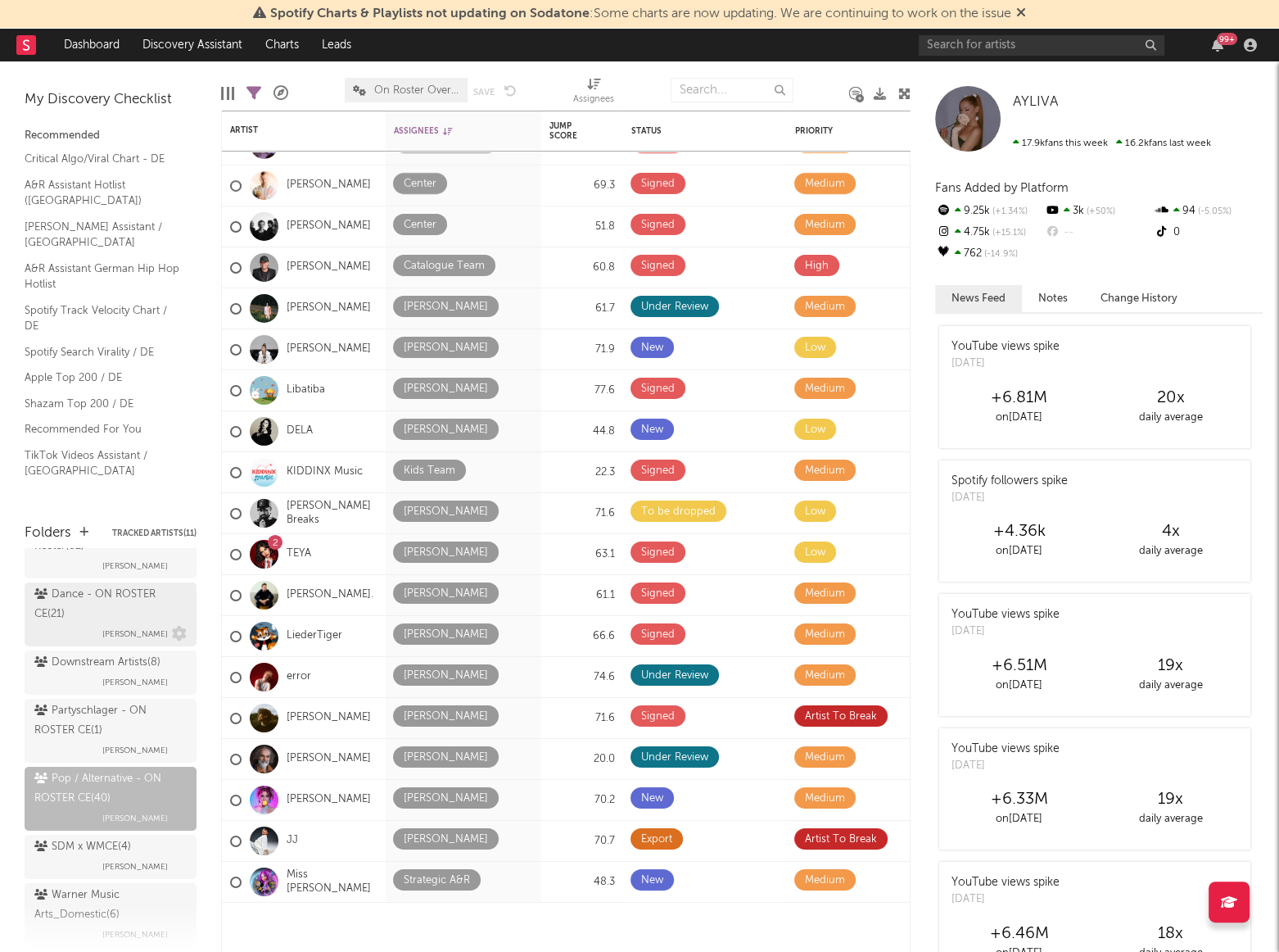
click at [69, 608] on div "Dance - ON ROSTER CE ( 21 )" at bounding box center [109, 604] width 148 height 39
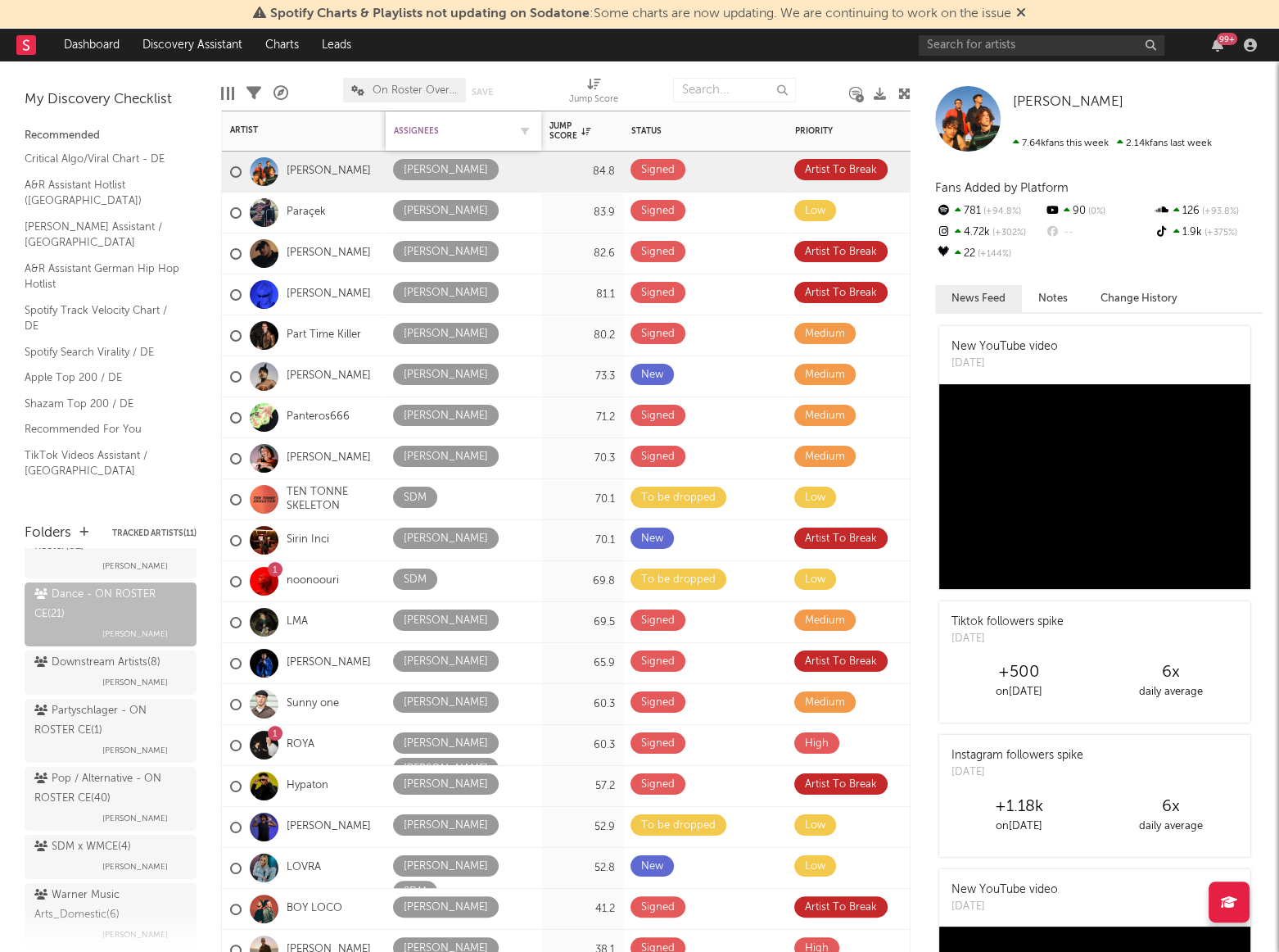
click at [423, 128] on div "Assignees" at bounding box center [451, 131] width 114 height 10
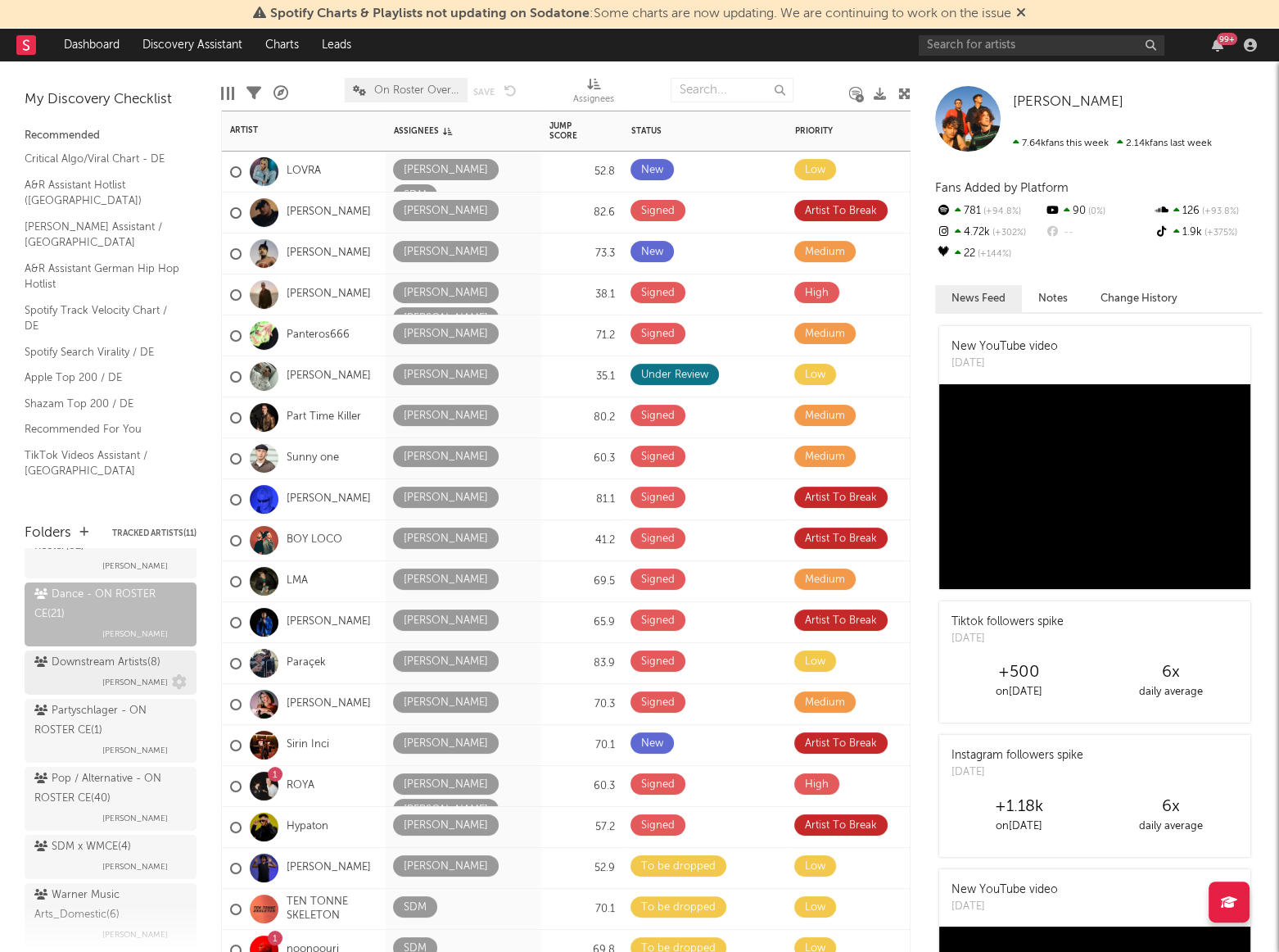
scroll to position [372, 0]
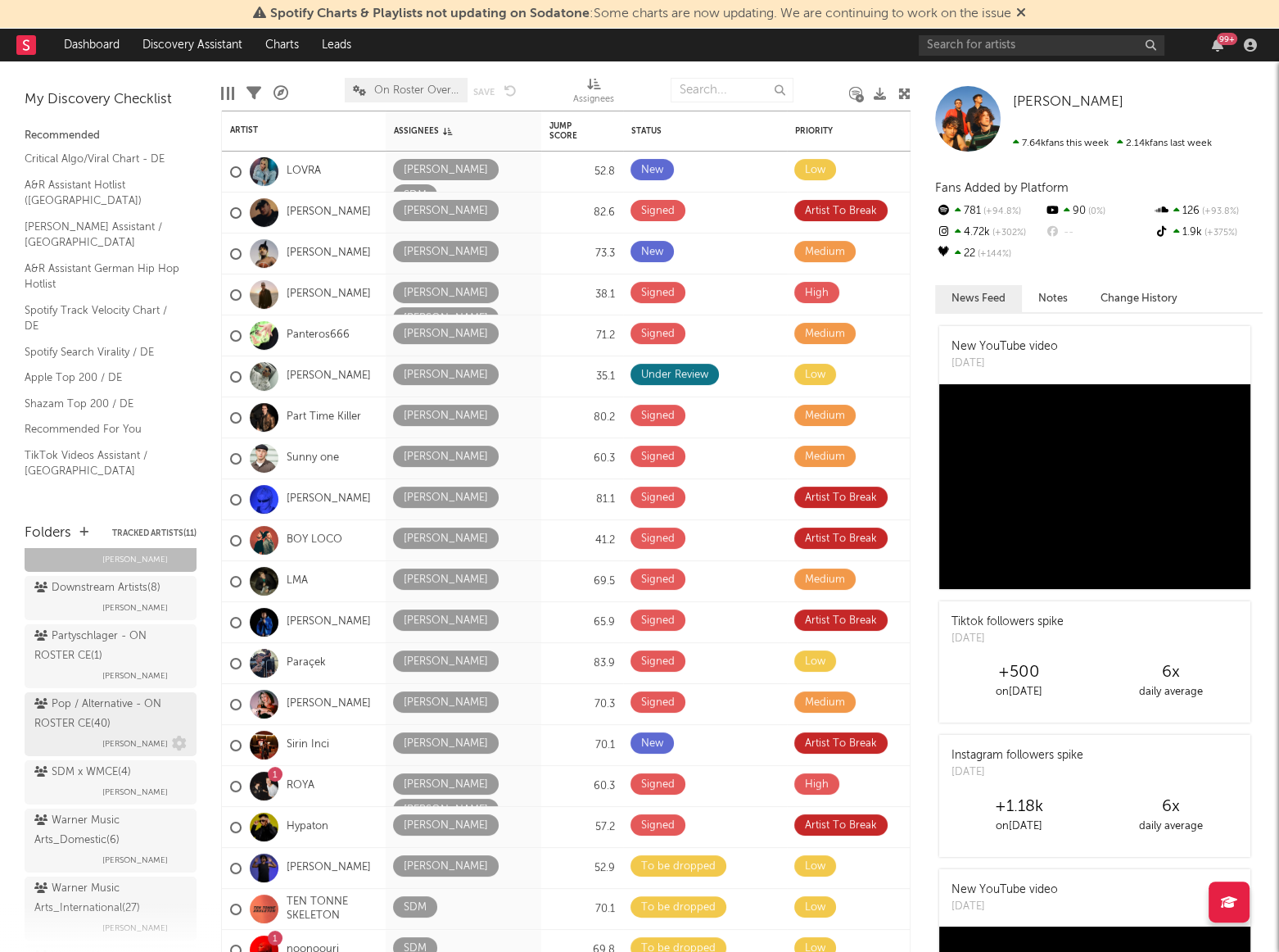
click at [82, 711] on div "Pop / Alternative - ON ROSTER CE ( 40 )" at bounding box center [109, 714] width 148 height 39
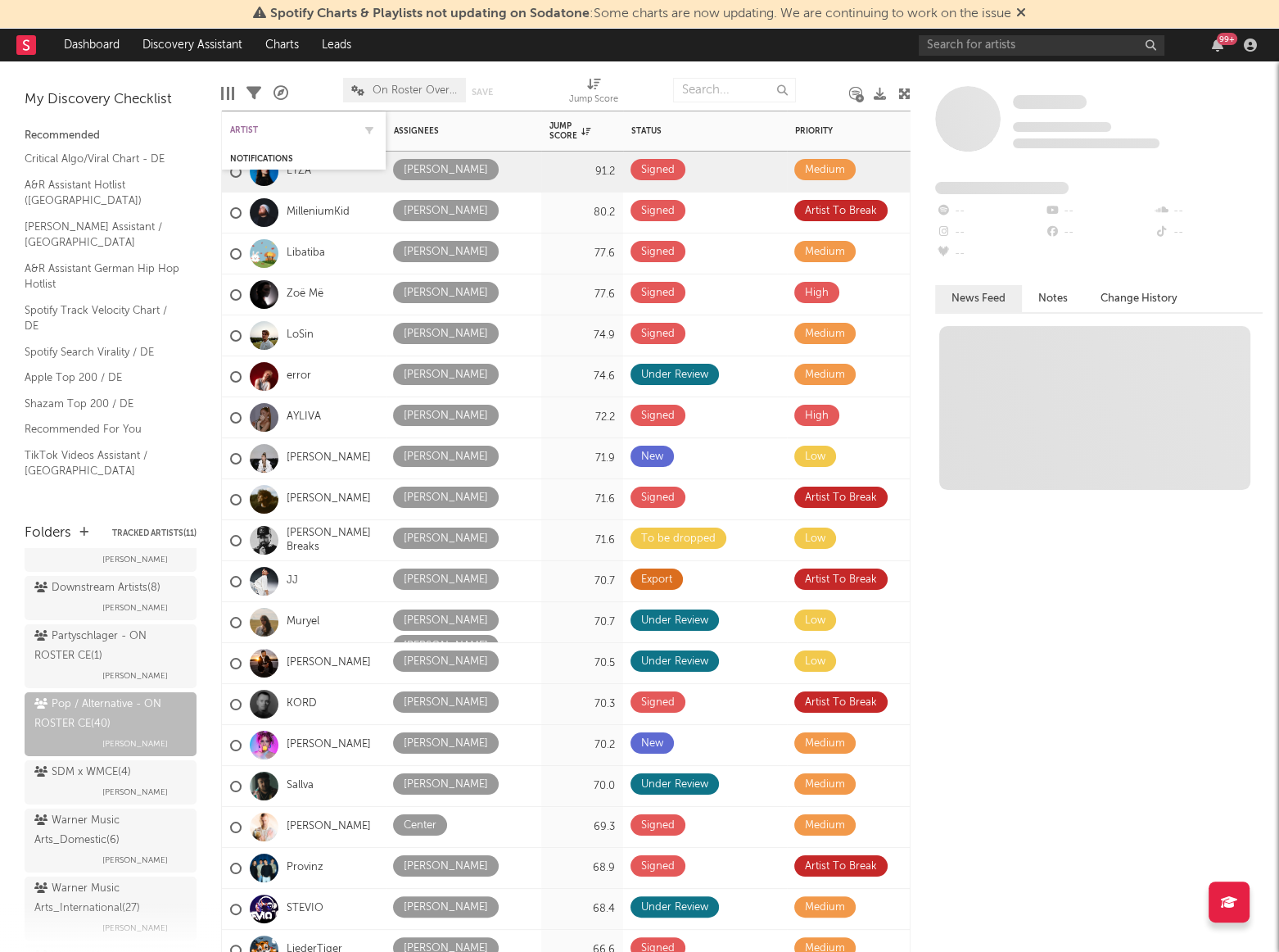
click at [249, 129] on div "Artist" at bounding box center [291, 130] width 123 height 10
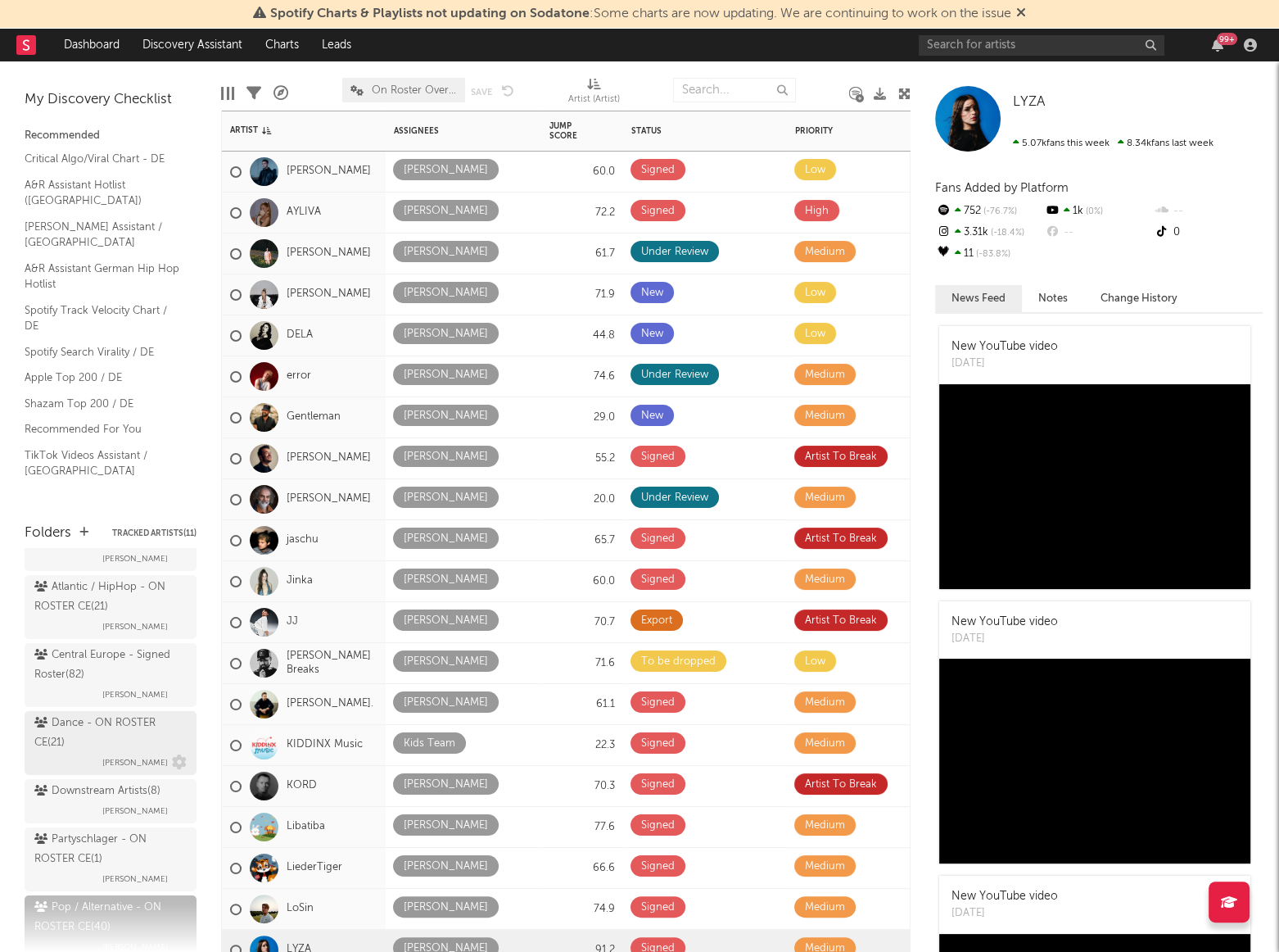
scroll to position [94, 0]
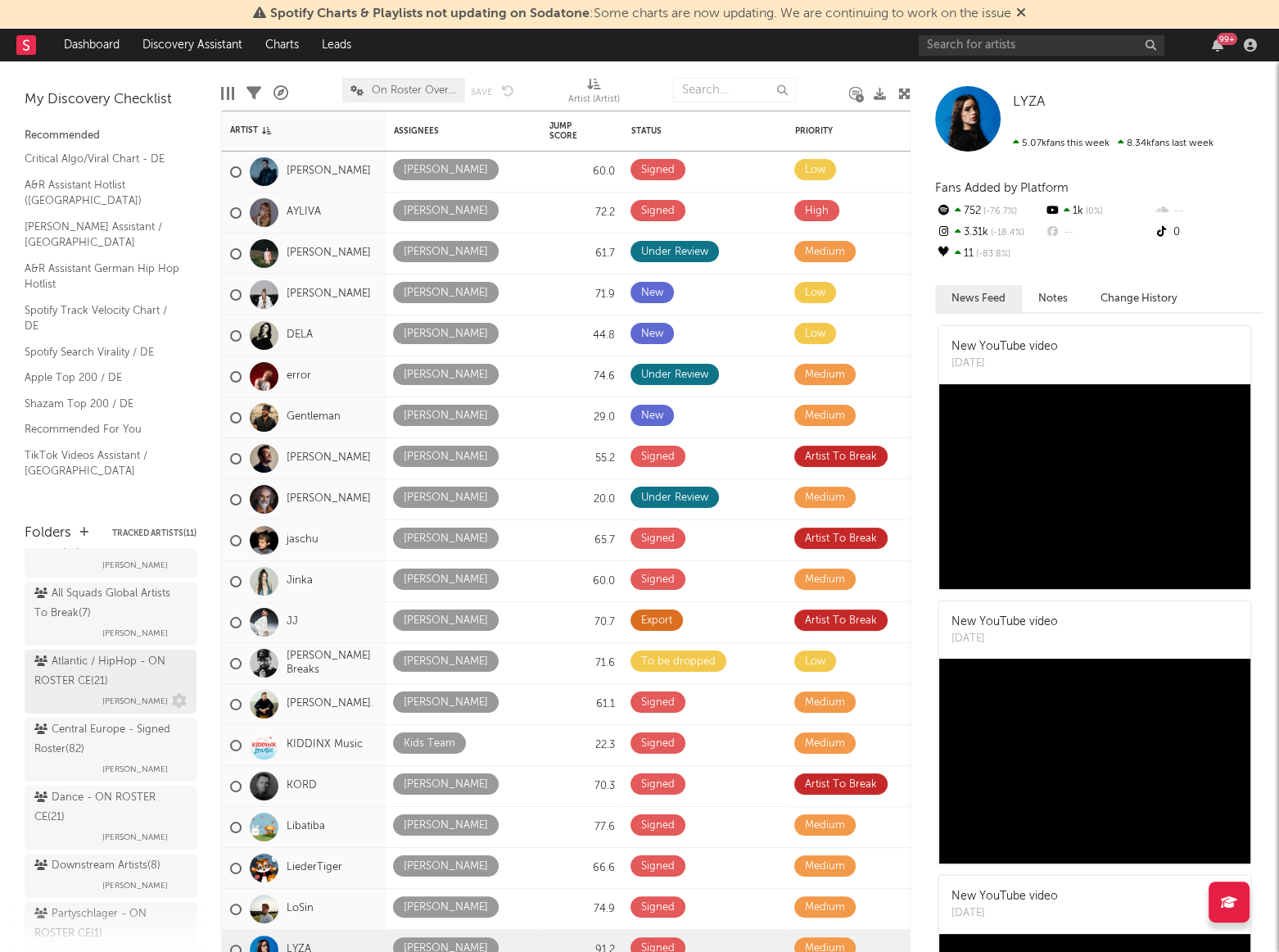
click at [102, 673] on div "Atlantic / HipHop - ON ROSTER CE ( 21 )" at bounding box center [109, 671] width 148 height 39
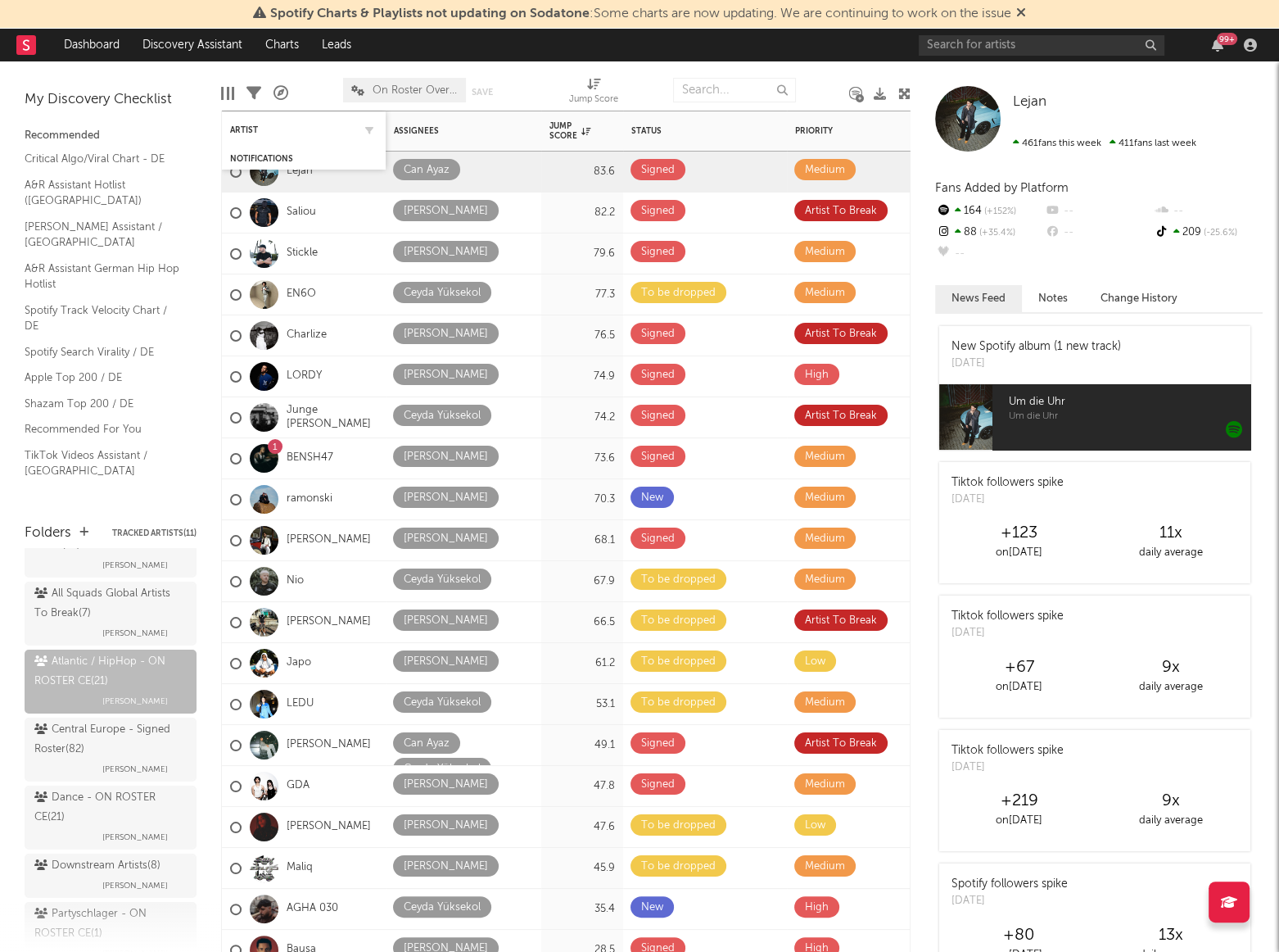
click at [257, 123] on div "Artist" at bounding box center [303, 129] width 147 height 32
click at [245, 125] on div "Artist" at bounding box center [291, 130] width 123 height 10
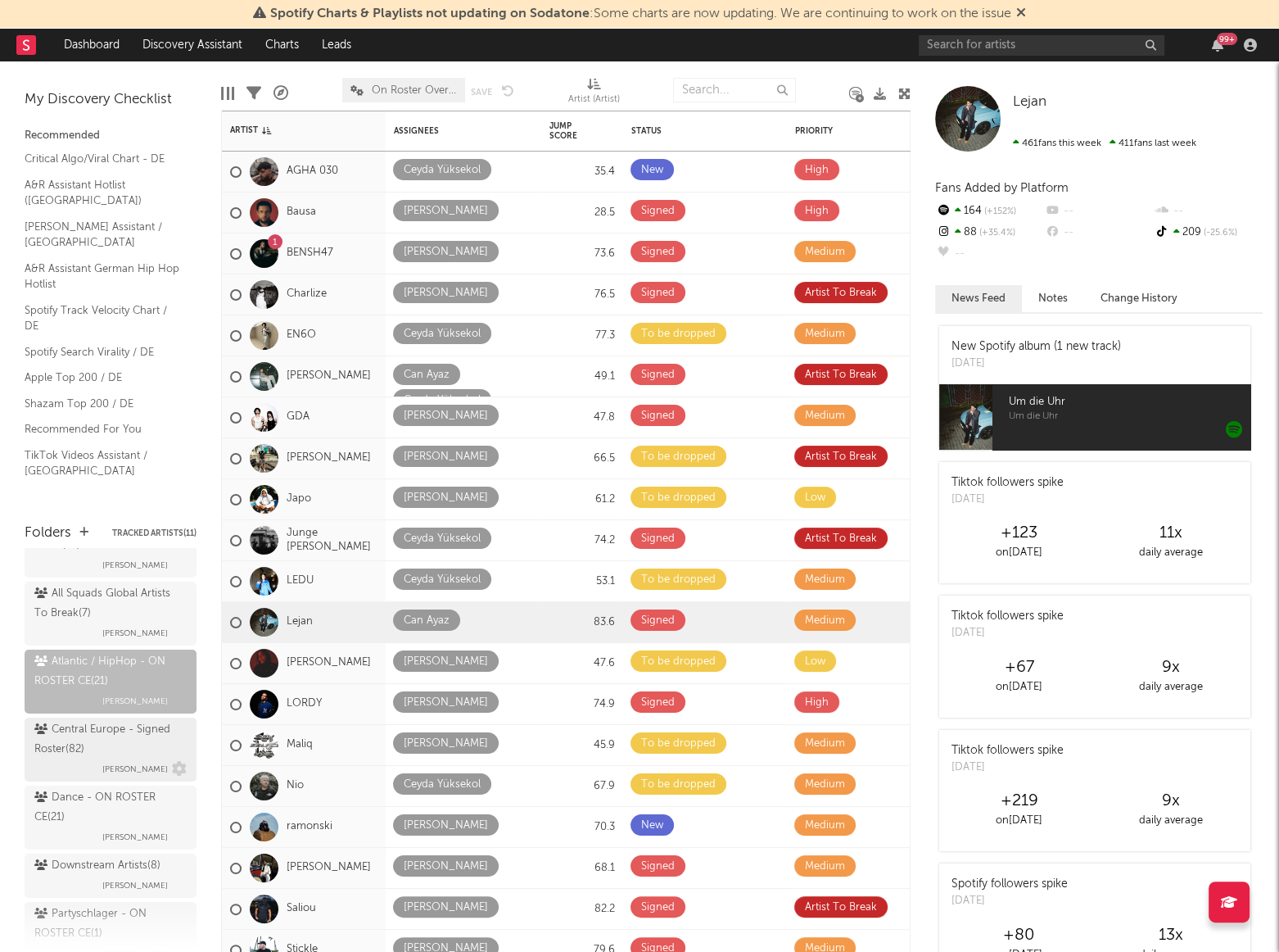
click at [80, 739] on div "Central Europe - Signed Roster ( 82 )" at bounding box center [109, 739] width 148 height 39
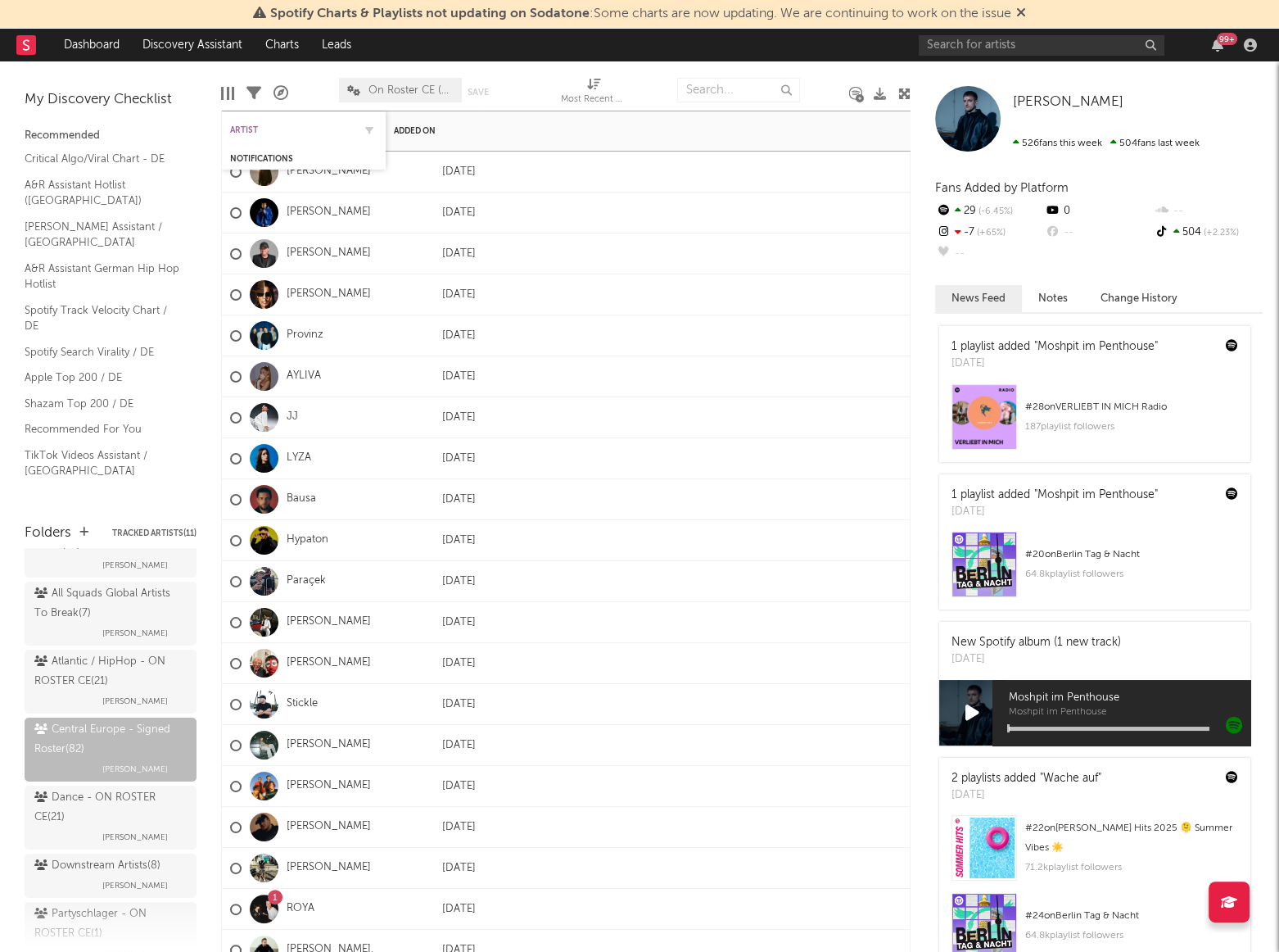
click at [246, 130] on div "Artist" at bounding box center [291, 130] width 123 height 10
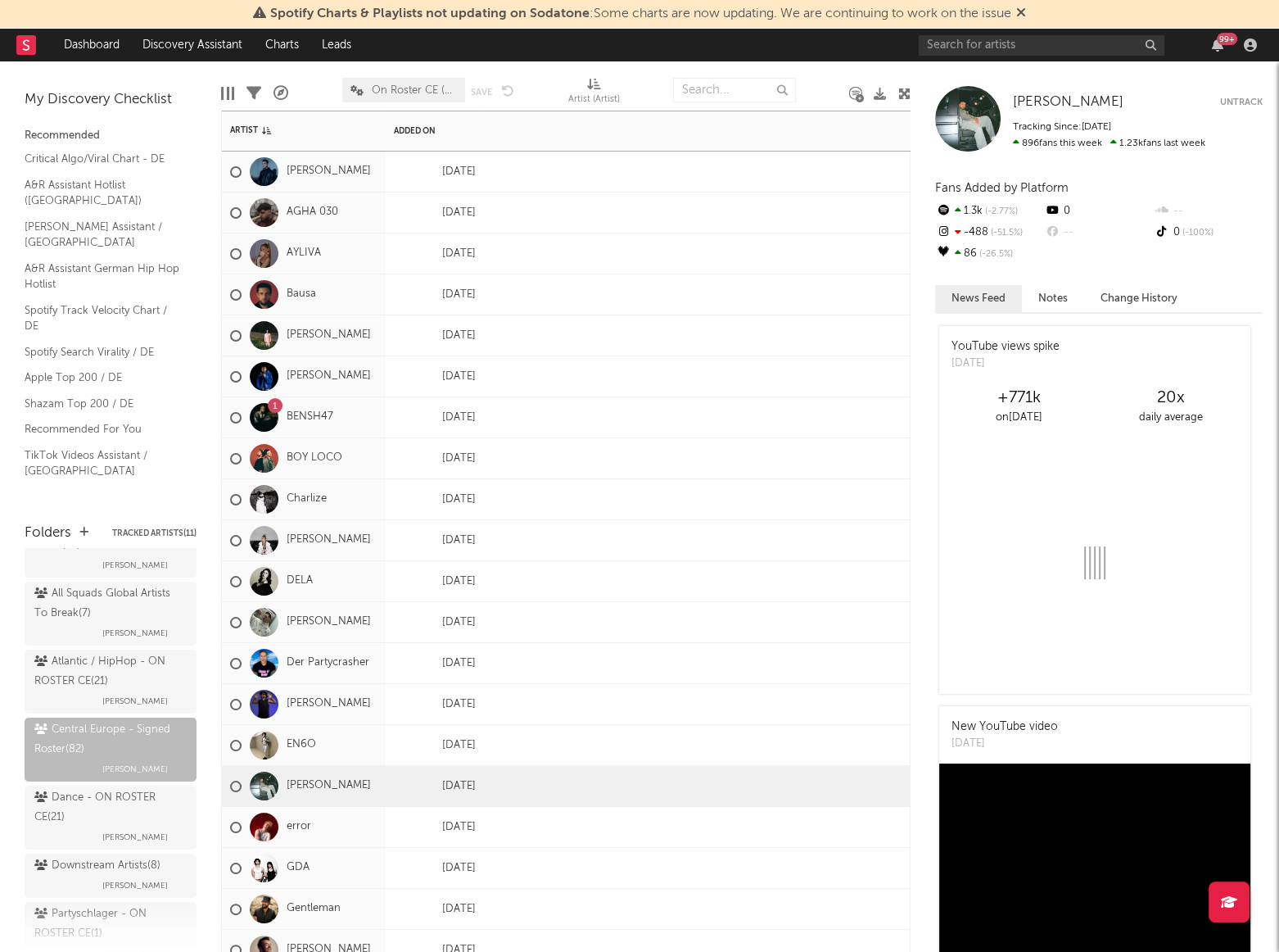
click at [323, 793] on div "[PERSON_NAME]" at bounding box center [304, 786] width 163 height 41
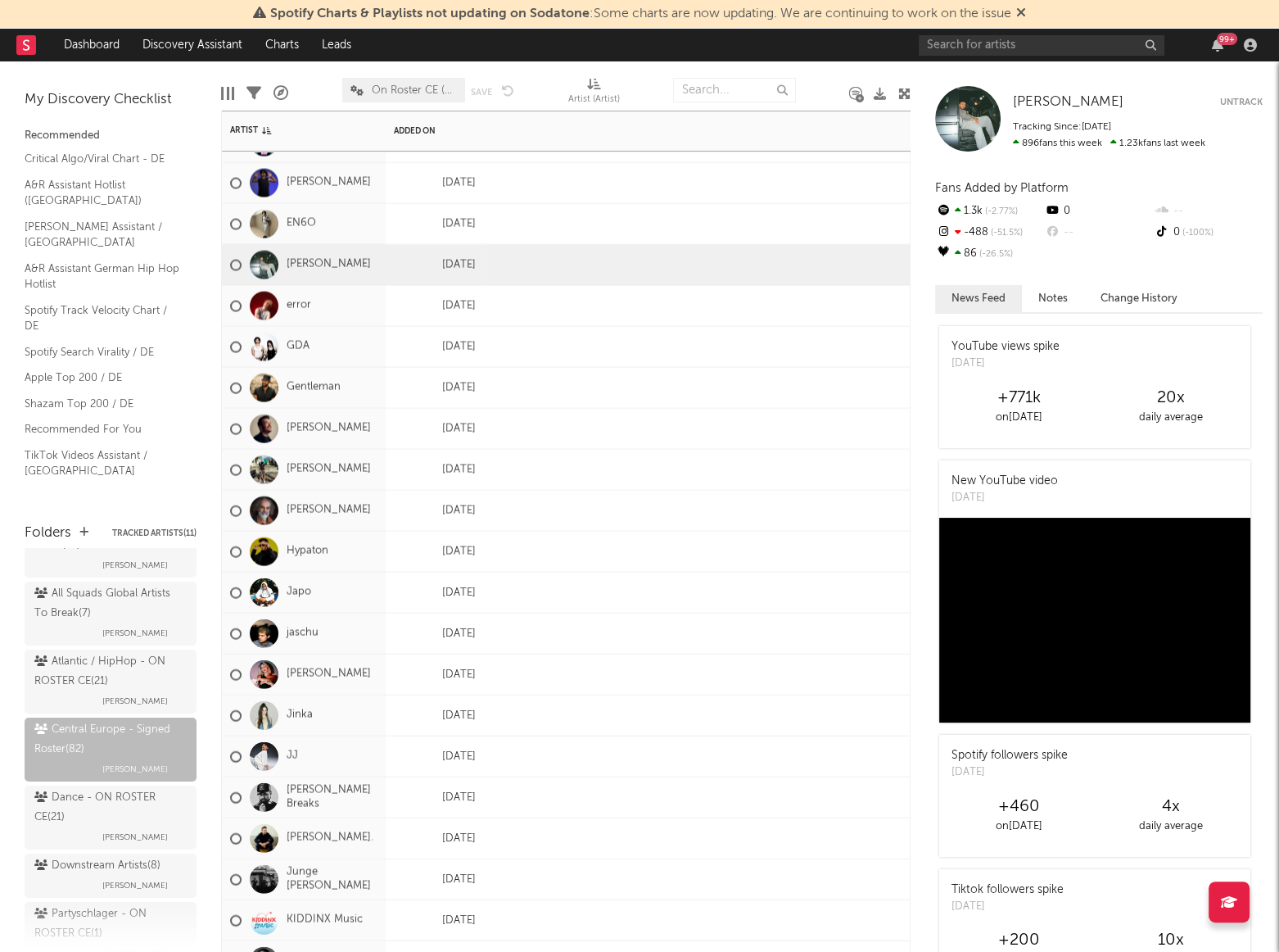
click at [326, 712] on div "Jinka" at bounding box center [304, 715] width 163 height 41
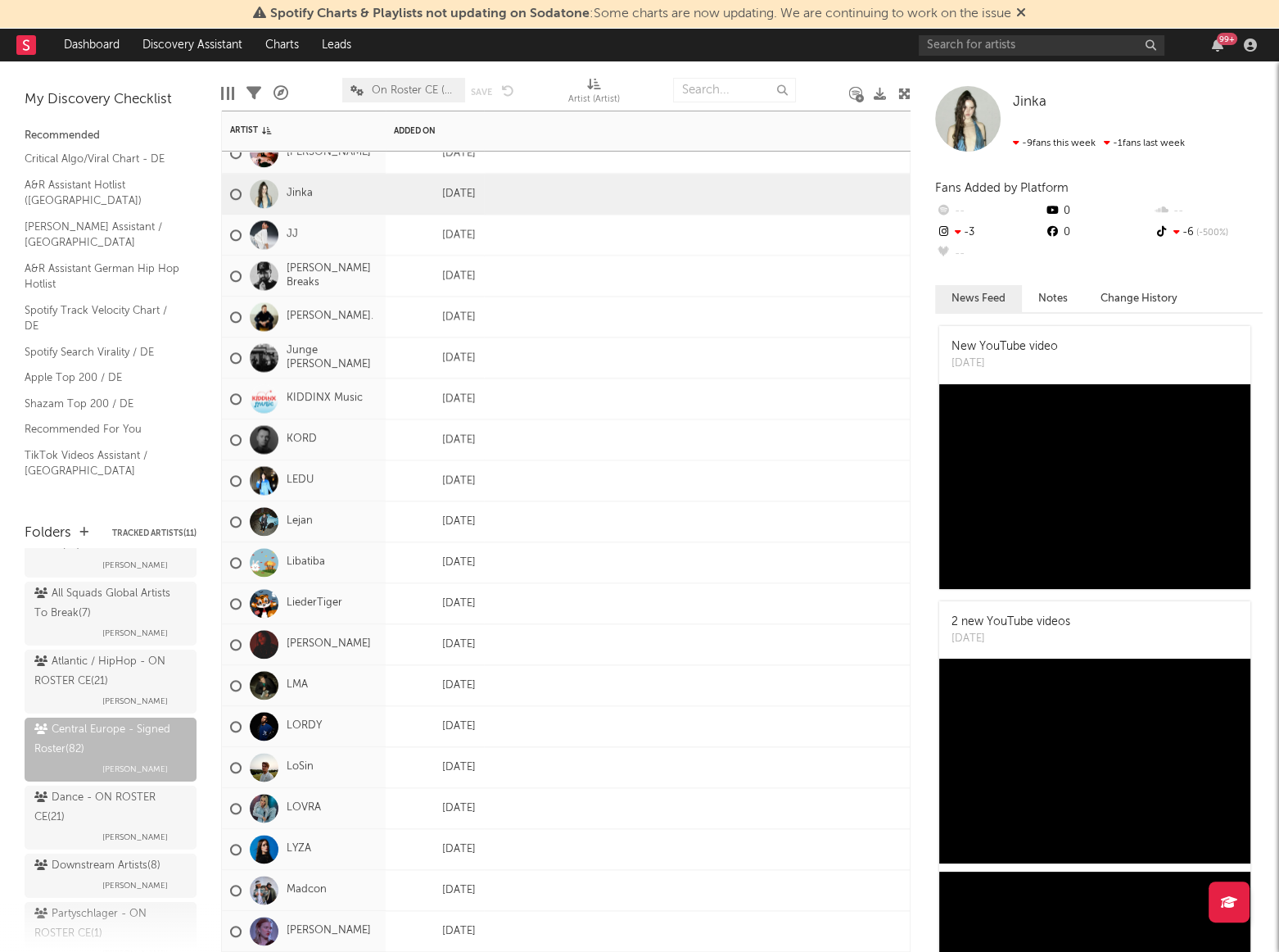
click at [320, 439] on div "KORD" at bounding box center [304, 439] width 163 height 41
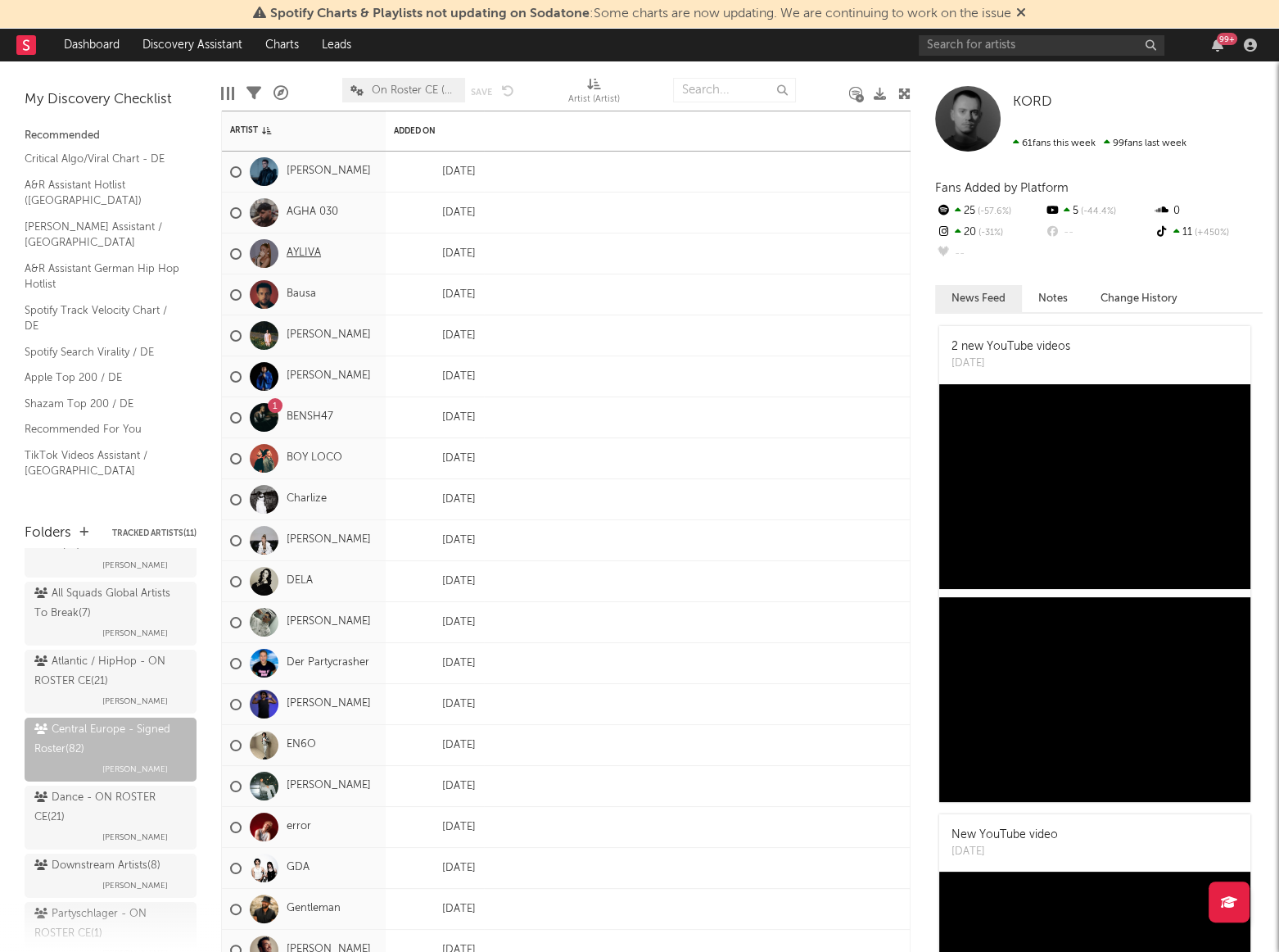
click at [293, 255] on link "AYLIVA" at bounding box center [304, 253] width 35 height 13
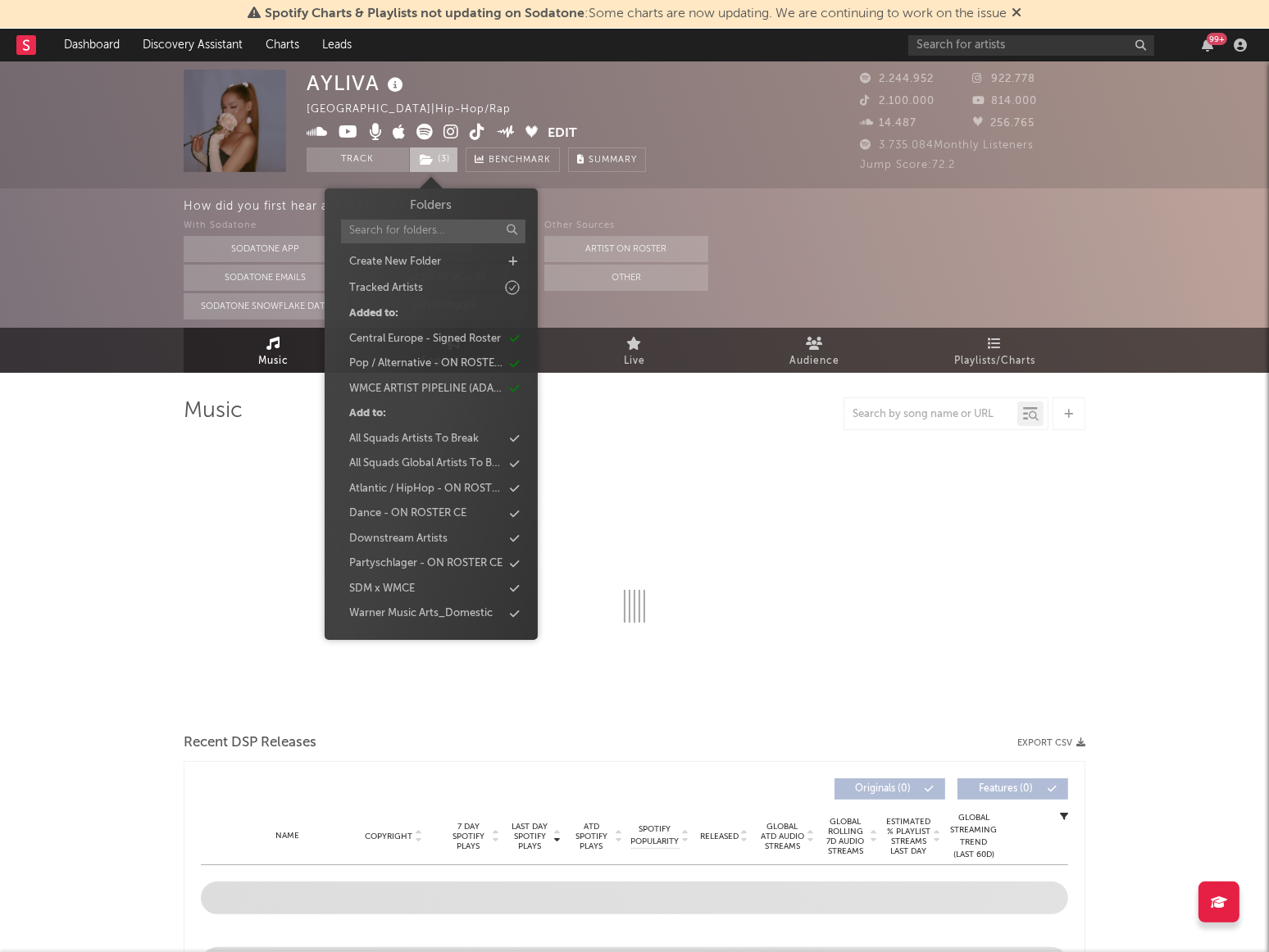
click at [434, 163] on span "( 3 )" at bounding box center [433, 160] width 49 height 25
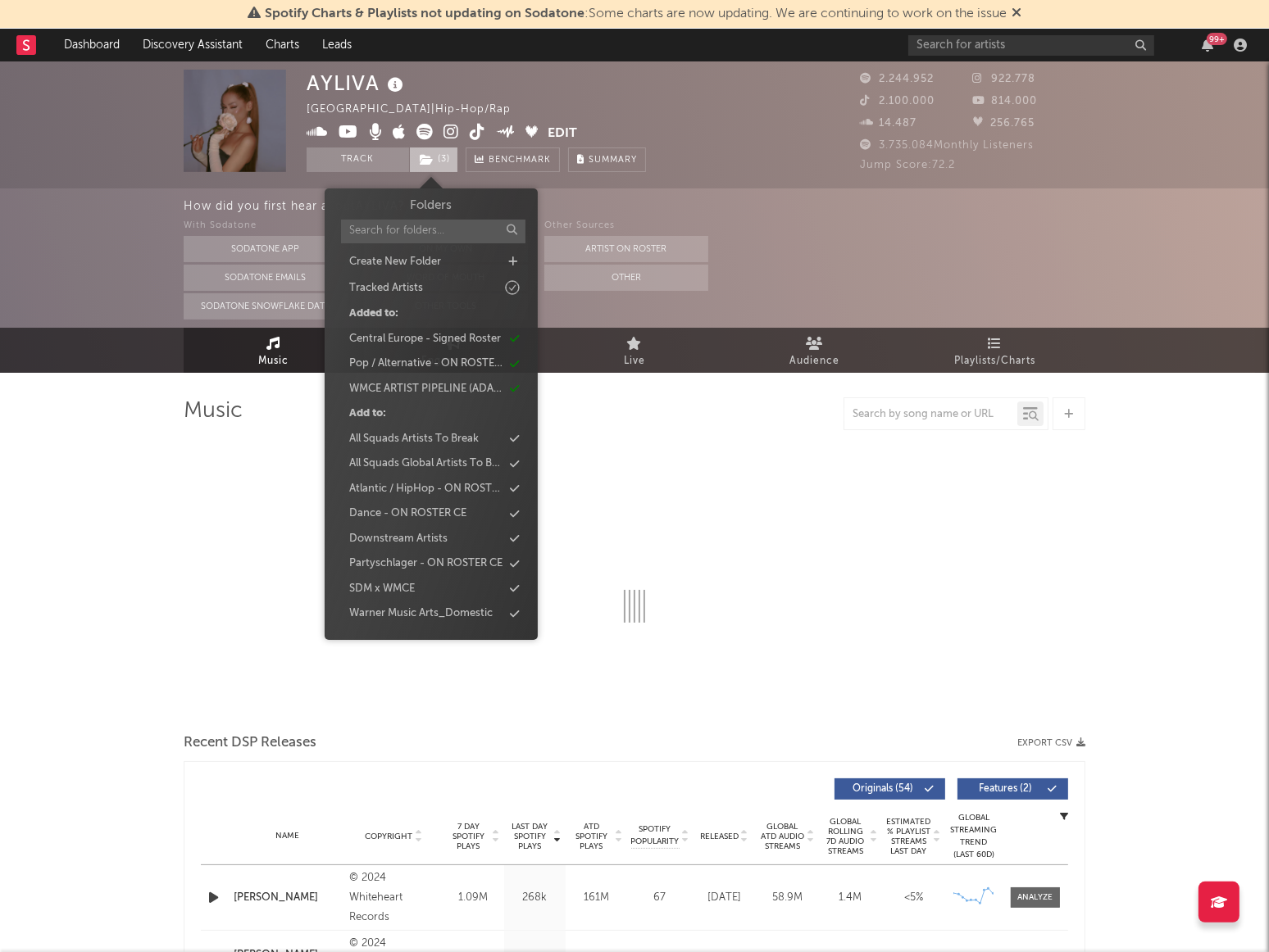
select select "6m"
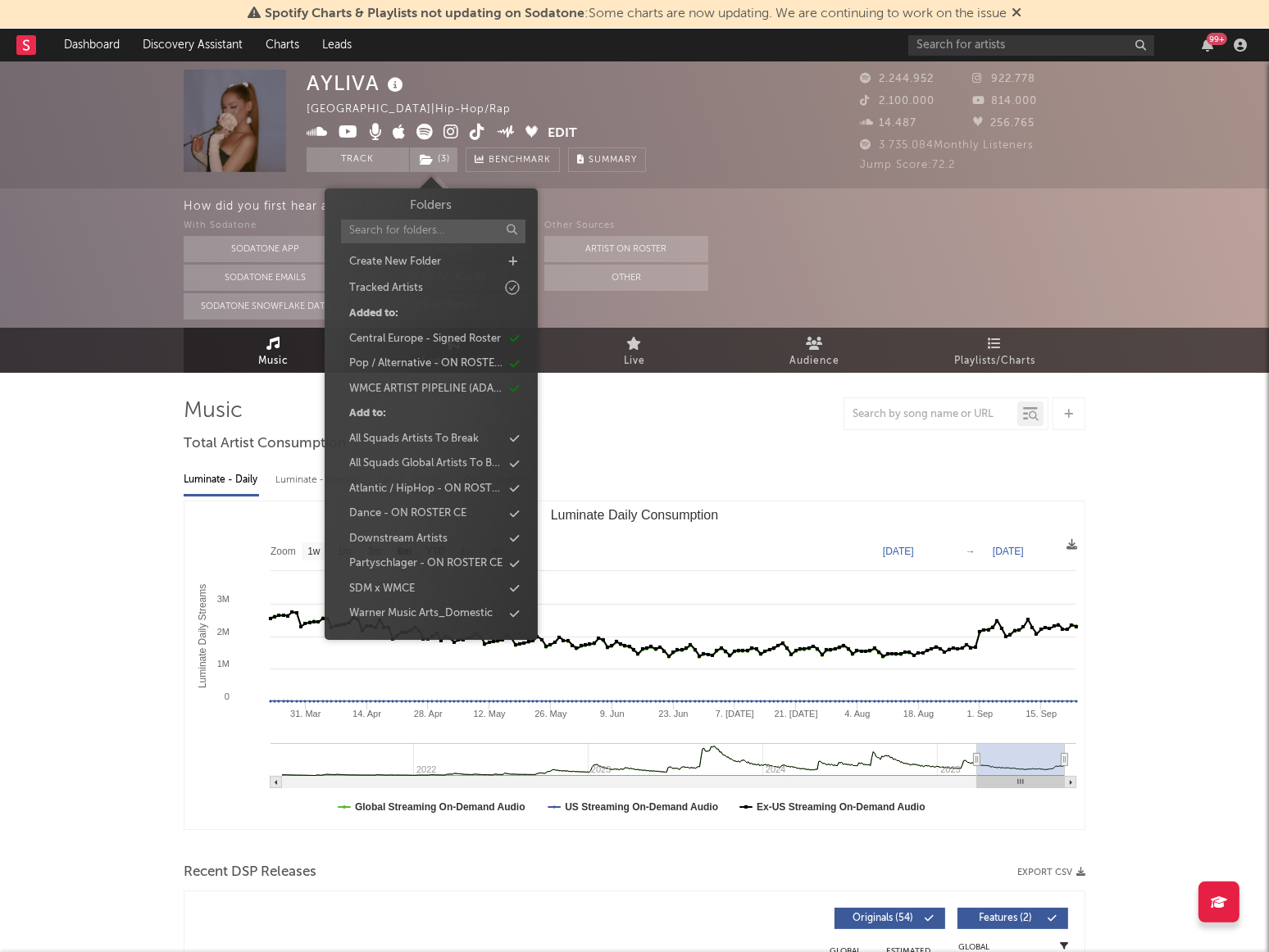
click at [141, 192] on div "How did you first hear about AYLIVA ? With Sodatone Sodatone App Sodatone Email…" at bounding box center [634, 258] width 1269 height 139
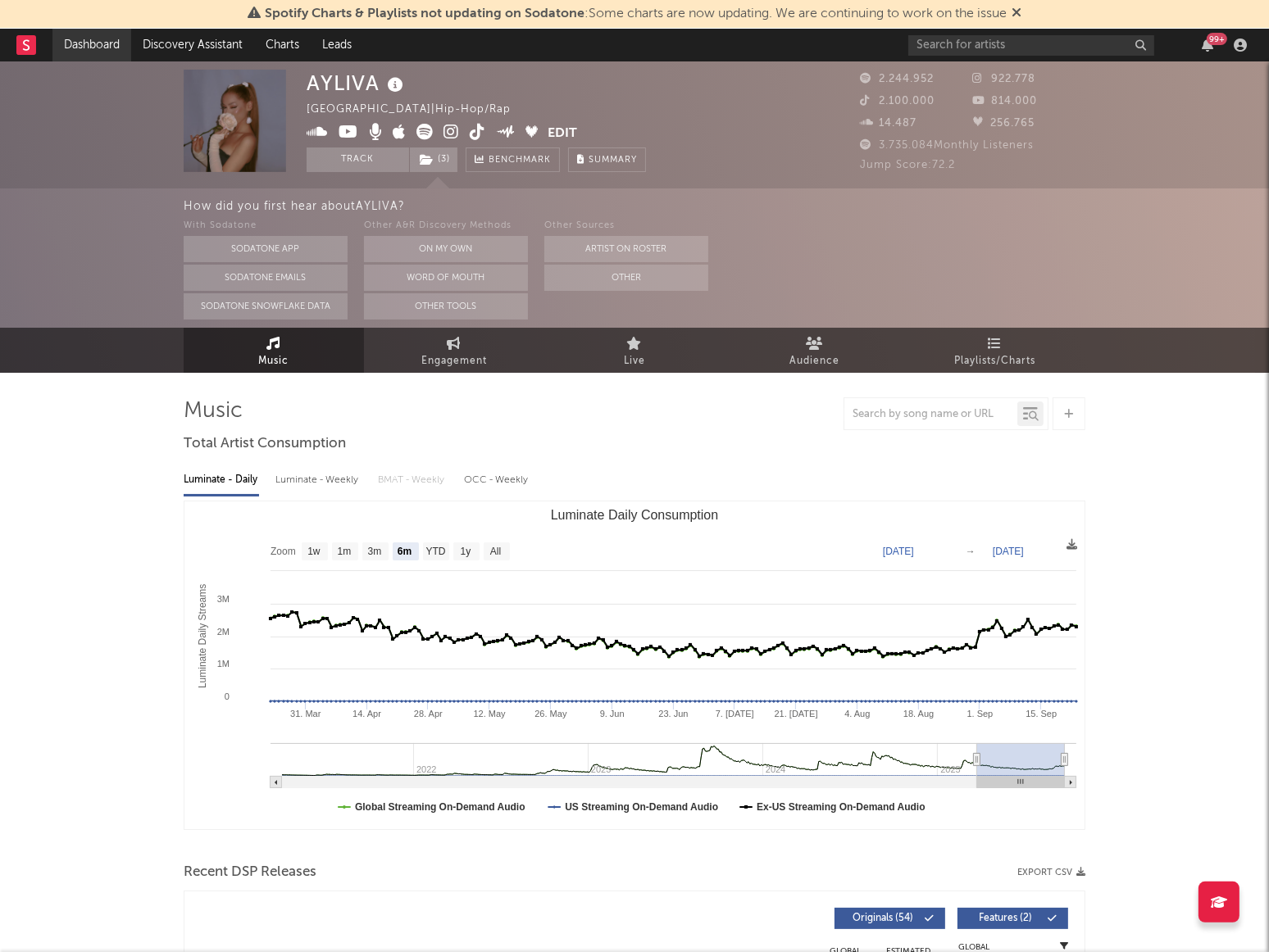
click at [69, 47] on link "Dashboard" at bounding box center [92, 45] width 79 height 33
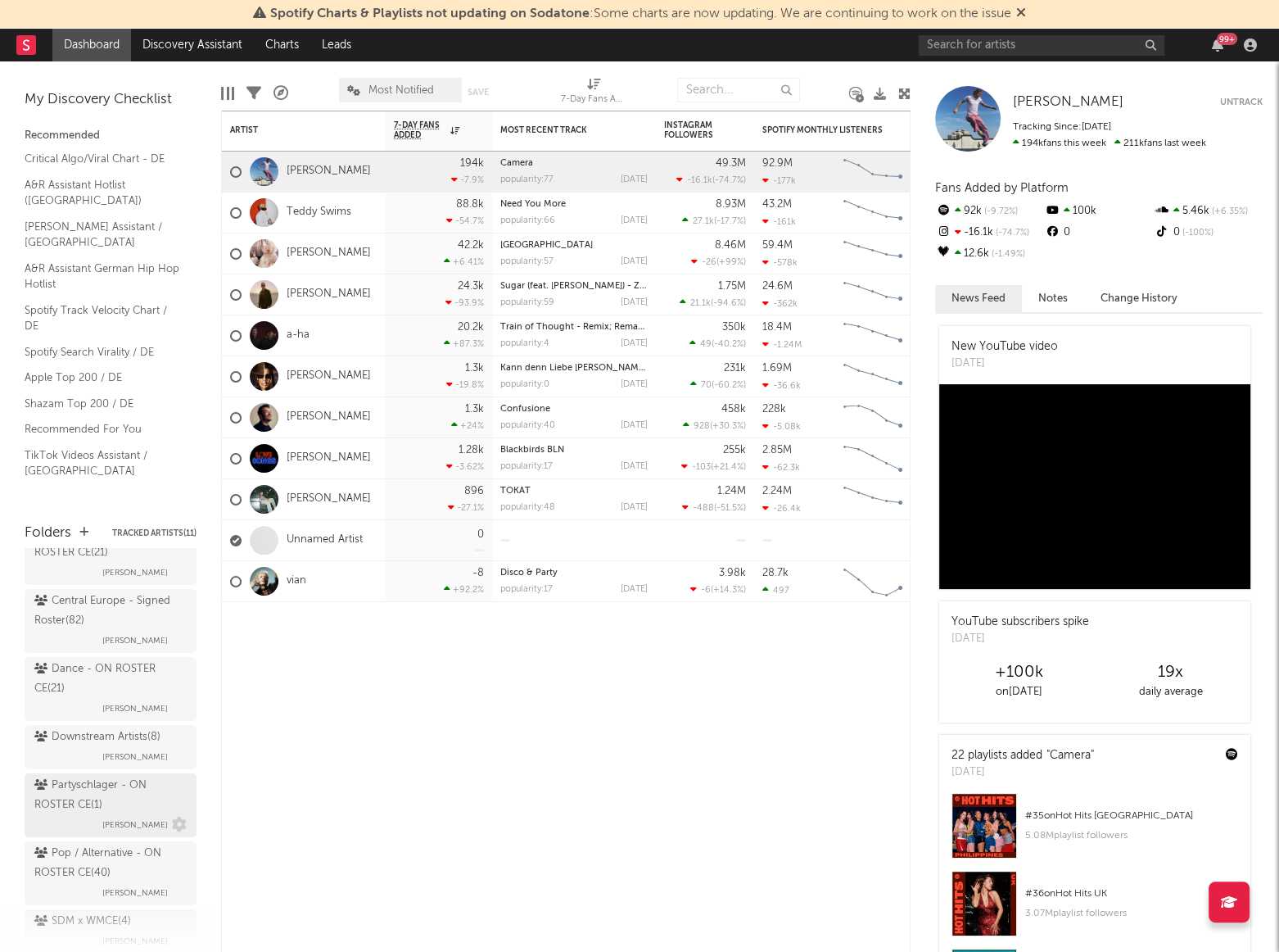
scroll to position [297, 0]
click at [69, 773] on div "Pop / Alternative - ON ROSTER CE ( 40 )" at bounding box center [109, 789] width 148 height 39
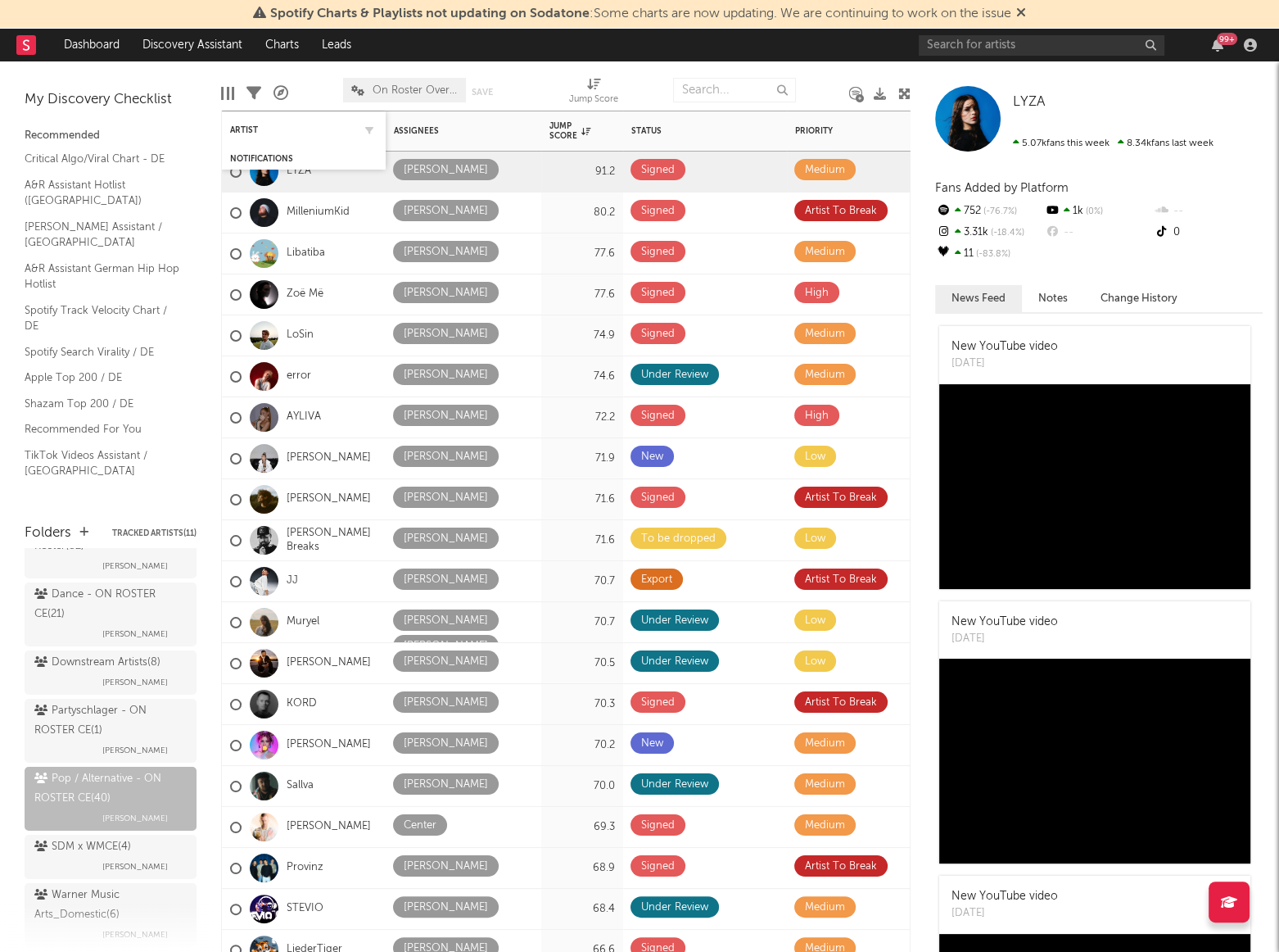
click at [246, 120] on div "Artist" at bounding box center [303, 129] width 147 height 32
click at [238, 128] on div "Artist" at bounding box center [291, 130] width 123 height 10
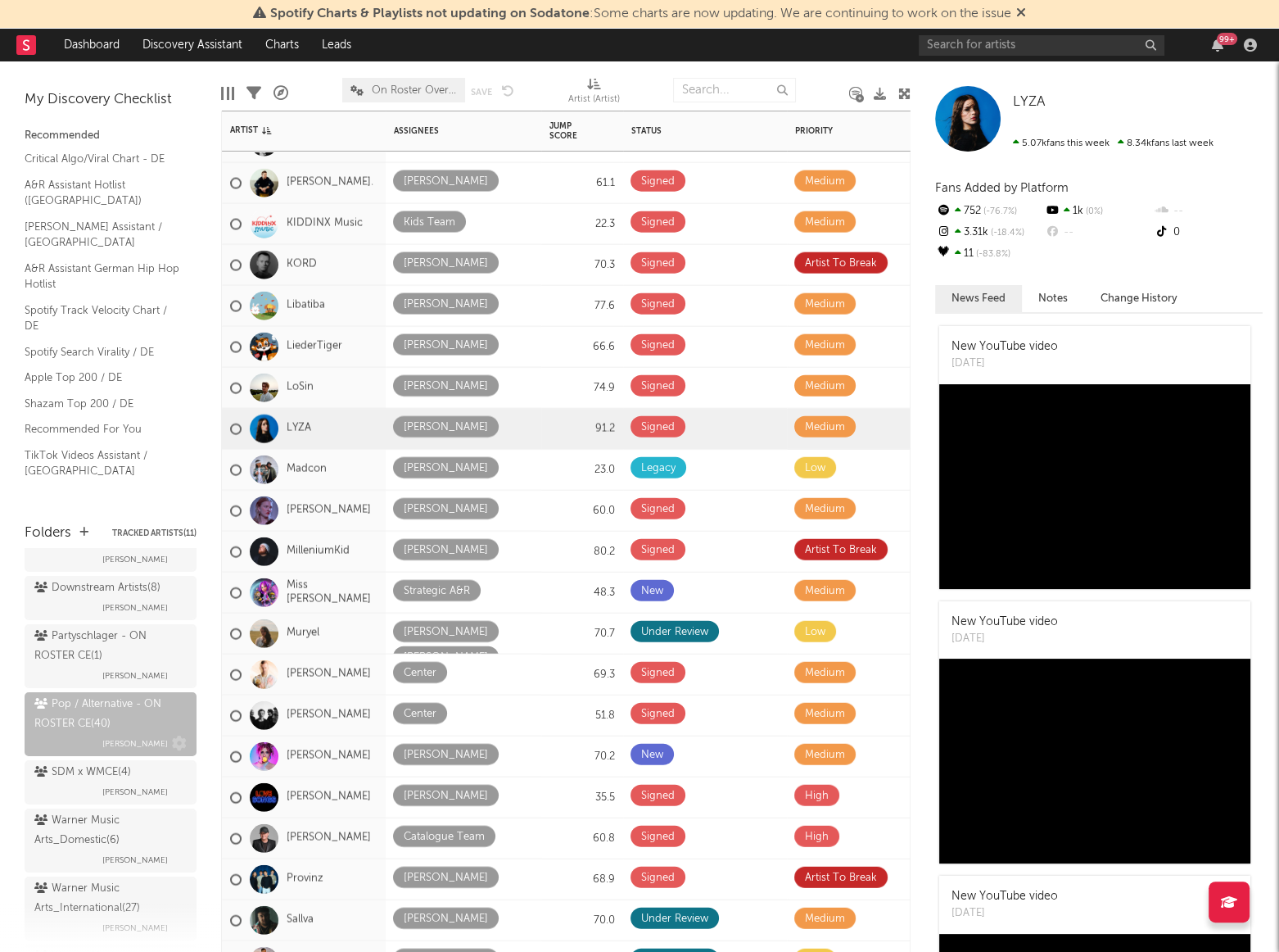
scroll to position [297, 0]
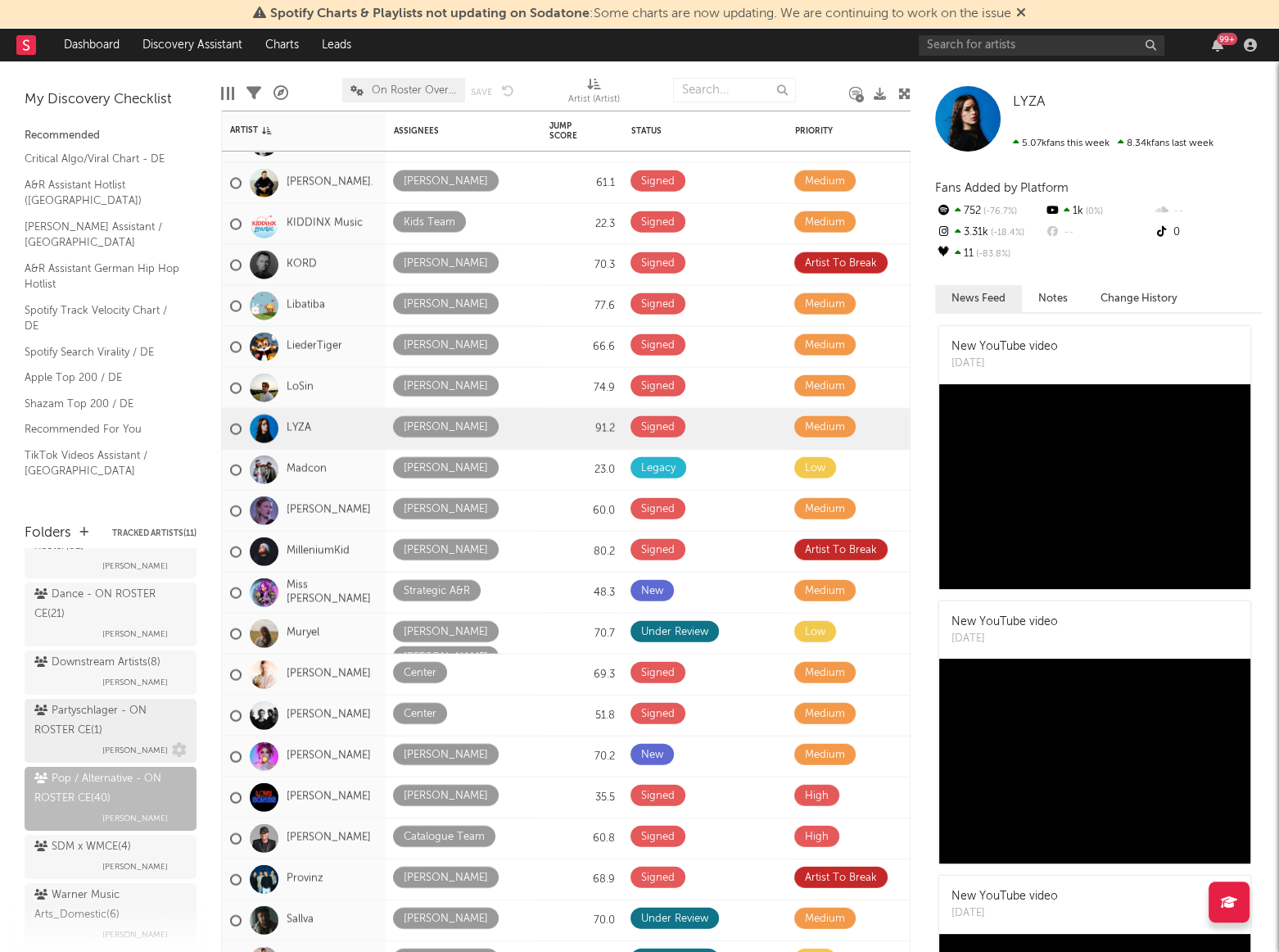
click at [92, 732] on div "Partyschlager - ON ROSTER CE ( 1 )" at bounding box center [109, 720] width 148 height 39
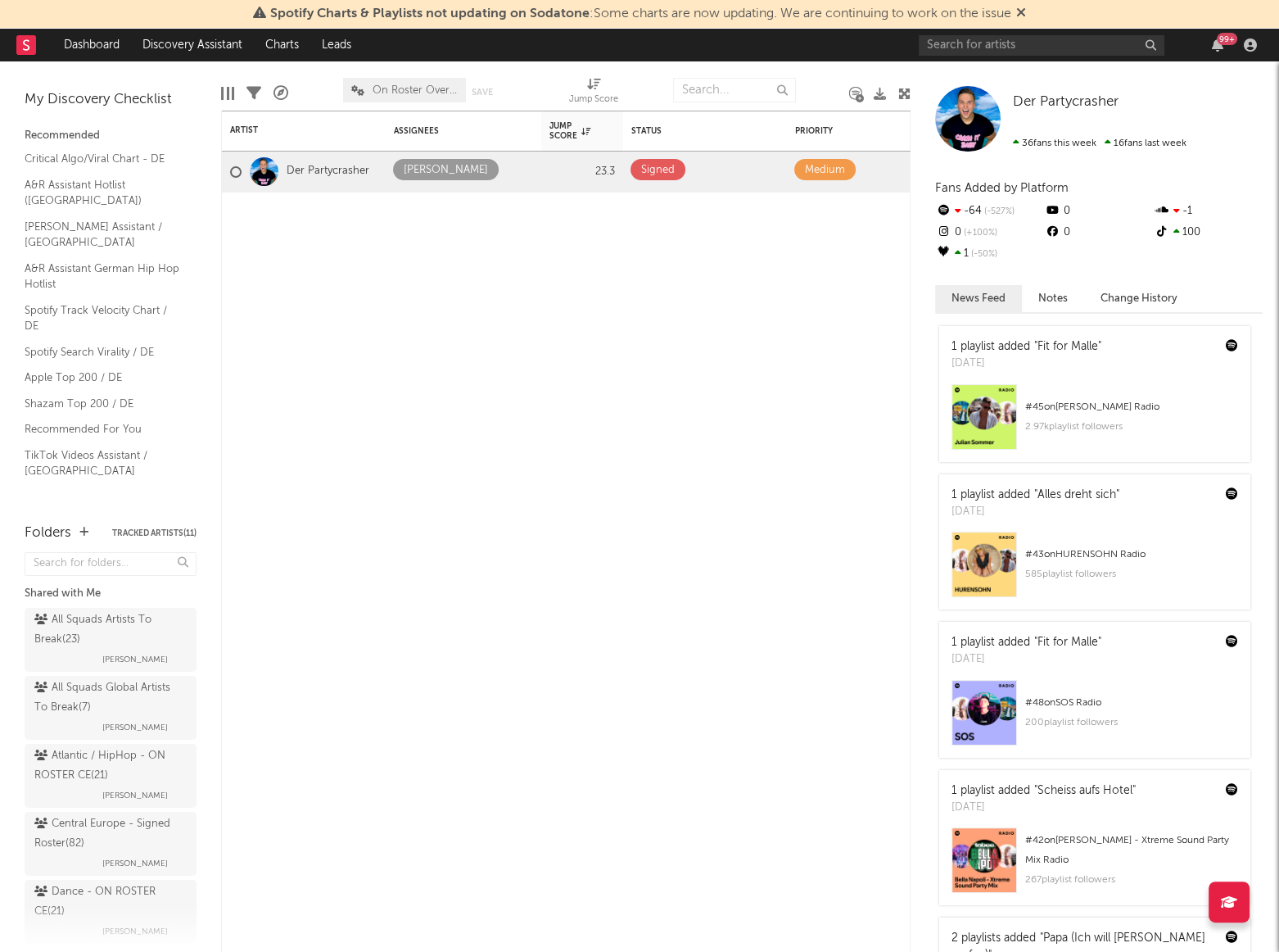
click at [110, 505] on div "My Discovery Checklist Recommended Critical Algo/Viral Chart - DE A&R Assistant…" at bounding box center [111, 284] width 221 height 445
click at [91, 826] on div "Central Europe - Signed Roster ( 82 )" at bounding box center [109, 834] width 148 height 39
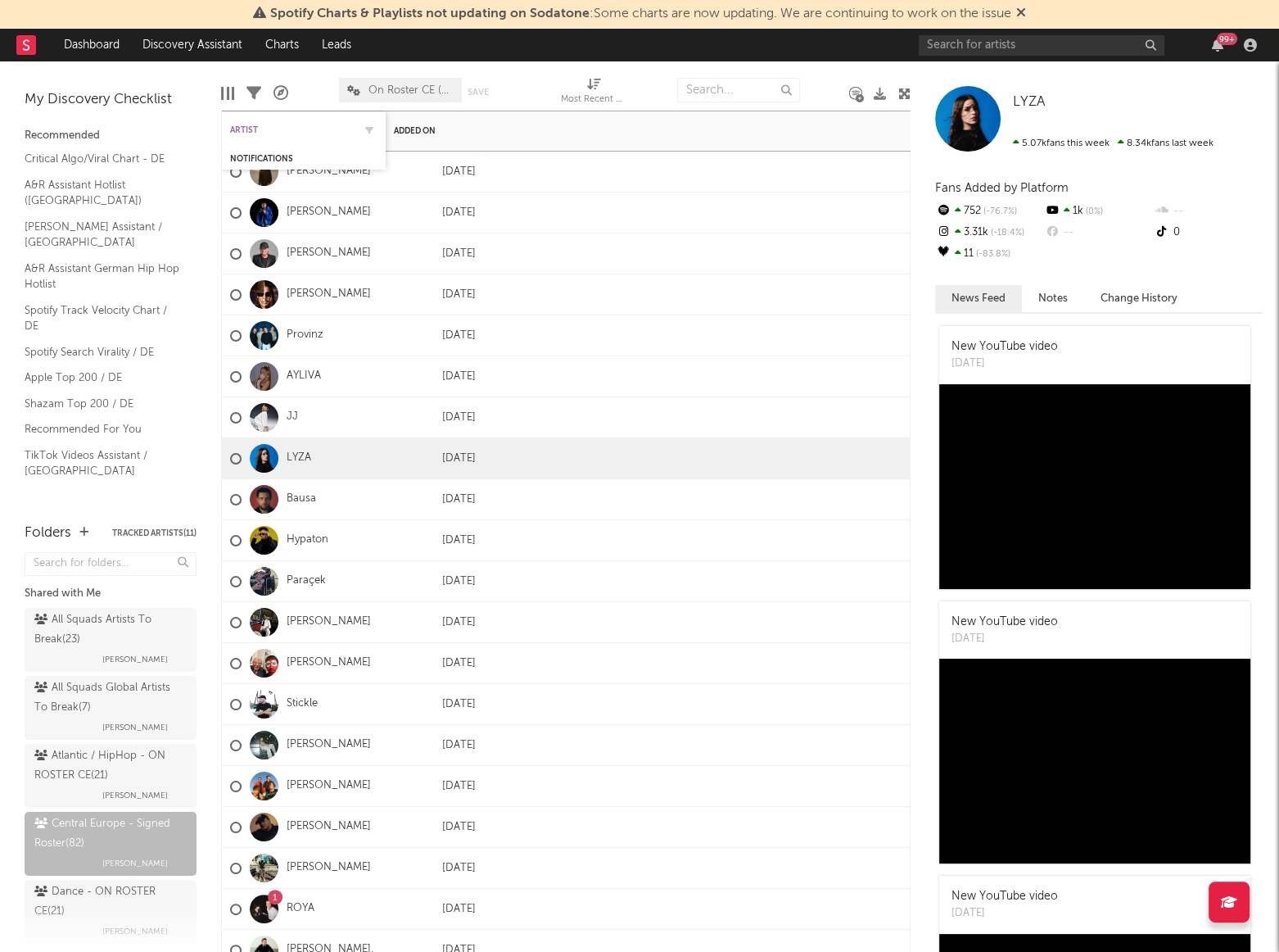
click at [246, 133] on div "Artist" at bounding box center [291, 130] width 123 height 10
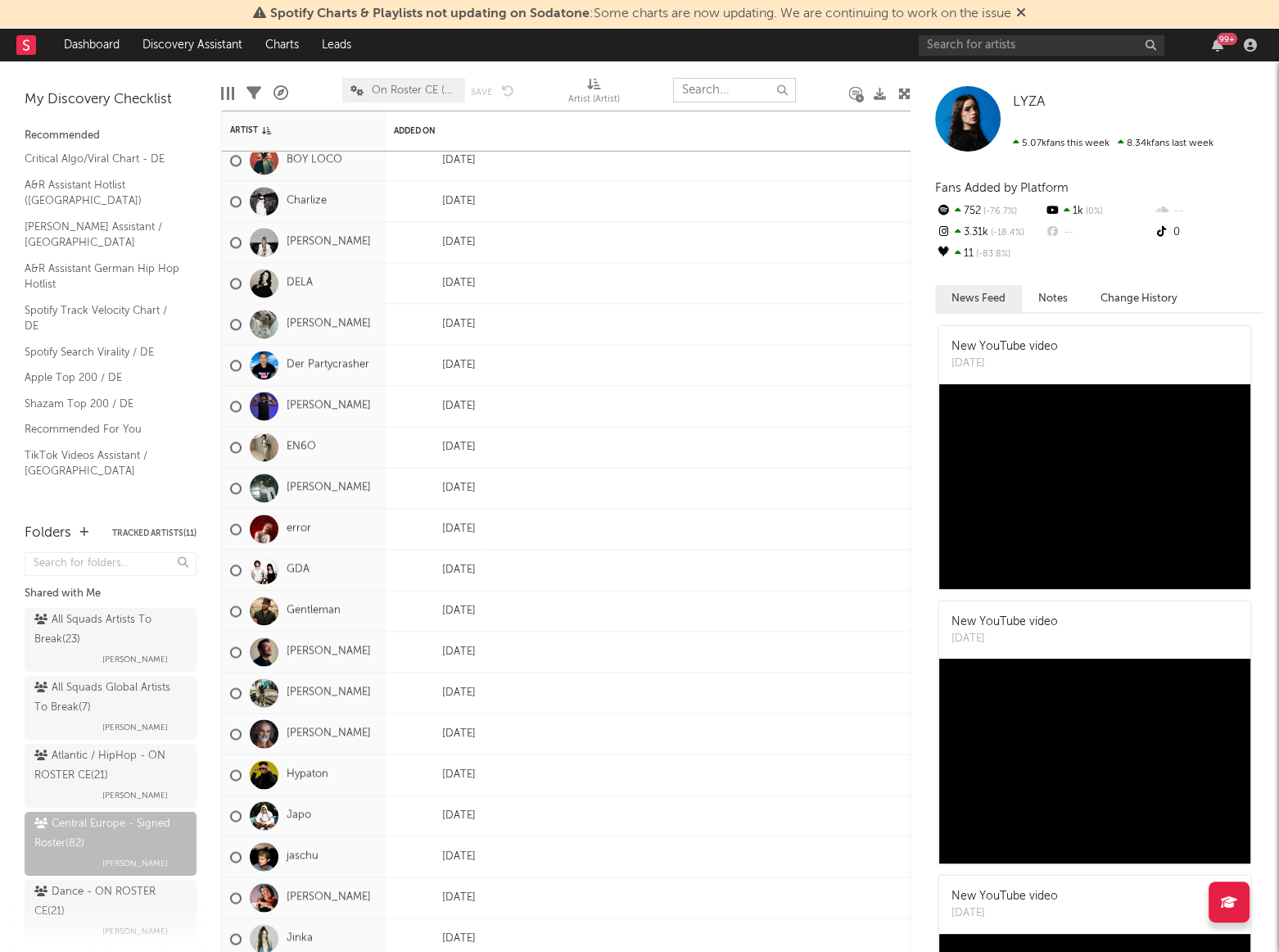
click at [737, 94] on input "text" at bounding box center [735, 90] width 123 height 25
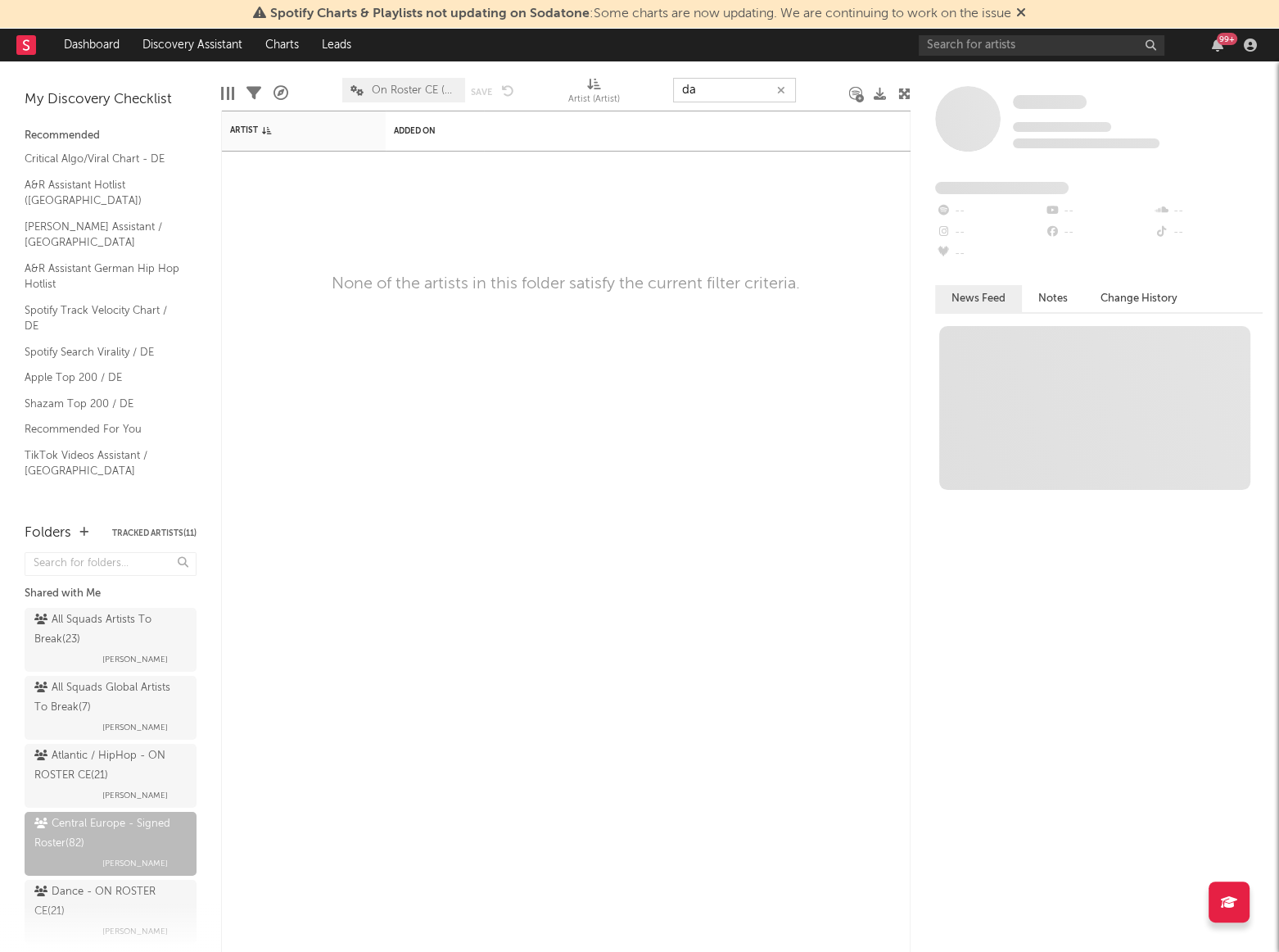
type input "d"
